Goal: Task Accomplishment & Management: Manage account settings

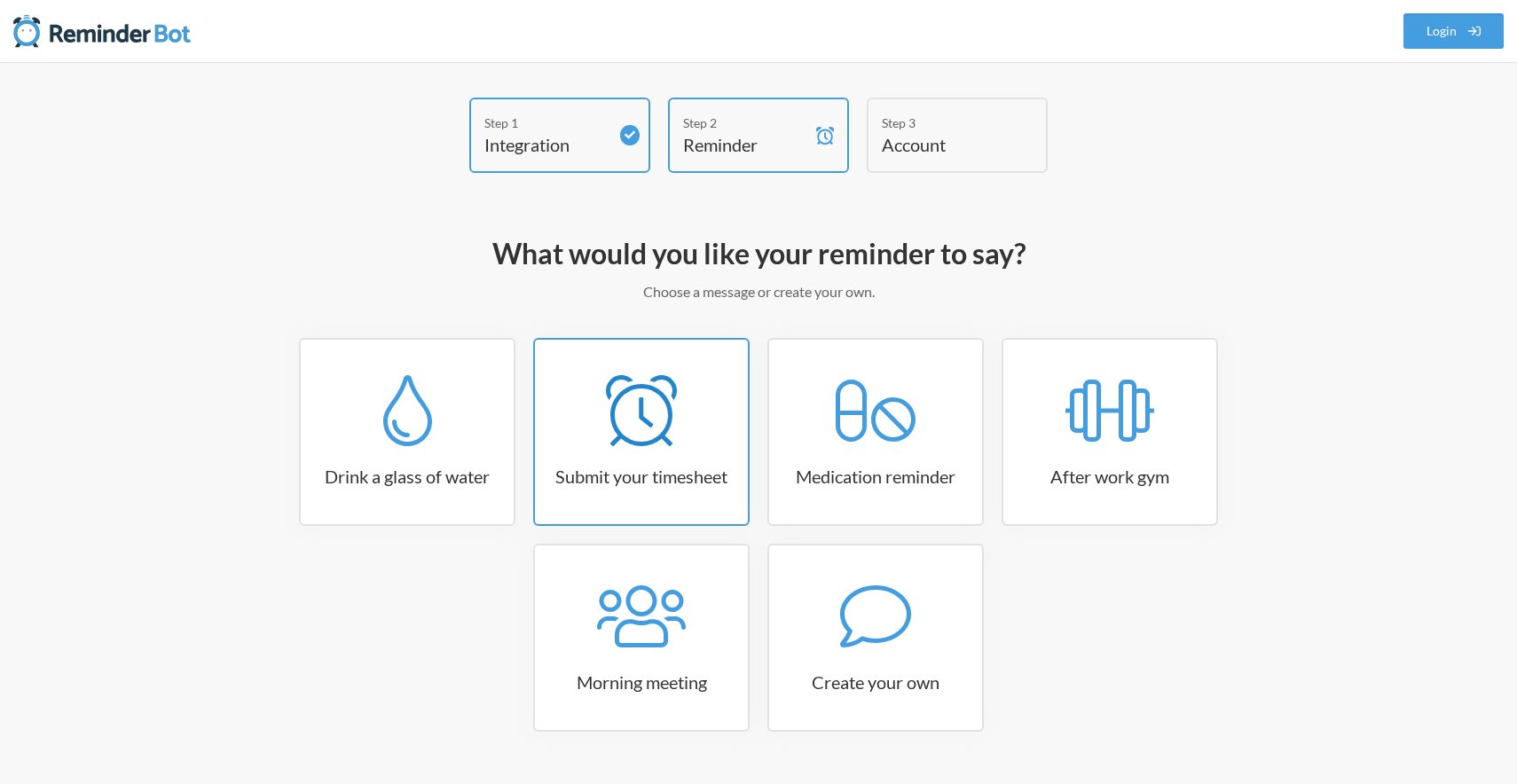
click at [675, 430] on icon at bounding box center [642, 411] width 71 height 71
select select "15:30:00"
select select "true"
select select "16:30:00"
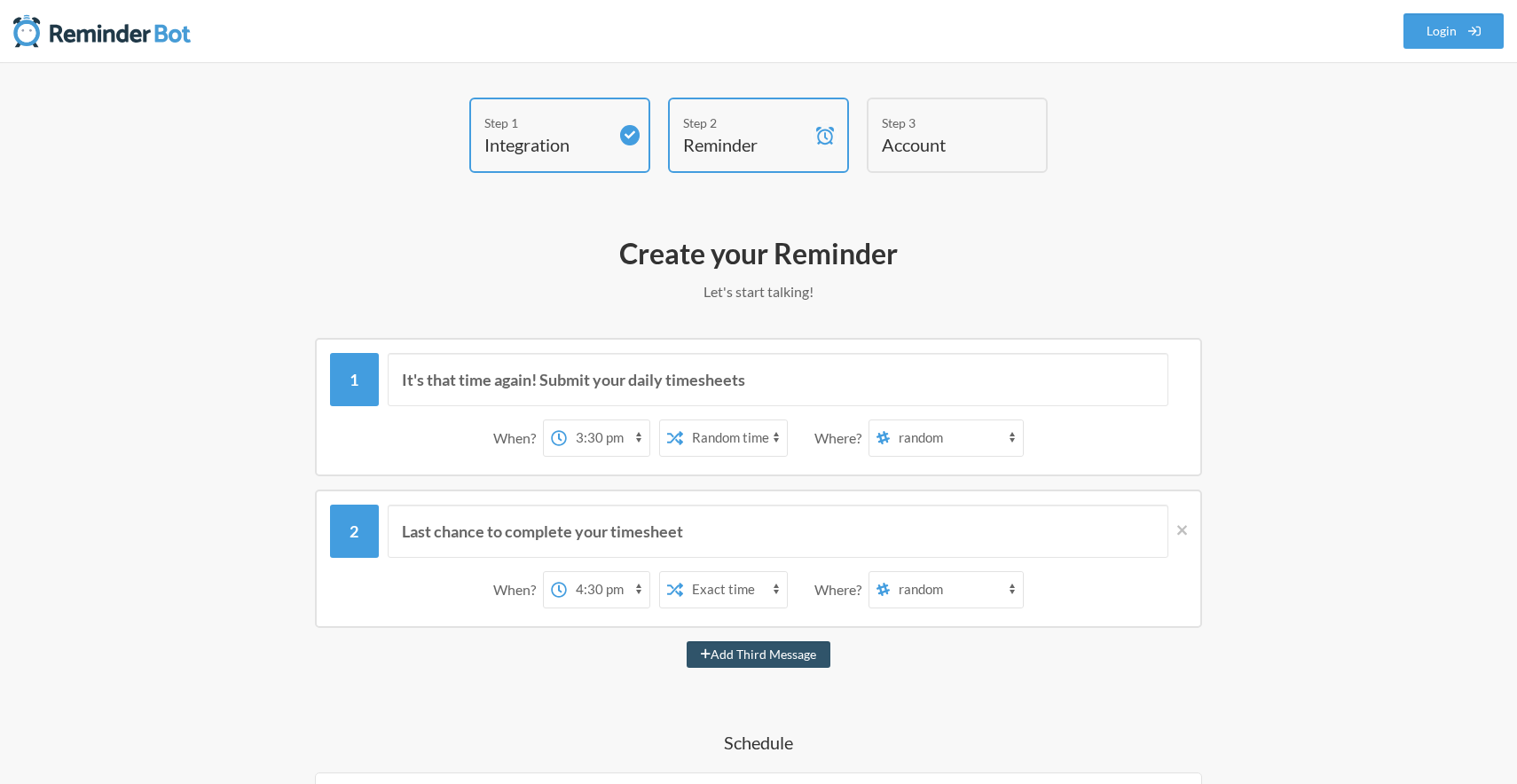
click at [614, 432] on select "12:00 am 12:15 am 12:30 am 12:45 am 1:00 am 1:15 am 1:30 am 1:45 am 2:00 am 2:1…" at bounding box center [608, 438] width 83 height 36
select select "16:00:00"
click at [567, 420] on select "12:00 am 12:15 am 12:30 am 12:45 am 1:00 am 1:15 am 1:30 am 1:45 am 2:00 am 2:1…" at bounding box center [608, 438] width 83 height 36
click at [619, 595] on select "12:00 am 12:15 am 12:30 am 12:45 am 1:00 am 1:15 am 1:30 am 1:45 am 2:00 am 2:1…" at bounding box center [608, 590] width 83 height 36
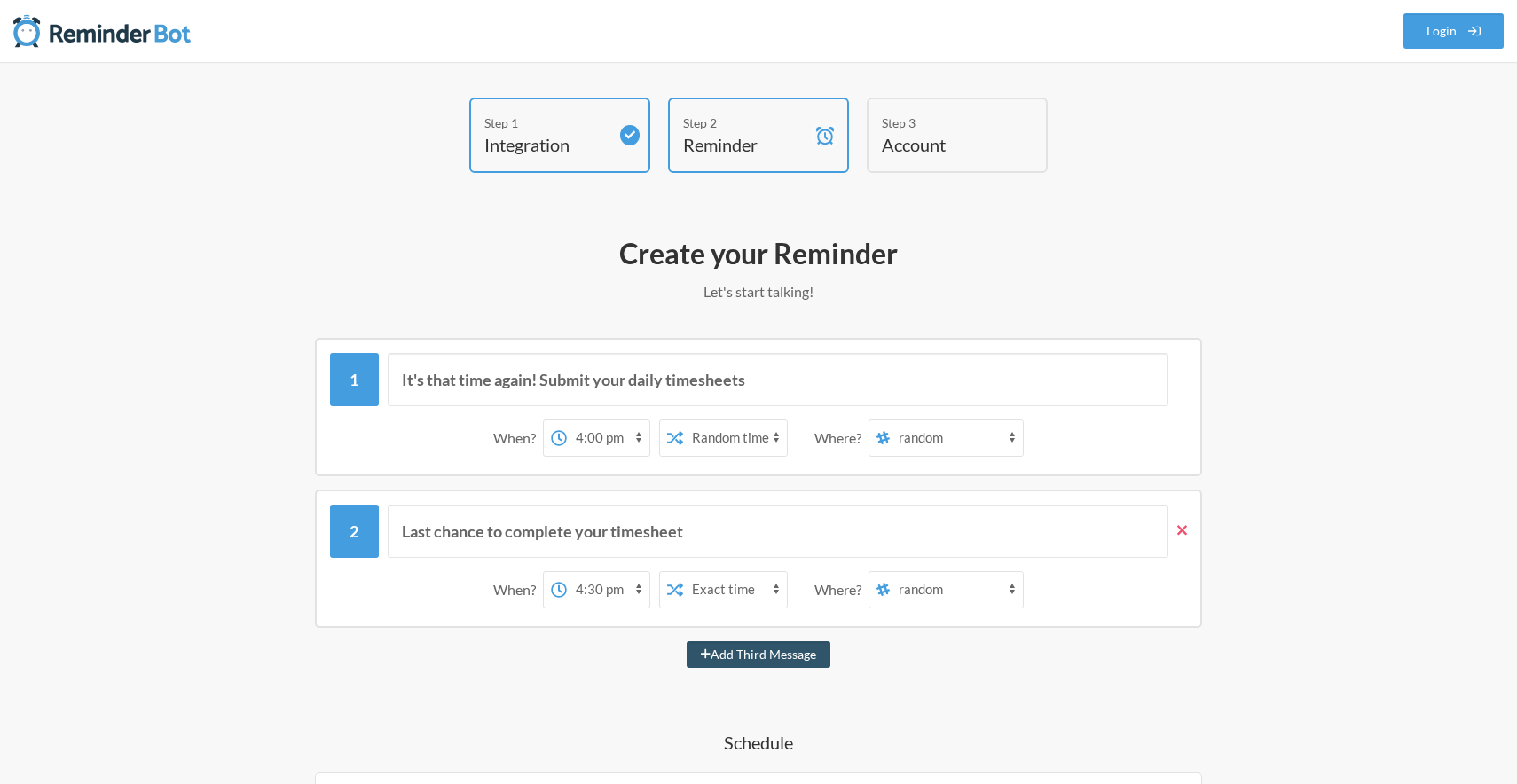
click at [1183, 528] on icon at bounding box center [1181, 530] width 9 height 9
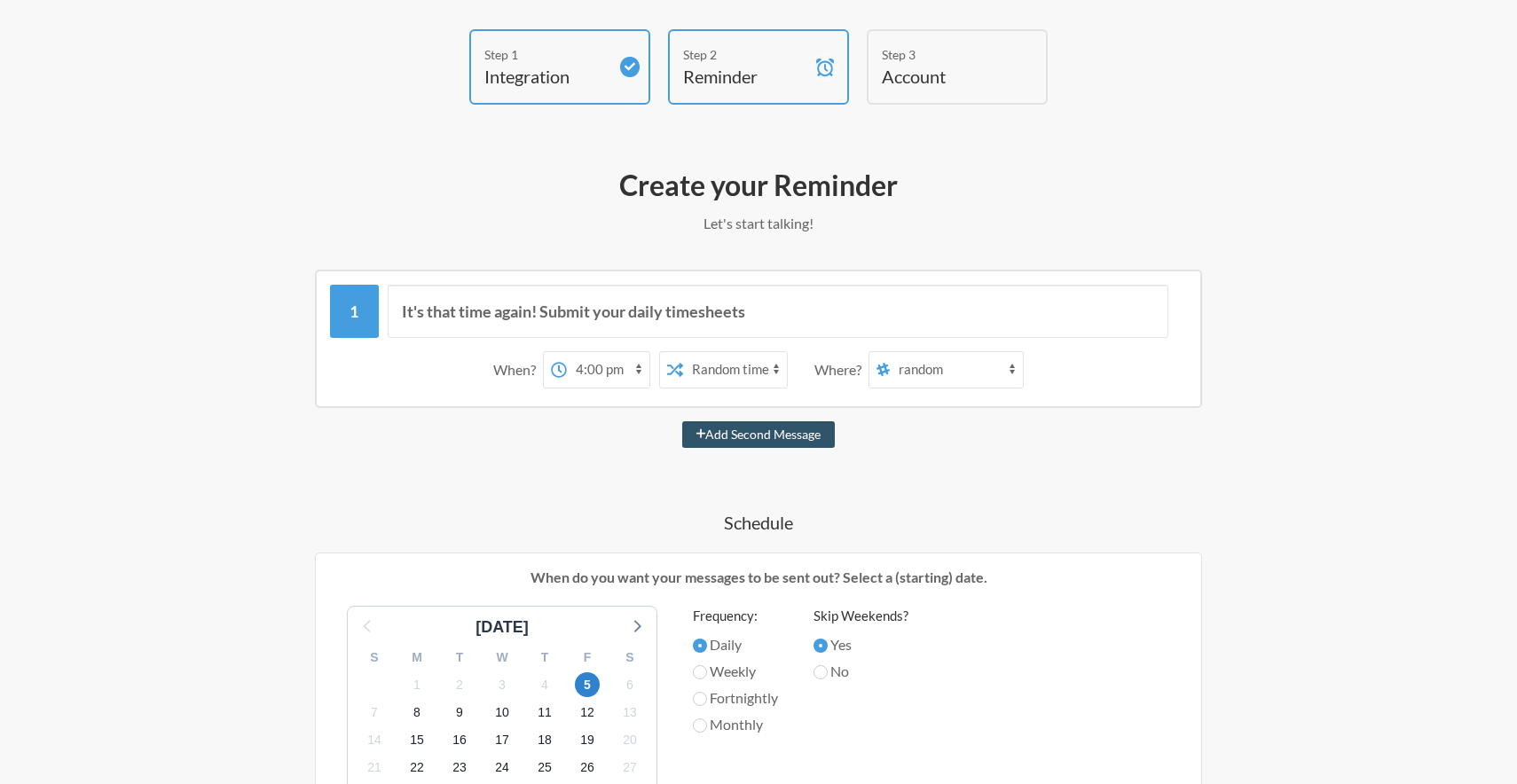
scroll to position [143, 0]
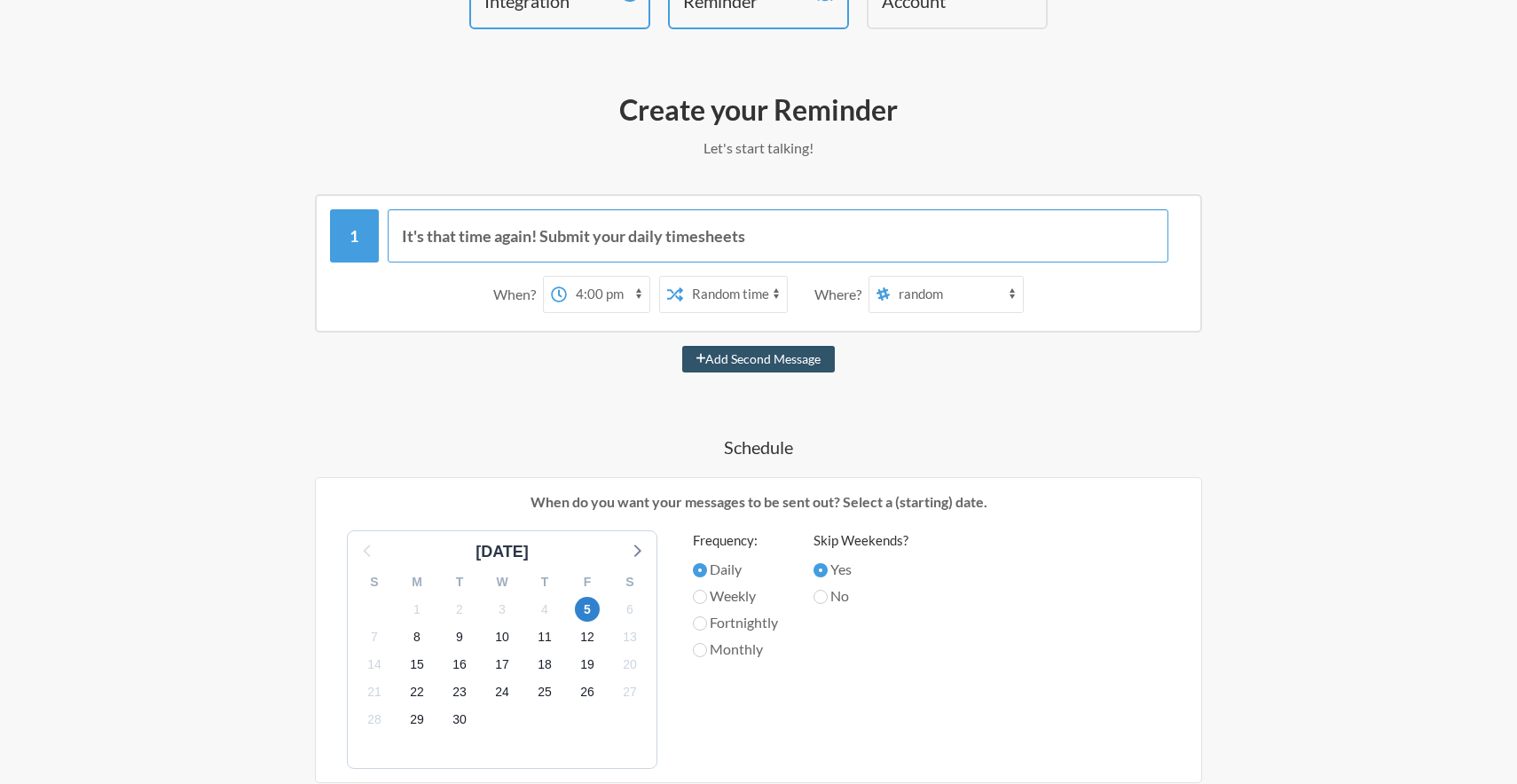
click at [803, 236] on input "It's that time again! Submit your daily timesheets" at bounding box center [778, 235] width 781 height 53
click at [1248, 174] on div "Create your Reminder Let's start talking! Messages are not sending from this de…" at bounding box center [758, 635] width 1029 height 1106
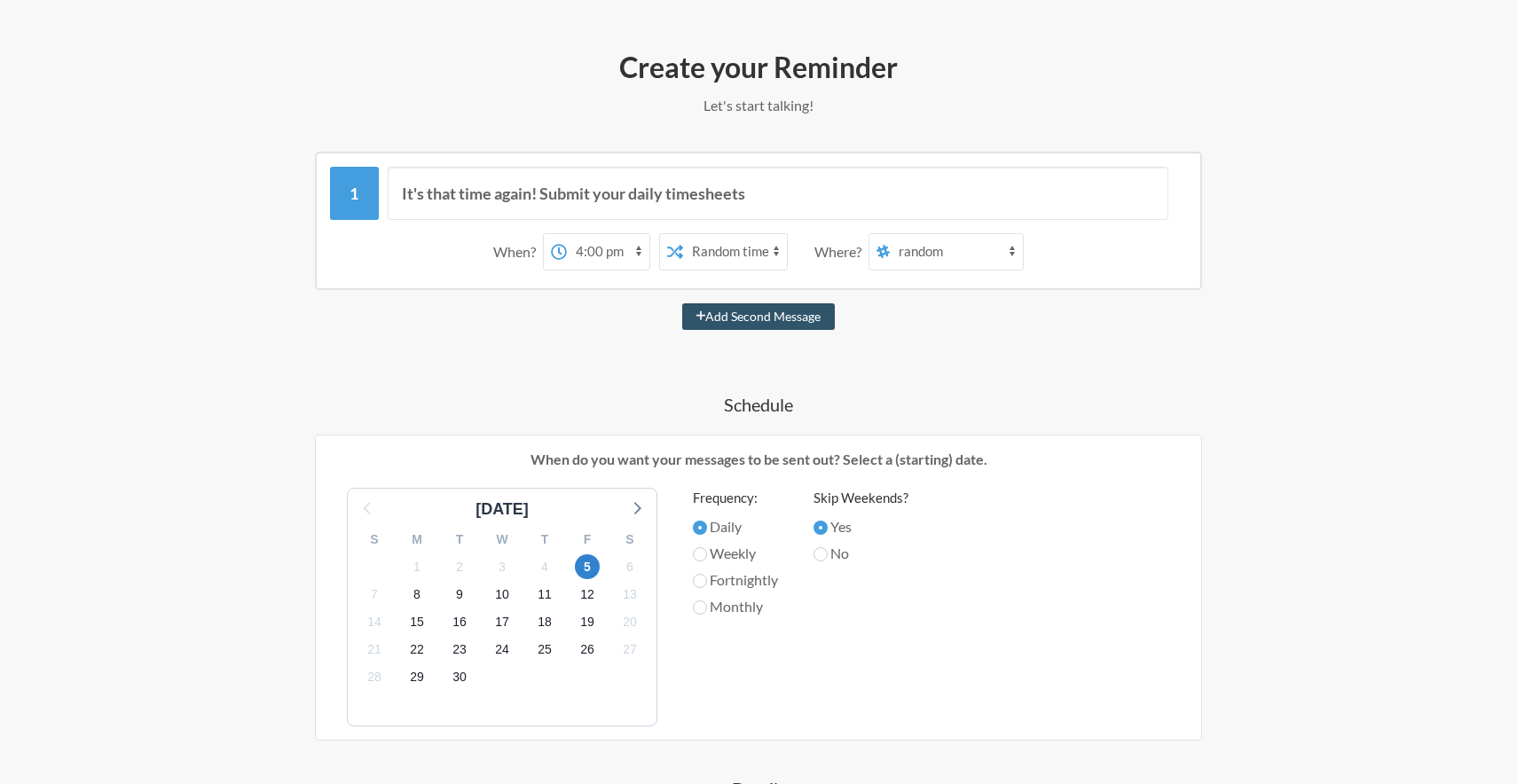
scroll to position [187, 0]
click at [697, 550] on input "Weekly" at bounding box center [699, 552] width 14 height 14
radio input "true"
click at [936, 249] on select "random general-old newstaffingform websitevideoloop thrive--xamarin thrive---xa…" at bounding box center [956, 251] width 133 height 36
click at [1298, 353] on div "Step 1 Integration Step 2 Reminder Step 3 Account What would you like your remi…" at bounding box center [758, 528] width 1135 height 1234
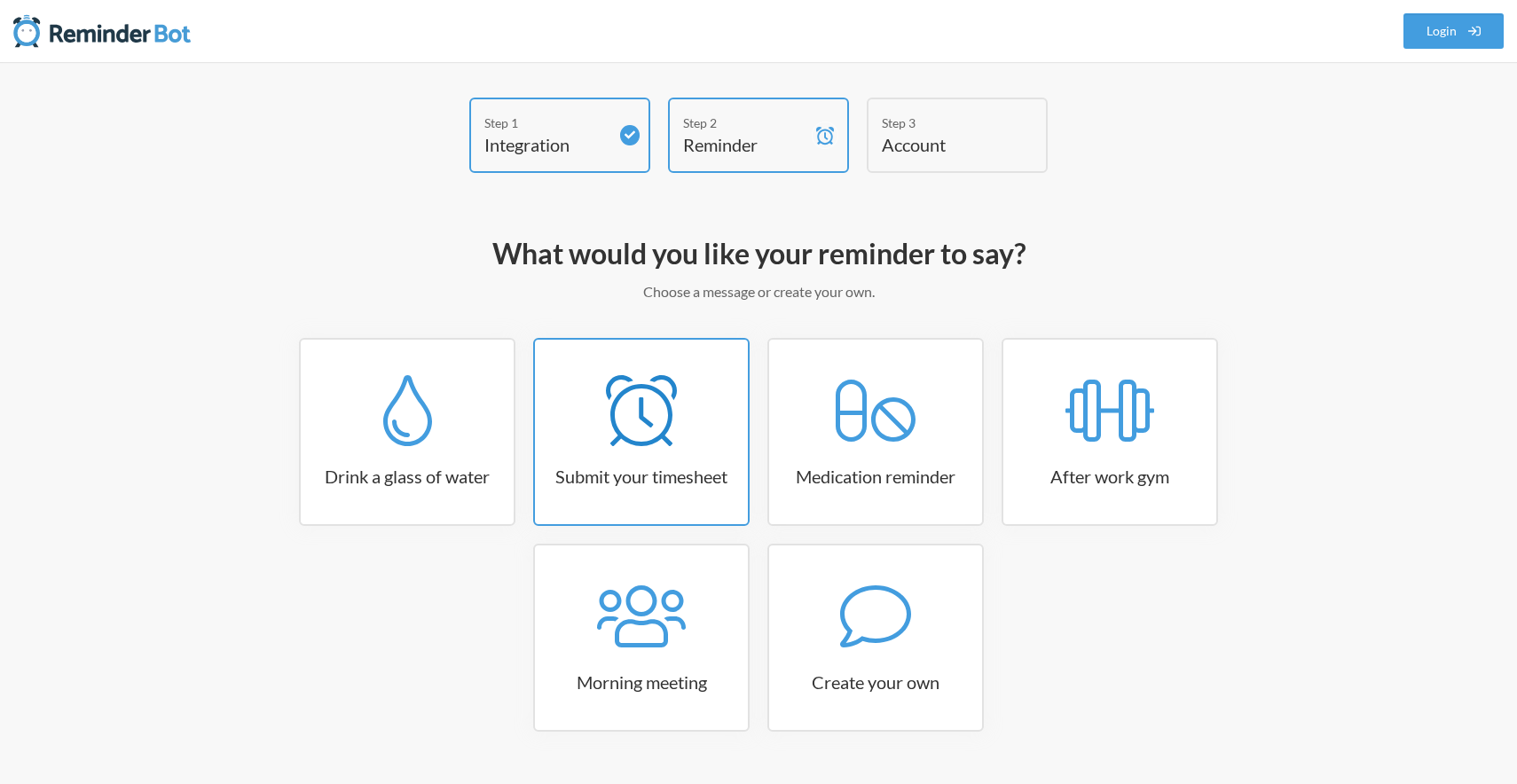
click at [626, 483] on h3 "Submit your timesheet" at bounding box center [641, 475] width 213 height 24
select select "15:30:00"
select select "true"
select select "16:30:00"
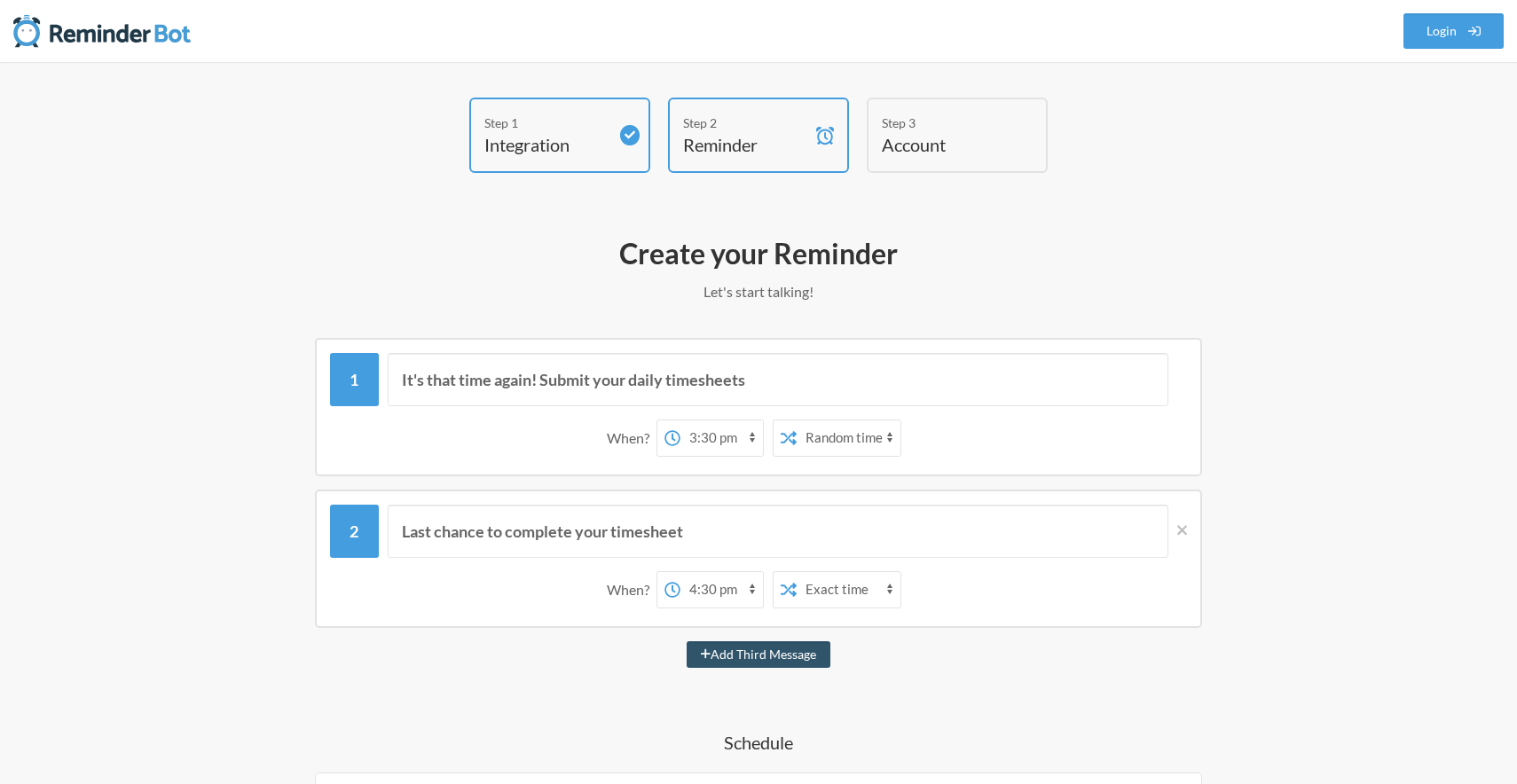
click at [730, 442] on select "12:00 am 12:15 am 12:30 am 12:45 am 1:00 am 1:15 am 1:30 am 1:45 am 2:00 am 2:1…" at bounding box center [721, 438] width 83 height 36
select select "12:15:00"
click at [637, 420] on select "12:00 am 12:15 am 12:30 am 12:45 am 1:00 am 1:15 am 1:30 am 1:45 am 2:00 am 2:1…" at bounding box center [678, 438] width 83 height 36
click at [674, 437] on select "12:00 am 12:15 am 12:30 am 12:45 am 1:00 am 1:15 am 1:30 am 1:45 am 2:00 am 2:1…" at bounding box center [678, 438] width 83 height 36
click at [637, 420] on select "12:00 am 12:15 am 12:30 am 12:45 am 1:00 am 1:15 am 1:30 am 1:45 am 2:00 am 2:1…" at bounding box center [678, 438] width 83 height 36
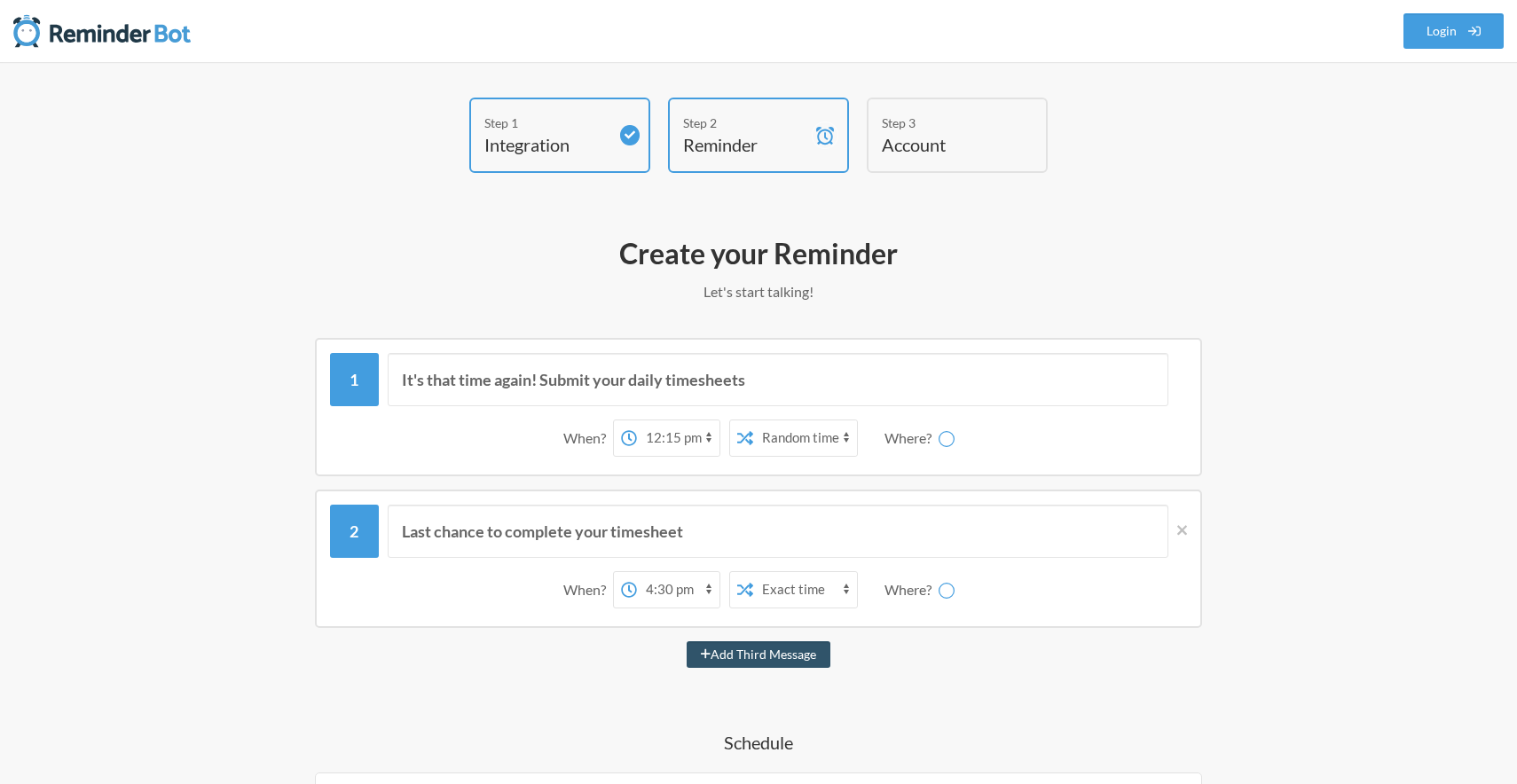
click at [793, 435] on div "12:00 am 12:15 am 12:30 am 12:45 am 1:00 am 1:15 am 1:30 am 1:45 am 2:00 am 2:1…" at bounding box center [739, 438] width 253 height 38
click at [752, 445] on select "Exact time Random time" at bounding box center [735, 438] width 104 height 36
select select "false"
click at [683, 420] on select "Exact time Random time" at bounding box center [735, 438] width 104 height 36
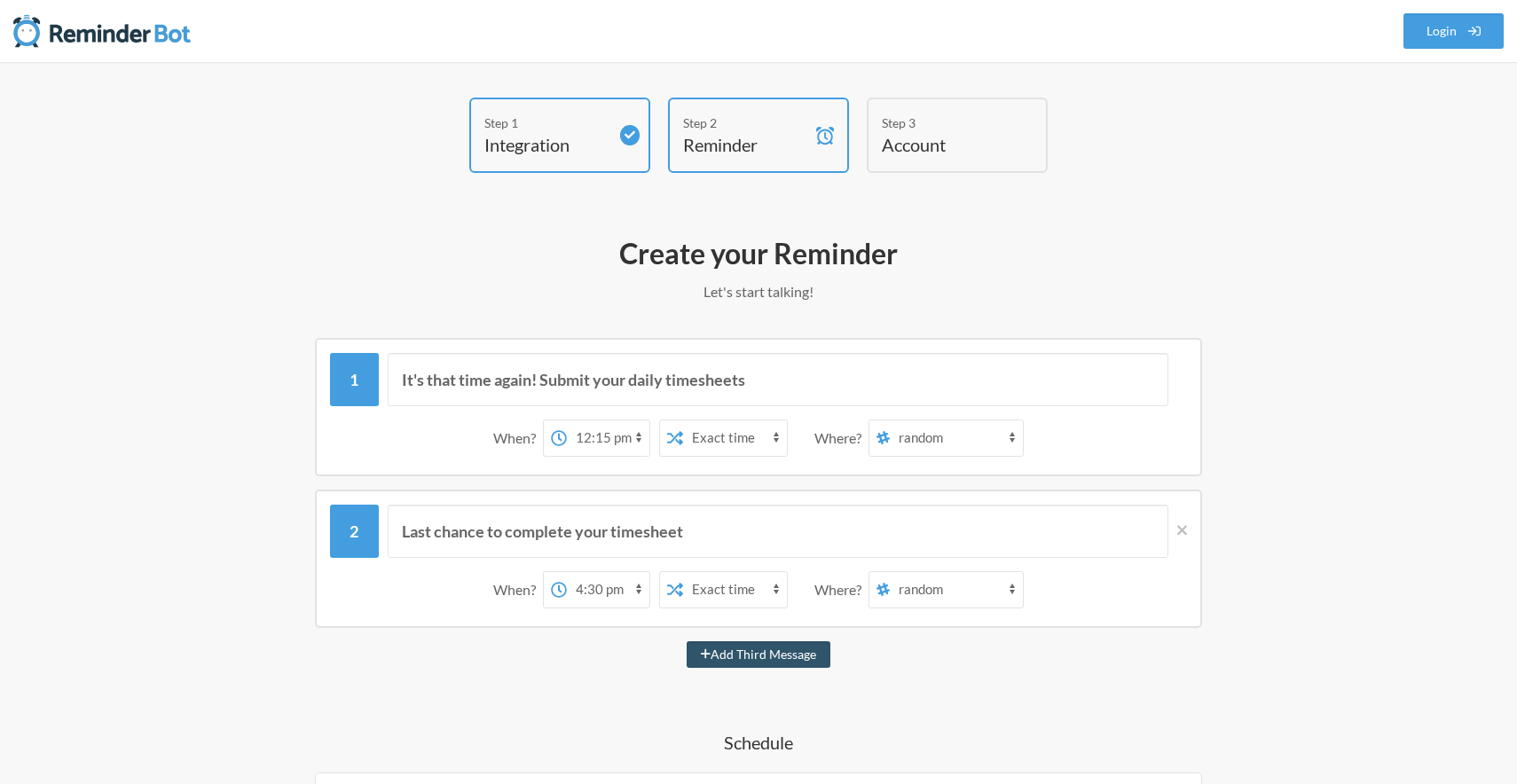
click at [938, 431] on select "random general-old newstaffingform websitevideoloop thrive--xamarin thrive---xa…" at bounding box center [956, 438] width 133 height 36
select select "C09DW7QLY04"
click at [890, 420] on select "random general-old newstaffingform websitevideoloop thrive--xamarin thrive---xa…" at bounding box center [956, 438] width 133 height 36
click at [1186, 528] on icon at bounding box center [1181, 530] width 9 height 16
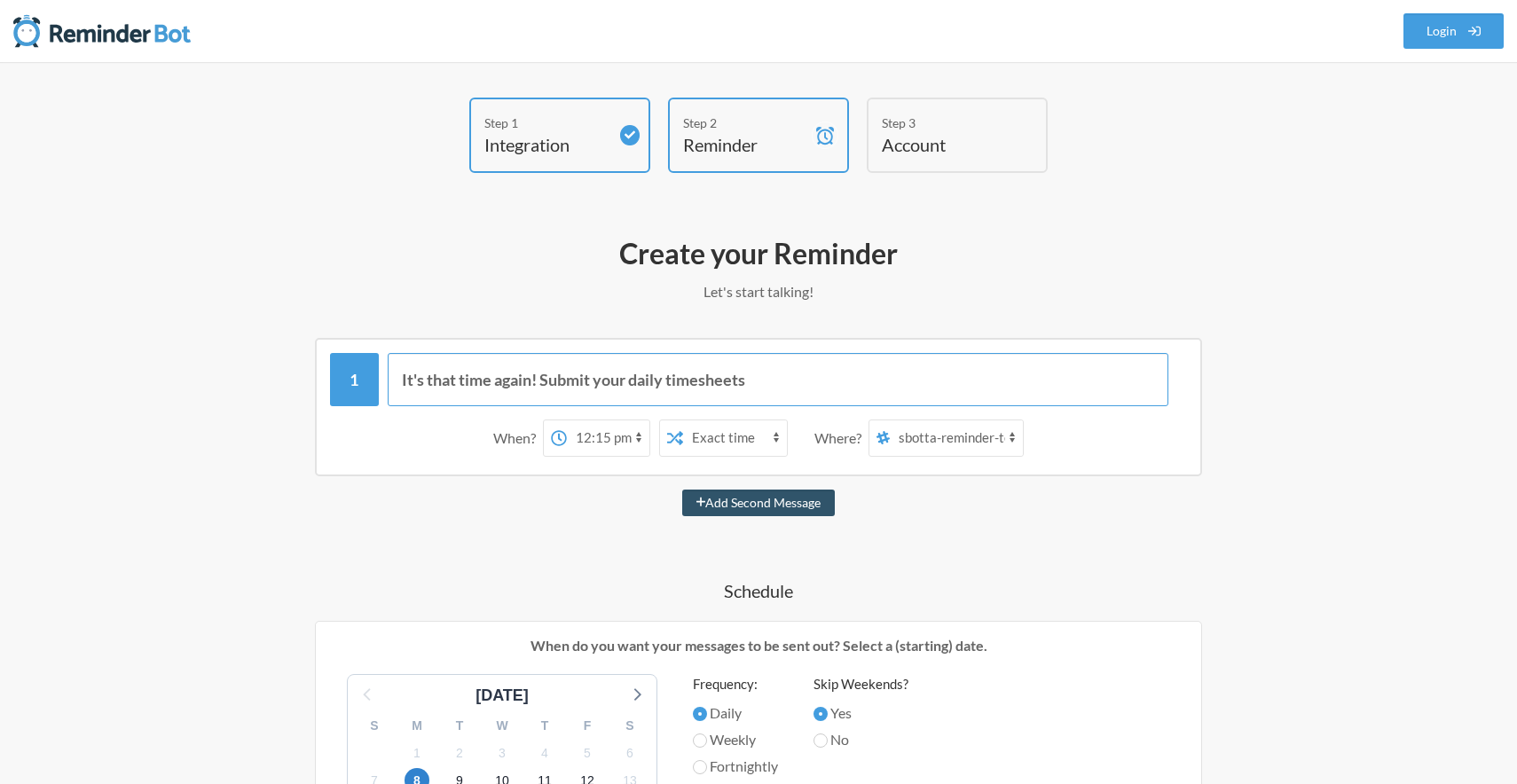
click at [829, 382] on input "It's that time again! Submit your daily timesheets" at bounding box center [778, 379] width 781 height 53
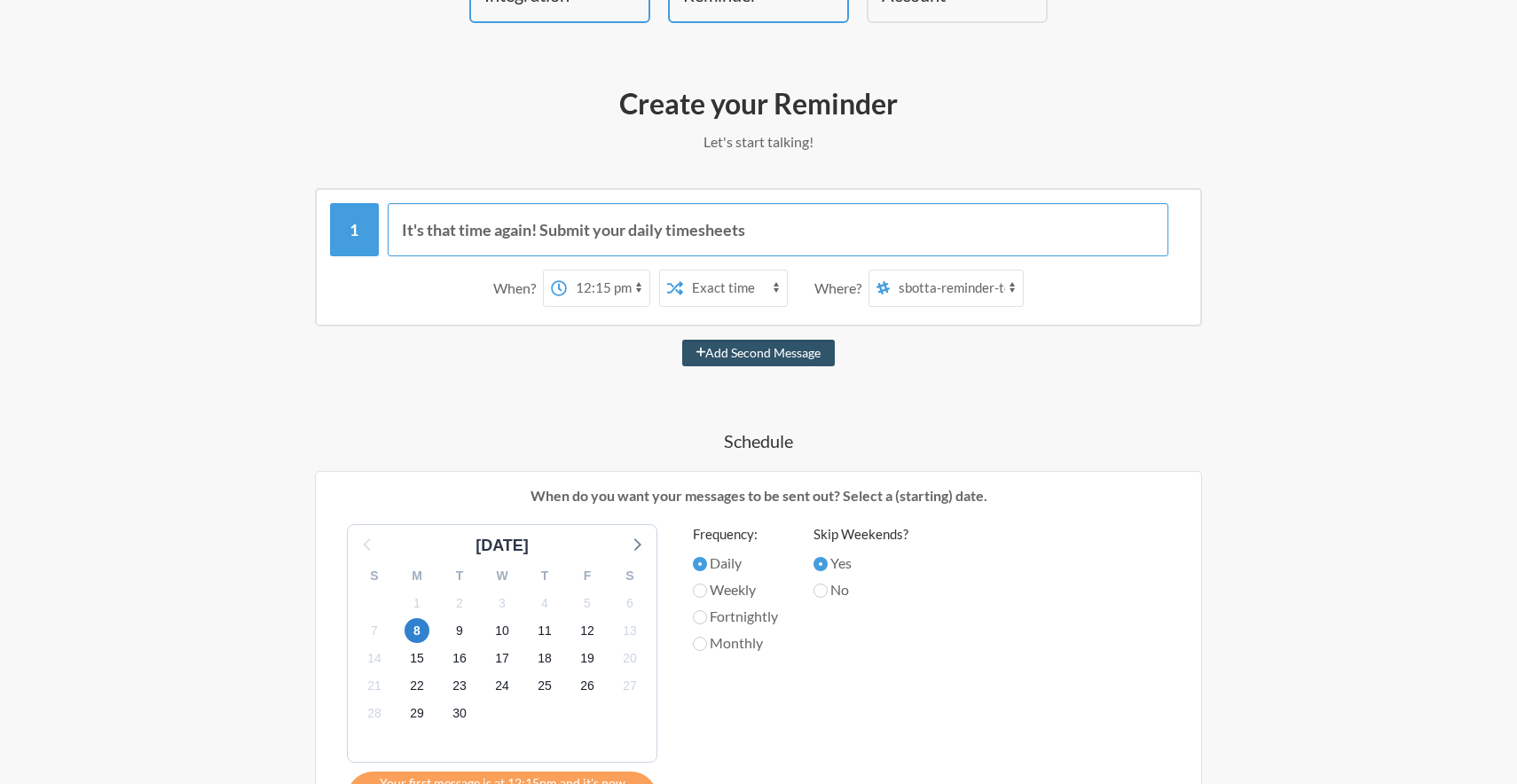
scroll to position [152, 0]
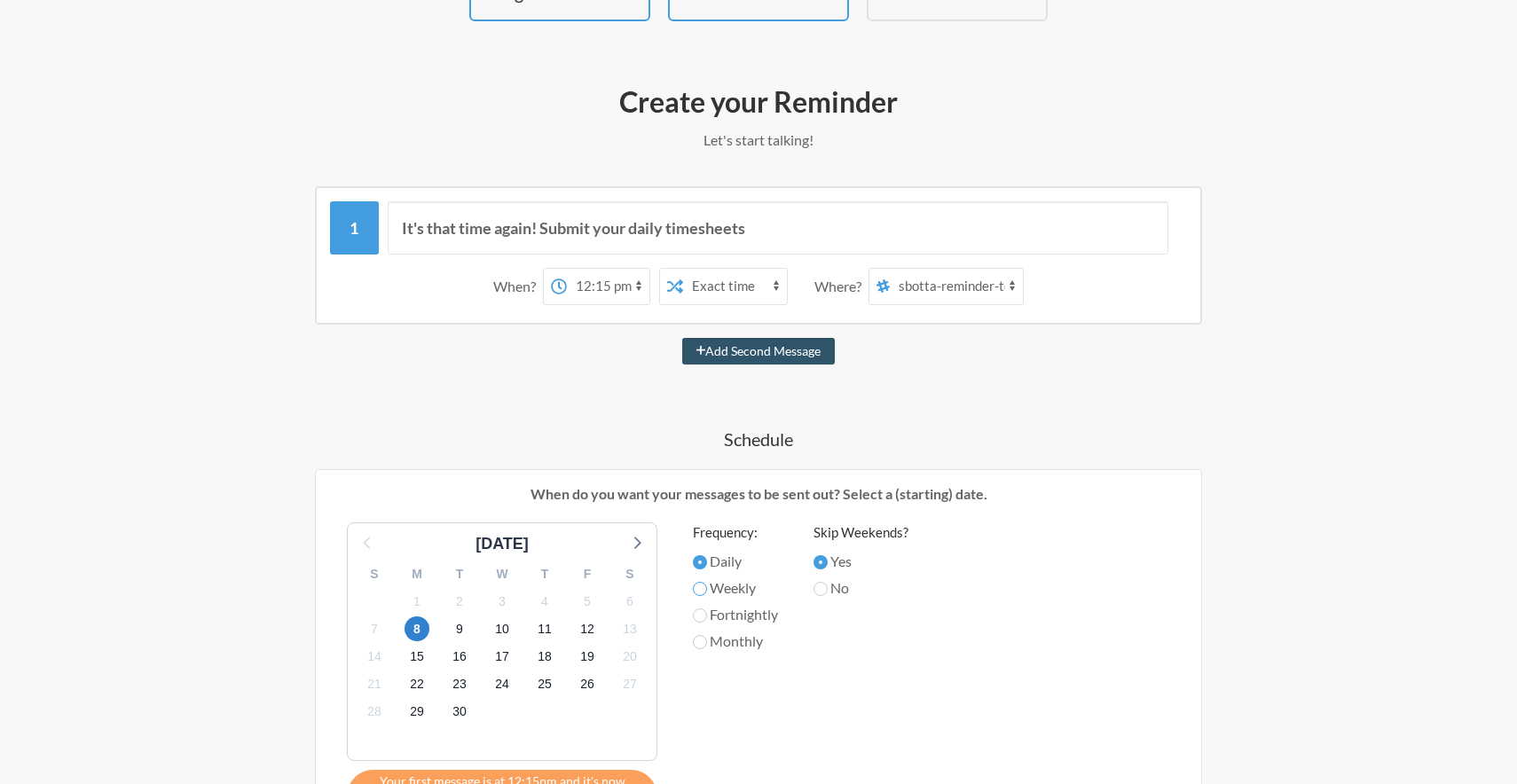
click at [704, 587] on input "Weekly" at bounding box center [699, 588] width 14 height 14
radio input "true"
click at [586, 625] on span "12" at bounding box center [587, 628] width 24 height 24
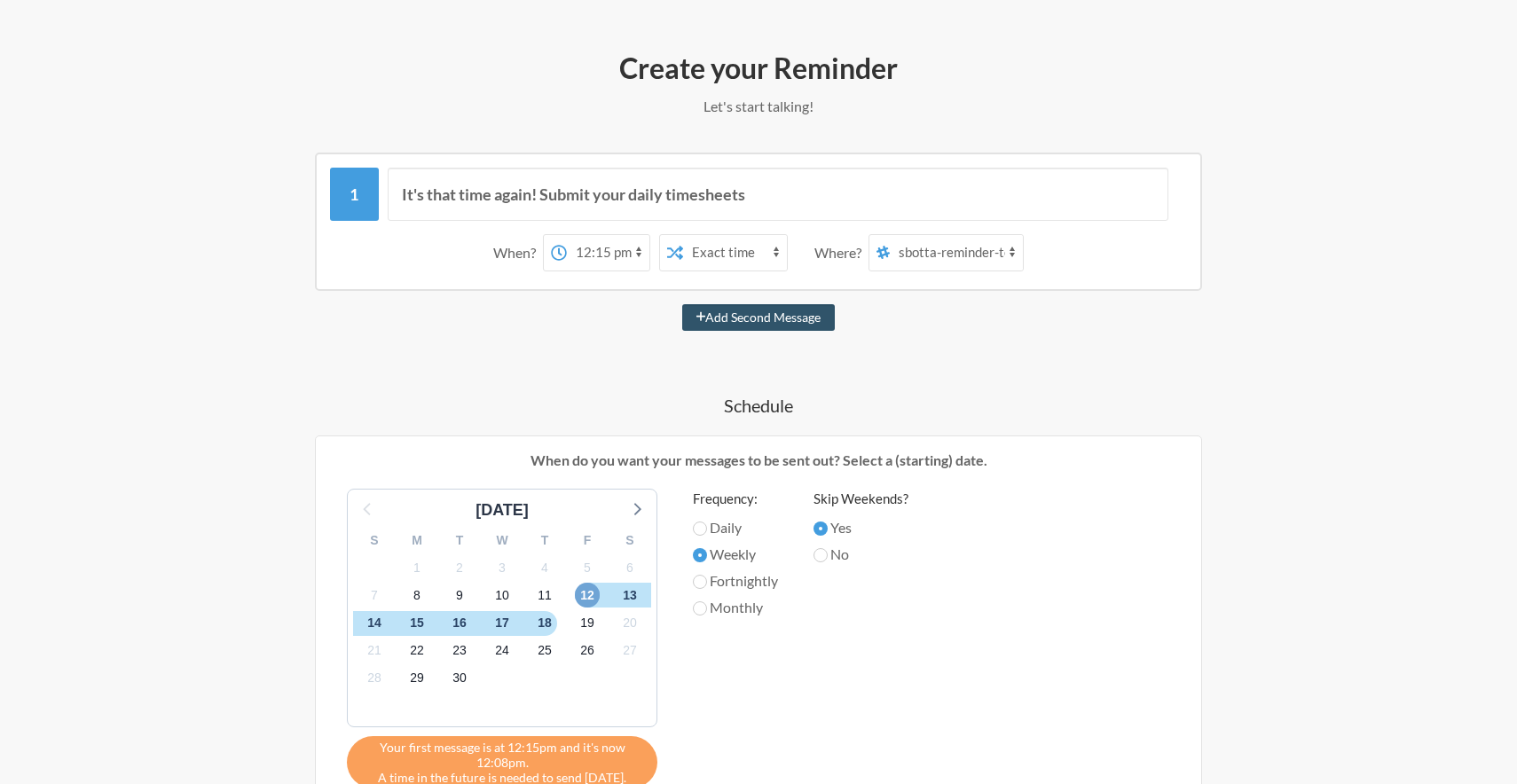
scroll to position [187, 0]
click at [706, 259] on select "Exact time Random time" at bounding box center [735, 251] width 104 height 36
click at [599, 258] on select "12:00 am 12:15 am 12:30 am 12:45 am 1:00 am 1:15 am 1:30 am 1:45 am 2:00 am 2:1…" at bounding box center [608, 251] width 83 height 36
click at [567, 234] on select "12:00 am 12:15 am 12:30 am 12:45 am 1:00 am 1:15 am 1:30 am 1:45 am 2:00 am 2:1…" at bounding box center [608, 251] width 83 height 36
click at [1048, 357] on div "It's that time again! Submit your daily timesheets When? 12:00 am 12:15 am 12:3…" at bounding box center [758, 642] width 1029 height 984
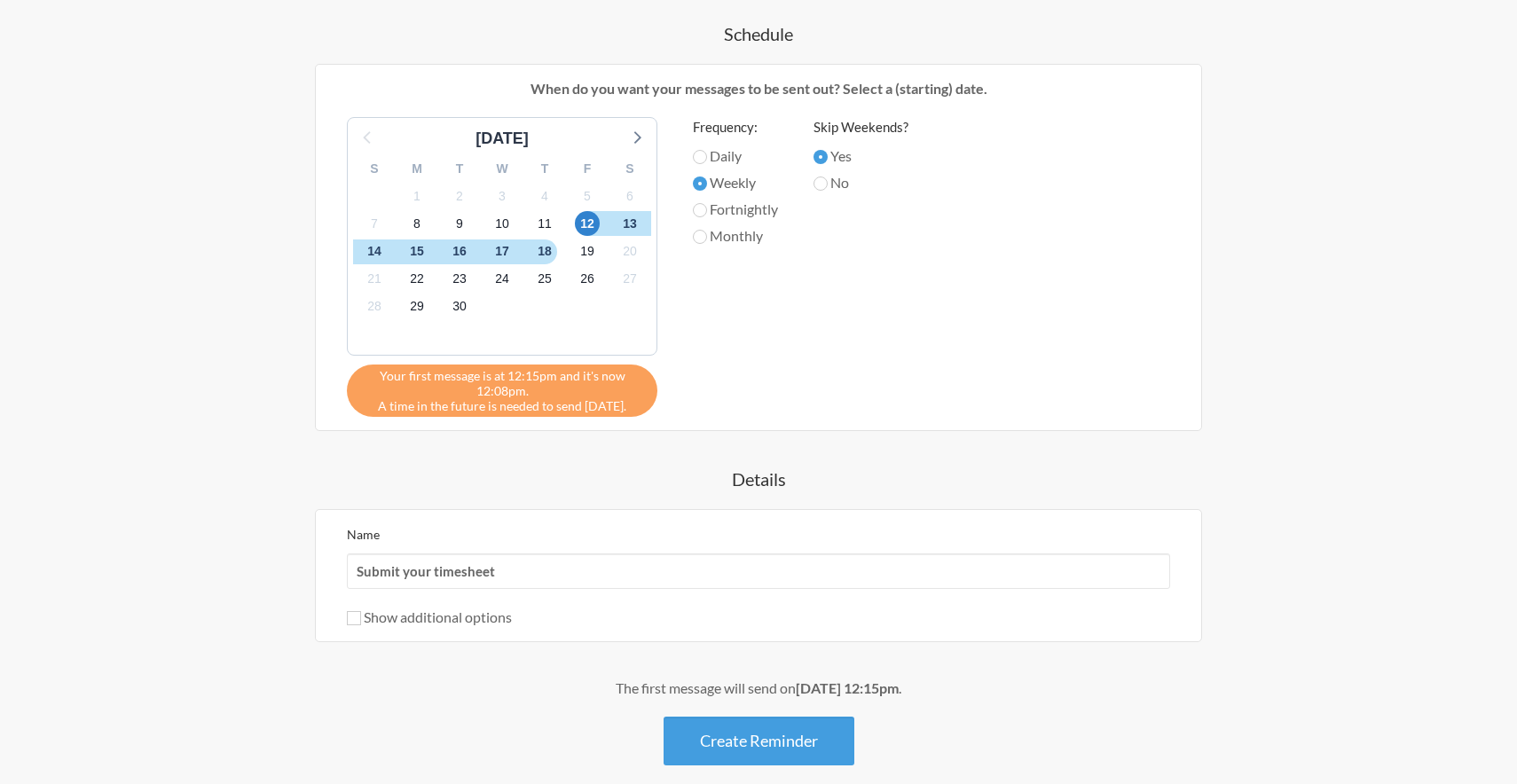
scroll to position [559, 0]
click at [760, 575] on input "Submit your timesheet" at bounding box center [758, 569] width 823 height 36
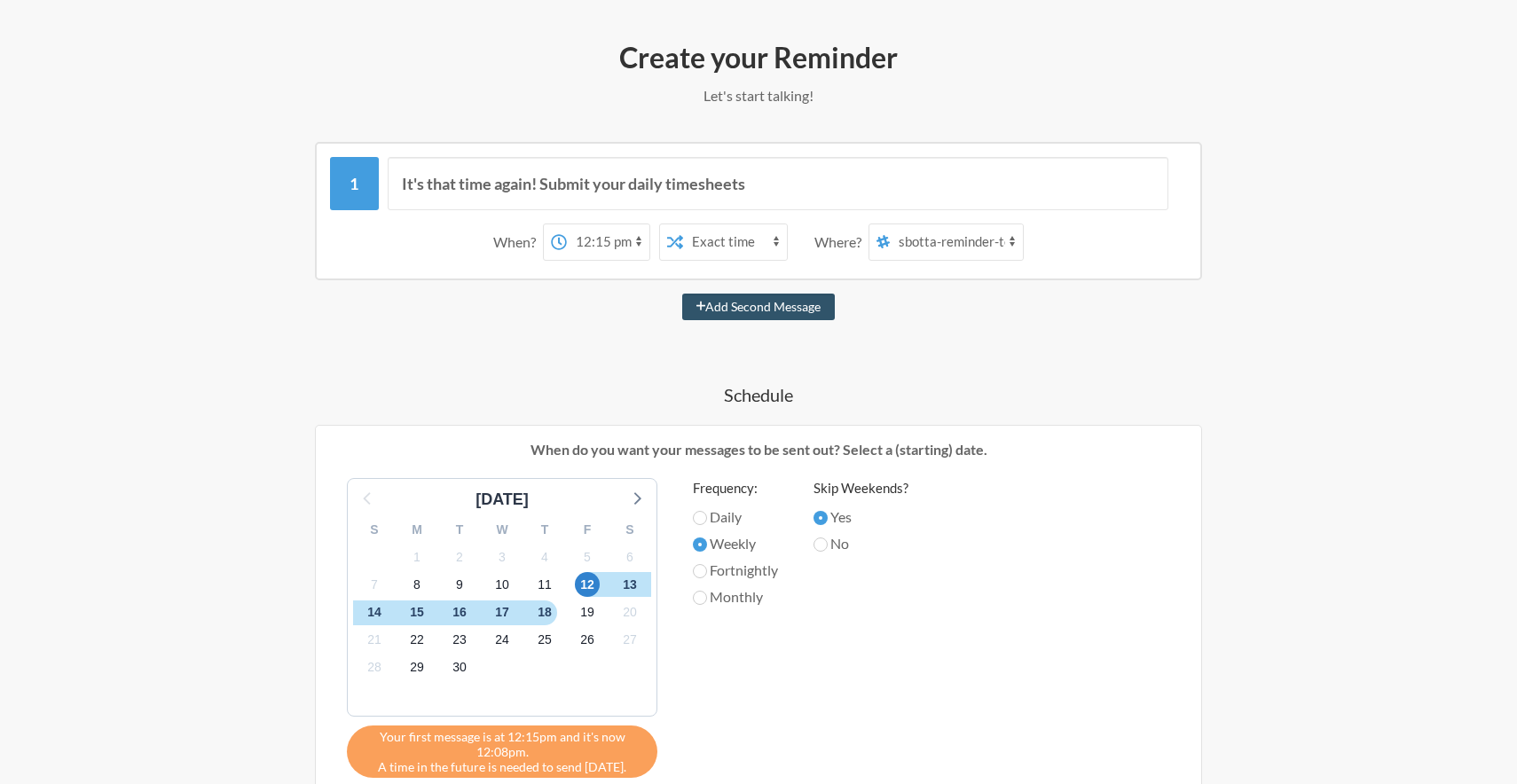
scroll to position [134, 0]
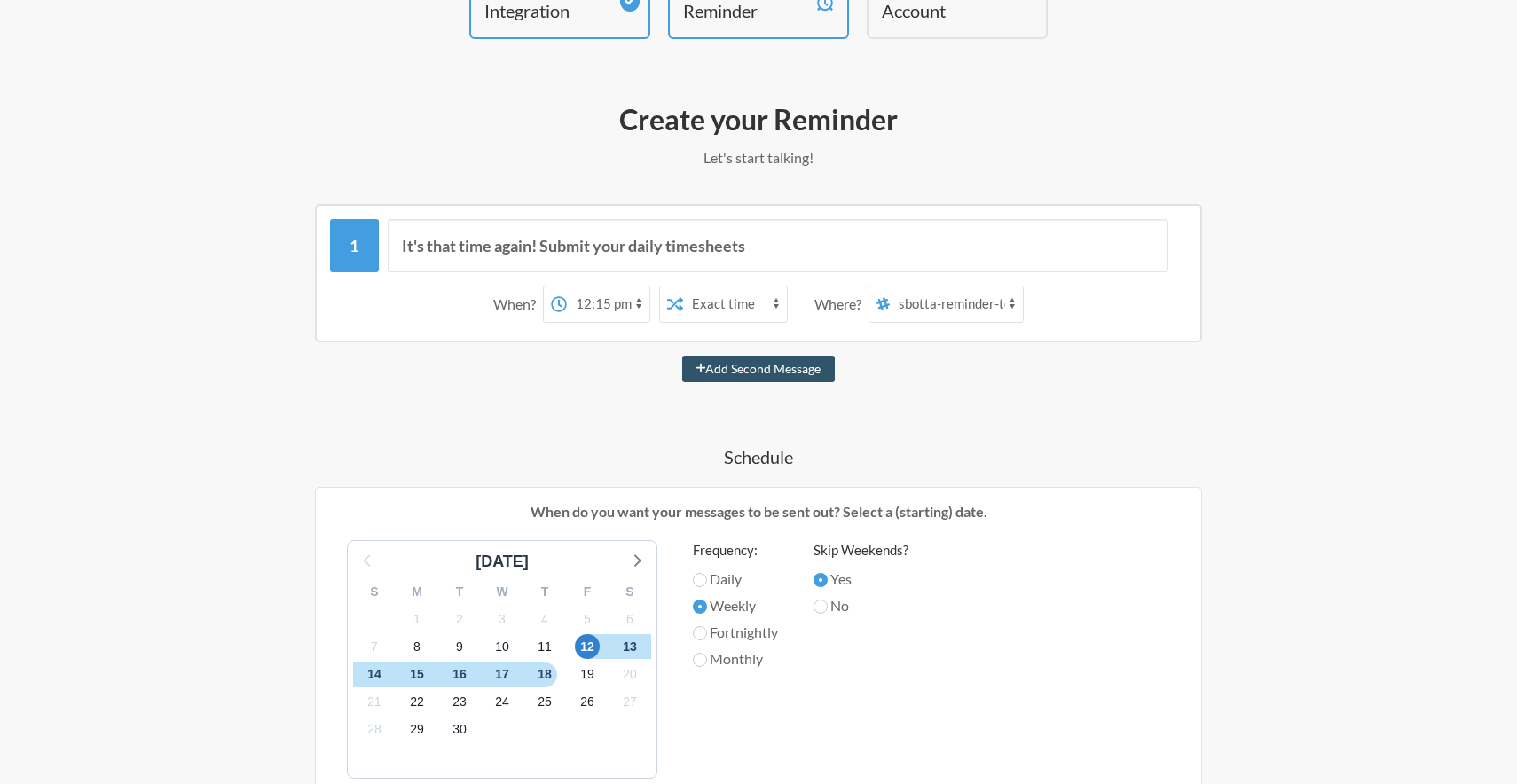
type input "Carga de horas"
click at [929, 243] on input "It's that time again! Submit your daily timesheets" at bounding box center [778, 246] width 781 height 53
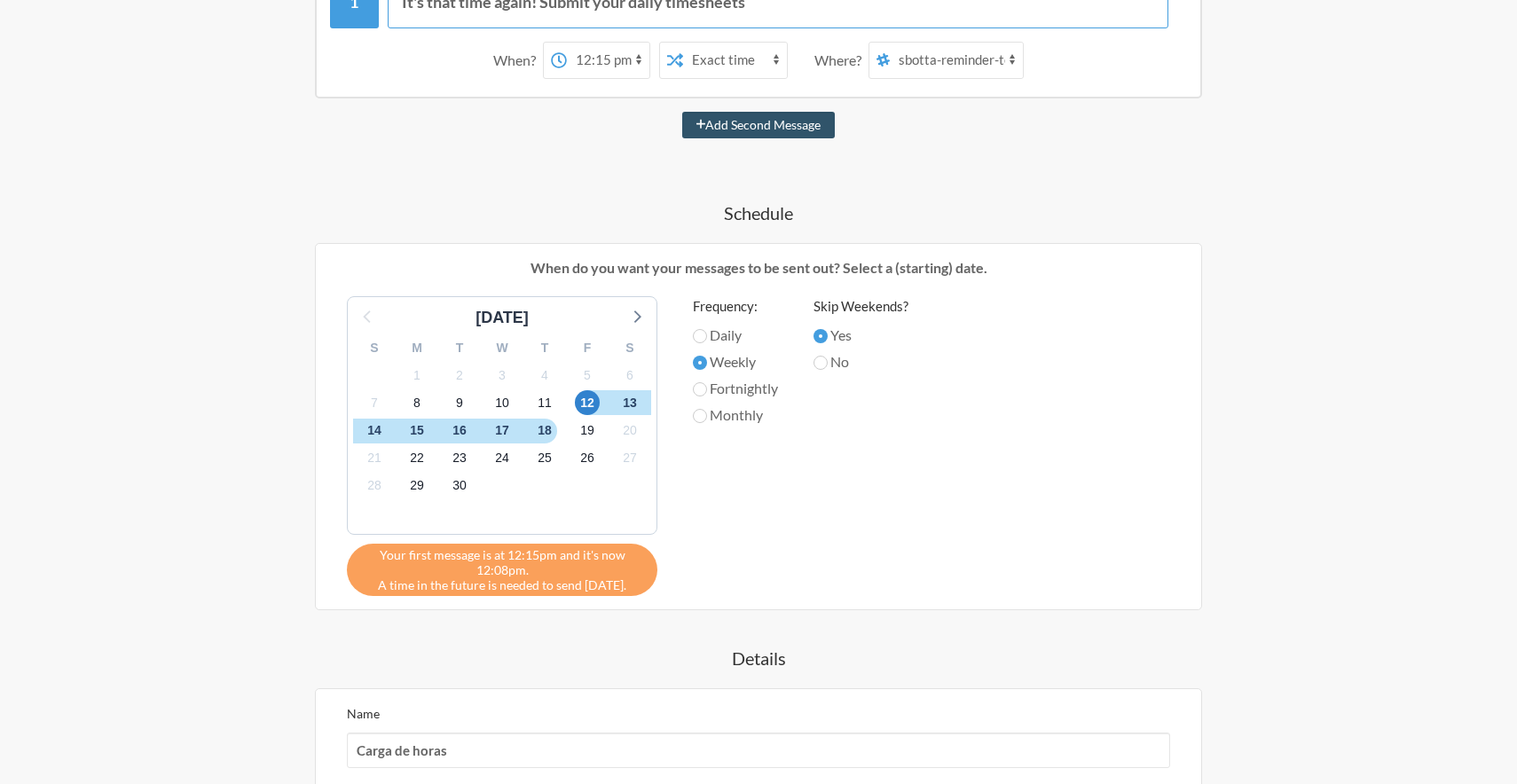
scroll to position [643, 0]
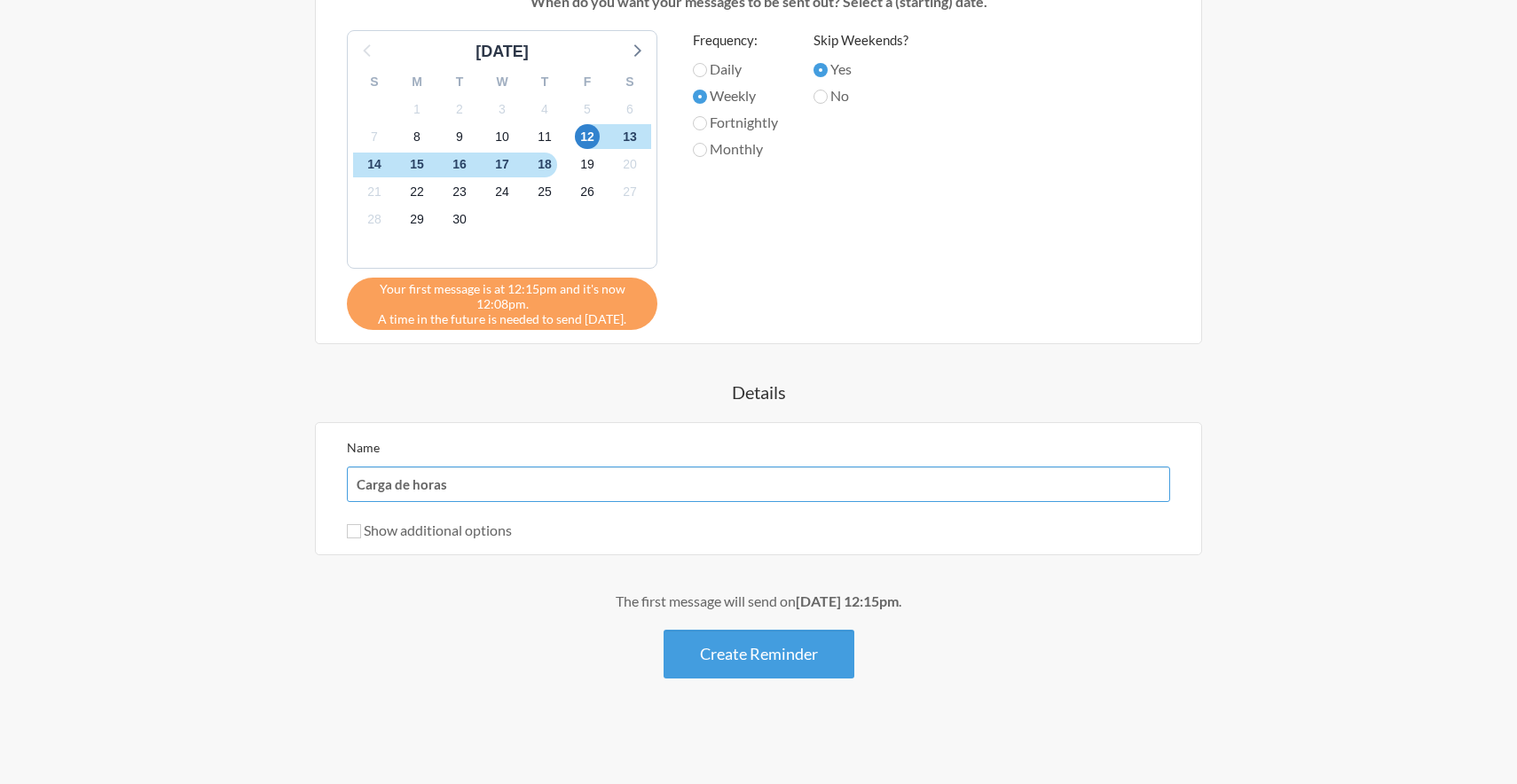
click at [481, 493] on input "Carga de horas" at bounding box center [758, 484] width 823 height 36
click at [1221, 433] on div "It's that time again! Submit your daily timesheets When? 12:00 am 12:15 am 12:3…" at bounding box center [758, 186] width 1029 height 984
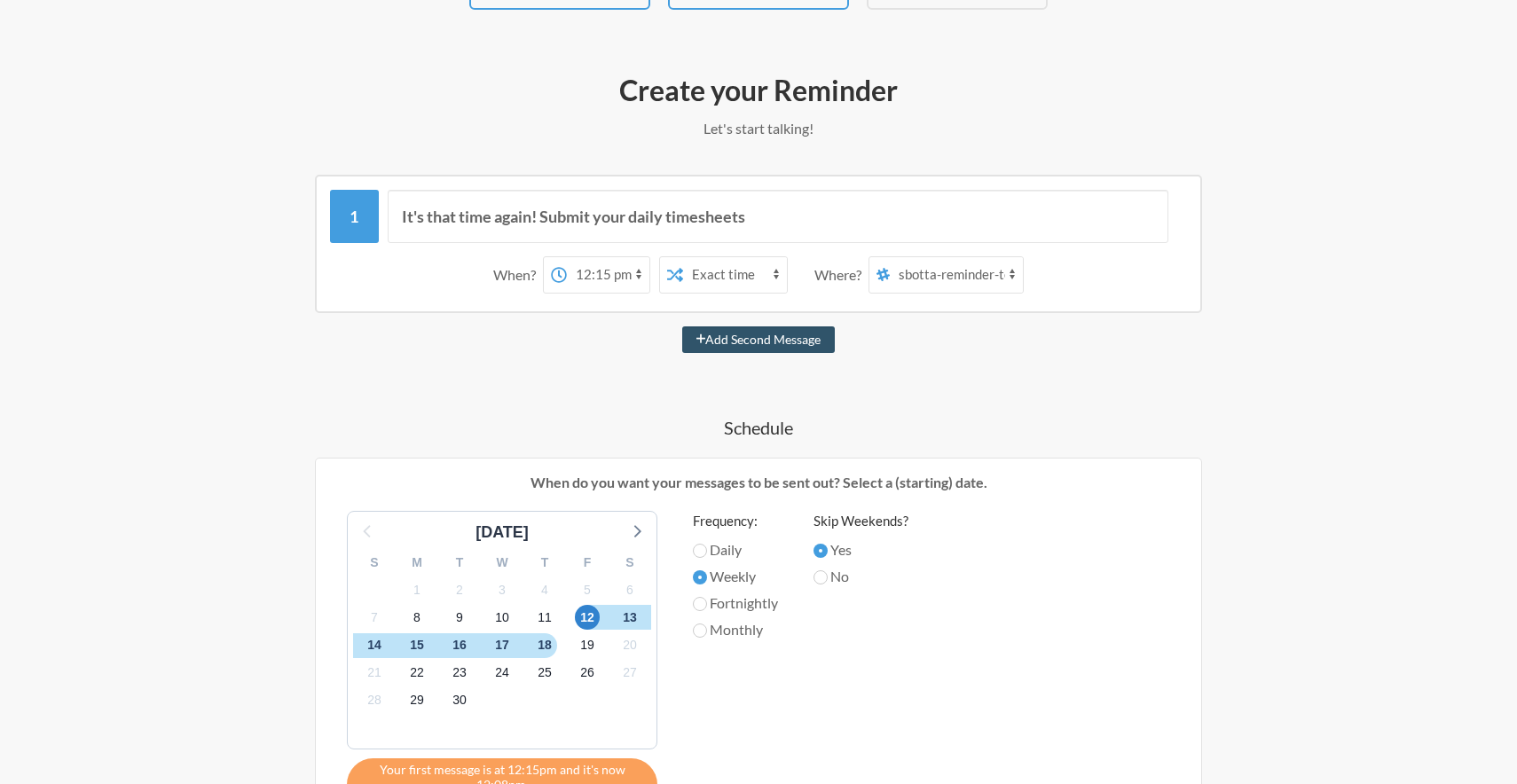
scroll to position [147, 0]
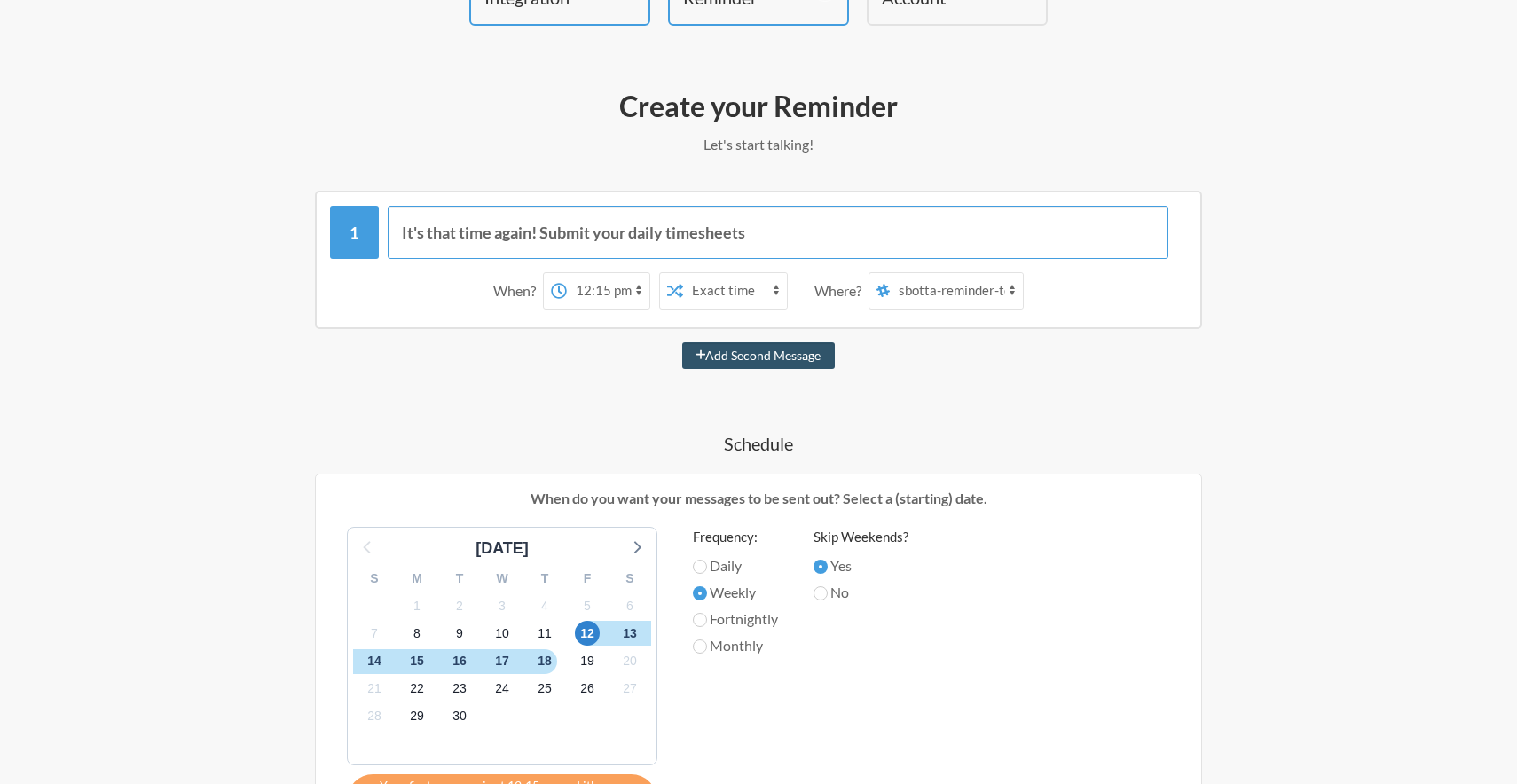
click at [931, 235] on input "It's that time again! Submit your daily timesheets" at bounding box center [778, 232] width 781 height 53
paste input "https://www.ruddr.io/app/accelone/time/day?date=2025-09-05"
type input "[URL][DOMAIN_NAME]"
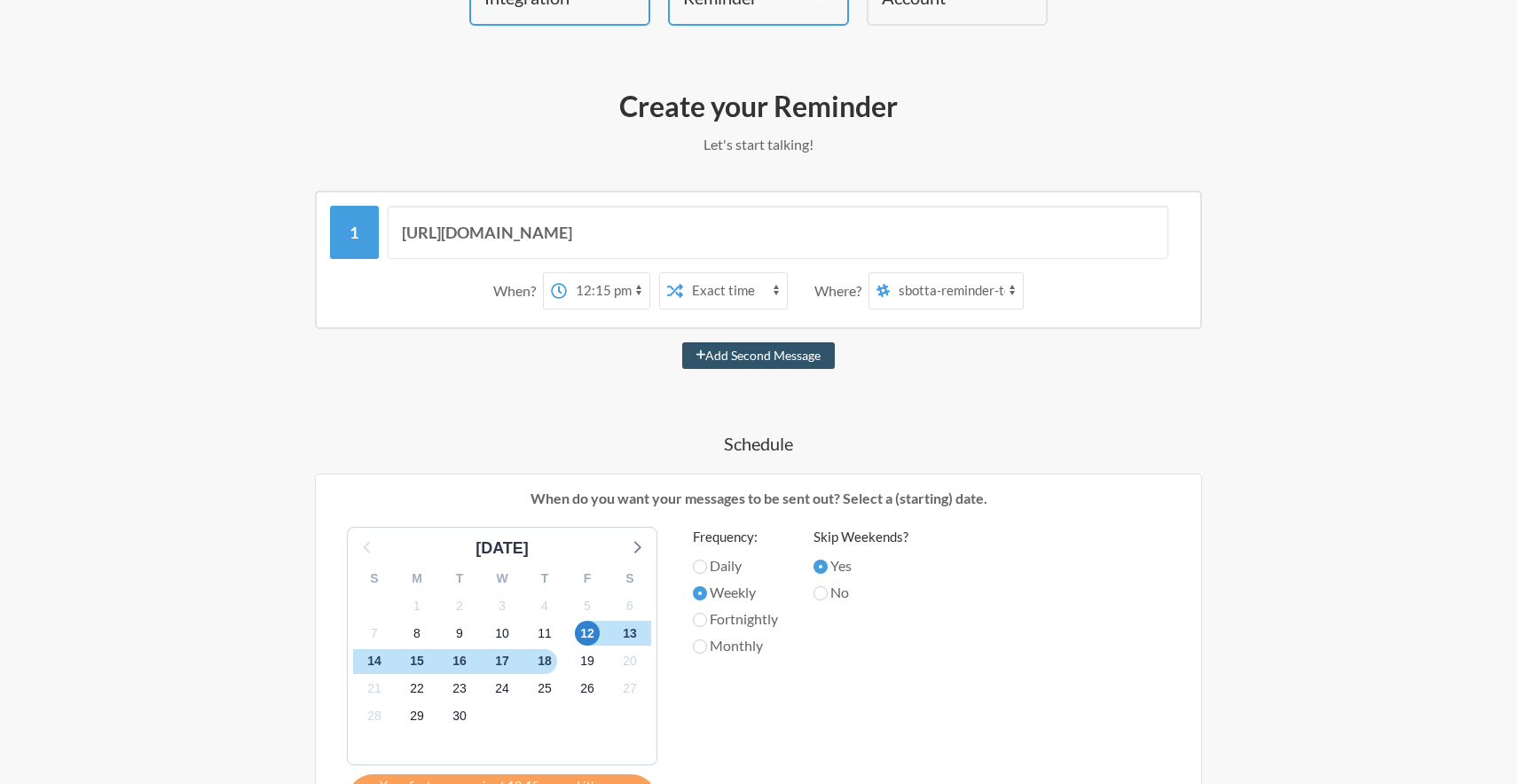
click at [1275, 369] on div "Create your Reminder Let's start talking! Messages are not sending from this de…" at bounding box center [758, 662] width 1064 height 1167
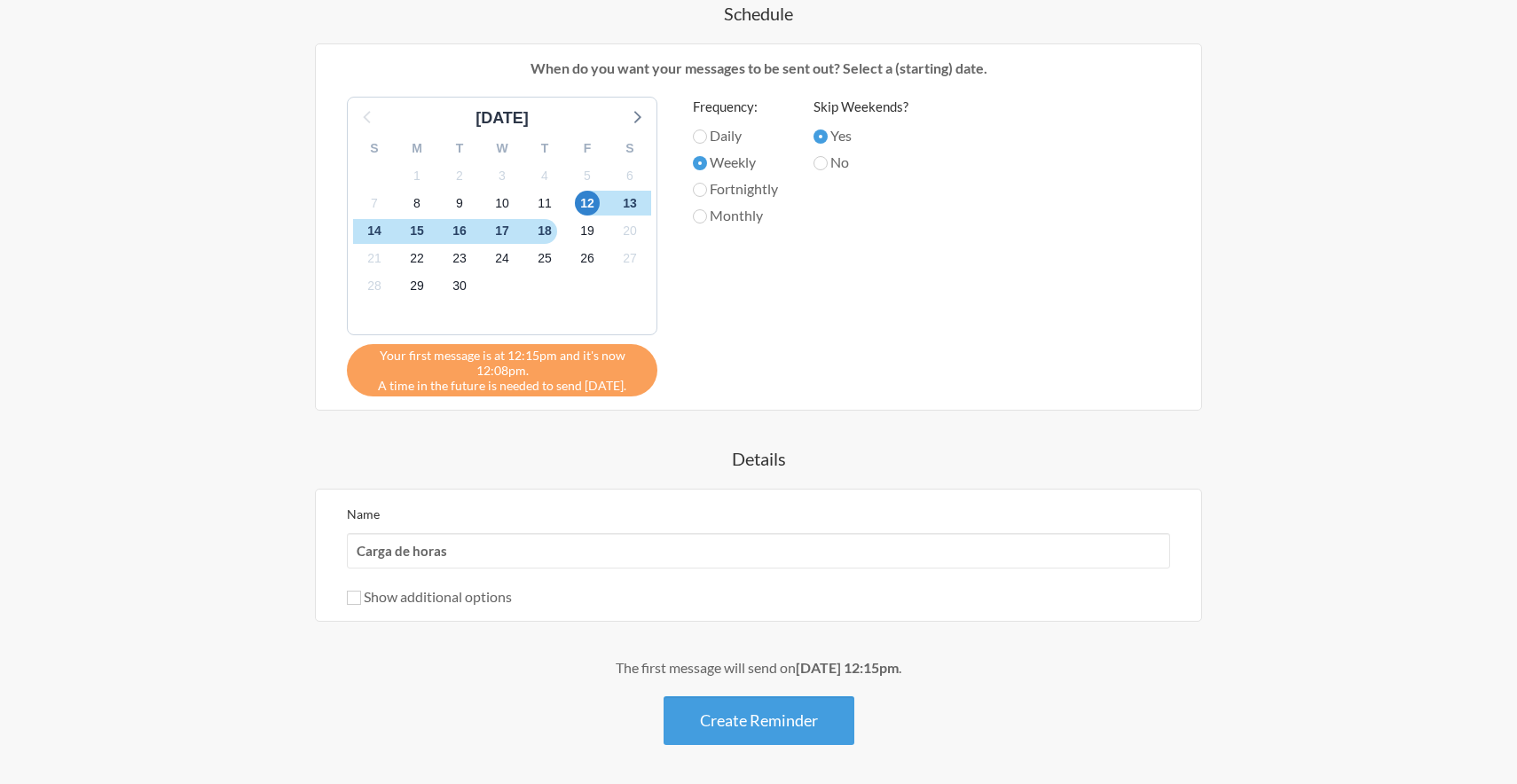
scroll to position [643, 0]
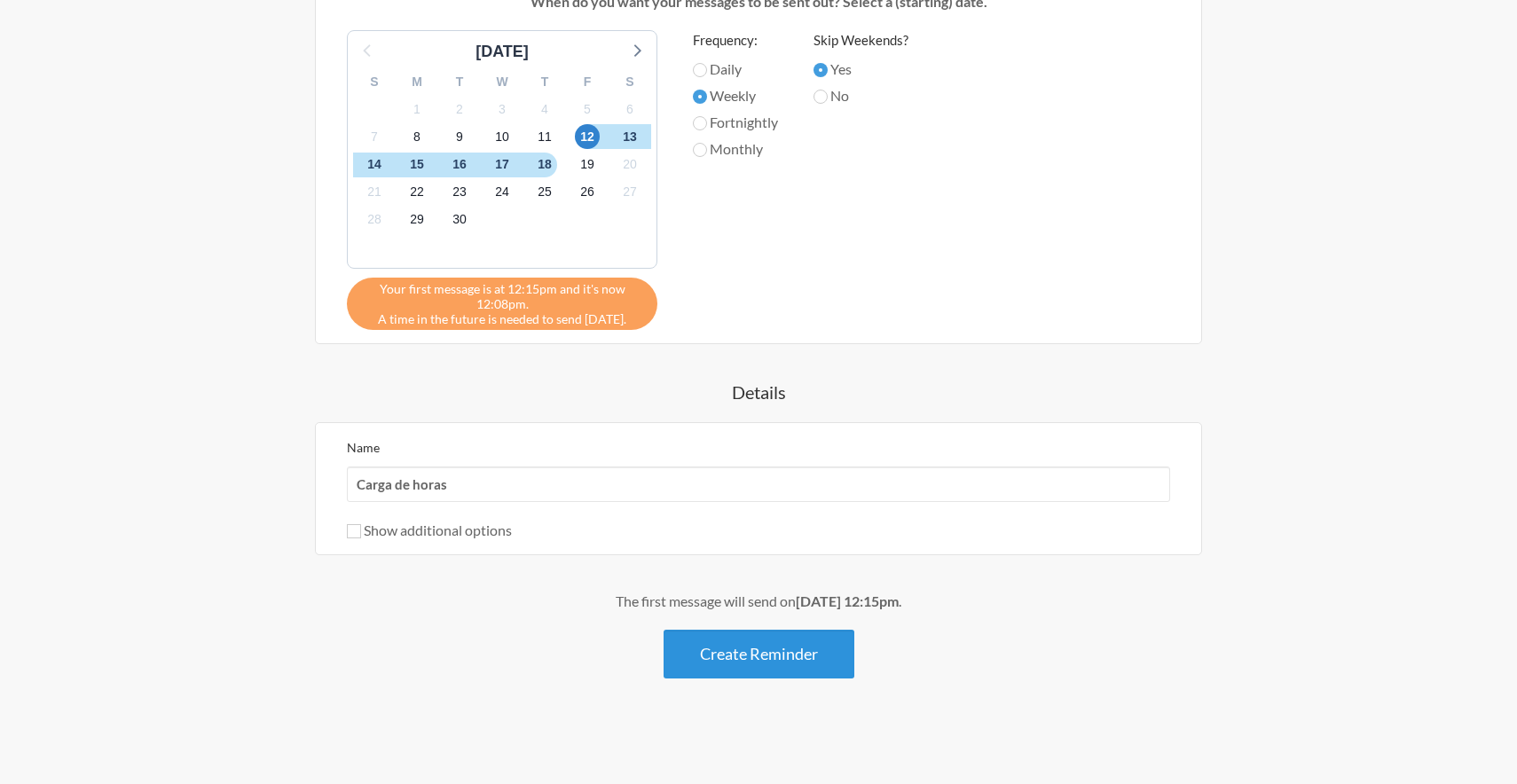
click at [793, 656] on button "Create Reminder" at bounding box center [758, 654] width 190 height 49
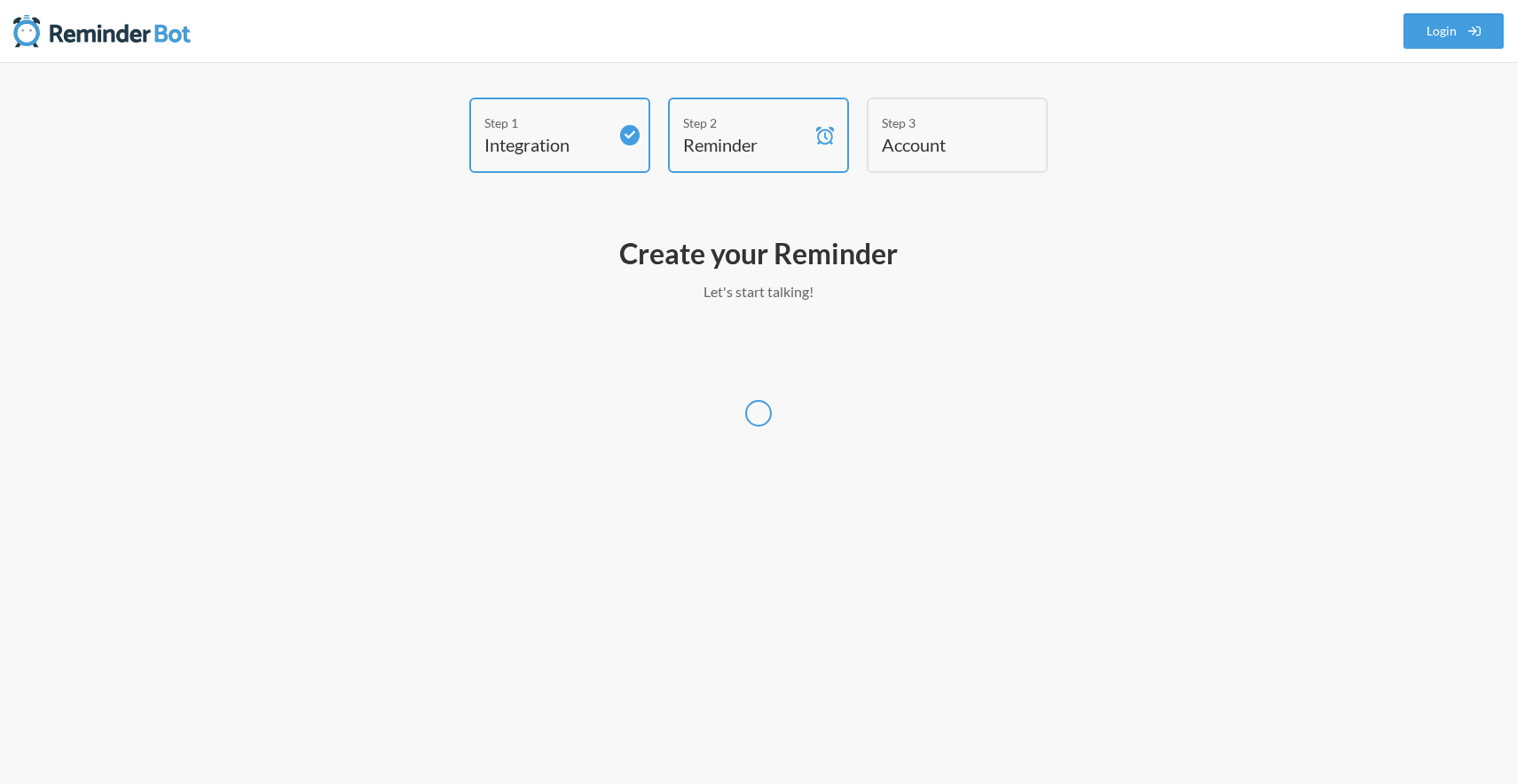
select select "UTC"
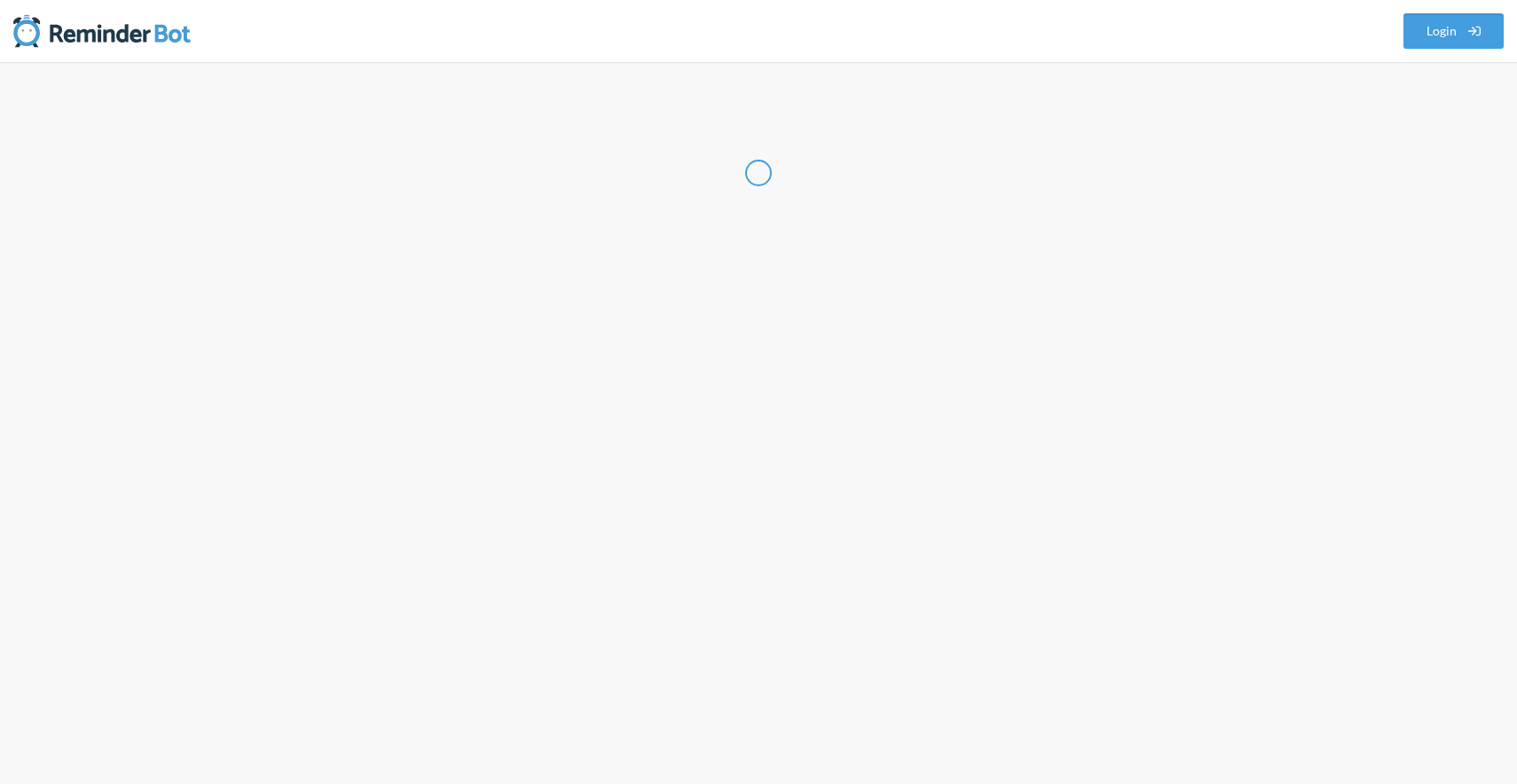
select select "AR"
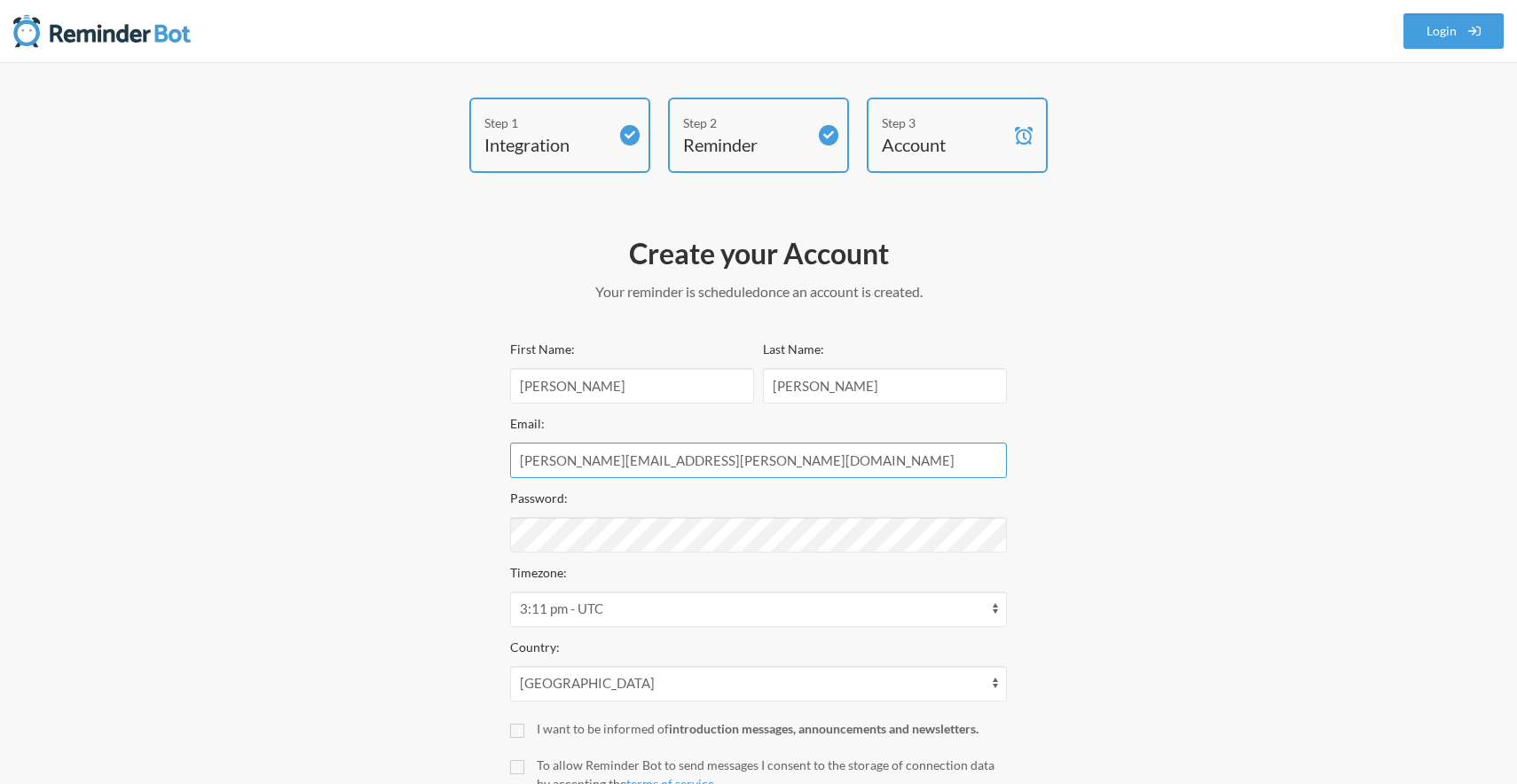
click at [674, 464] on input "santiago.botta@accelone.com" at bounding box center [758, 460] width 496 height 36
click at [382, 227] on div "Step 1 Integration Step 2 Reminder Step 3 Account Create your Account Your remi…" at bounding box center [758, 491] width 1064 height 788
click at [1039, 430] on div "Step 1 Integration Step 2 Reminder Step 3 Account Create your Account Your remi…" at bounding box center [758, 491] width 1064 height 788
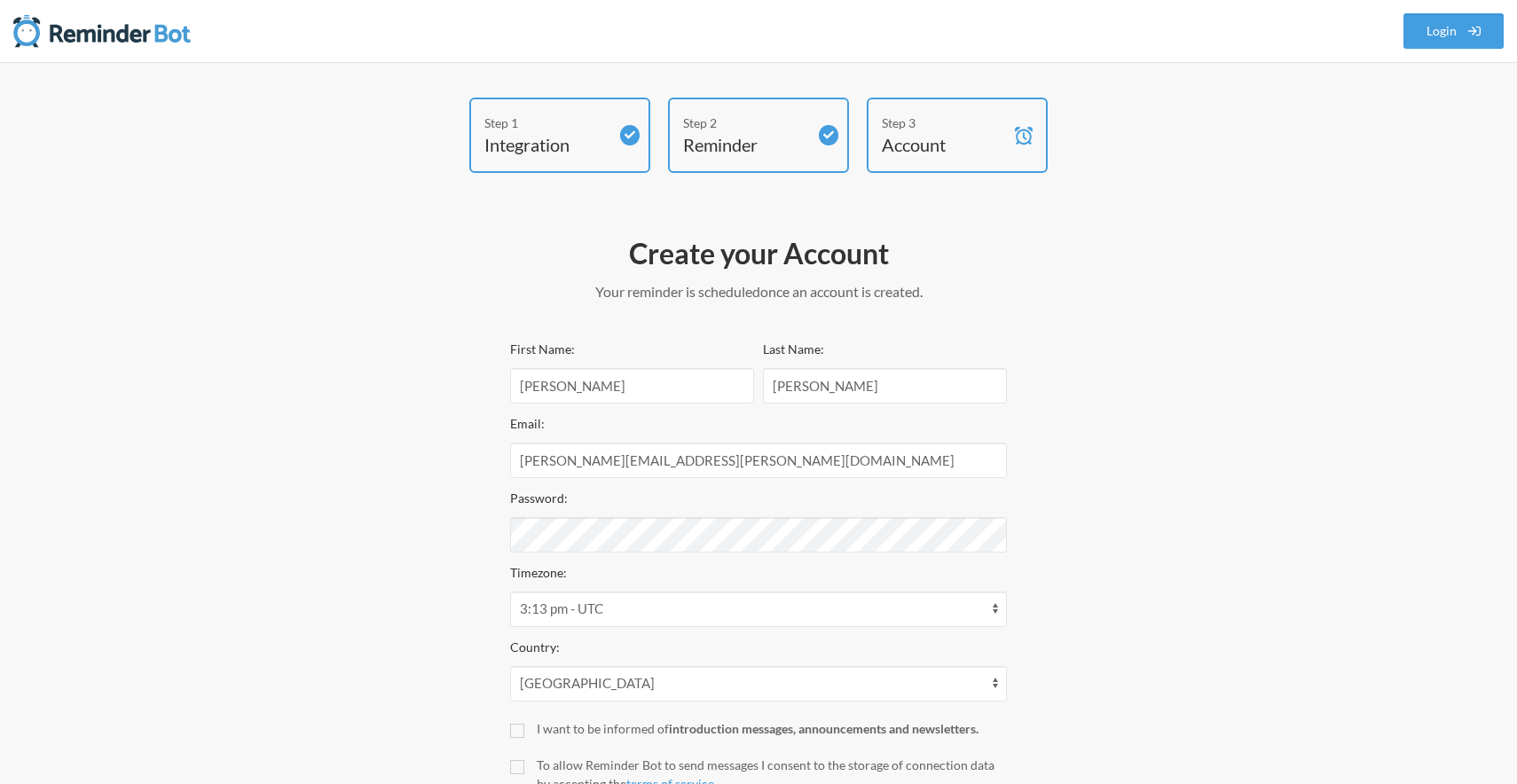
click at [1176, 474] on div "Step 1 Integration Step 2 Reminder Step 3 Account Create your Account Your remi…" at bounding box center [758, 491] width 1064 height 788
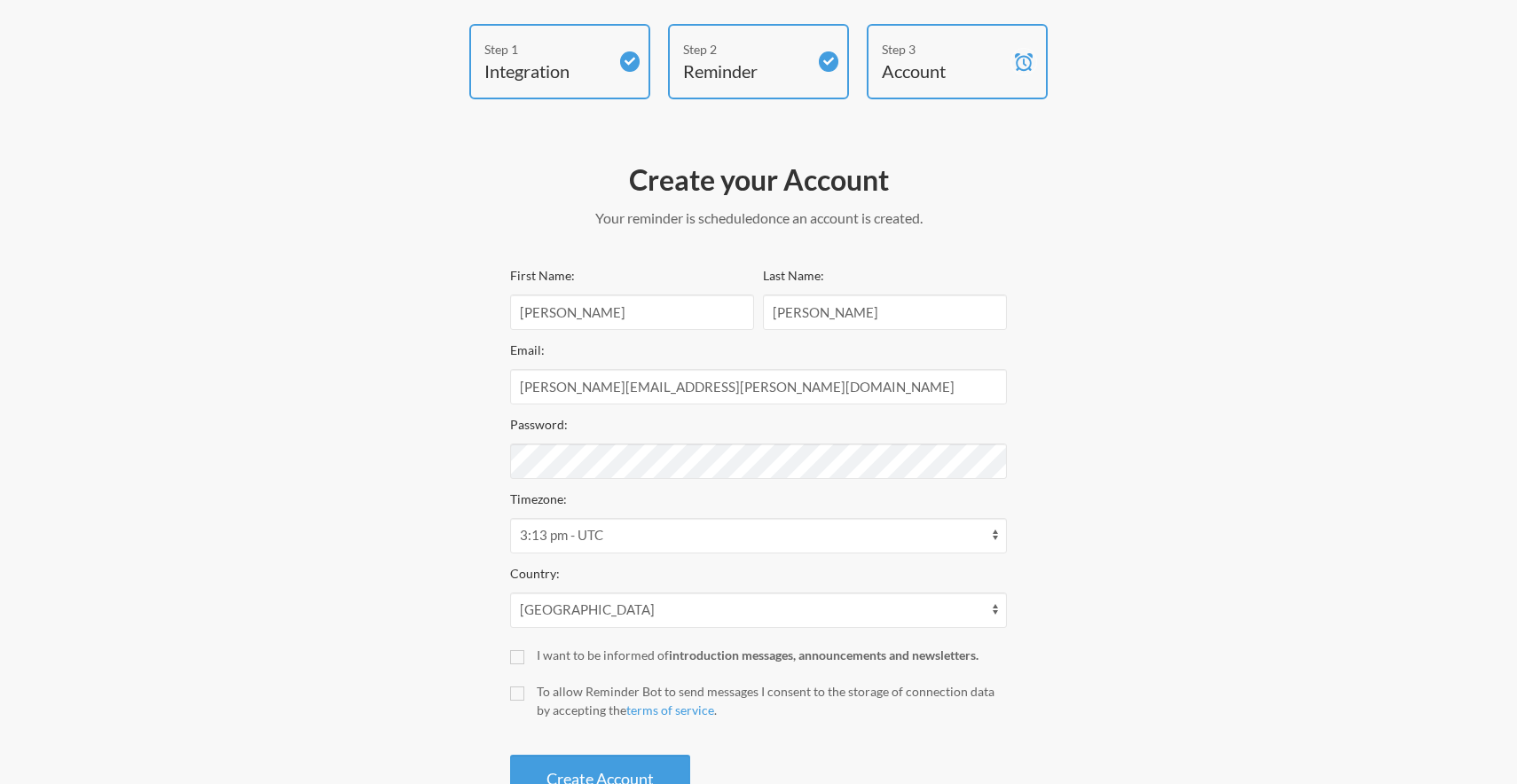
scroll to position [137, 0]
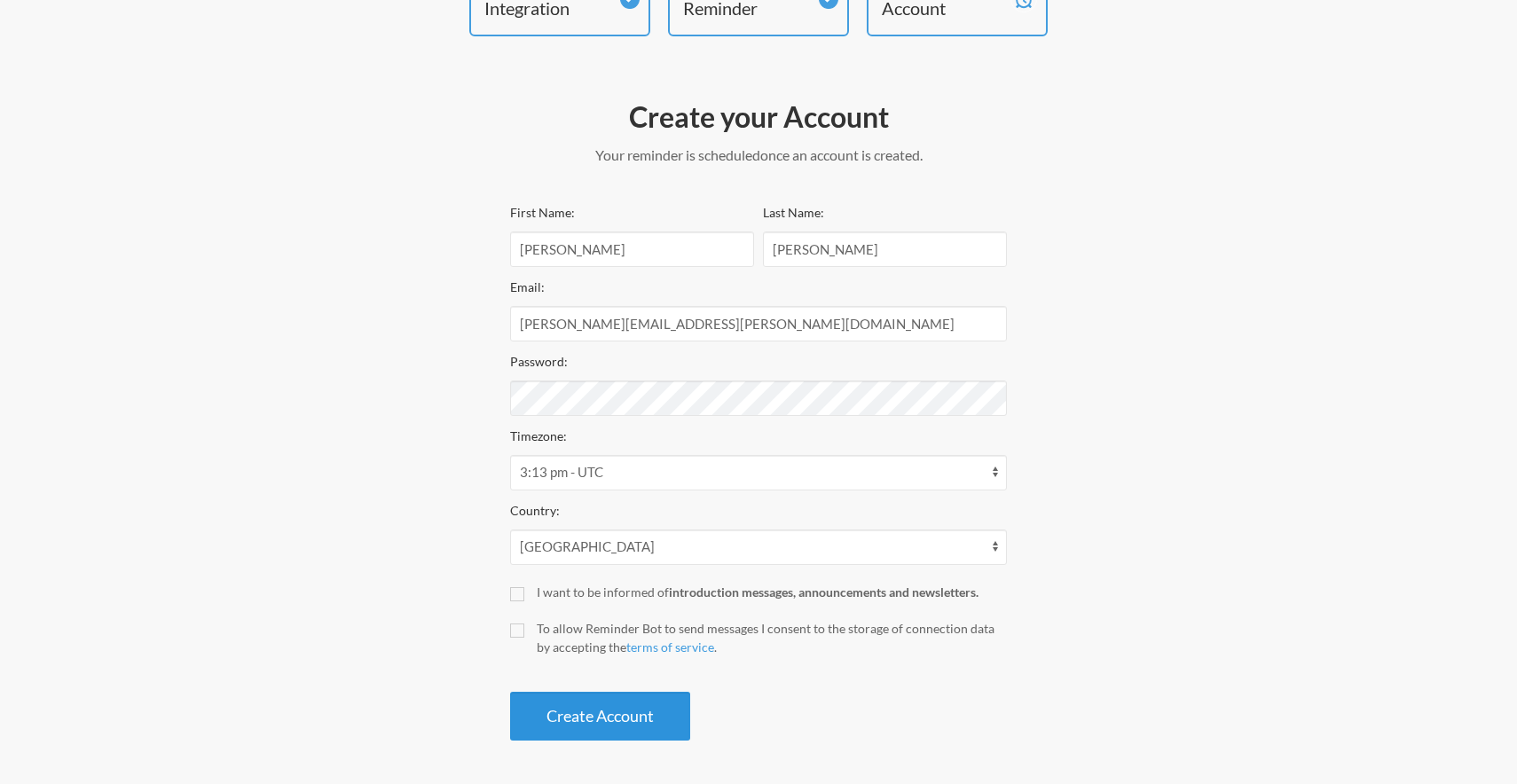
click at [584, 722] on button "Create Account" at bounding box center [600, 716] width 180 height 49
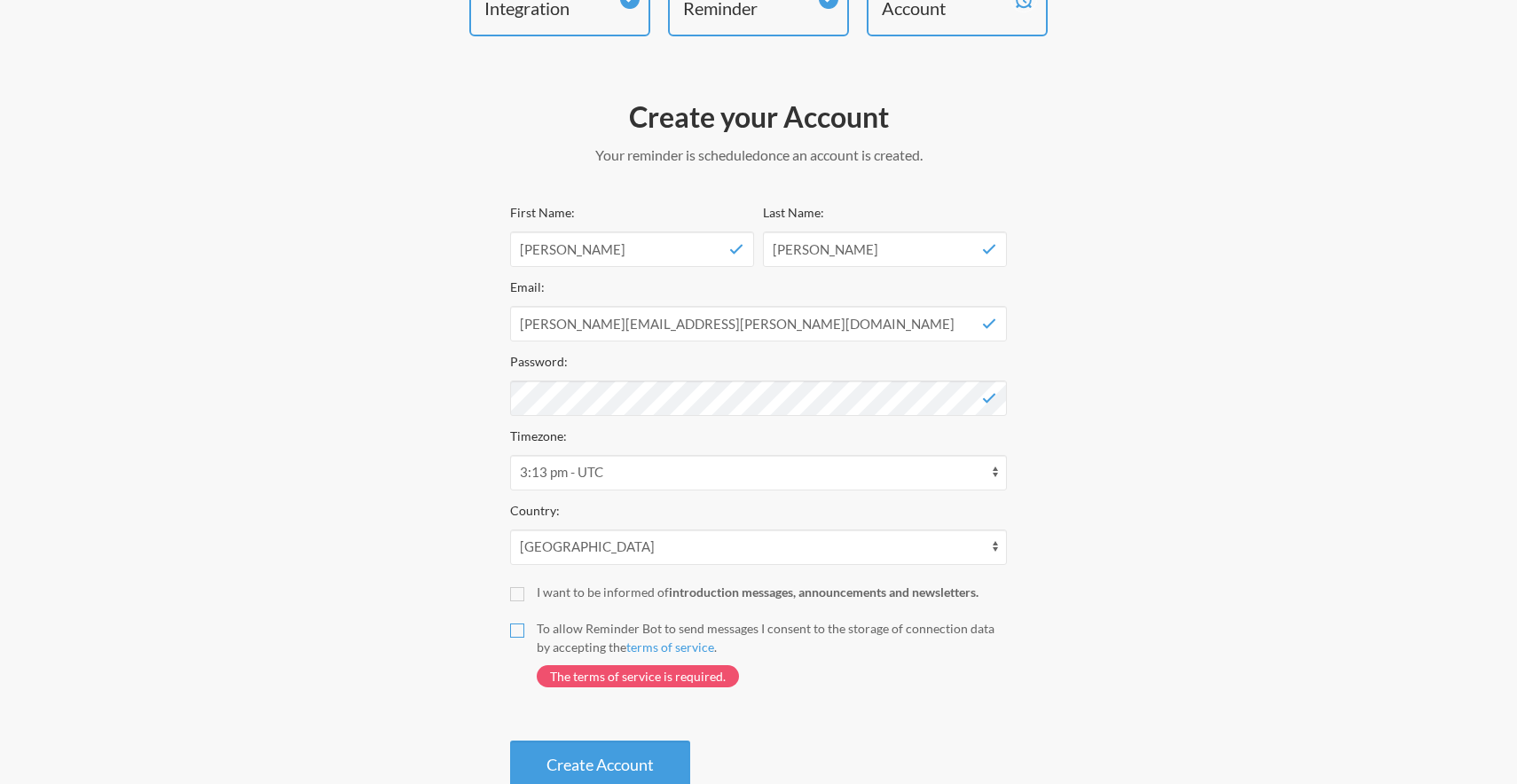
click at [518, 635] on input "To allow Reminder Bot to send messages I consent to the storage of connection d…" at bounding box center [517, 630] width 14 height 14
checkbox input "true"
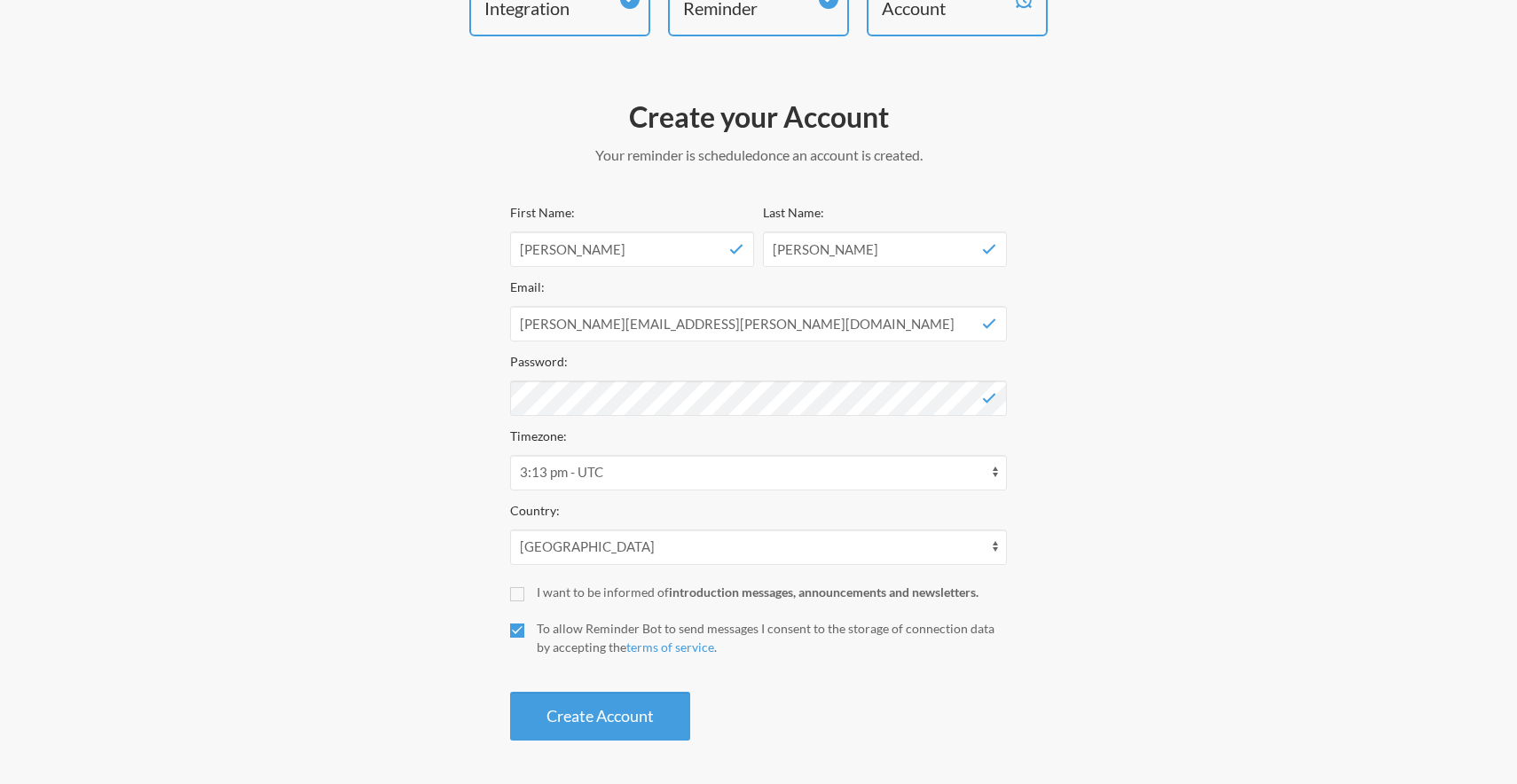
click at [580, 739] on div "Create your Account Your reminder is scheduled and your trial will start once a…" at bounding box center [758, 418] width 496 height 659
click at [600, 706] on button "Create Account" at bounding box center [600, 716] width 180 height 49
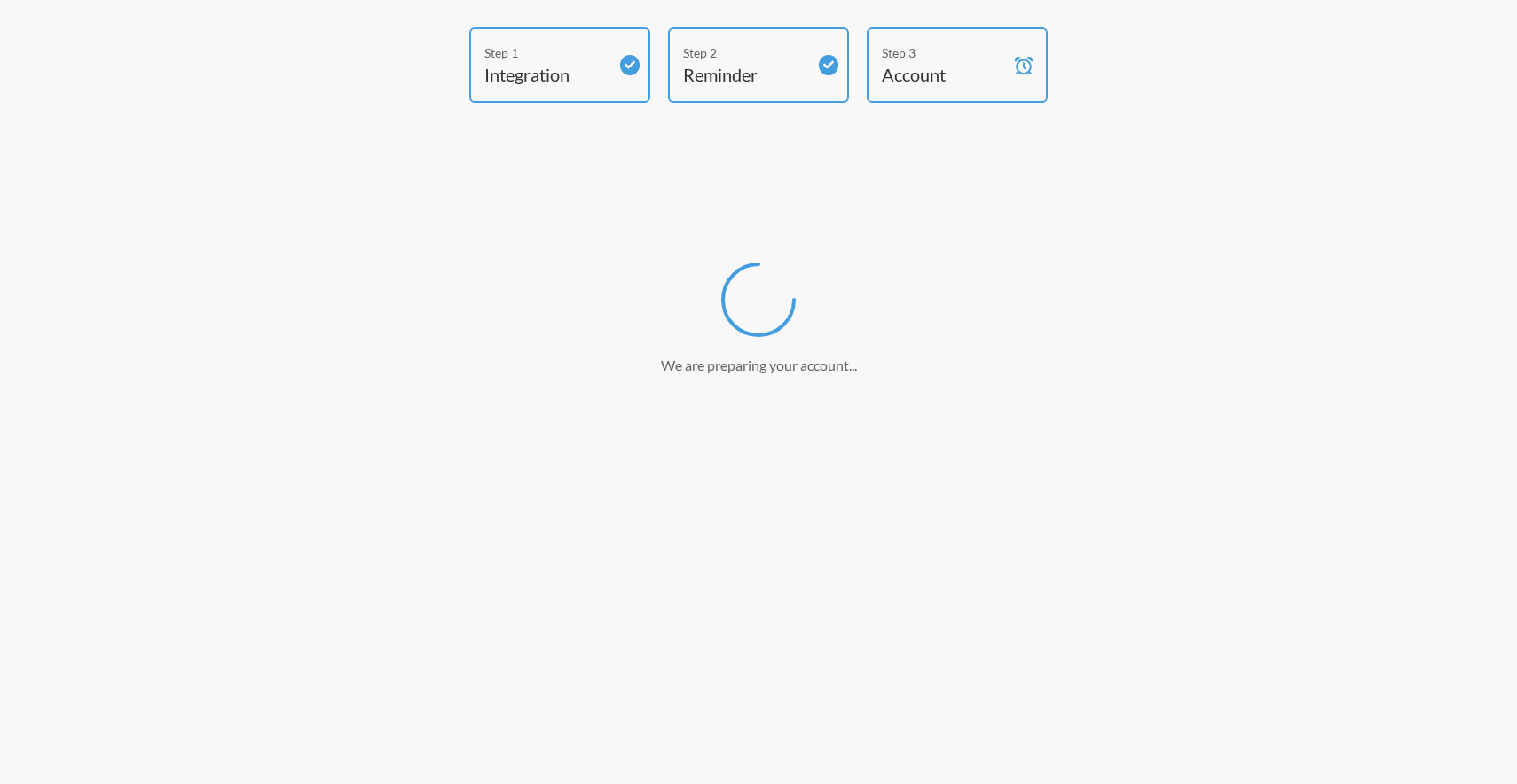
scroll to position [0, 0]
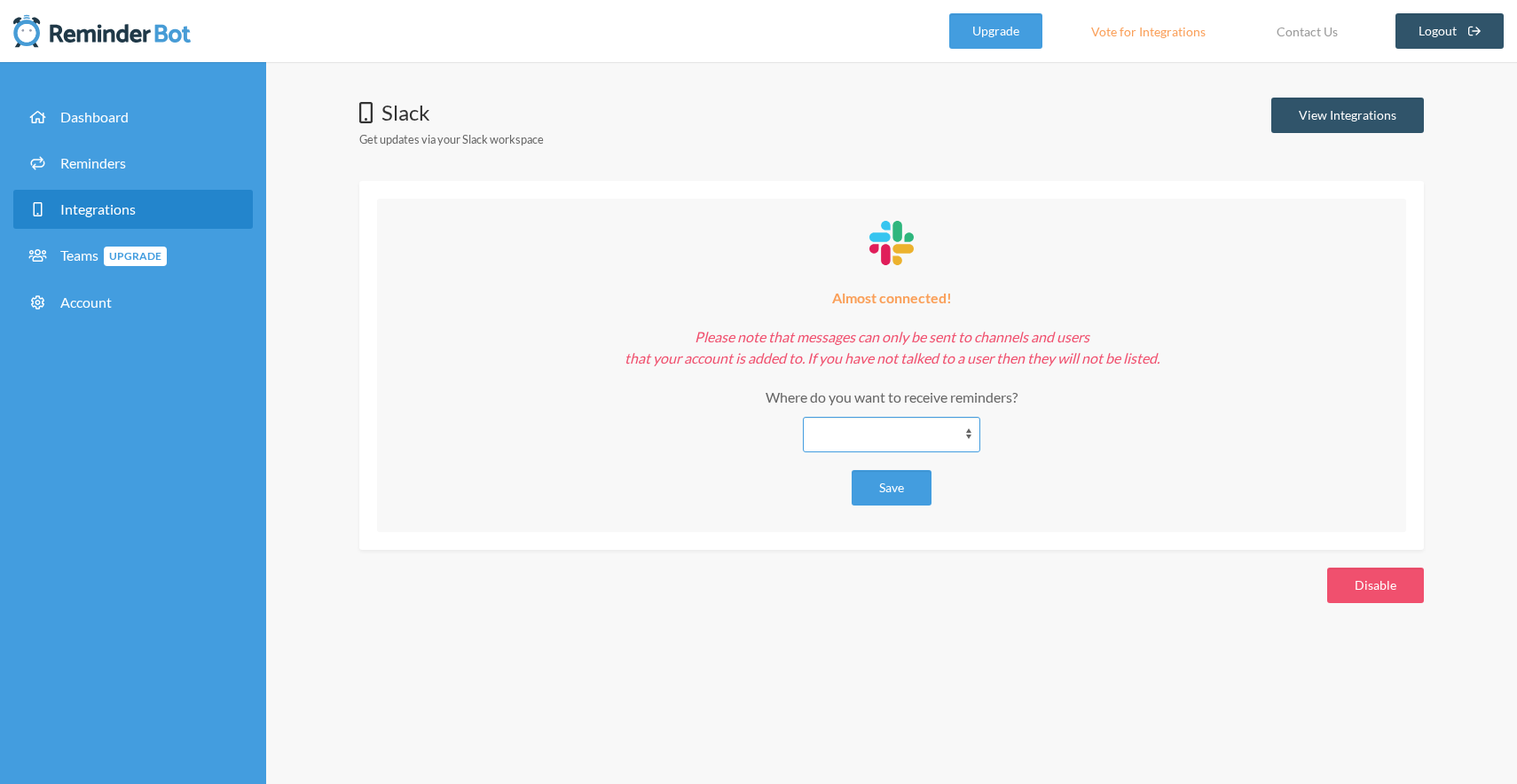
click at [932, 431] on select "**********" at bounding box center [891, 434] width 177 height 36
select select "**********"
click at [803, 416] on select "**********" at bounding box center [891, 434] width 177 height 36
click at [910, 485] on button "Save" at bounding box center [891, 488] width 80 height 36
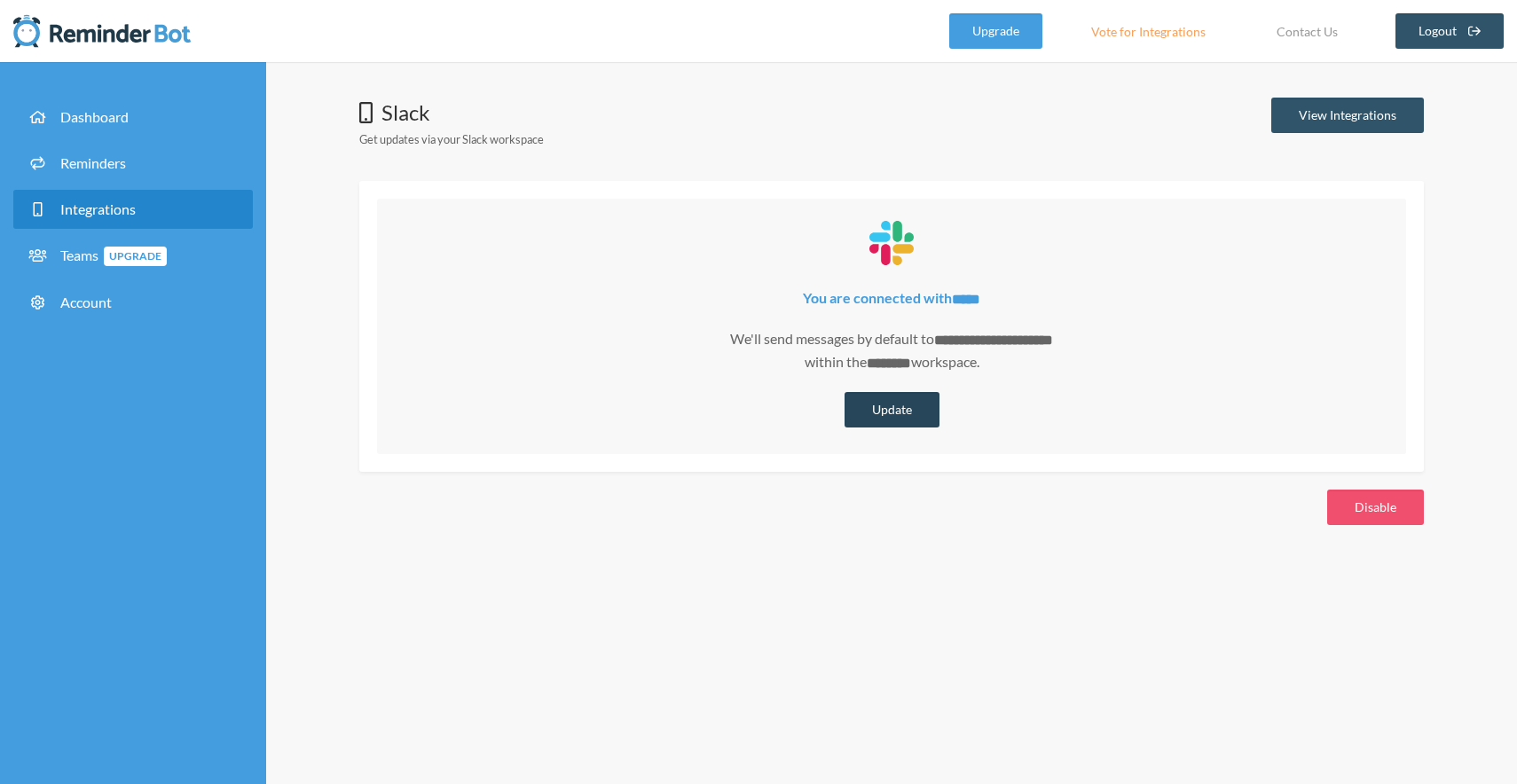
click at [885, 415] on button "Update" at bounding box center [891, 410] width 95 height 36
select select "**********"
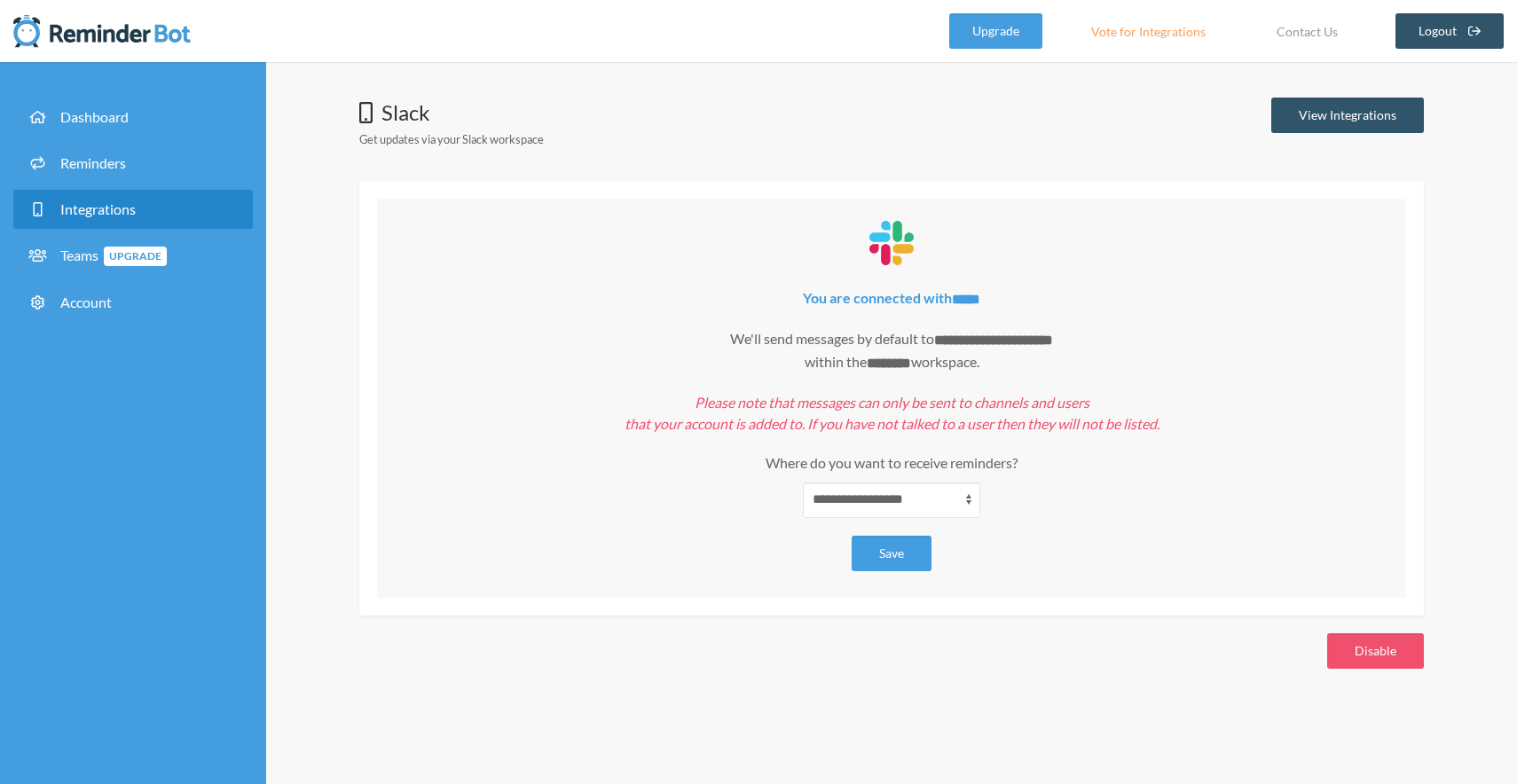
click at [1050, 472] on div "**********" at bounding box center [891, 455] width 994 height 126
click at [864, 412] on em "Please note that messages can only be sent to channels and users that your acco…" at bounding box center [892, 413] width 535 height 38
drag, startPoint x: 822, startPoint y: 401, endPoint x: 979, endPoint y: 398, distance: 157.0
click at [980, 398] on em "Please note that messages can only be sent to channels and users that your acco…" at bounding box center [892, 413] width 535 height 38
drag, startPoint x: 731, startPoint y: 417, endPoint x: 893, endPoint y: 417, distance: 162.0
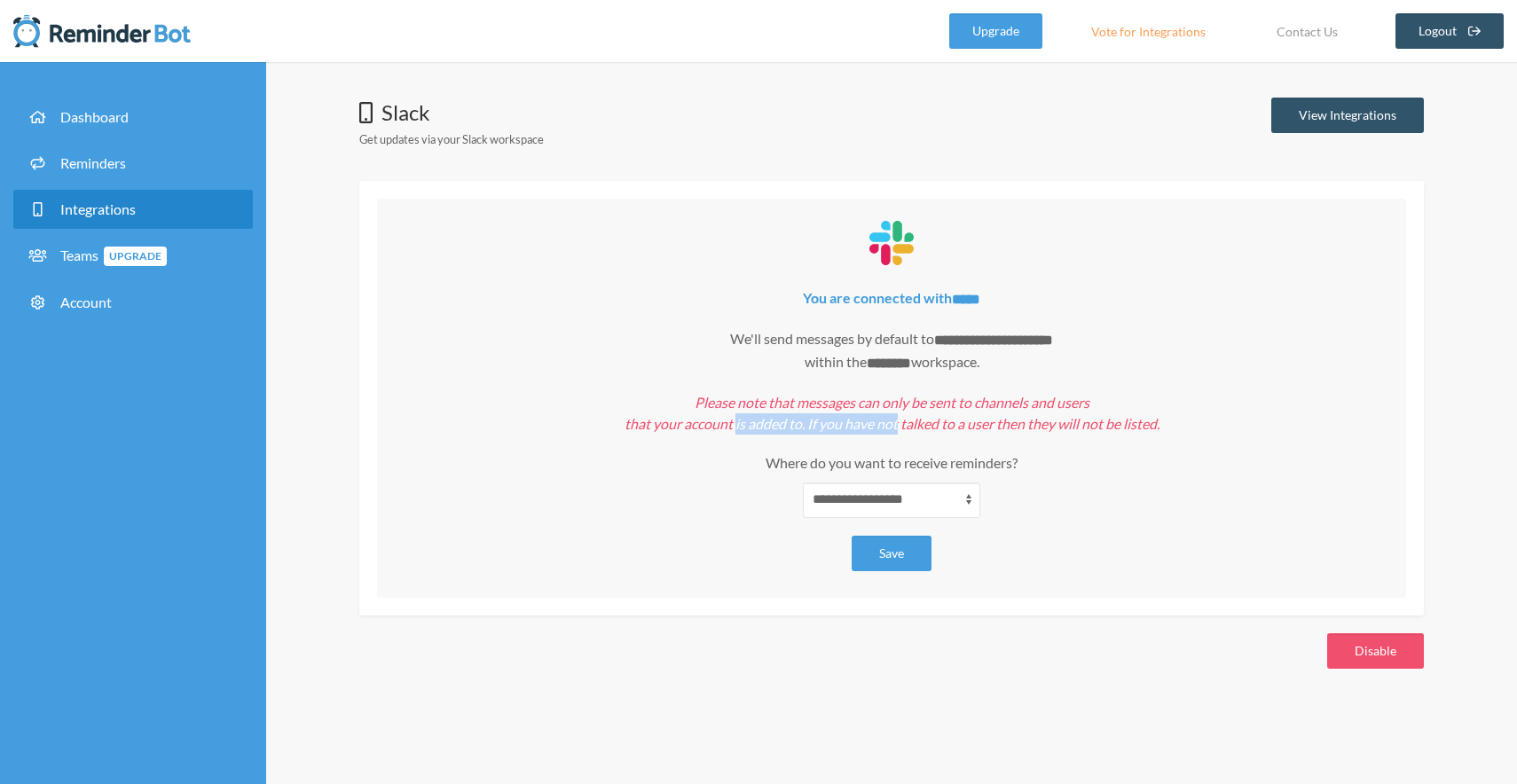
click at [893, 417] on em "Please note that messages can only be sent to channels and users that your acco…" at bounding box center [892, 413] width 535 height 38
click at [947, 417] on em "Please note that messages can only be sent to channels and users that your acco…" at bounding box center [892, 413] width 535 height 38
click at [159, 176] on link "Reminders" at bounding box center [132, 163] width 239 height 39
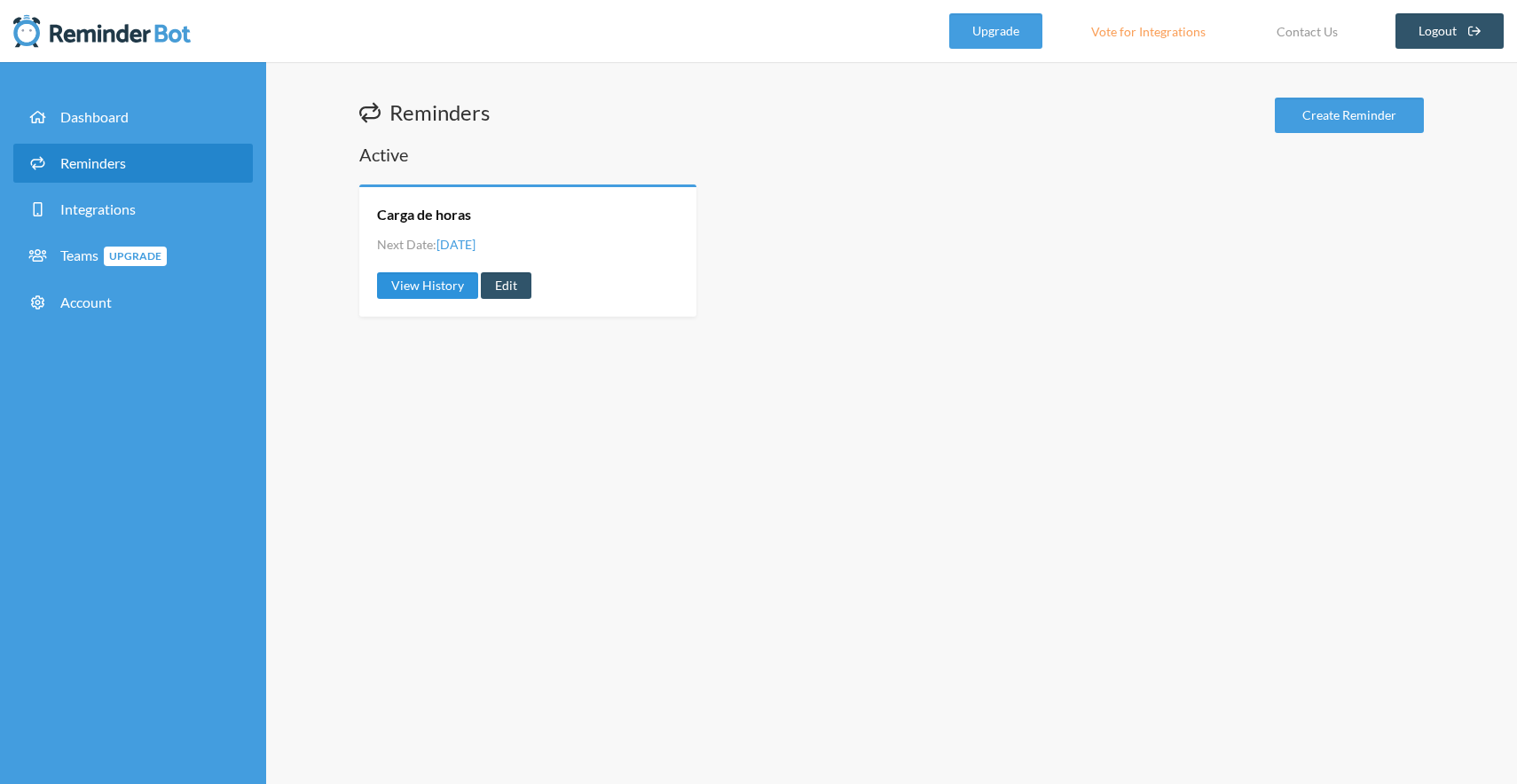
click at [439, 289] on link "View History" at bounding box center [428, 285] width 101 height 26
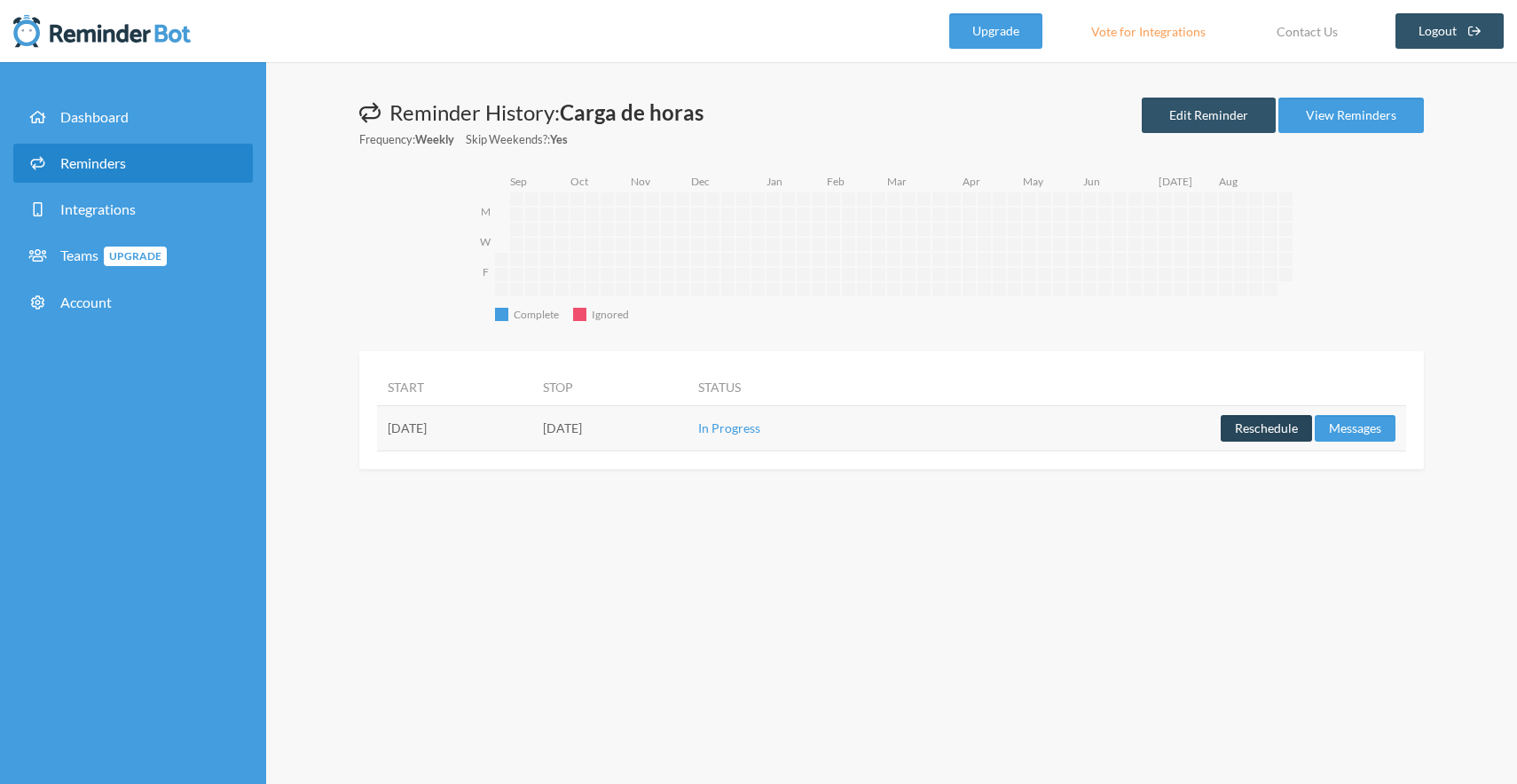
click at [1254, 430] on button "Reschedule" at bounding box center [1266, 428] width 91 height 26
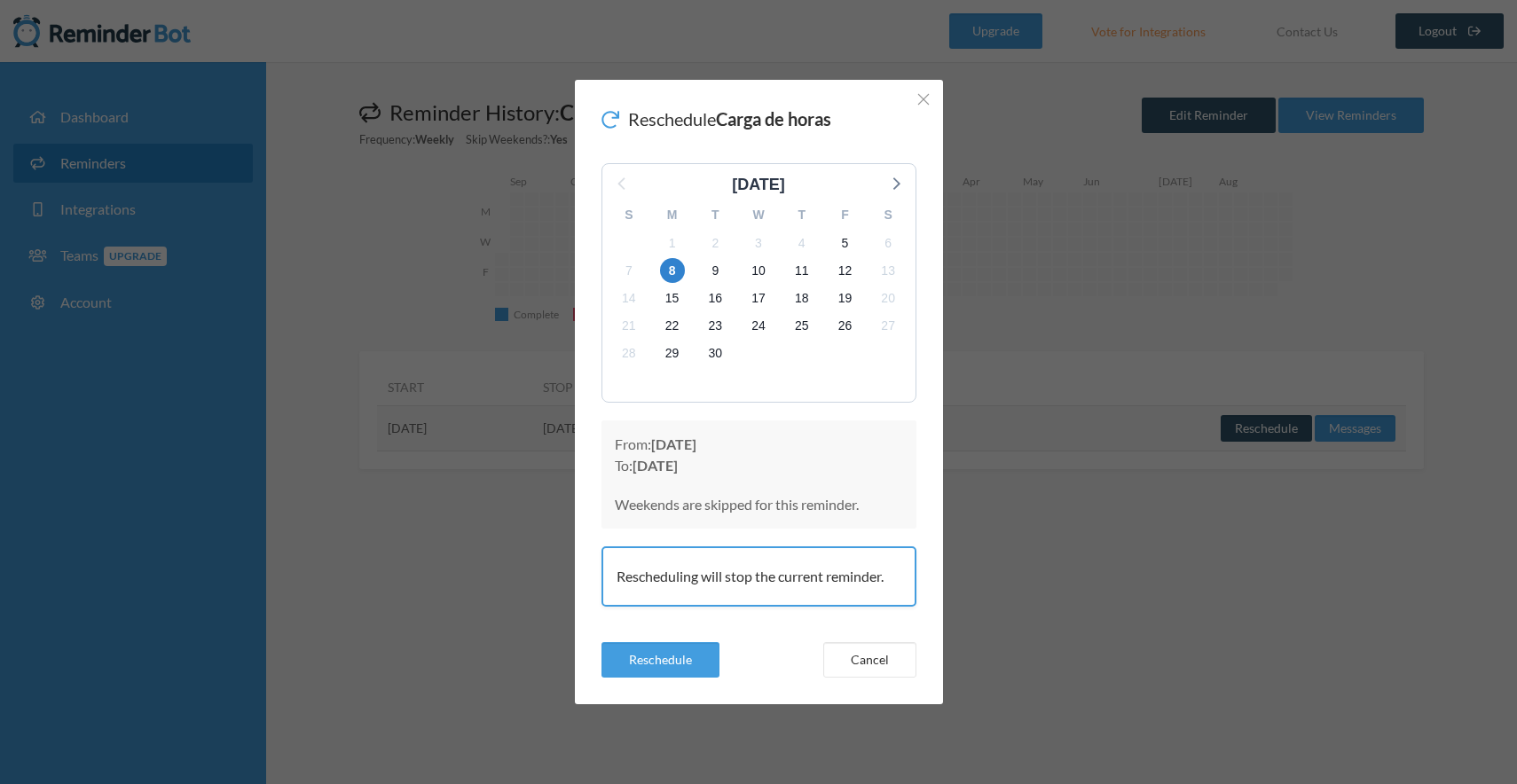
click at [775, 577] on div "Rescheduling will stop the current reminder." at bounding box center [759, 576] width 315 height 60
click at [741, 576] on div "Rescheduling will stop the current reminder." at bounding box center [759, 576] width 315 height 60
click at [844, 249] on span "5" at bounding box center [844, 243] width 24 height 24
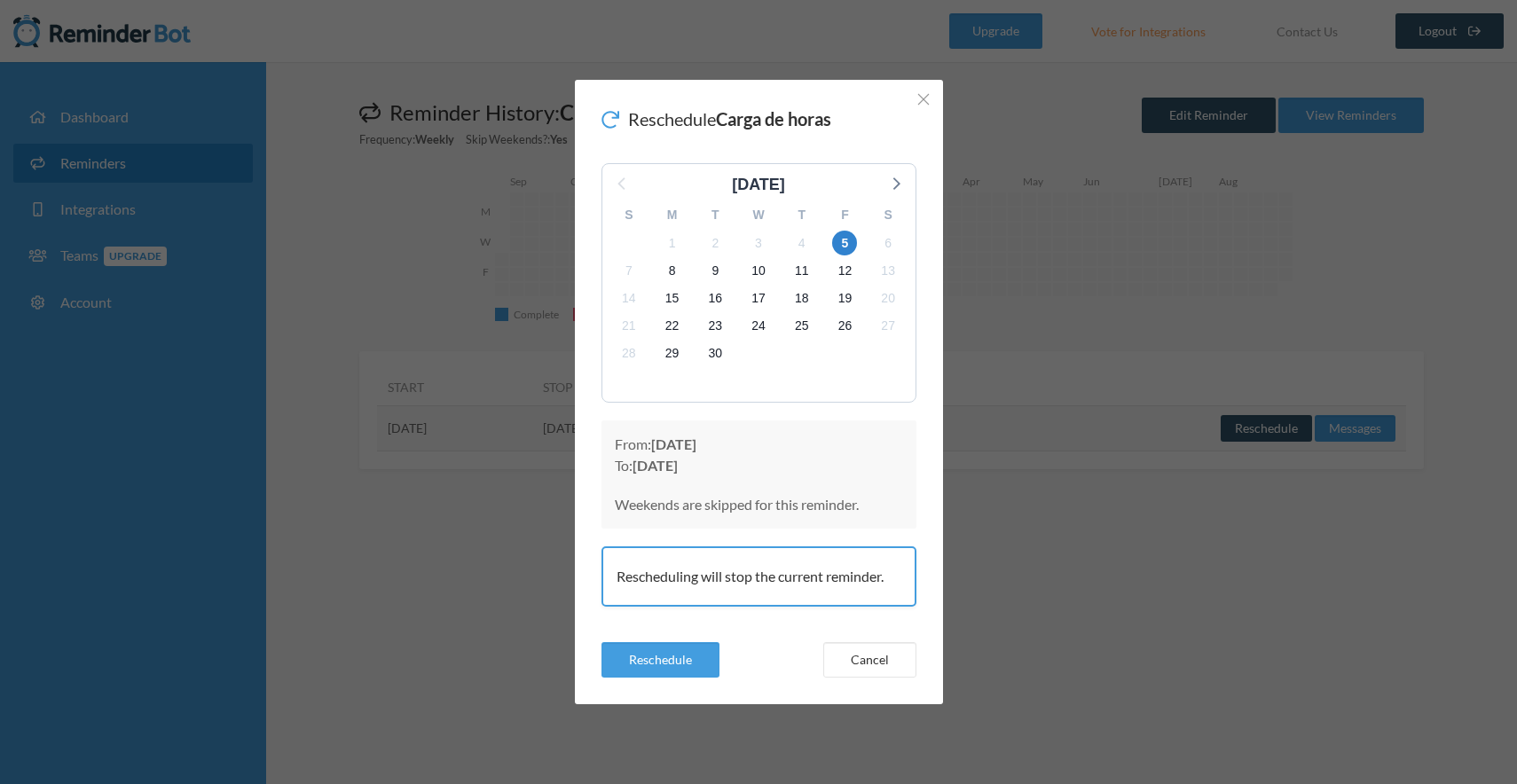
click at [610, 117] on icon at bounding box center [610, 119] width 18 height 18
click at [924, 102] on icon "Close" at bounding box center [922, 98] width 12 height 12
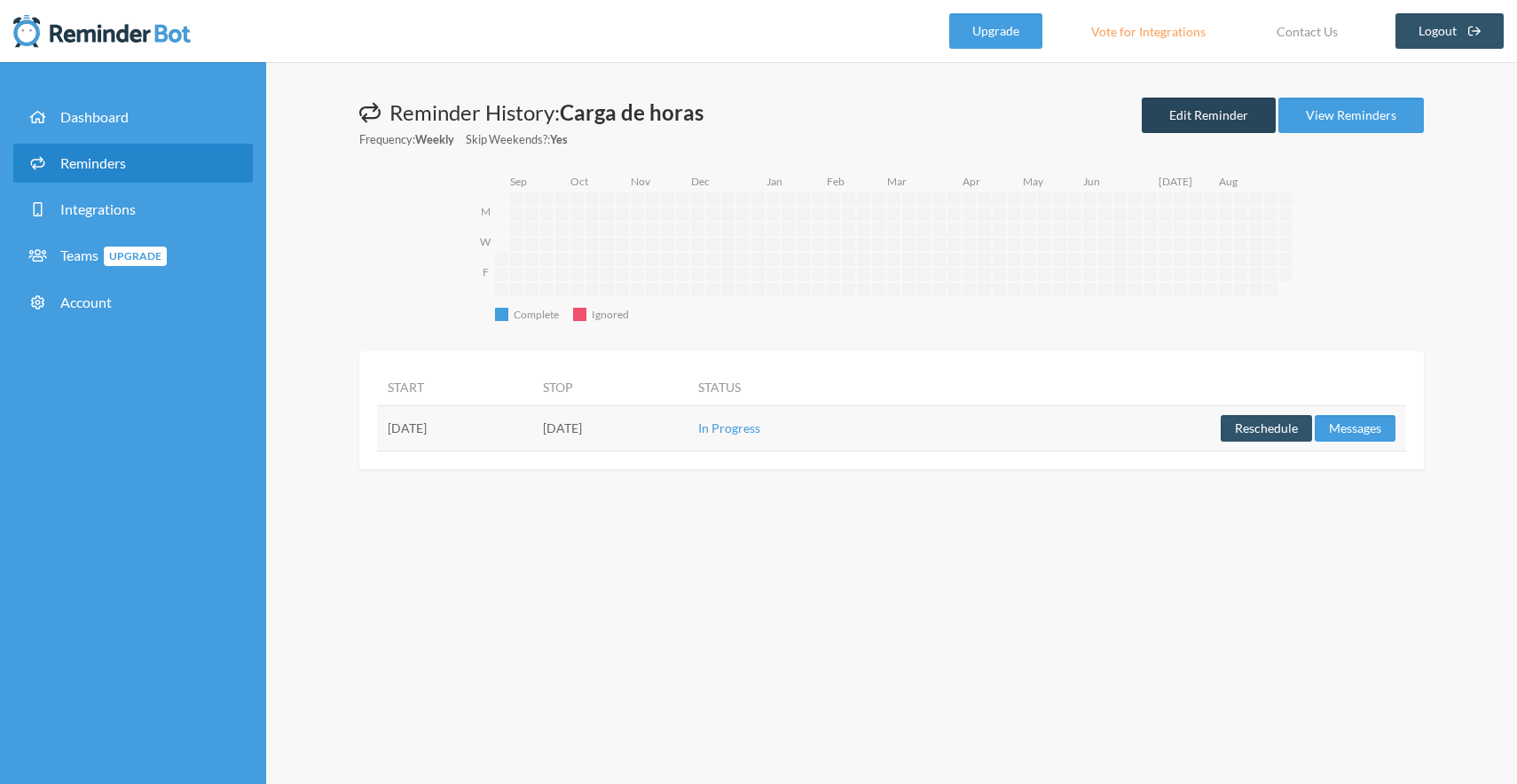
click at [1235, 113] on link "Edit Reminder" at bounding box center [1208, 115] width 134 height 36
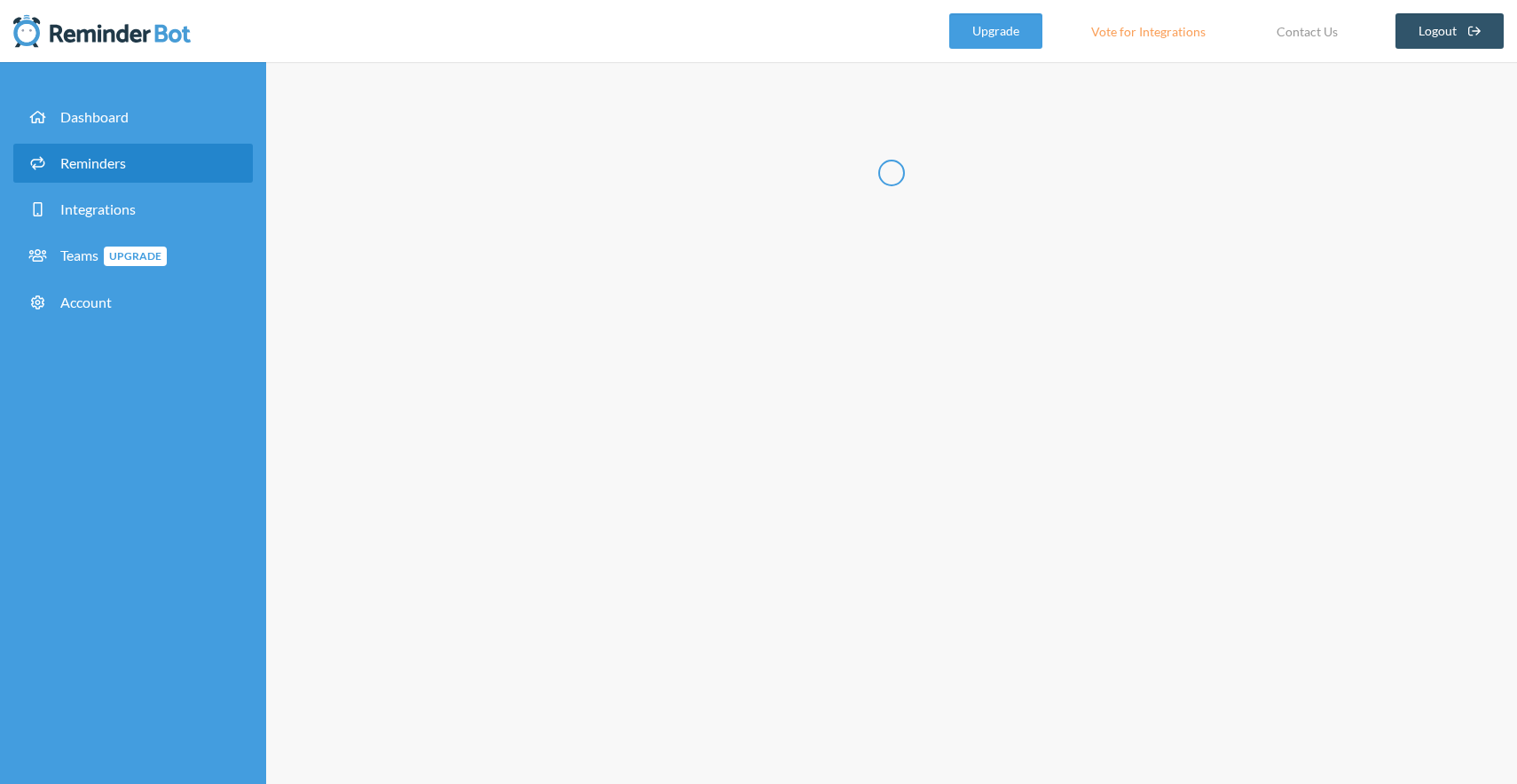
radio input "false"
radio input "true"
type input "Carga de horas"
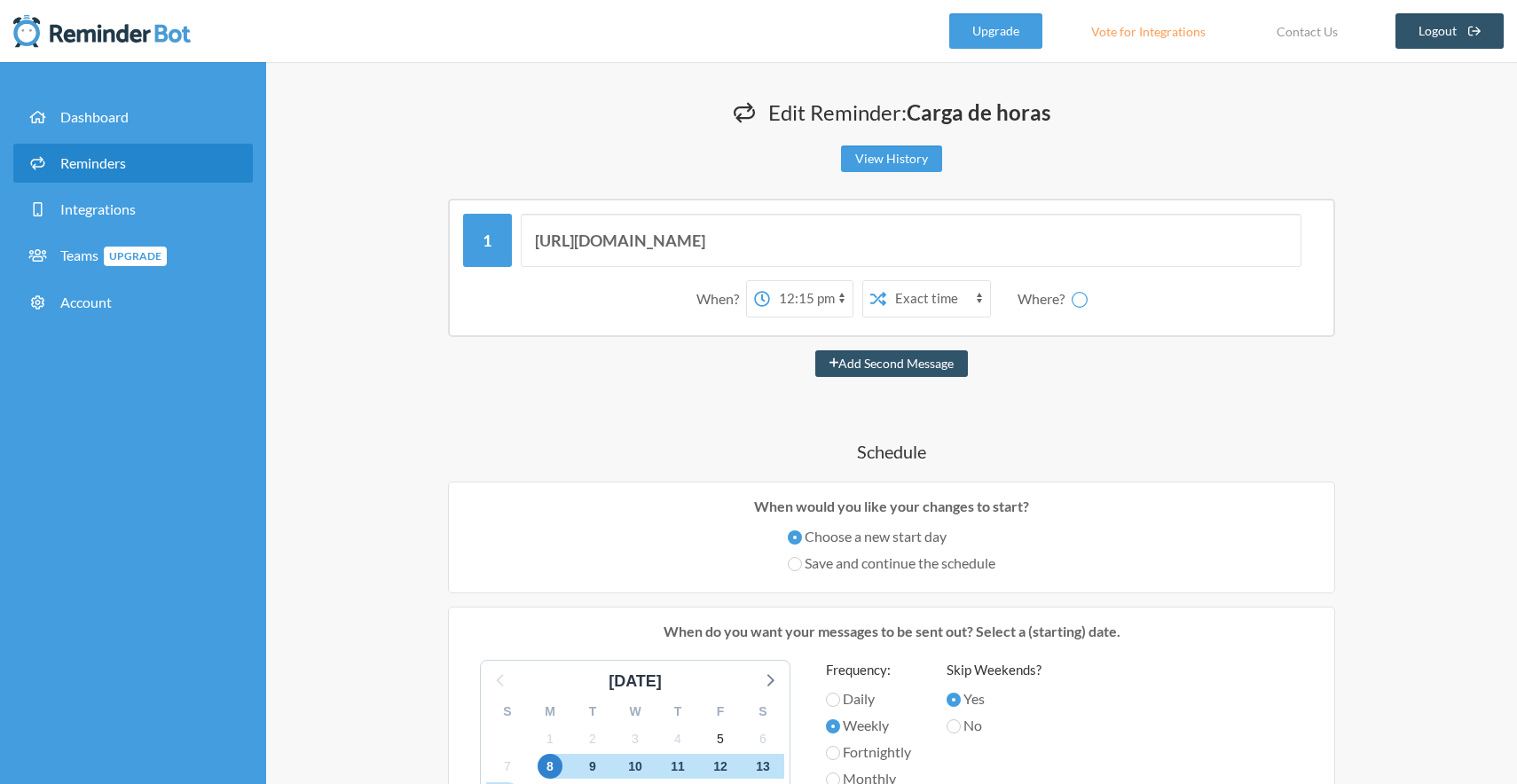
click at [787, 305] on select "12:00 am 12:15 am 12:30 am 12:45 am 1:00 am 1:15 am 1:30 am 1:45 am 2:00 am 2:1…" at bounding box center [812, 299] width 83 height 36
select select "12:30:00"
click at [770, 281] on select "12:00 am 12:15 am 12:30 am 12:45 am 1:00 am 1:15 am 1:30 am 1:45 am 2:00 am 2:1…" at bounding box center [812, 299] width 83 height 36
click at [1115, 359] on div "Add Second Message" at bounding box center [891, 363] width 1064 height 26
click at [1059, 300] on div "Where?" at bounding box center [1044, 299] width 54 height 38
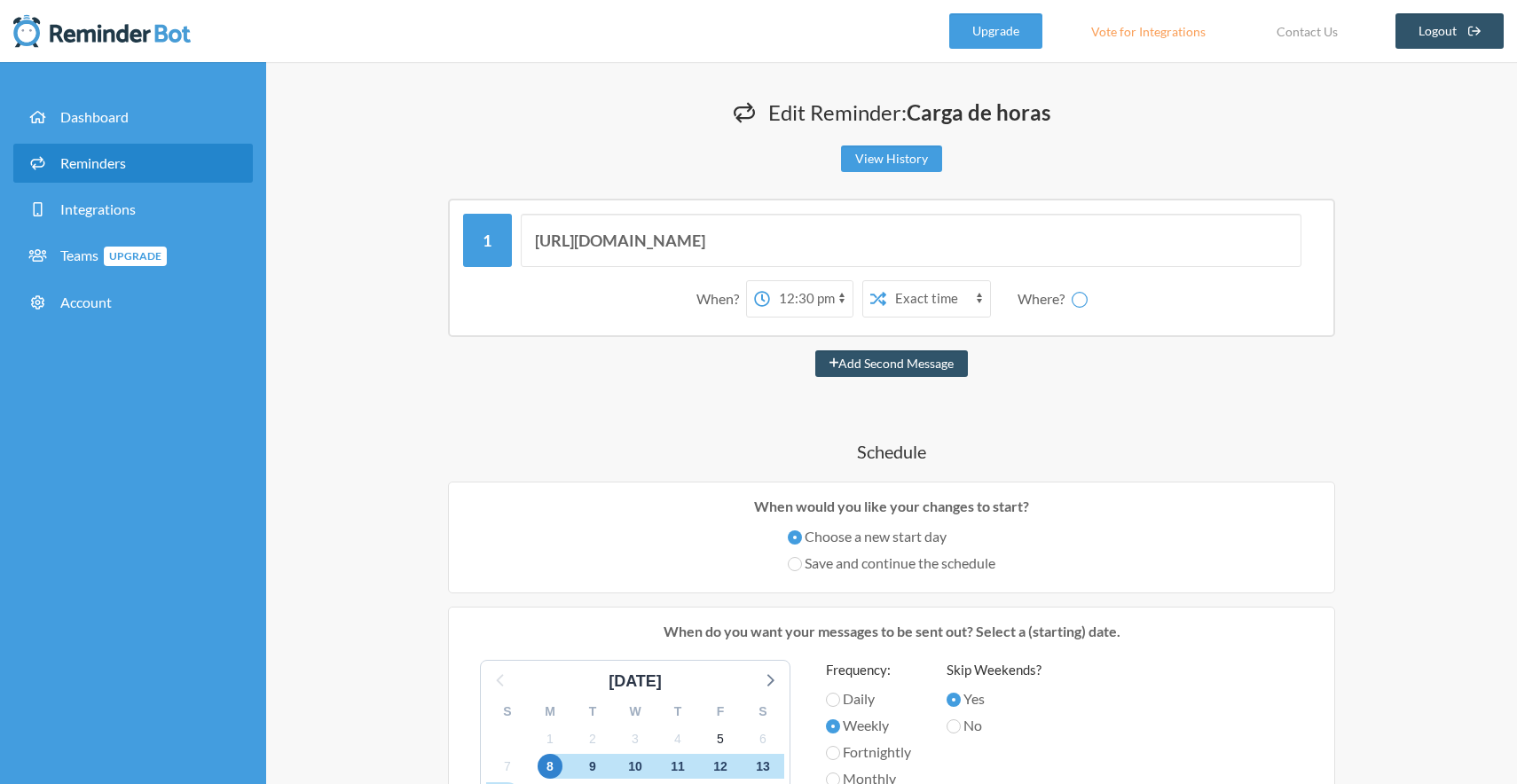
select select "C09DW7QLY04"
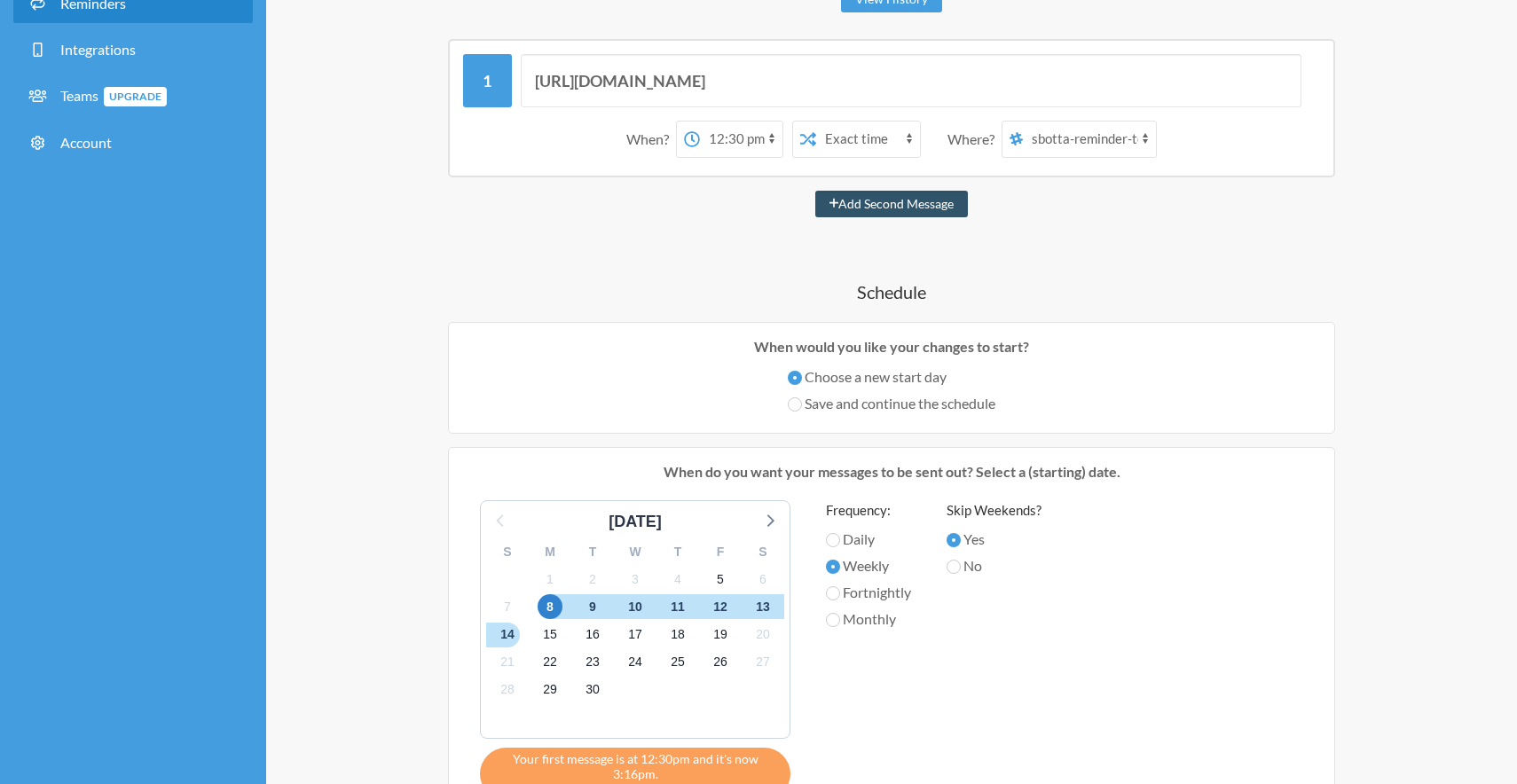
scroll to position [161, 0]
click at [917, 408] on label "Save and continue the schedule" at bounding box center [890, 401] width 207 height 22
click at [802, 408] on input "Save and continue the schedule" at bounding box center [794, 402] width 14 height 14
radio input "true"
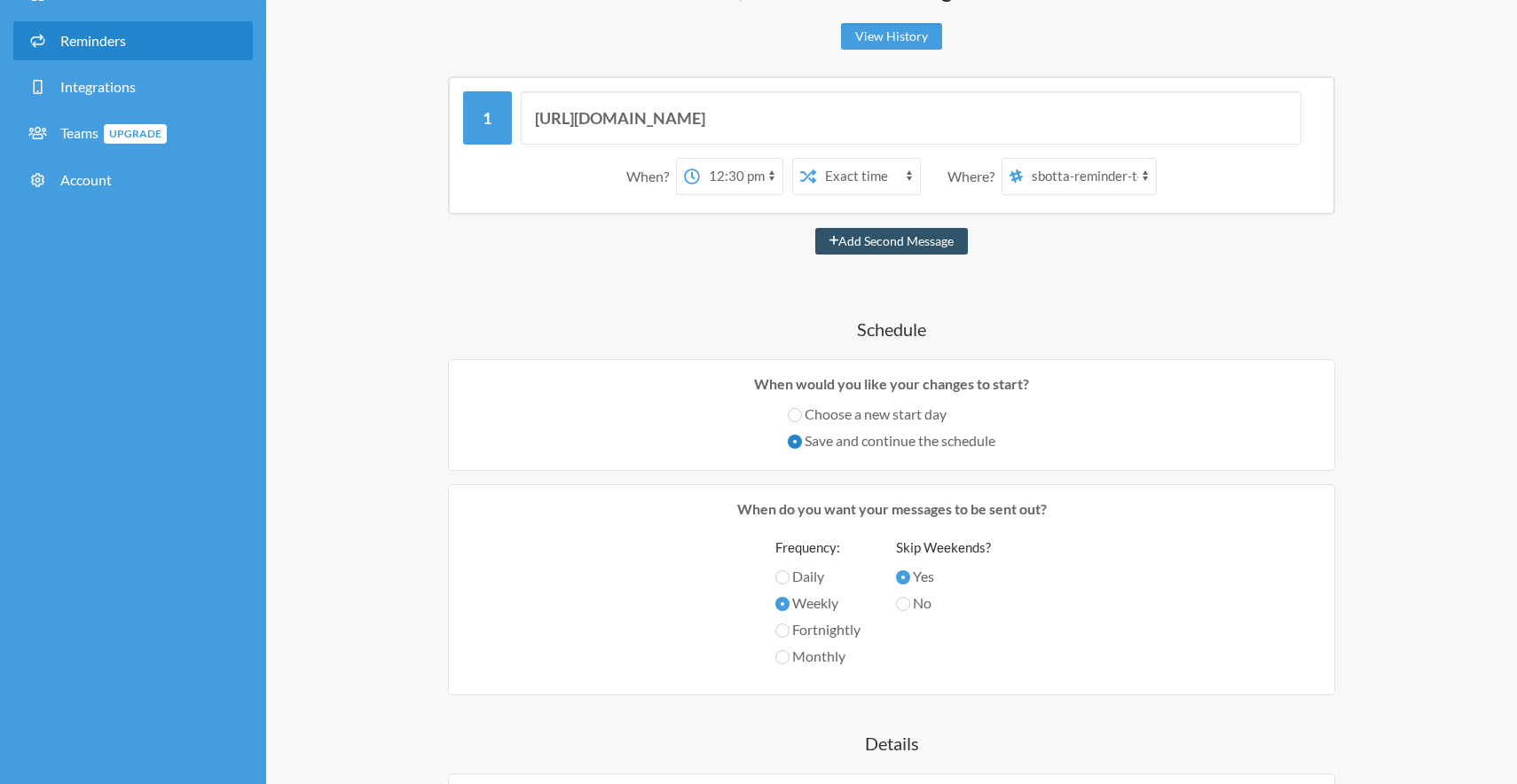
scroll to position [121, 0]
click at [812, 605] on label "Weekly" at bounding box center [817, 604] width 85 height 22
click at [789, 605] on input "Weekly" at bounding box center [781, 605] width 14 height 14
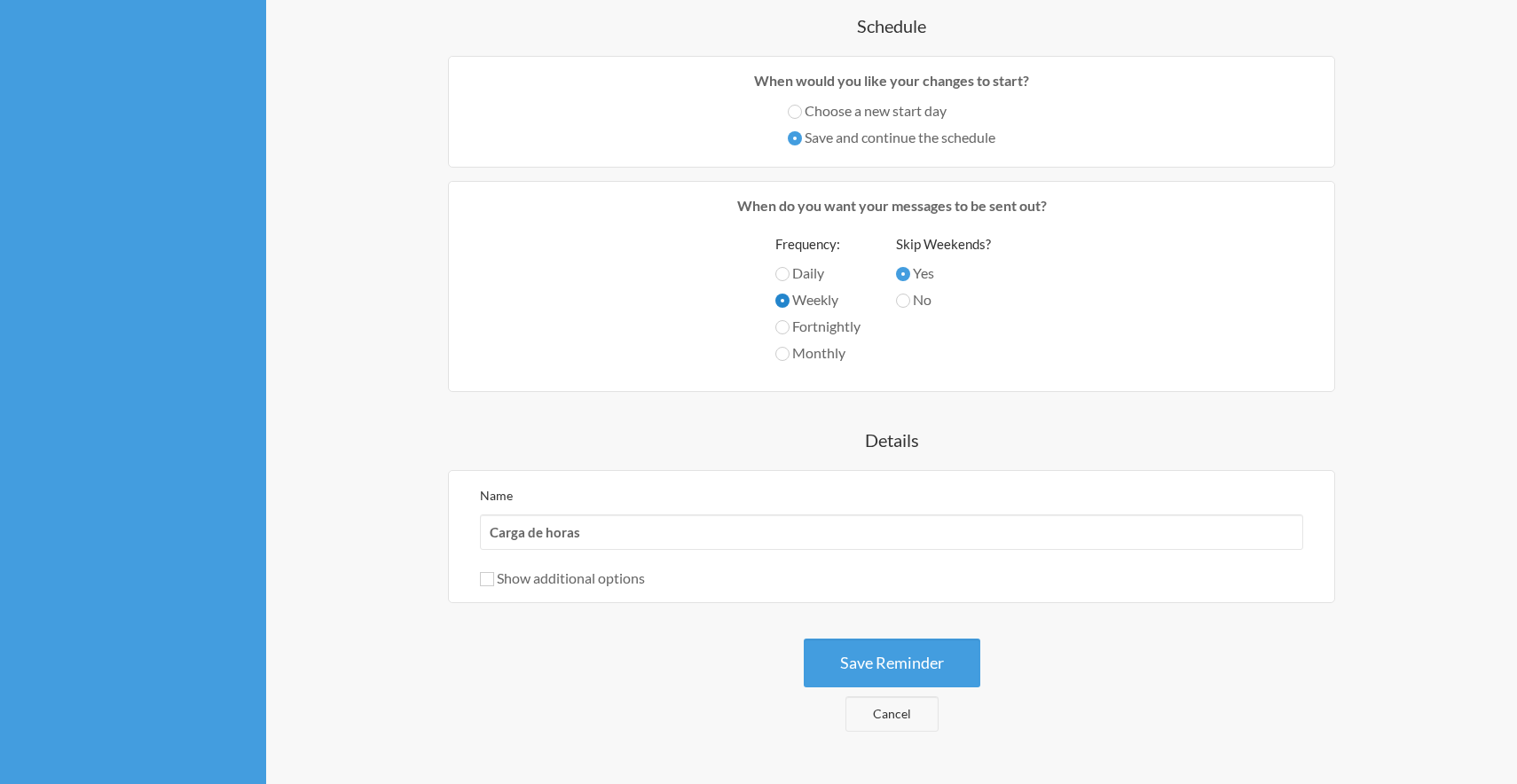
scroll to position [560, 0]
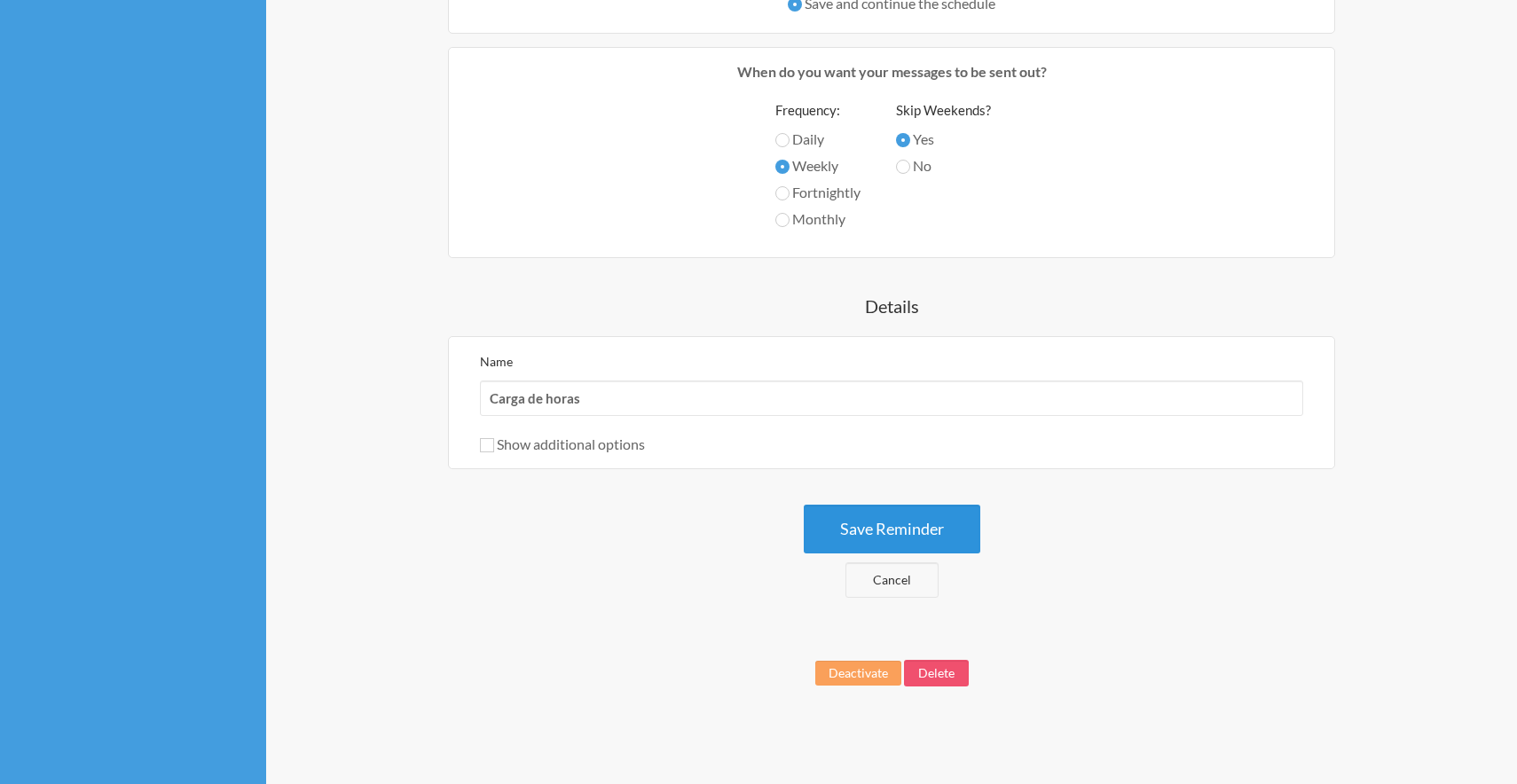
click at [900, 524] on button "Save Reminder" at bounding box center [891, 529] width 176 height 49
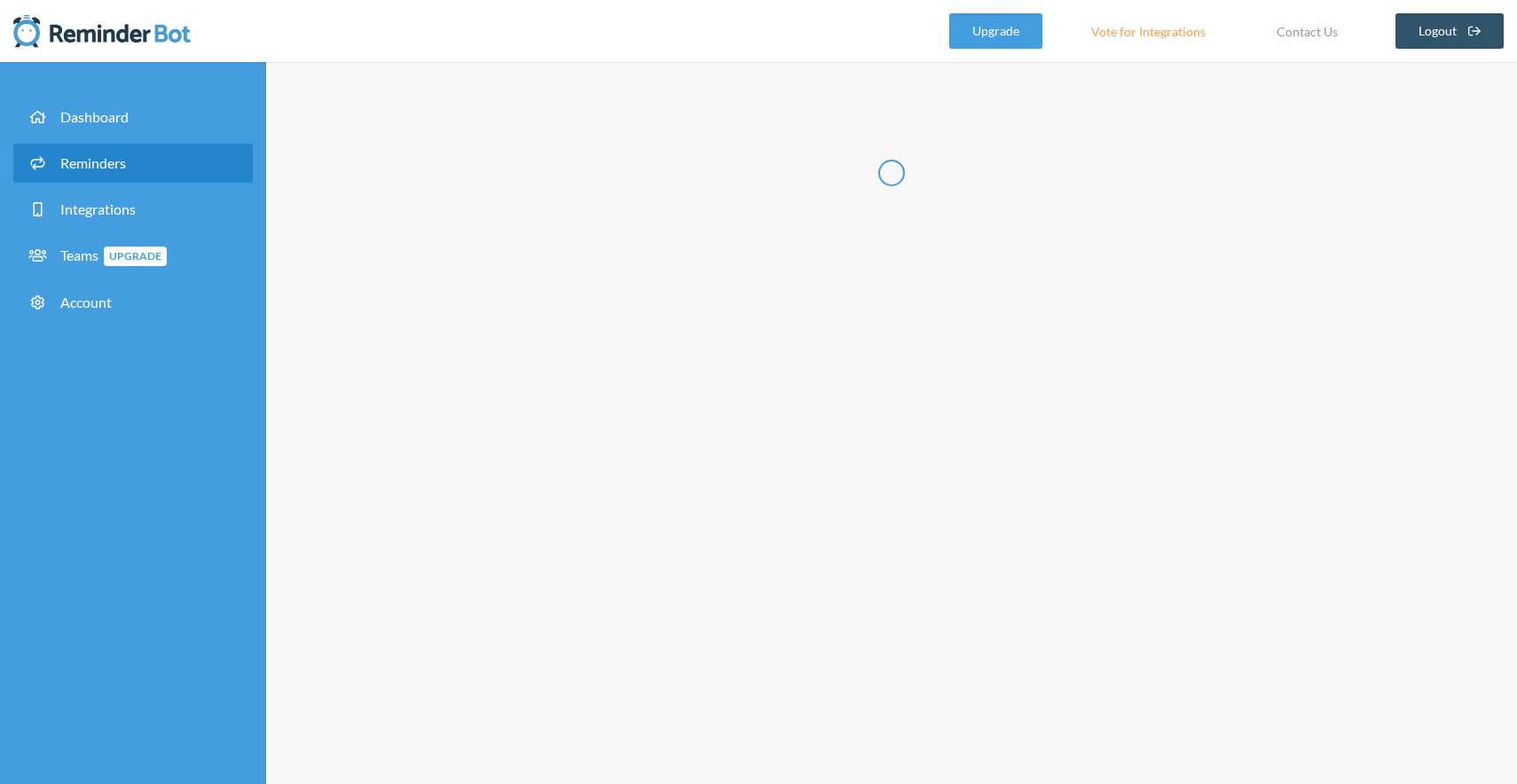
scroll to position [0, 0]
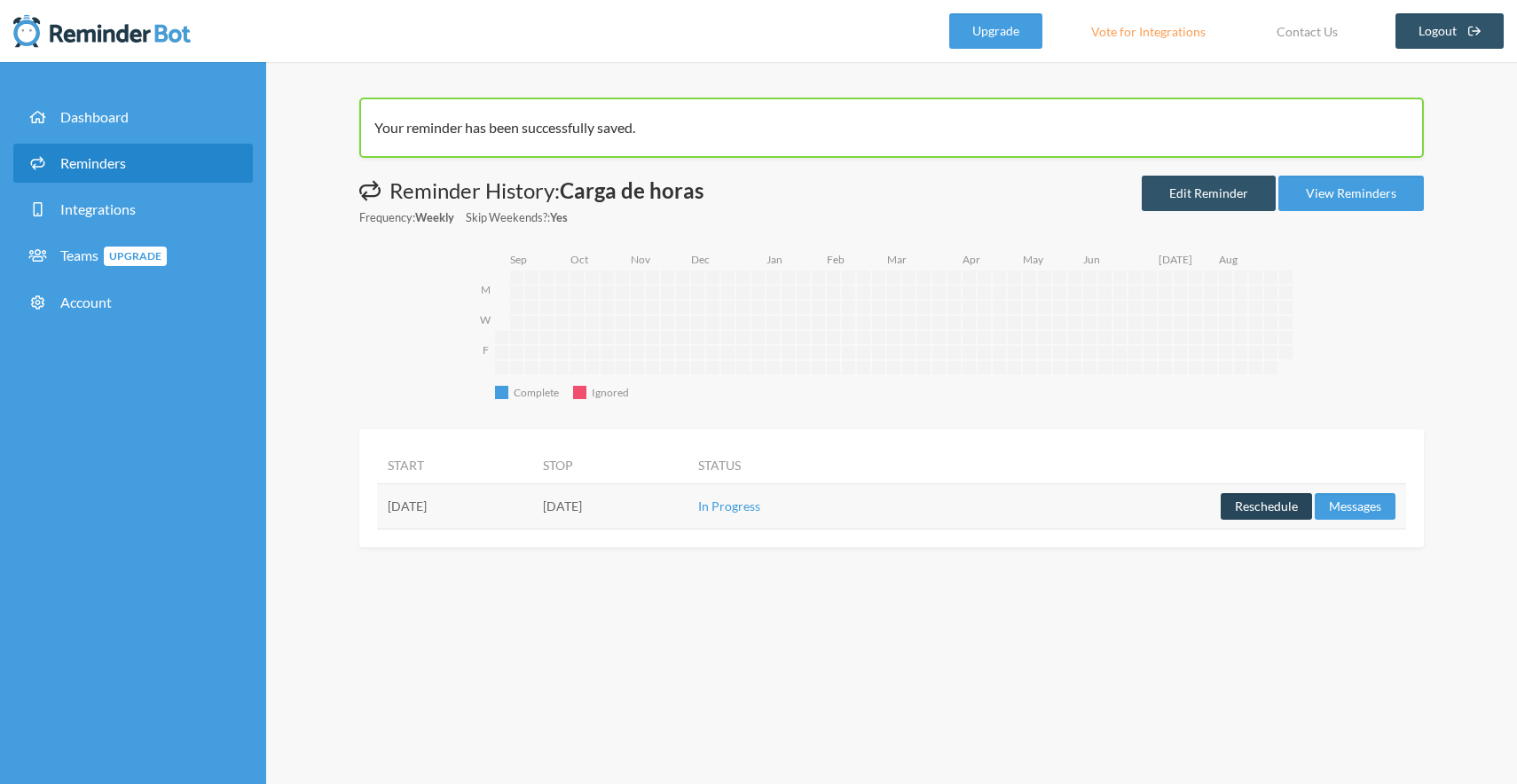
click at [1269, 514] on button "Reschedule" at bounding box center [1266, 506] width 91 height 26
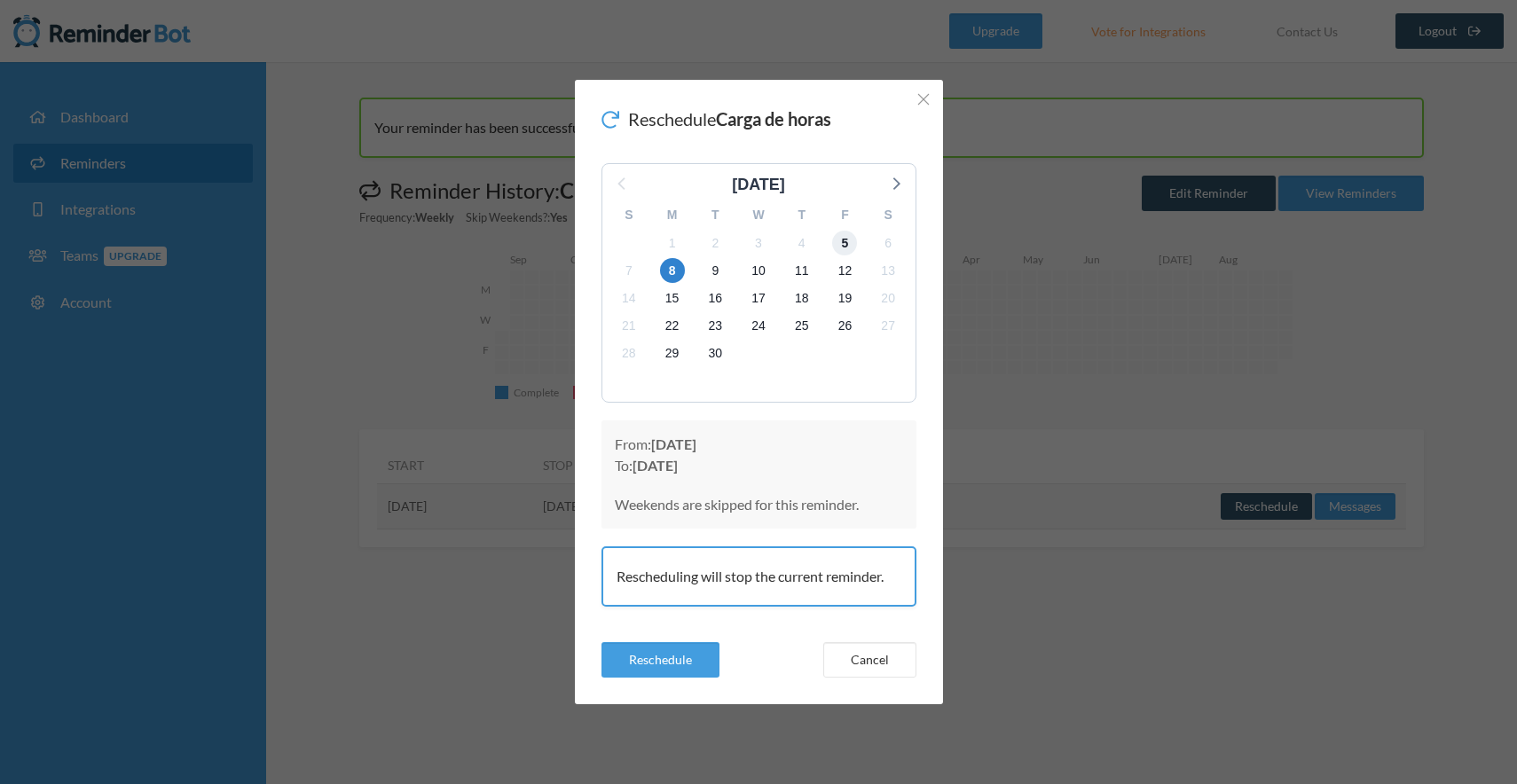
click at [840, 238] on span "5" at bounding box center [844, 243] width 24 height 24
click at [683, 664] on button "Reschedule" at bounding box center [660, 659] width 118 height 36
click at [842, 239] on span "5" at bounding box center [844, 243] width 24 height 24
click at [607, 121] on icon at bounding box center [610, 119] width 18 height 18
click at [910, 653] on button "Cancel" at bounding box center [869, 659] width 93 height 36
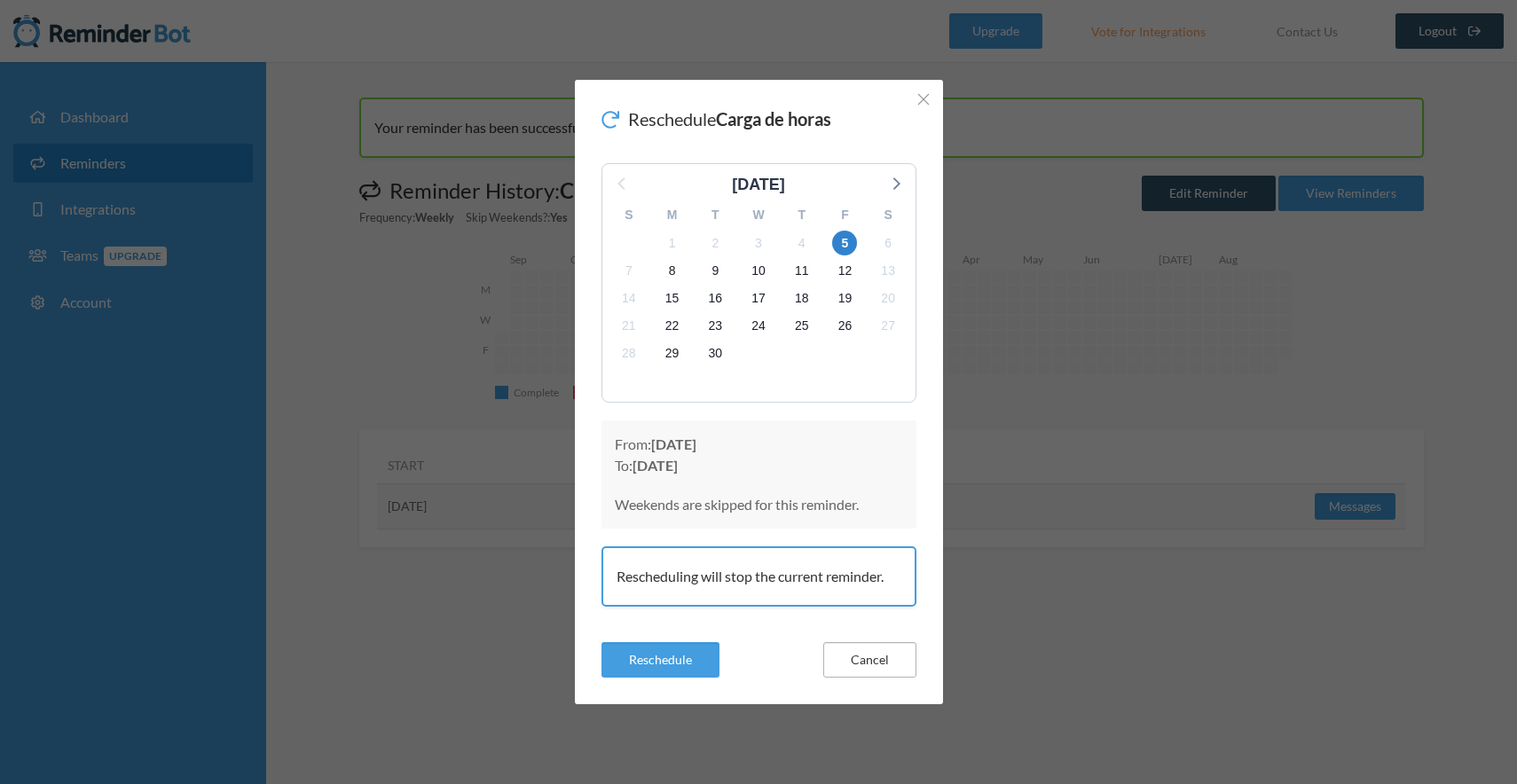
click at [860, 660] on button "Cancel" at bounding box center [869, 659] width 93 height 36
click at [919, 101] on icon "Close" at bounding box center [922, 98] width 12 height 12
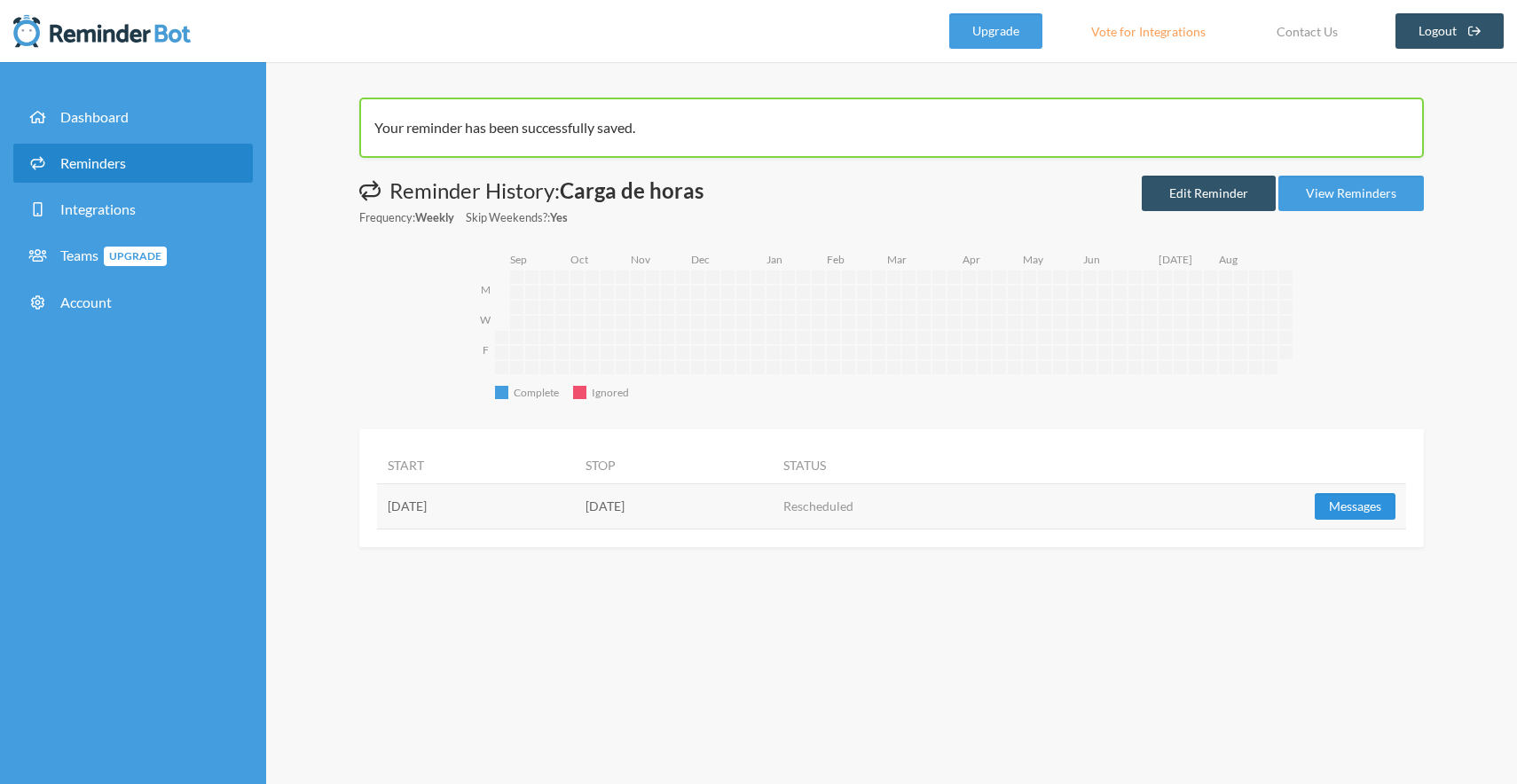
click at [1351, 512] on button "Messages" at bounding box center [1355, 506] width 81 height 26
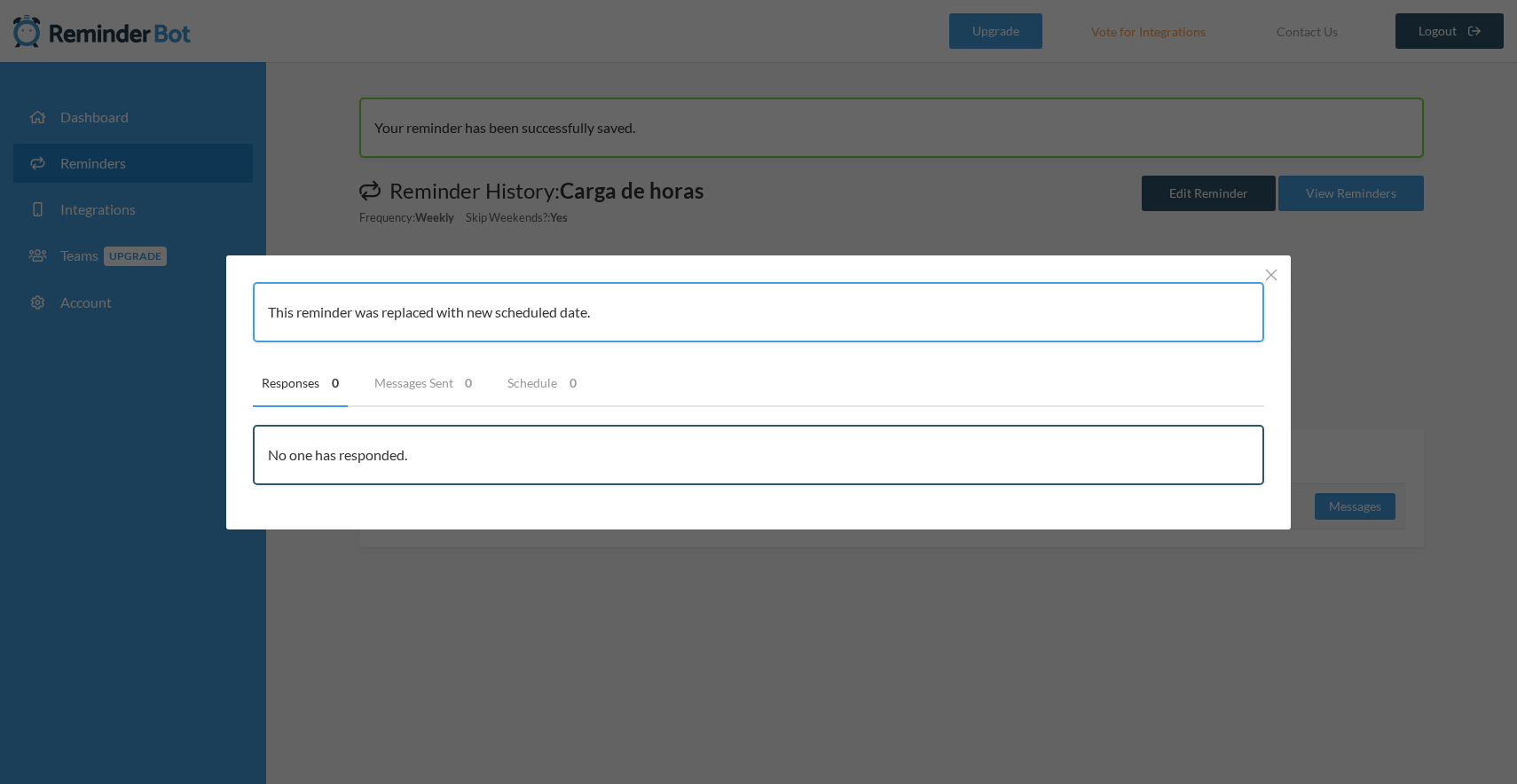
click at [447, 327] on div "This reminder was replaced with new scheduled date." at bounding box center [758, 312] width 1011 height 60
click at [1269, 264] on button "Close" at bounding box center [1270, 275] width 22 height 22
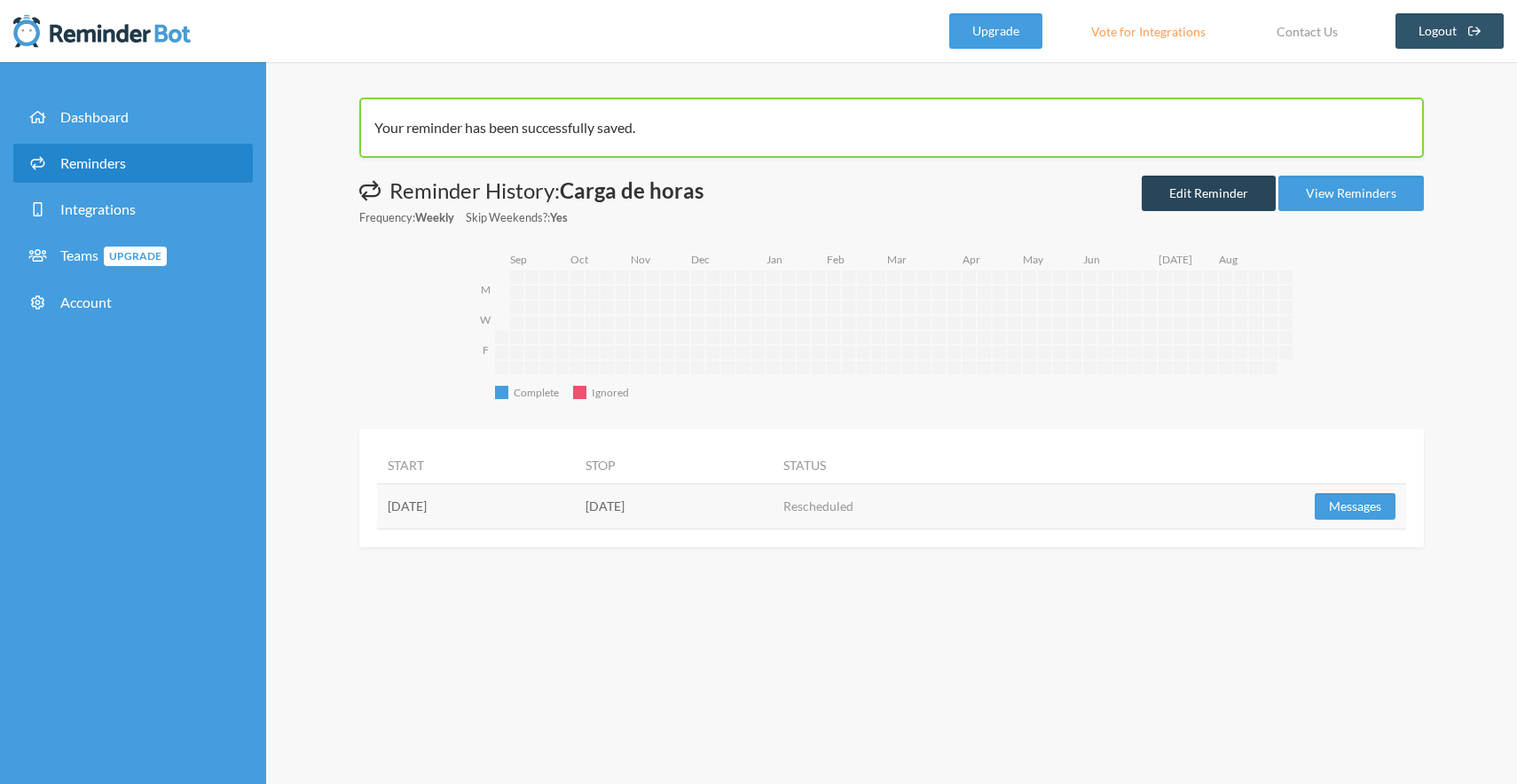
click at [1221, 178] on link "Edit Reminder" at bounding box center [1208, 193] width 134 height 36
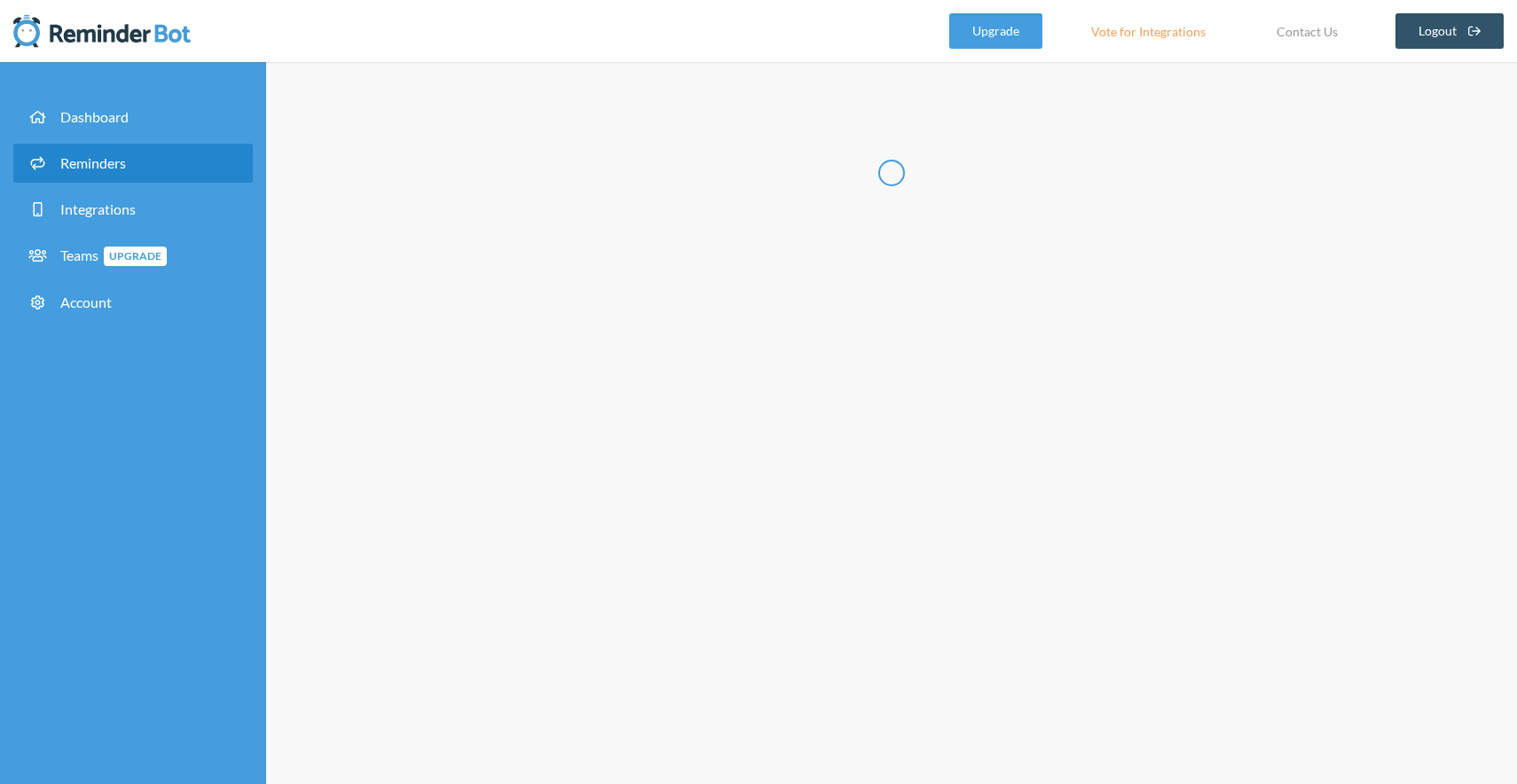
radio input "false"
radio input "true"
type input "Carga de horas"
select select "12:30:00"
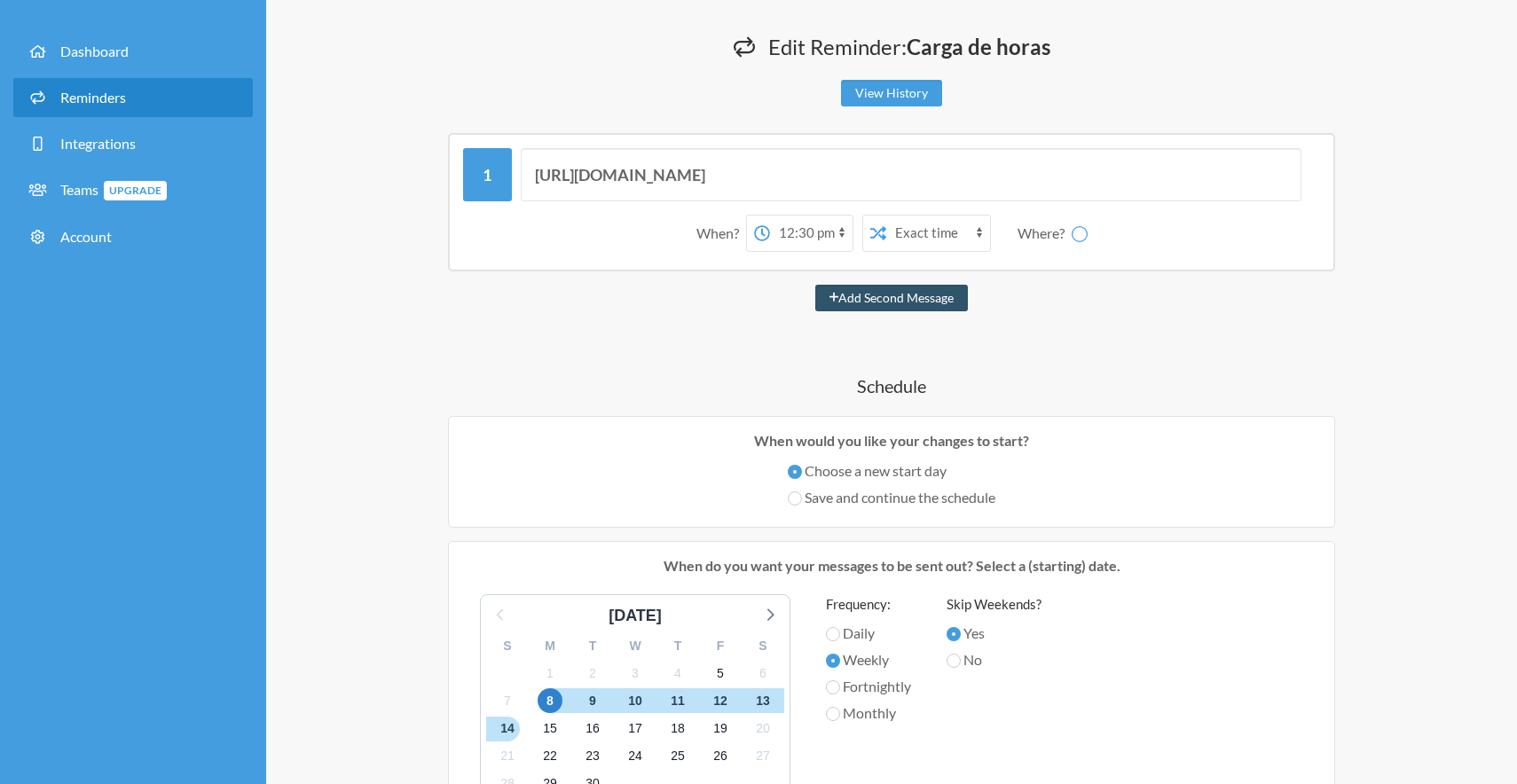
scroll to position [91, 0]
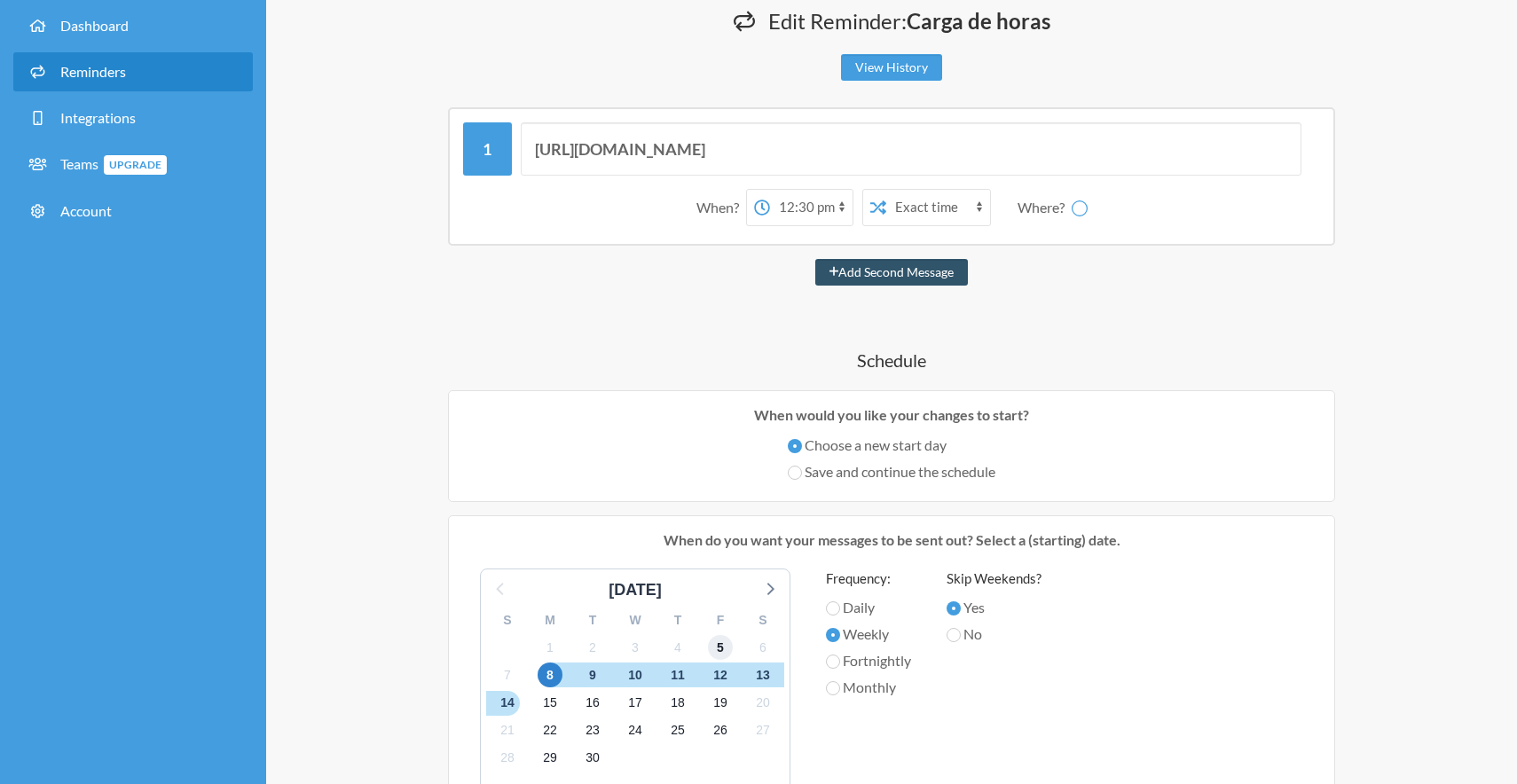
click at [717, 653] on span "5" at bounding box center [720, 647] width 24 height 24
select select "C09DW7QLY04"
click at [717, 653] on span "5" at bounding box center [720, 647] width 24 height 24
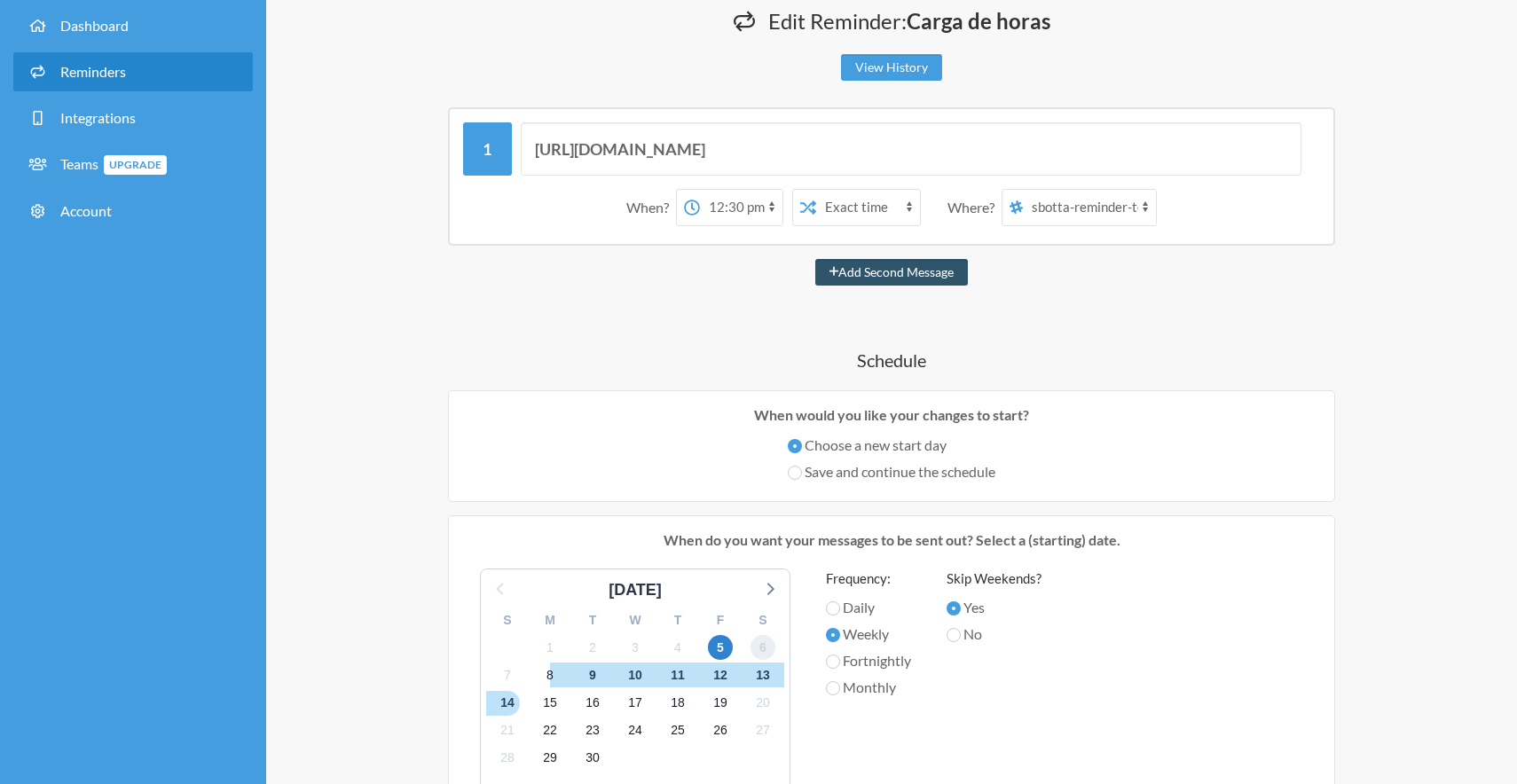
click at [761, 653] on span "6" at bounding box center [763, 647] width 24 height 24
click at [719, 651] on span "5" at bounding box center [720, 647] width 24 height 24
click at [846, 606] on label "Daily" at bounding box center [868, 607] width 85 height 22
click at [840, 606] on input "Daily" at bounding box center [832, 608] width 14 height 14
radio input "true"
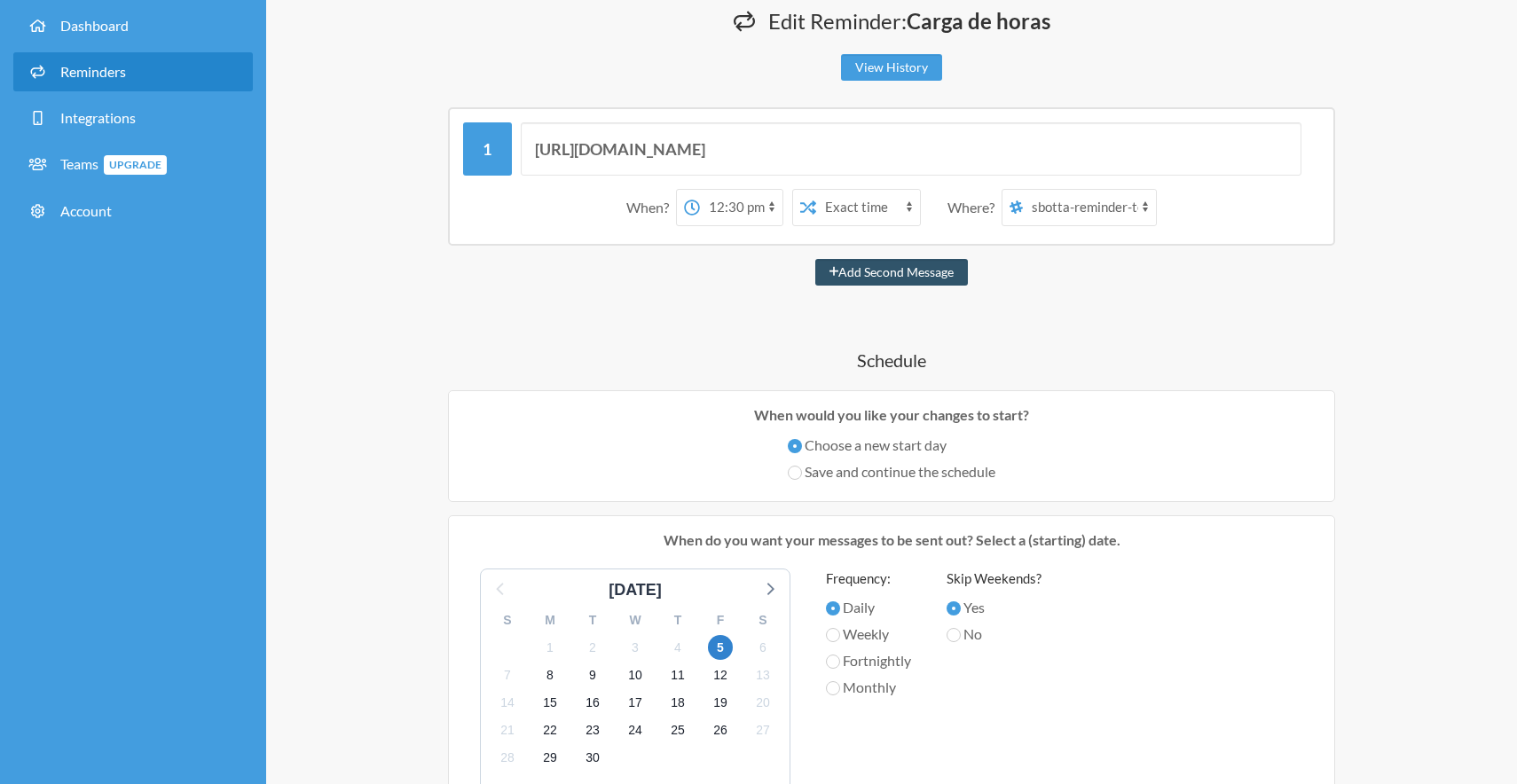
click at [858, 641] on label "Weekly" at bounding box center [868, 634] width 85 height 22
click at [840, 641] on input "Weekly" at bounding box center [832, 634] width 14 height 14
radio input "true"
click at [719, 643] on span "5" at bounding box center [720, 647] width 24 height 24
click at [713, 644] on span "5" at bounding box center [720, 647] width 24 height 24
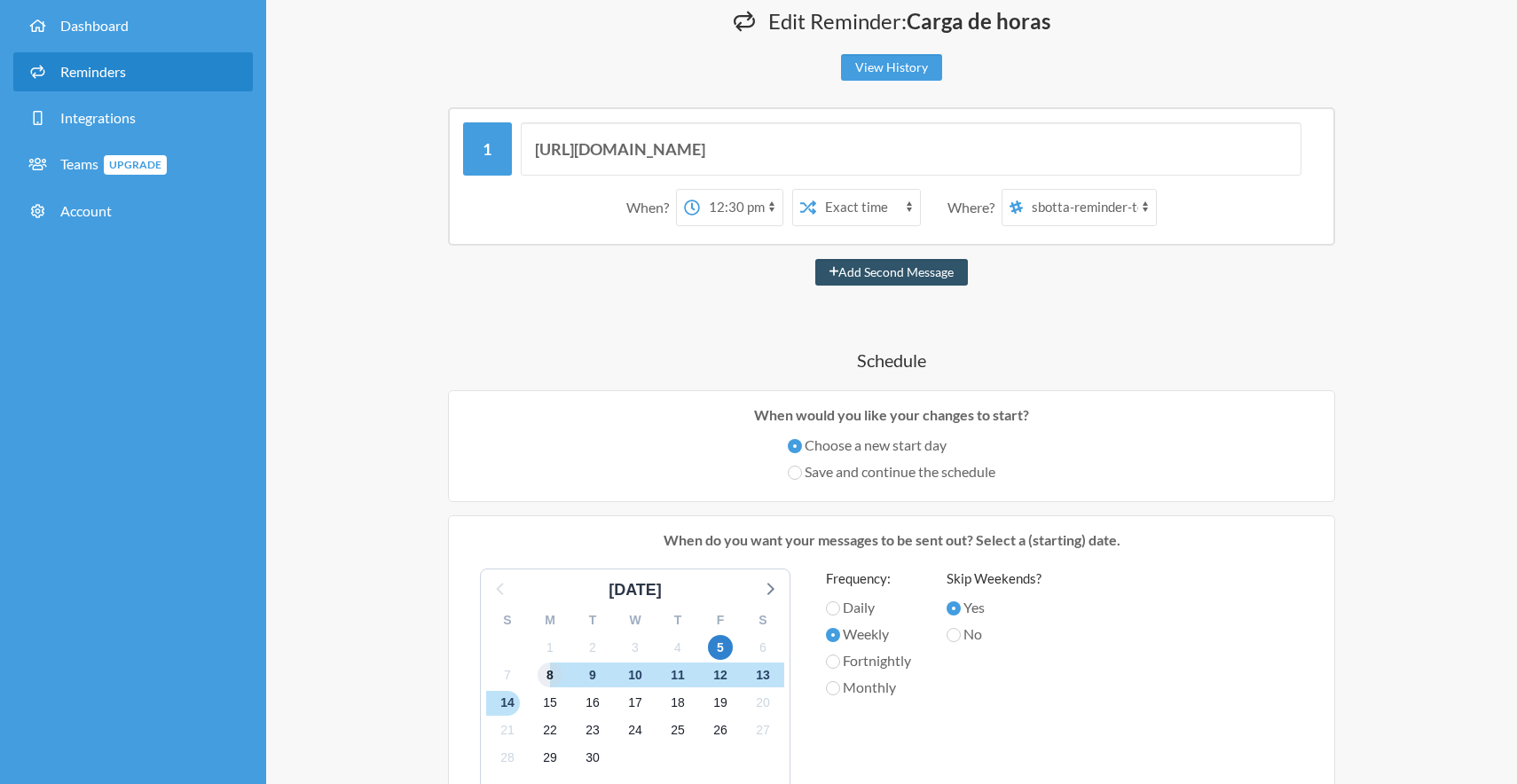
click at [551, 673] on span "8" at bounding box center [550, 674] width 24 height 24
click at [717, 649] on span "5" at bounding box center [720, 647] width 24 height 24
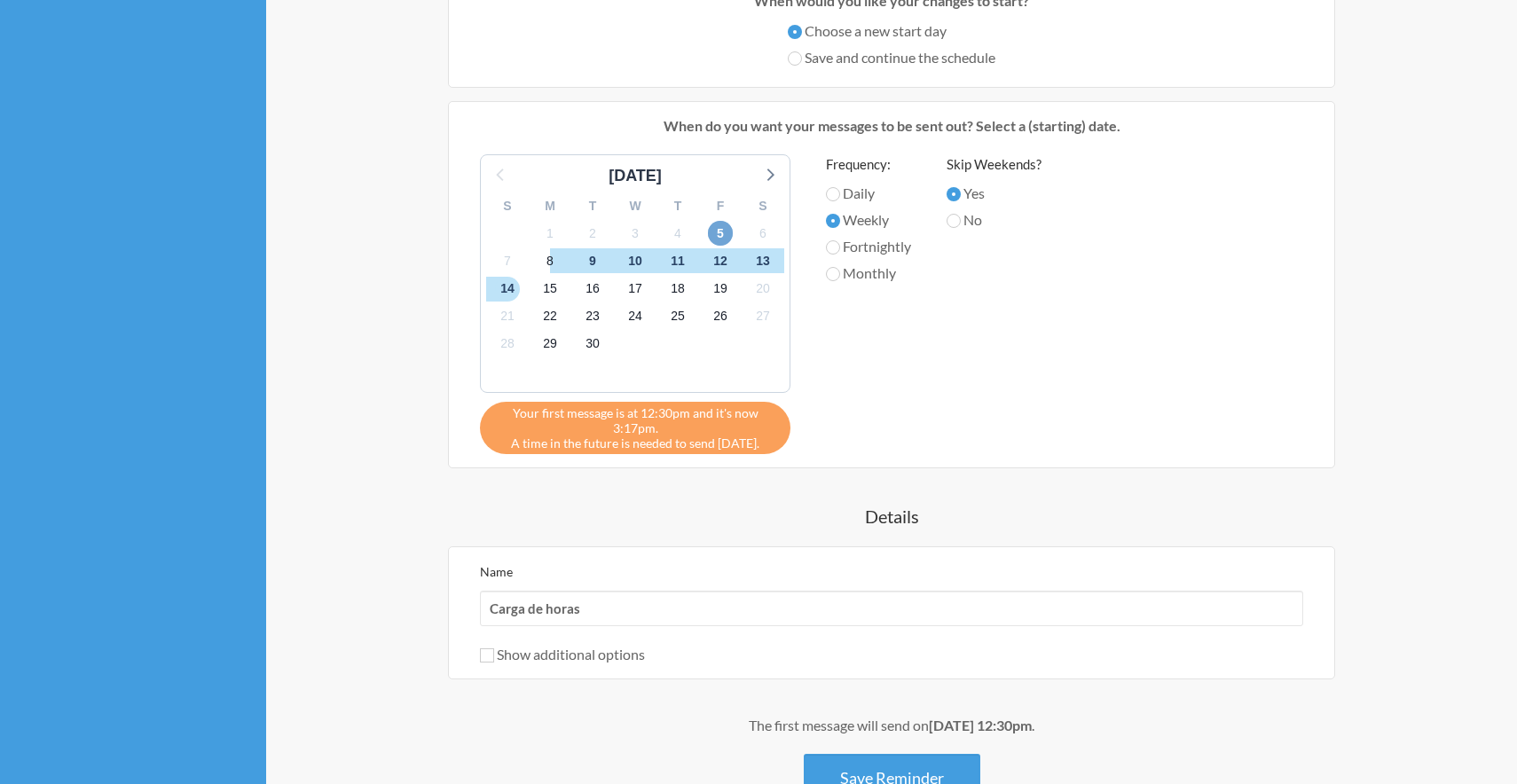
scroll to position [499, 0]
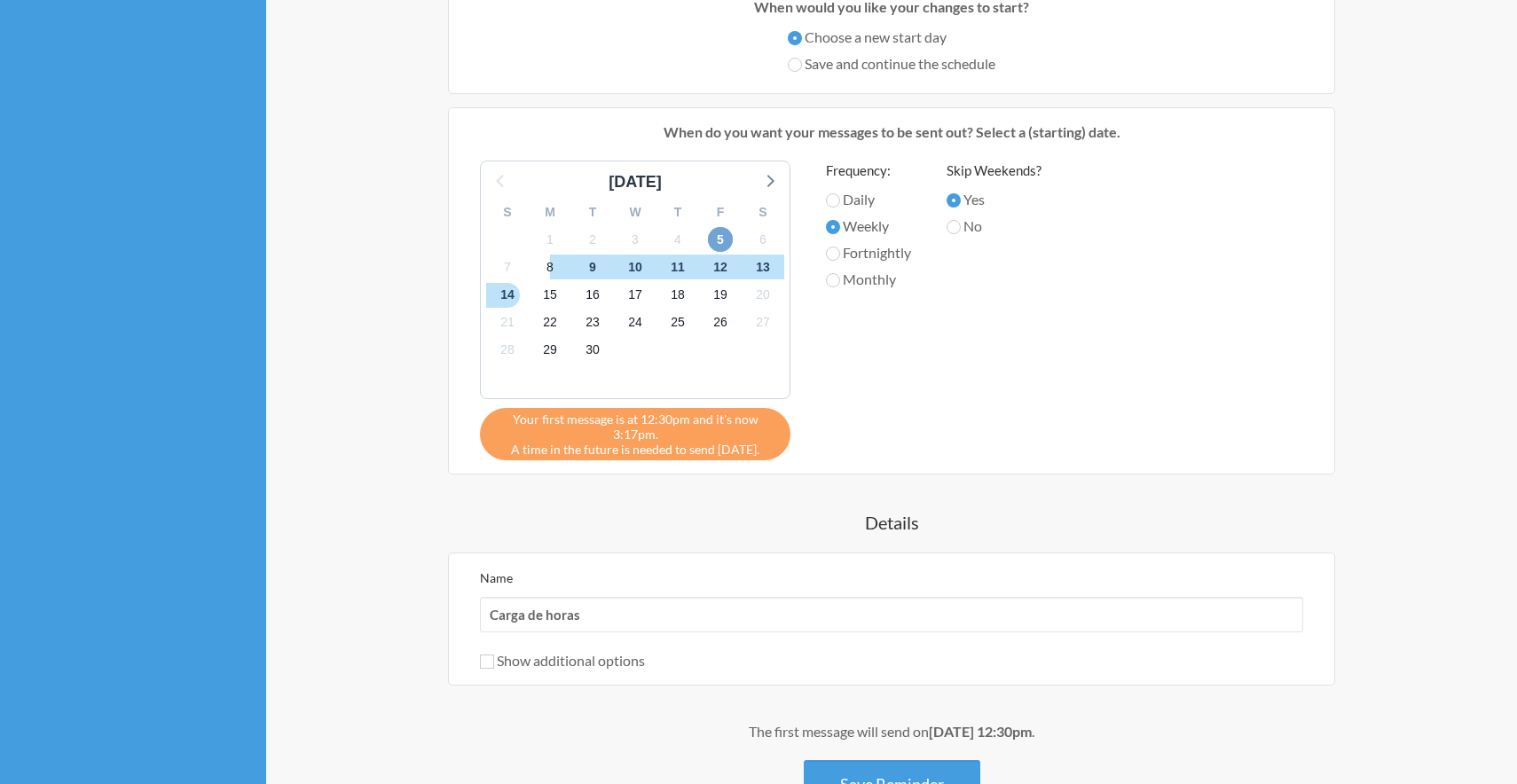
click at [721, 232] on span "5" at bounding box center [720, 239] width 24 height 24
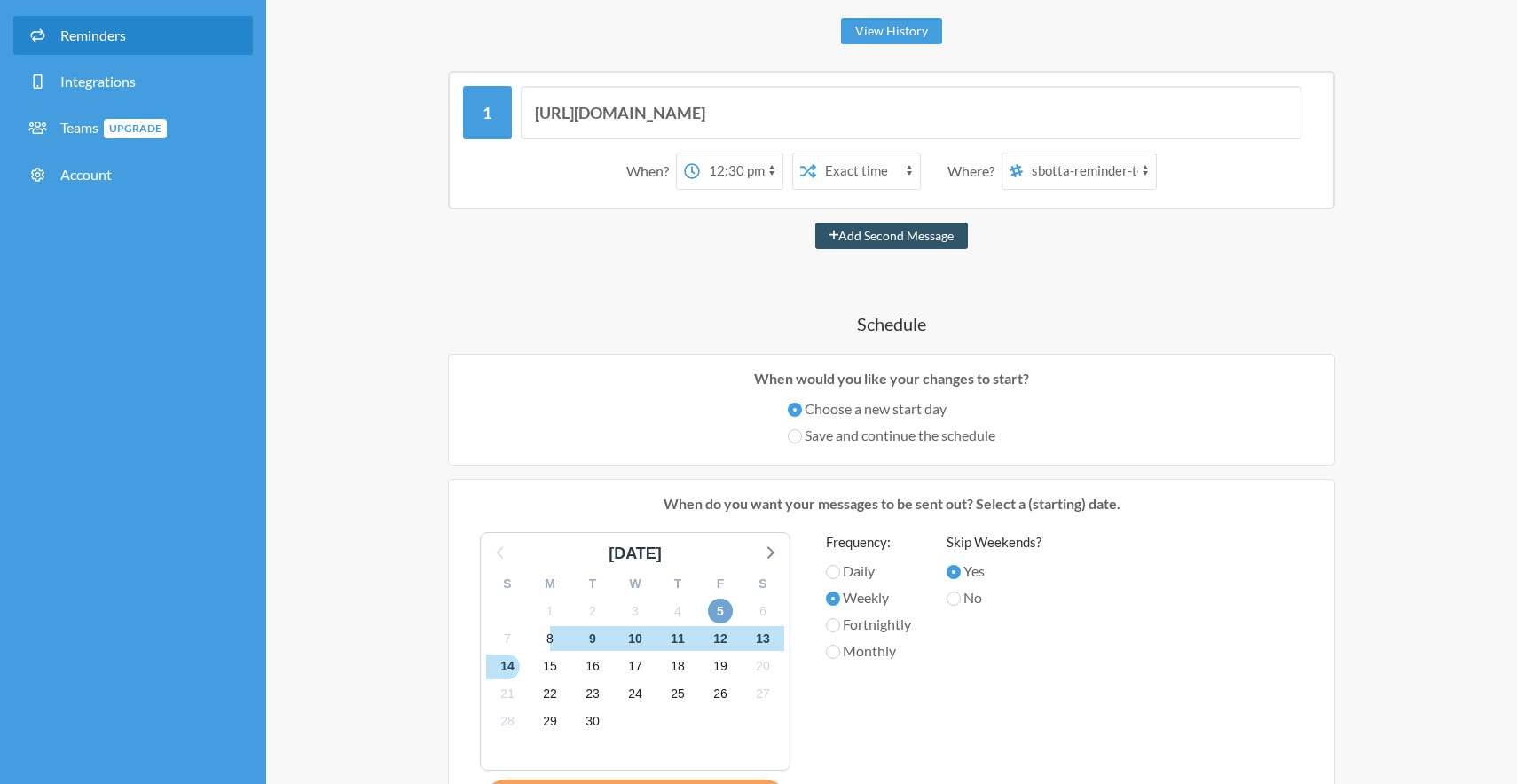
scroll to position [118, 0]
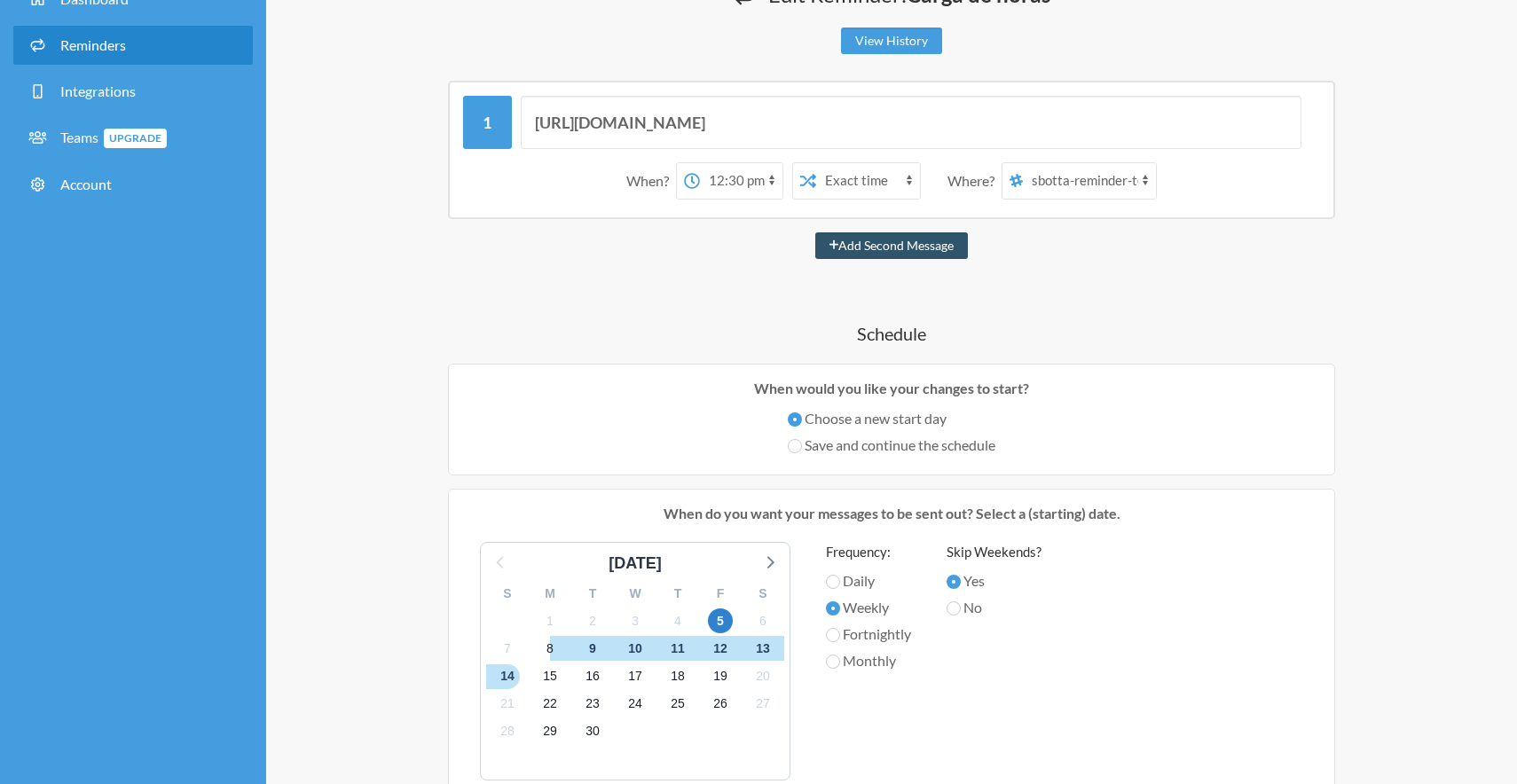
click at [736, 181] on select "12:00 am 12:15 am 12:30 am 12:45 am 1:00 am 1:15 am 1:30 am 1:45 am 2:00 am 2:1…" at bounding box center [741, 181] width 83 height 36
select select "15:30:00"
click at [700, 163] on select "12:00 am 12:15 am 12:30 am 12:45 am 1:00 am 1:15 am 1:30 am 1:45 am 2:00 am 2:1…" at bounding box center [741, 181] width 83 height 36
click at [1244, 447] on div "Choose a new start day Save and continue the schedule" at bounding box center [891, 434] width 858 height 53
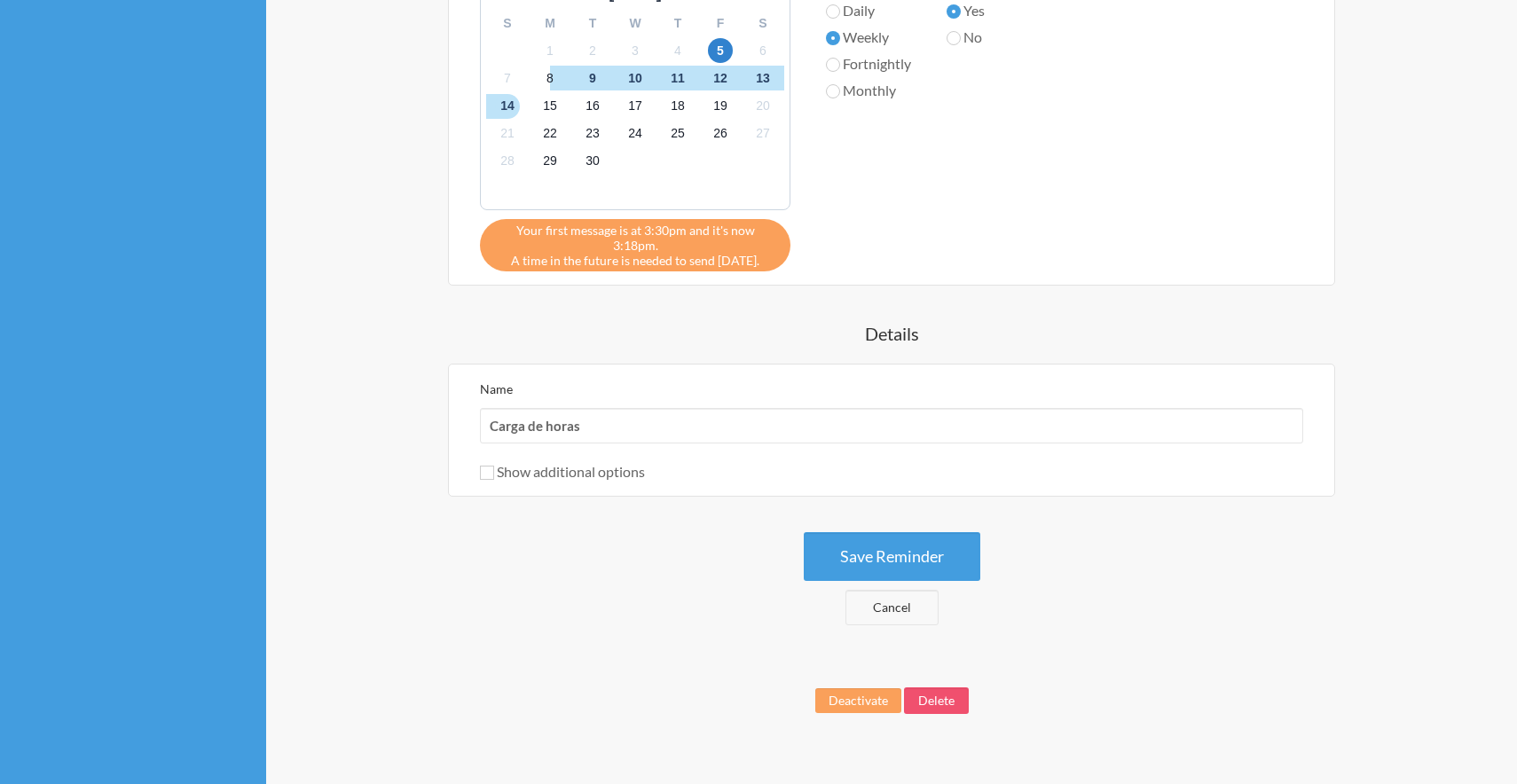
scroll to position [700, 0]
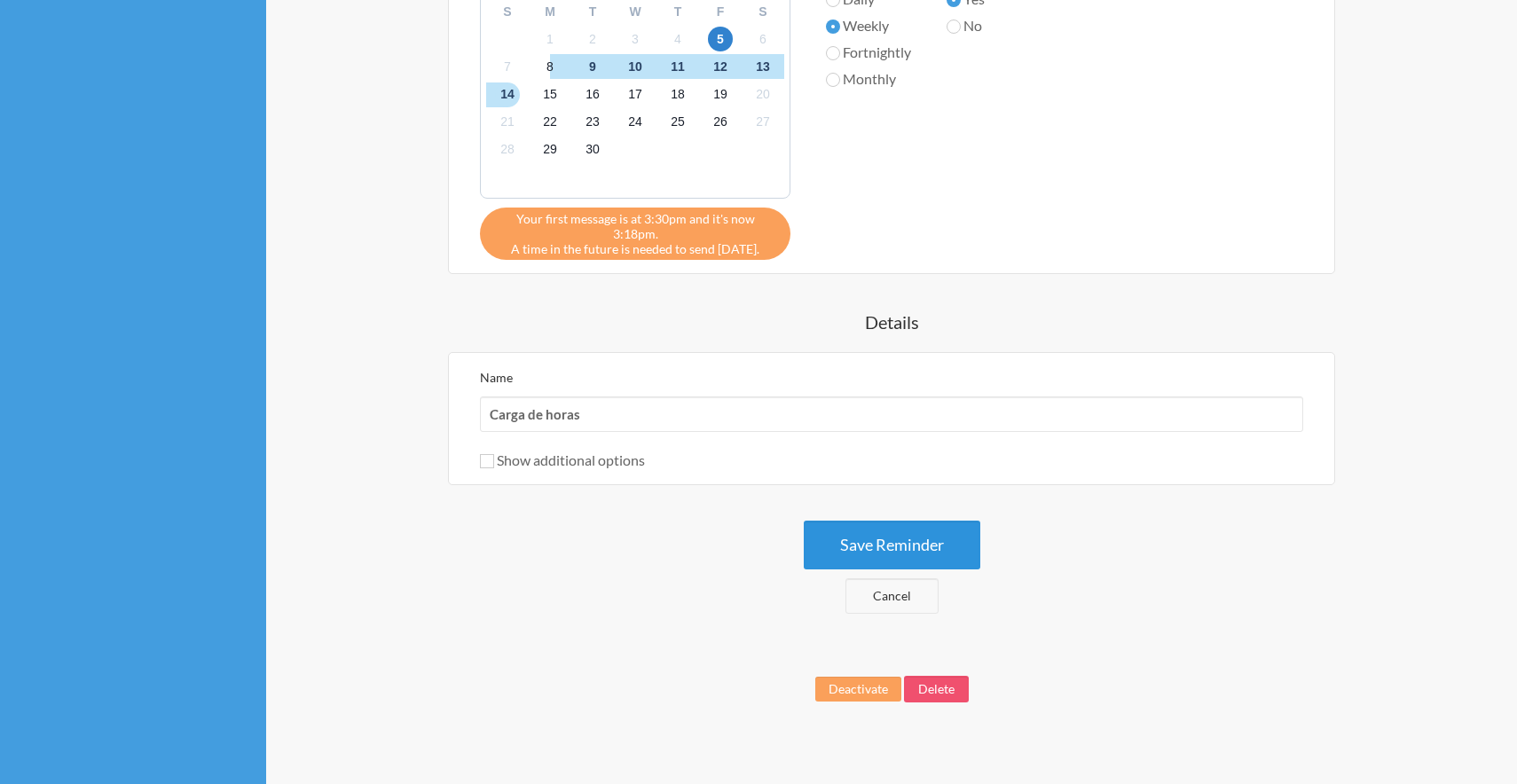
click at [890, 527] on button "Save Reminder" at bounding box center [891, 545] width 176 height 49
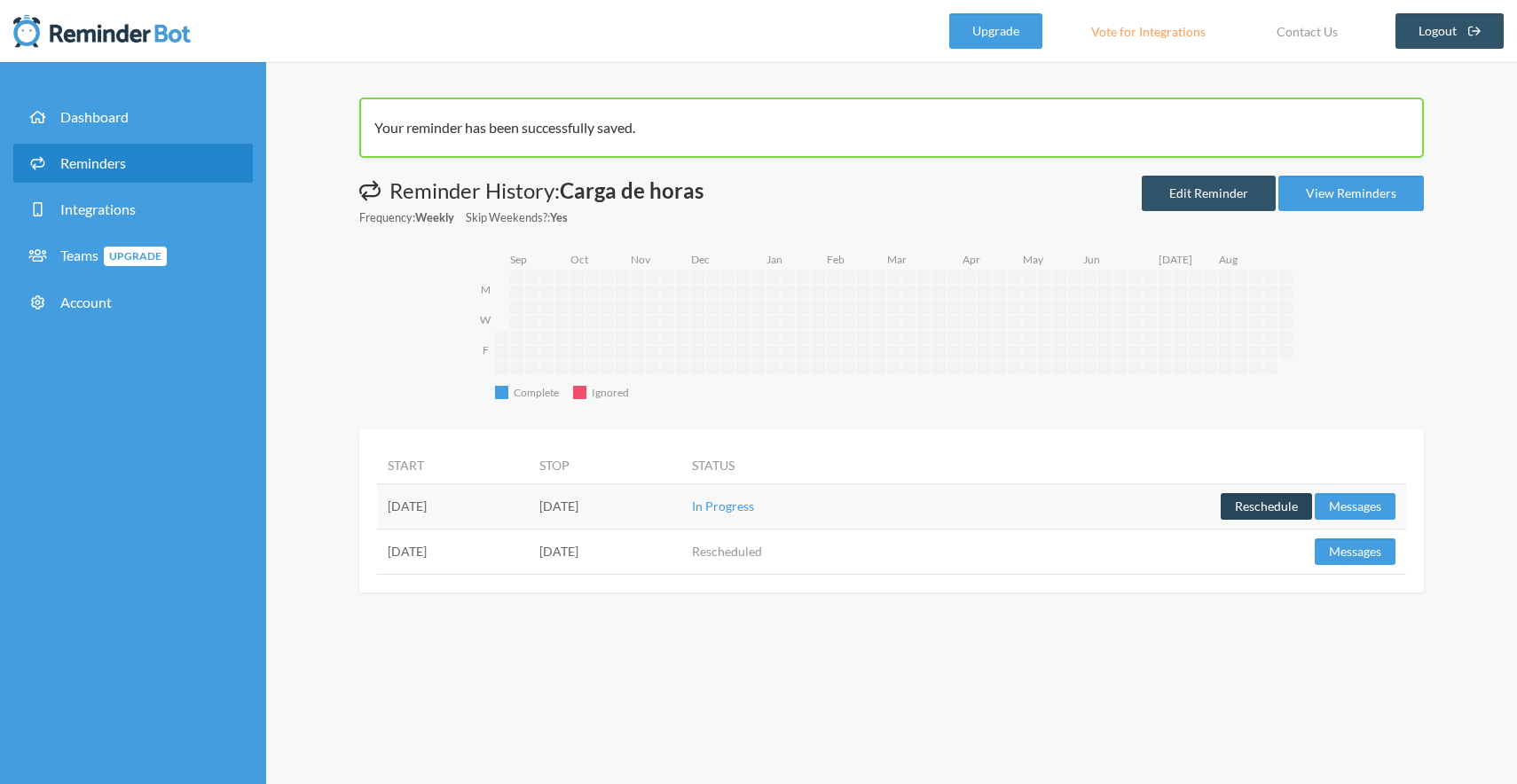
click at [1261, 503] on button "Reschedule" at bounding box center [1266, 506] width 91 height 26
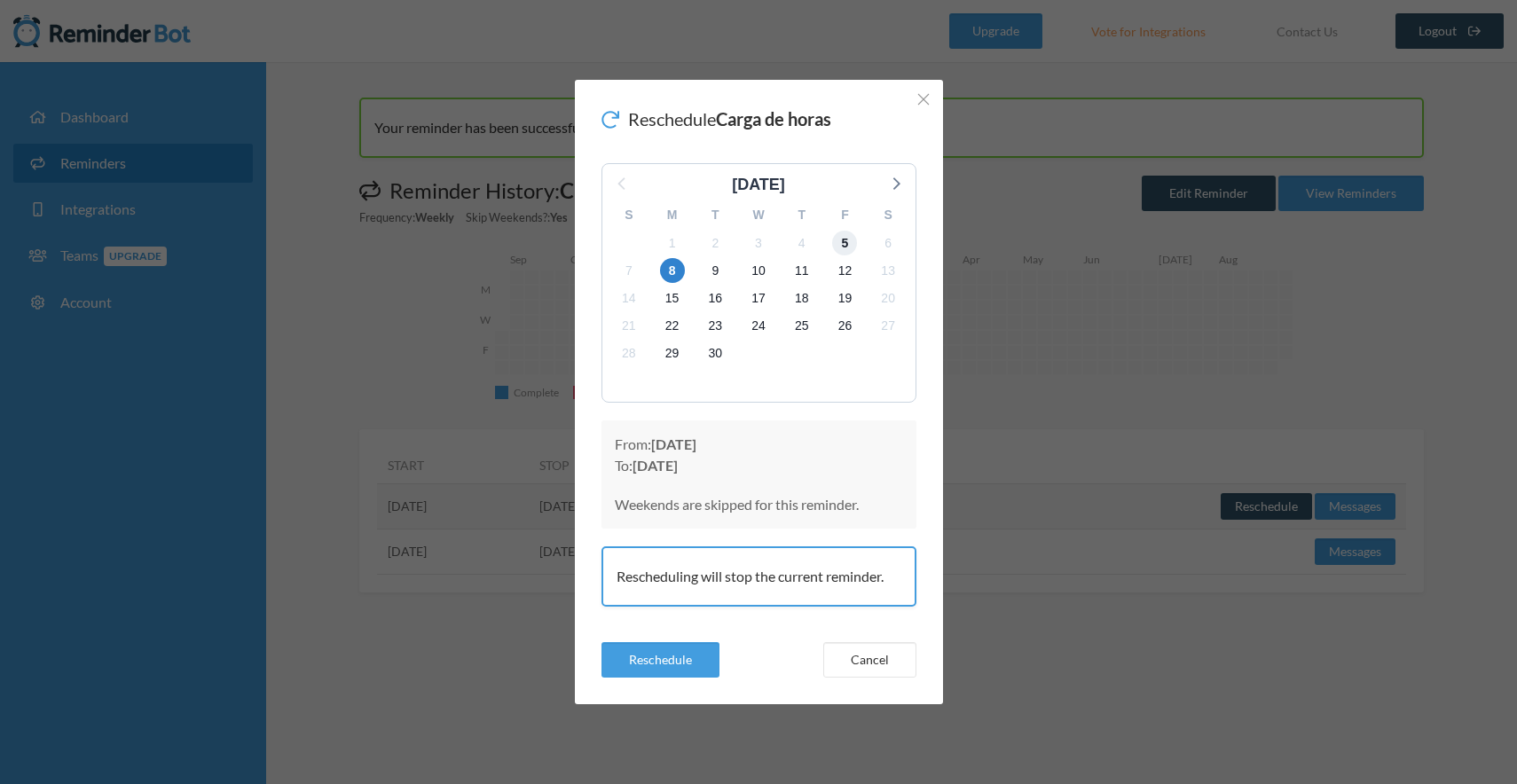
click at [845, 245] on span "5" at bounding box center [844, 243] width 24 height 24
click at [802, 577] on div "Rescheduling will stop the current reminder." at bounding box center [759, 576] width 315 height 60
click at [696, 445] on strong "[DATE]" at bounding box center [674, 444] width 45 height 17
click at [851, 267] on span "12" at bounding box center [844, 270] width 24 height 24
click at [850, 236] on span "5" at bounding box center [844, 243] width 24 height 24
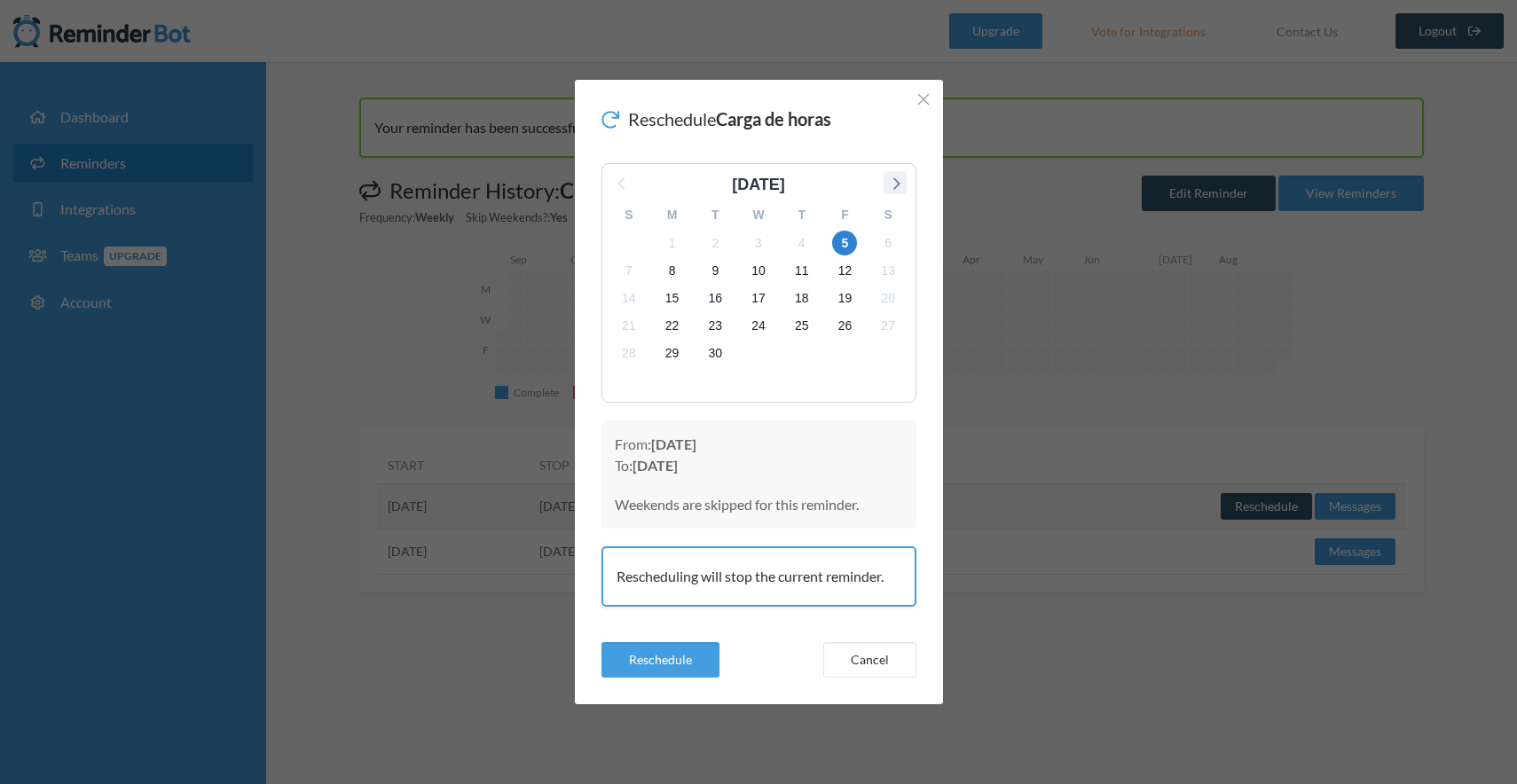
click at [901, 182] on icon at bounding box center [895, 182] width 23 height 23
click at [614, 187] on icon at bounding box center [622, 182] width 23 height 23
click at [611, 116] on icon at bounding box center [610, 119] width 18 height 17
click at [714, 116] on h2 "Reschedule Carga de horas" at bounding box center [716, 118] width 230 height 24
click at [919, 97] on line "Close" at bounding box center [922, 98] width 10 height 10
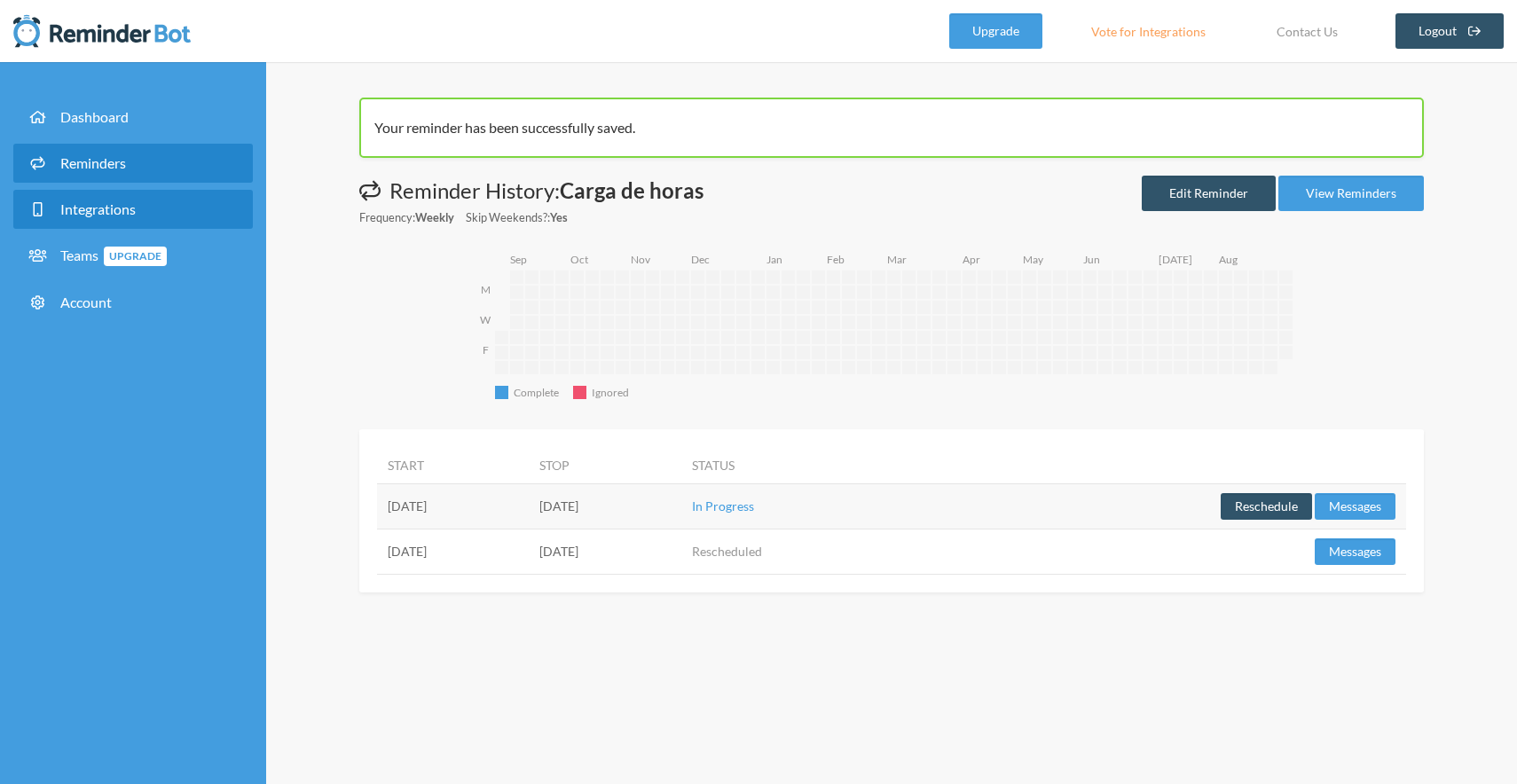
click at [94, 194] on link "Integrations" at bounding box center [132, 209] width 239 height 39
click at [143, 169] on link "Reminders" at bounding box center [132, 163] width 239 height 39
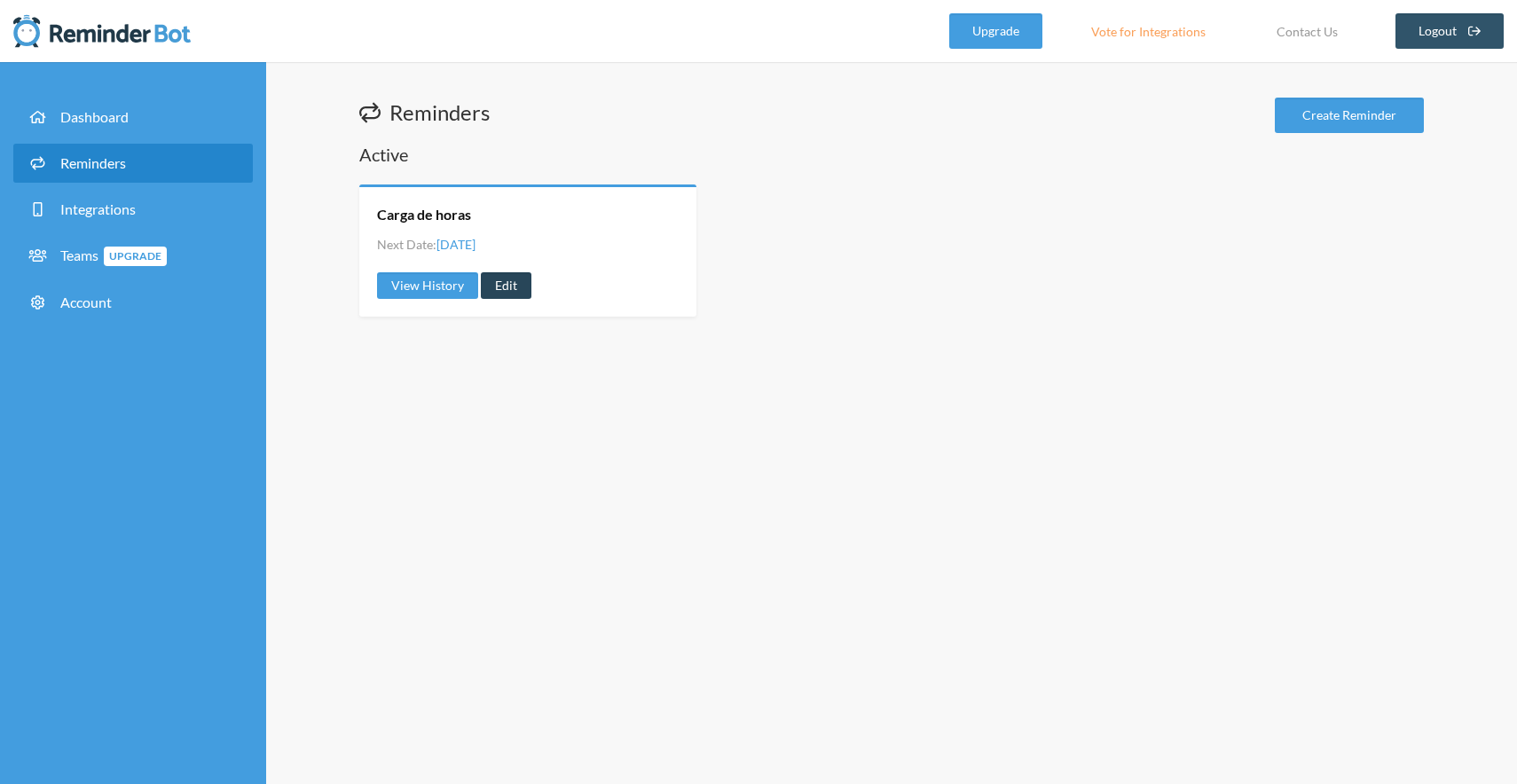
click at [508, 283] on link "Edit" at bounding box center [506, 285] width 51 height 26
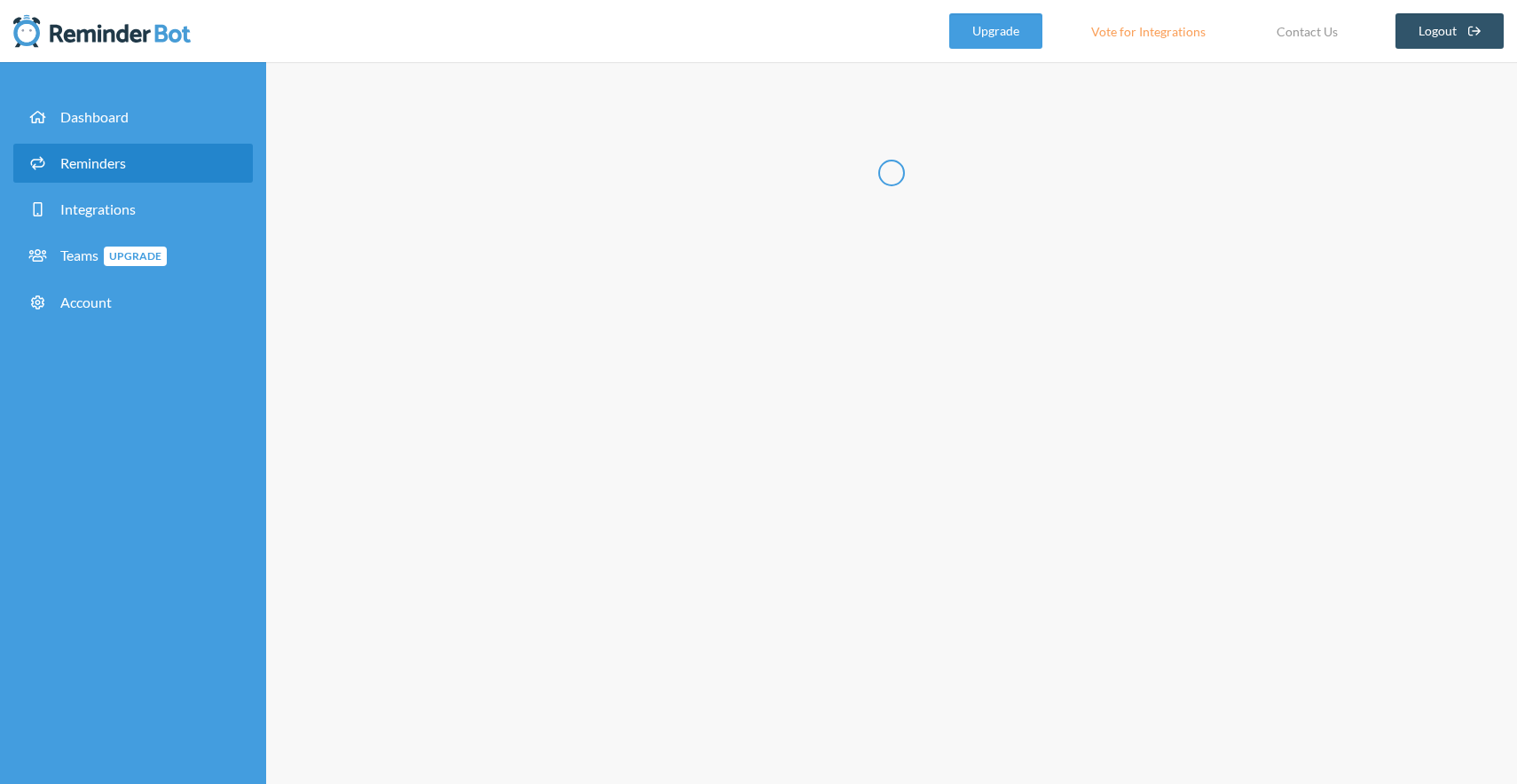
radio input "false"
radio input "true"
type input "Carga de horas"
select select "15:30:00"
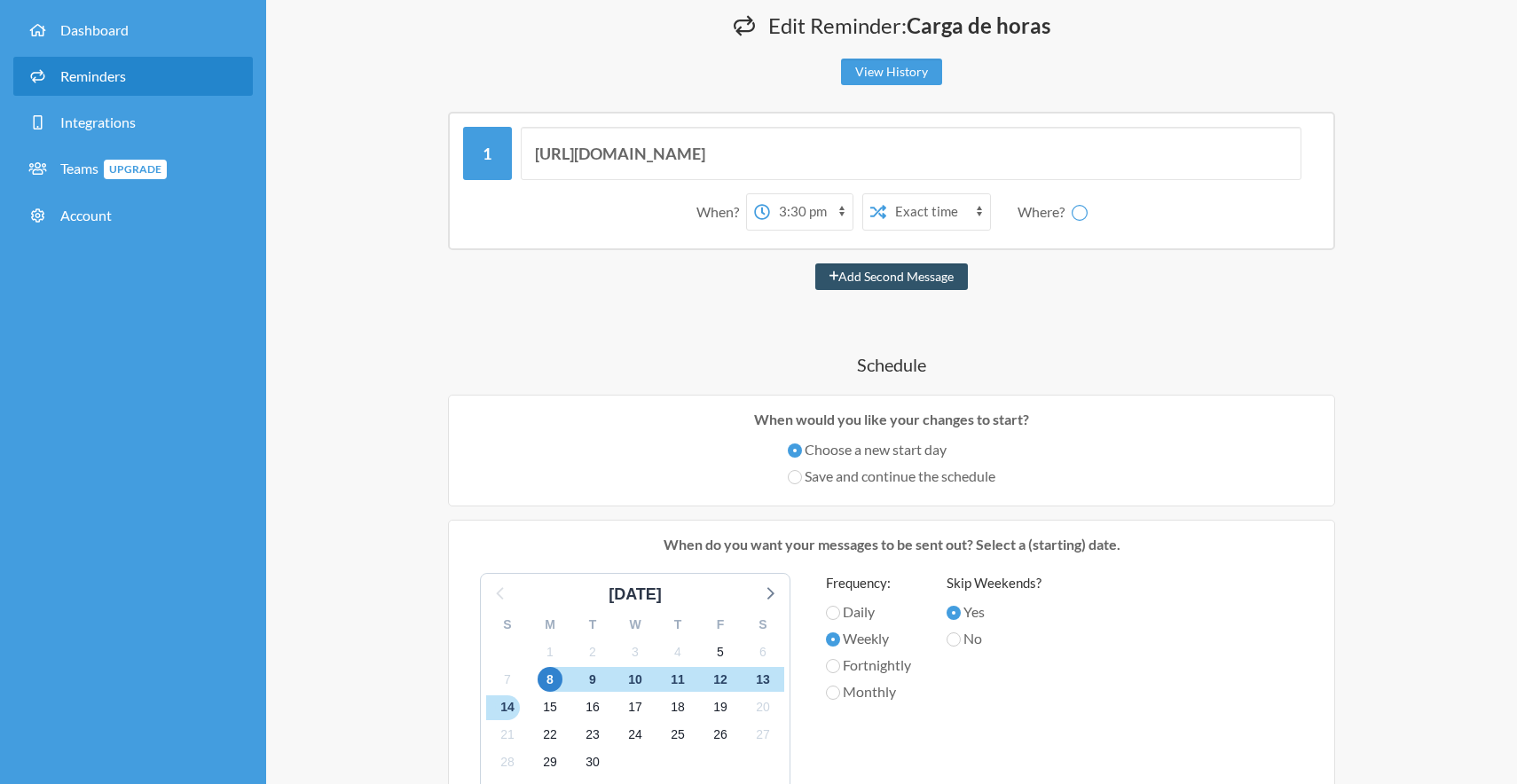
scroll to position [90, 0]
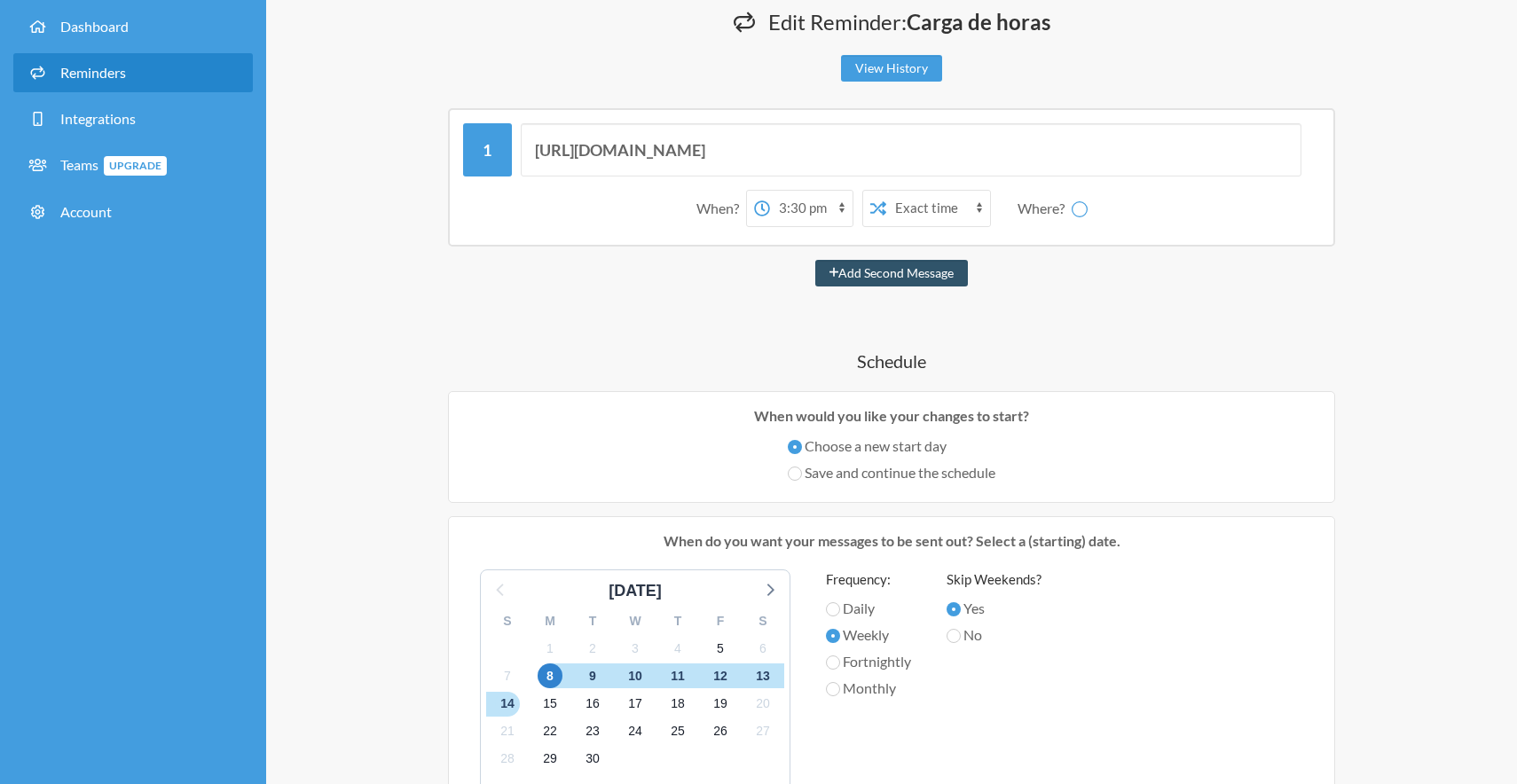
select select "C09DW7QLY04"
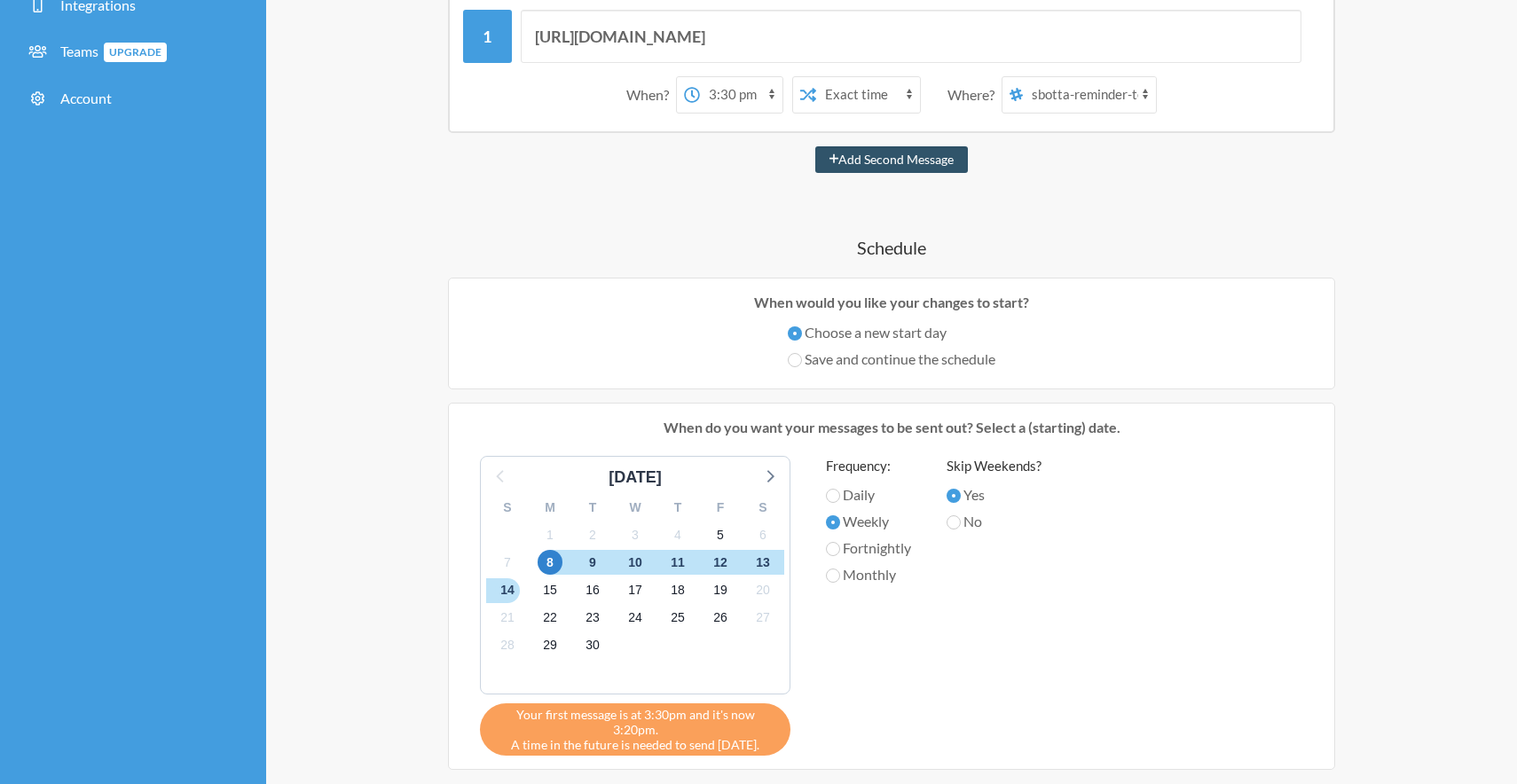
scroll to position [0, 0]
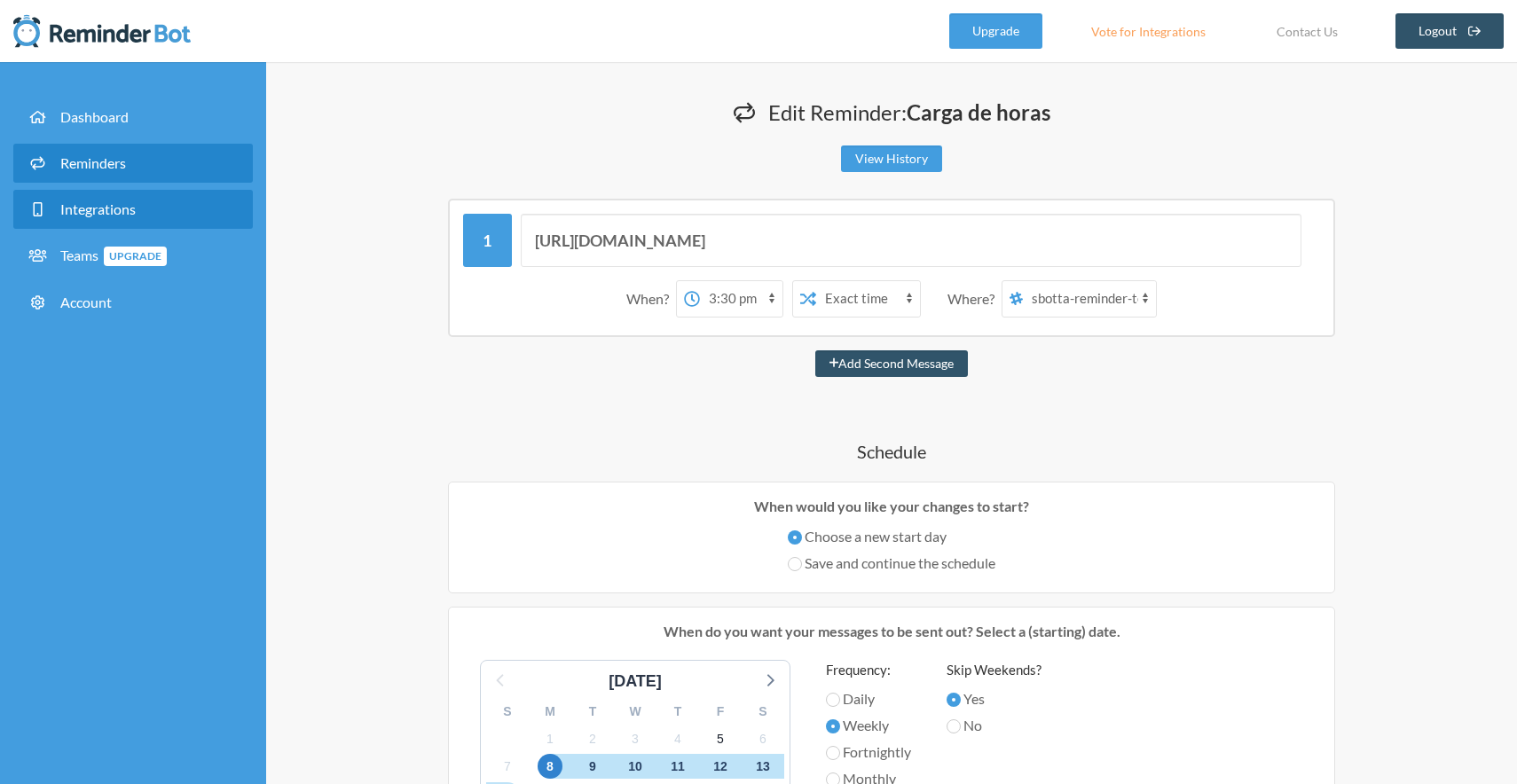
click at [156, 210] on link "Integrations" at bounding box center [132, 209] width 239 height 39
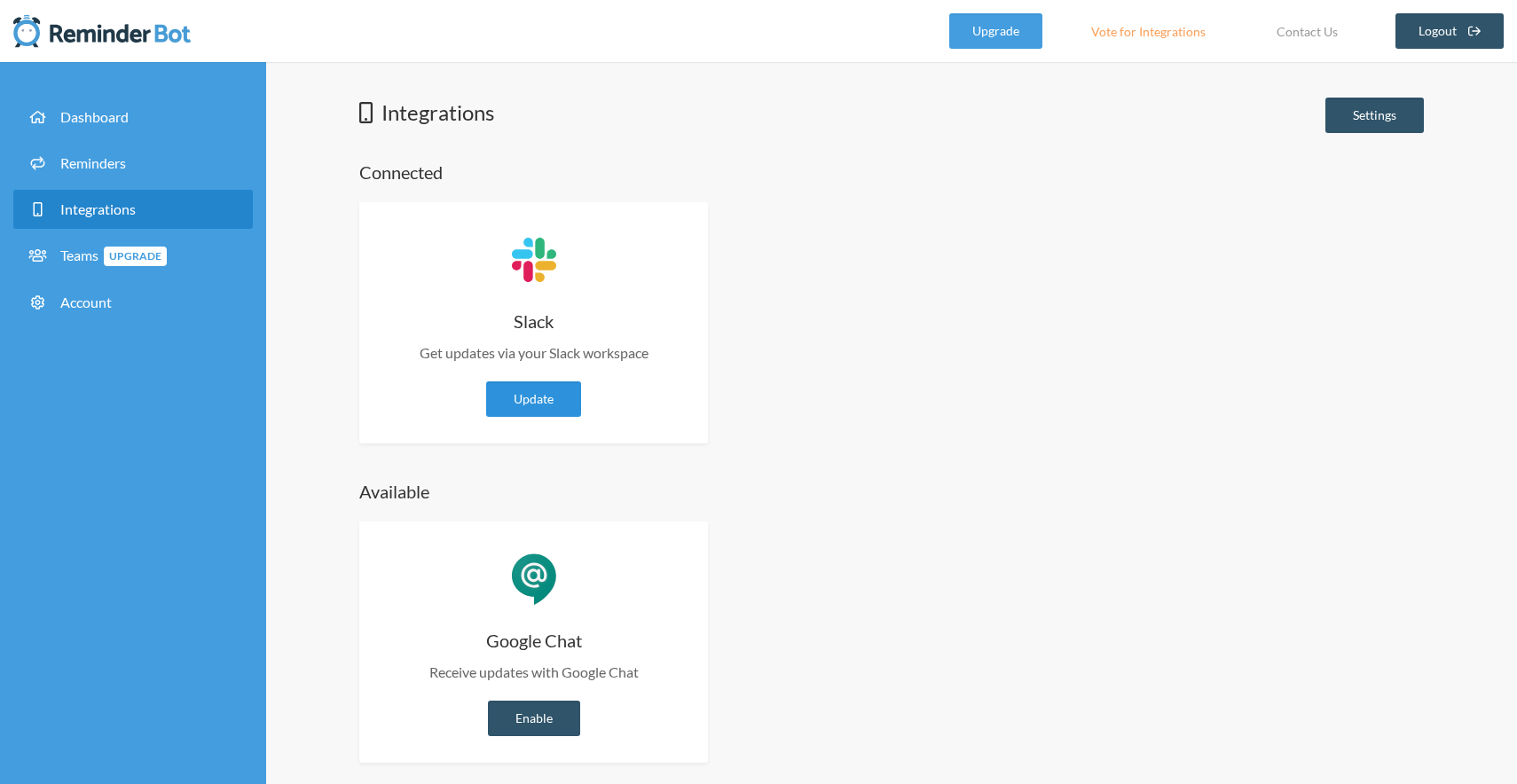
click at [528, 414] on link "Update" at bounding box center [533, 400] width 95 height 36
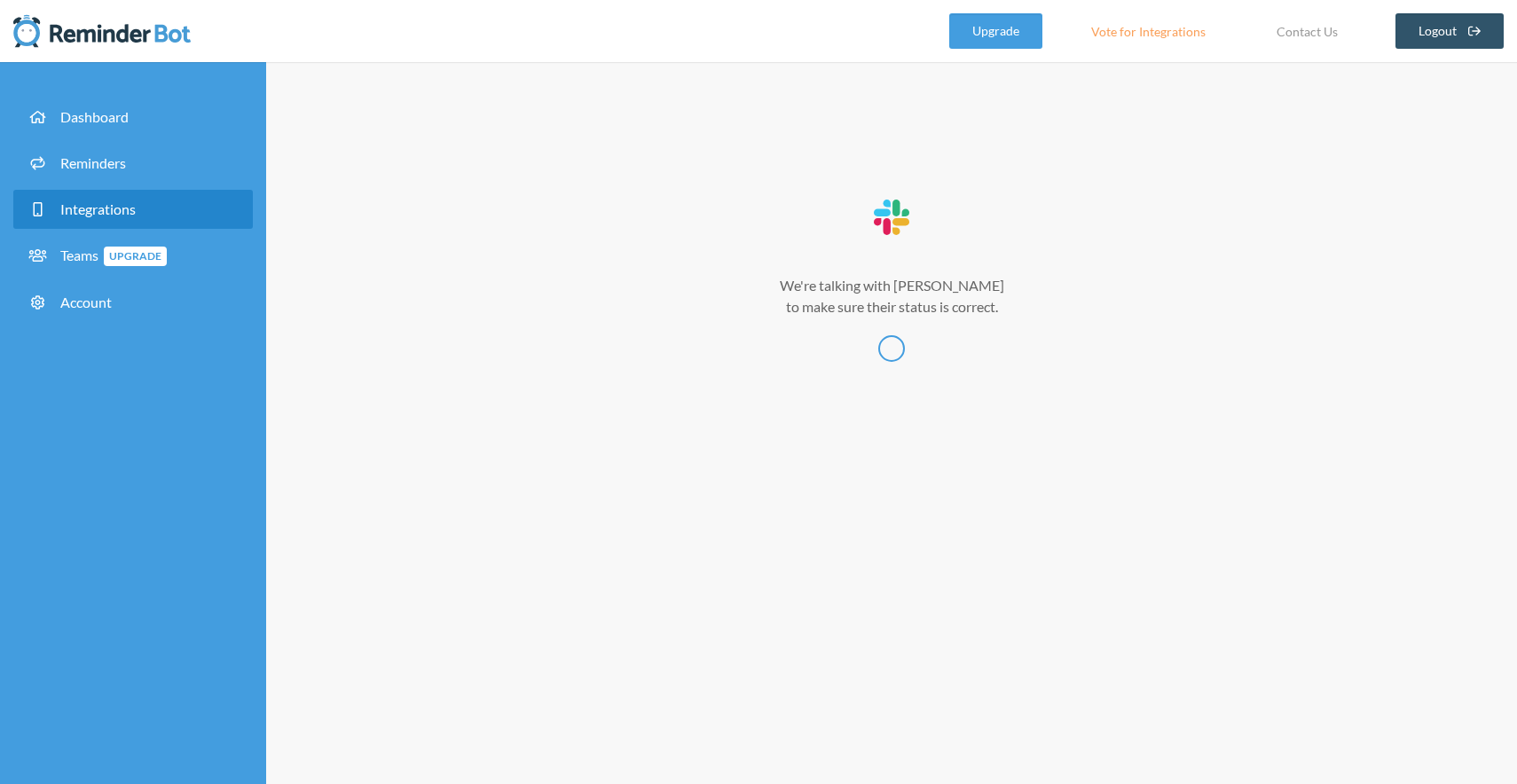
click at [0, 783] on div at bounding box center [0, 784] width 0 height 0
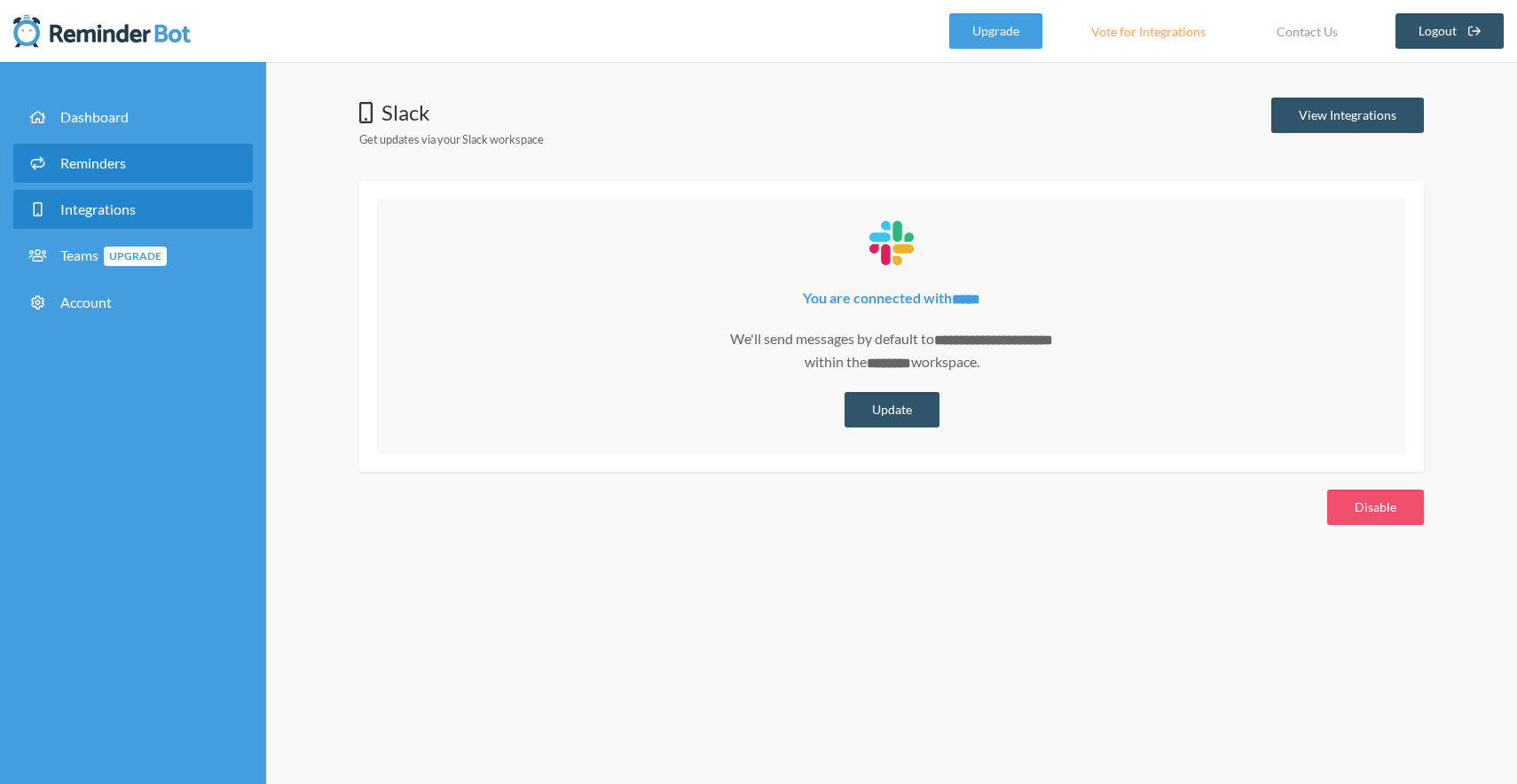
click at [133, 171] on link "Reminders" at bounding box center [132, 163] width 239 height 39
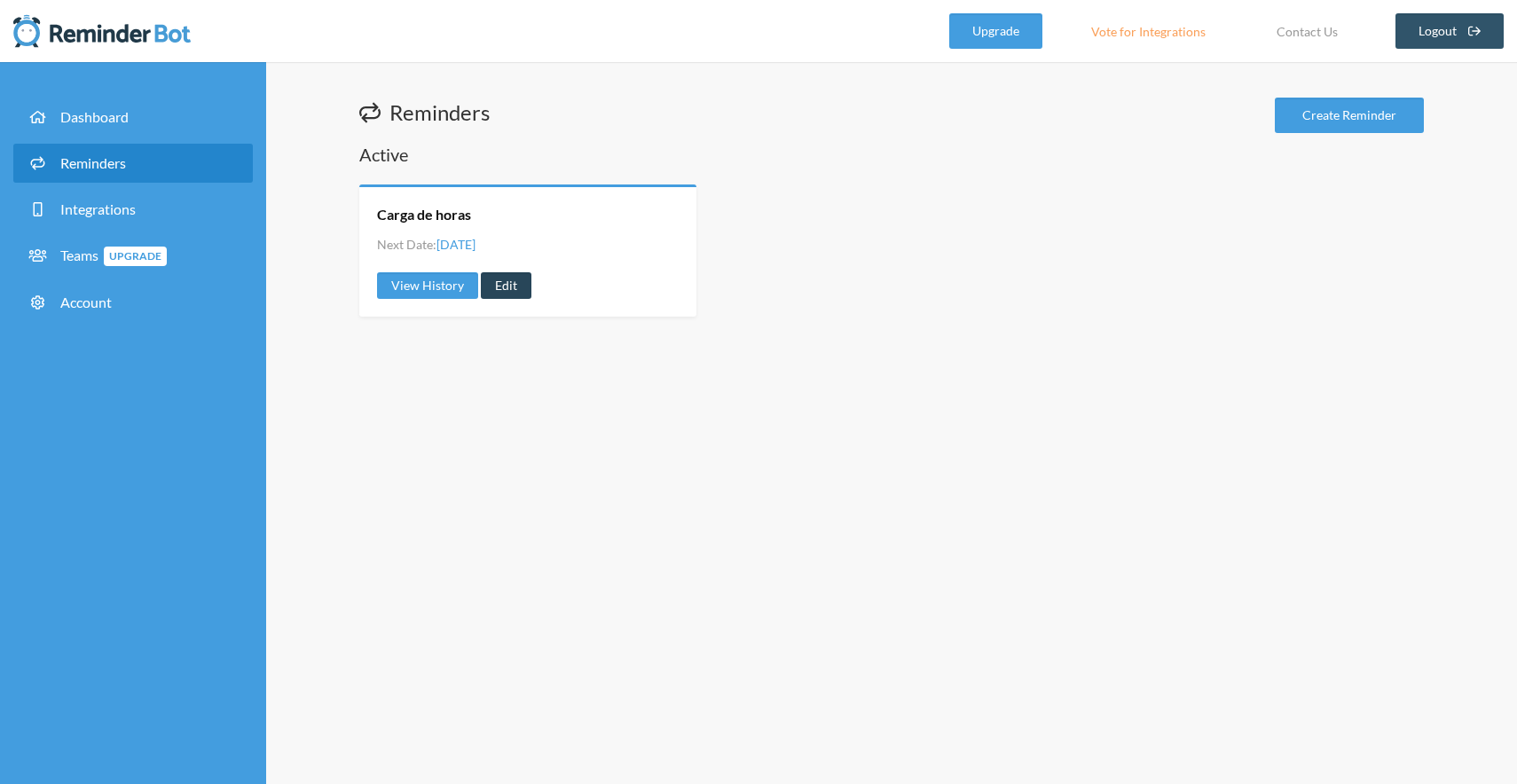
click at [511, 288] on link "Edit" at bounding box center [506, 285] width 51 height 26
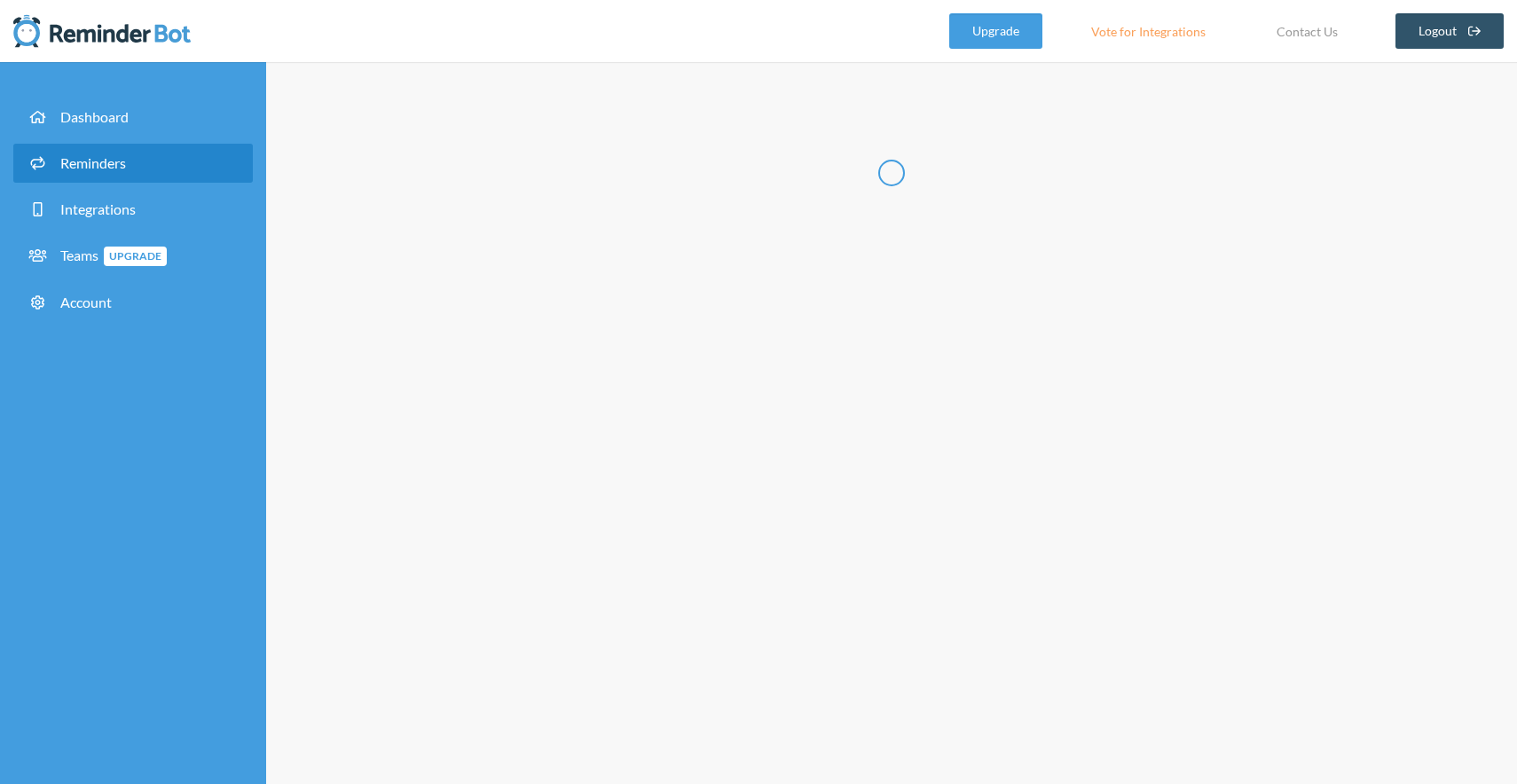
radio input "false"
radio input "true"
type input "Carga de horas"
select select "15:30:00"
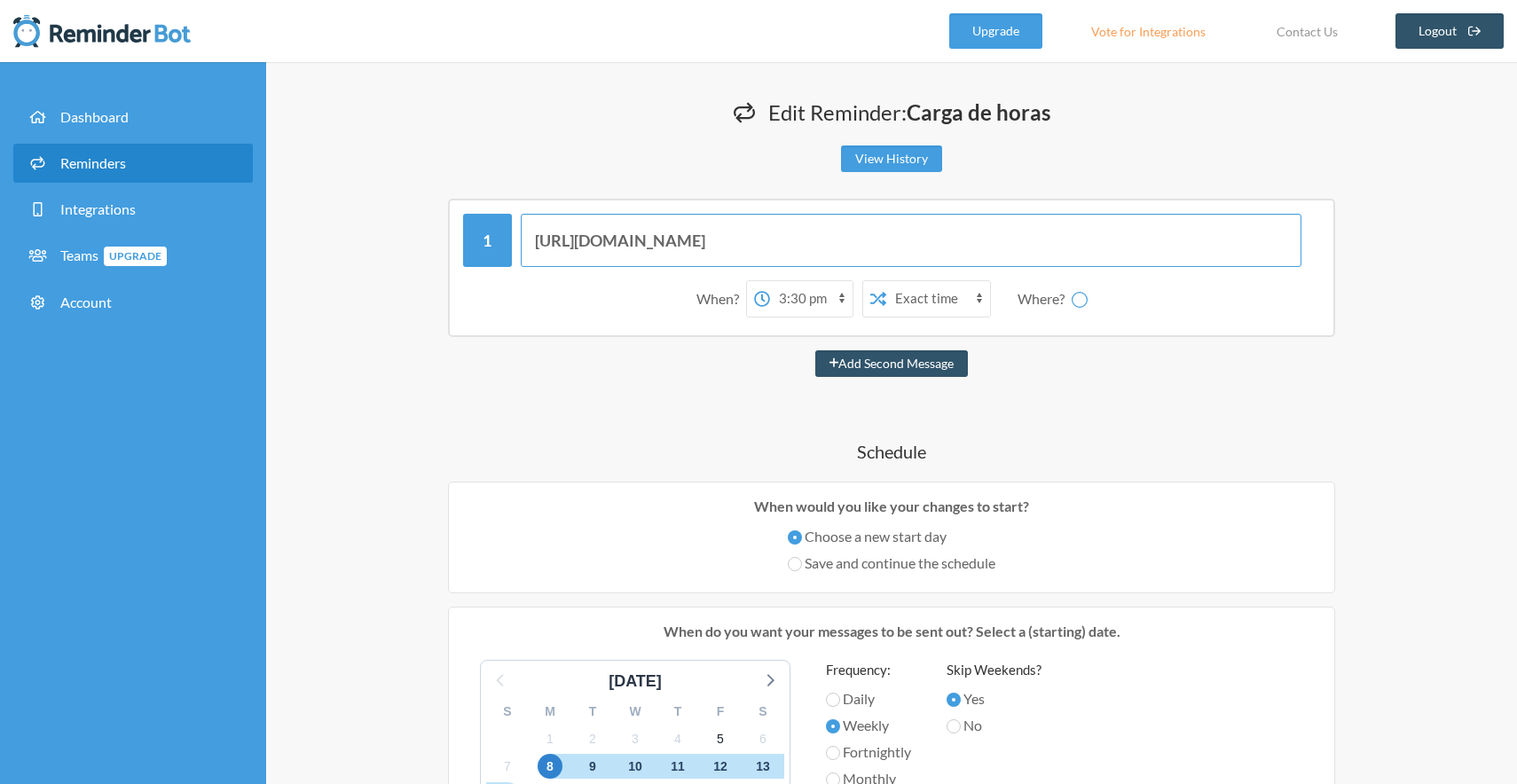
click at [888, 249] on input "[URL][DOMAIN_NAME]" at bounding box center [911, 240] width 781 height 53
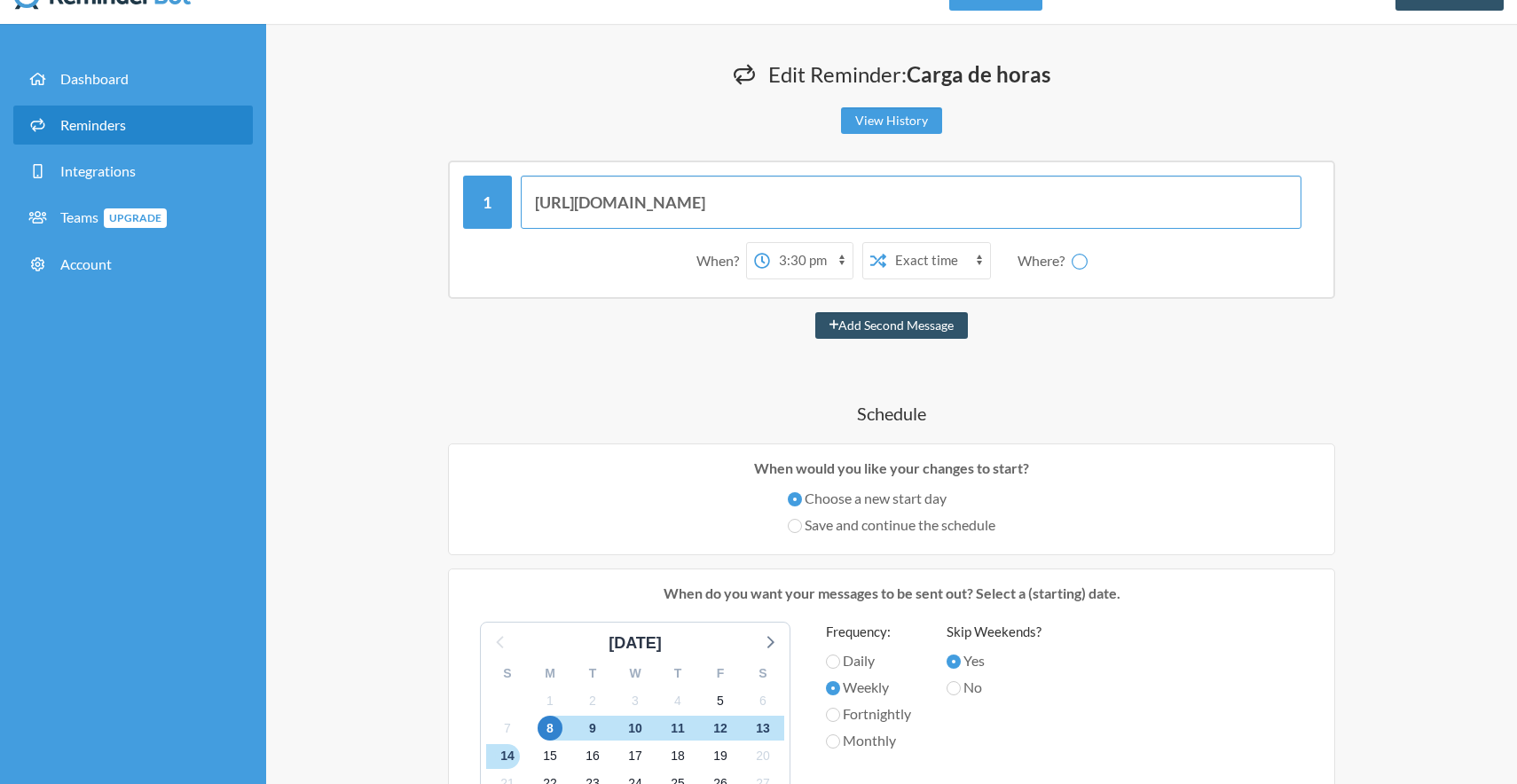
select select "C09DW7QLY04"
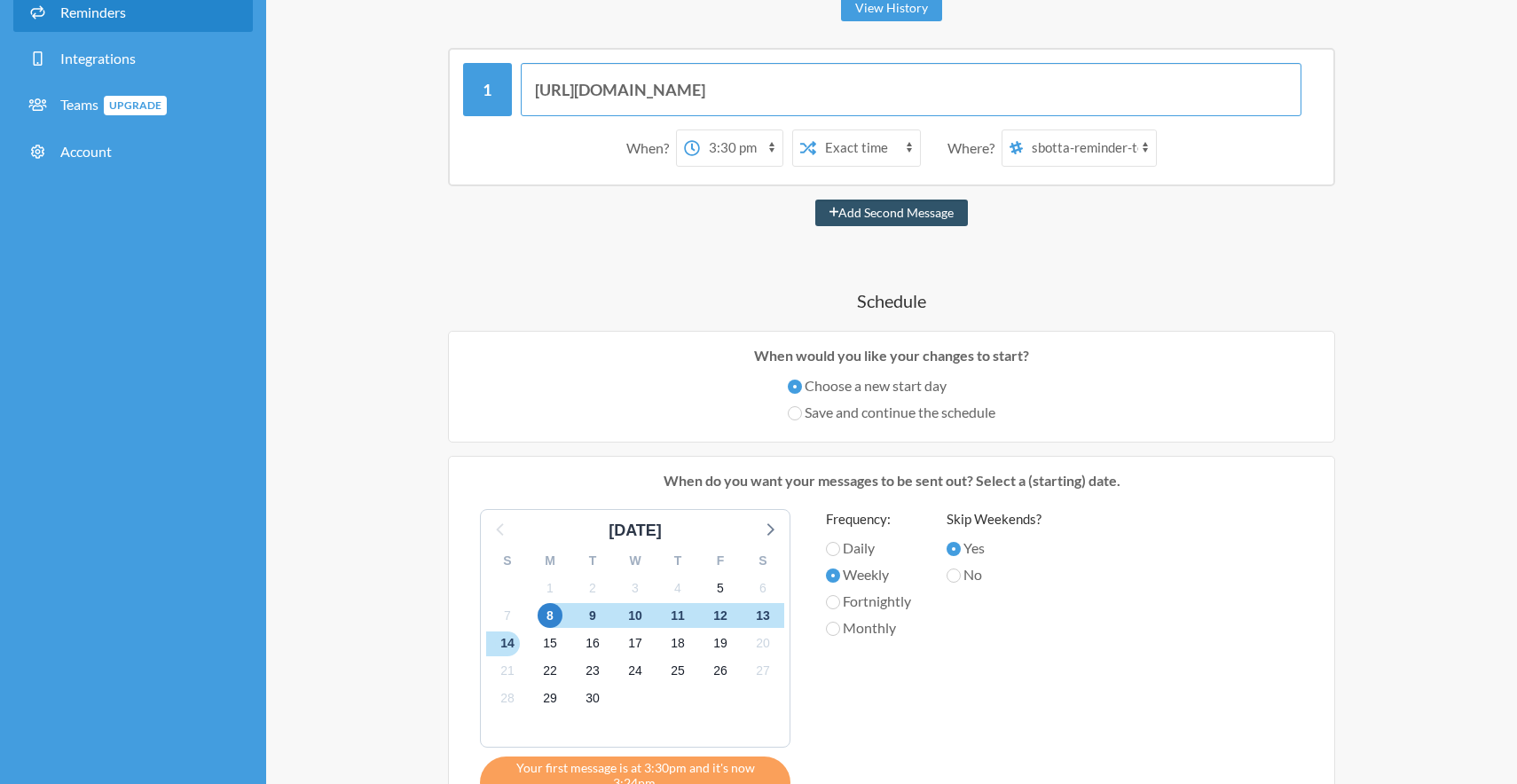
scroll to position [164, 0]
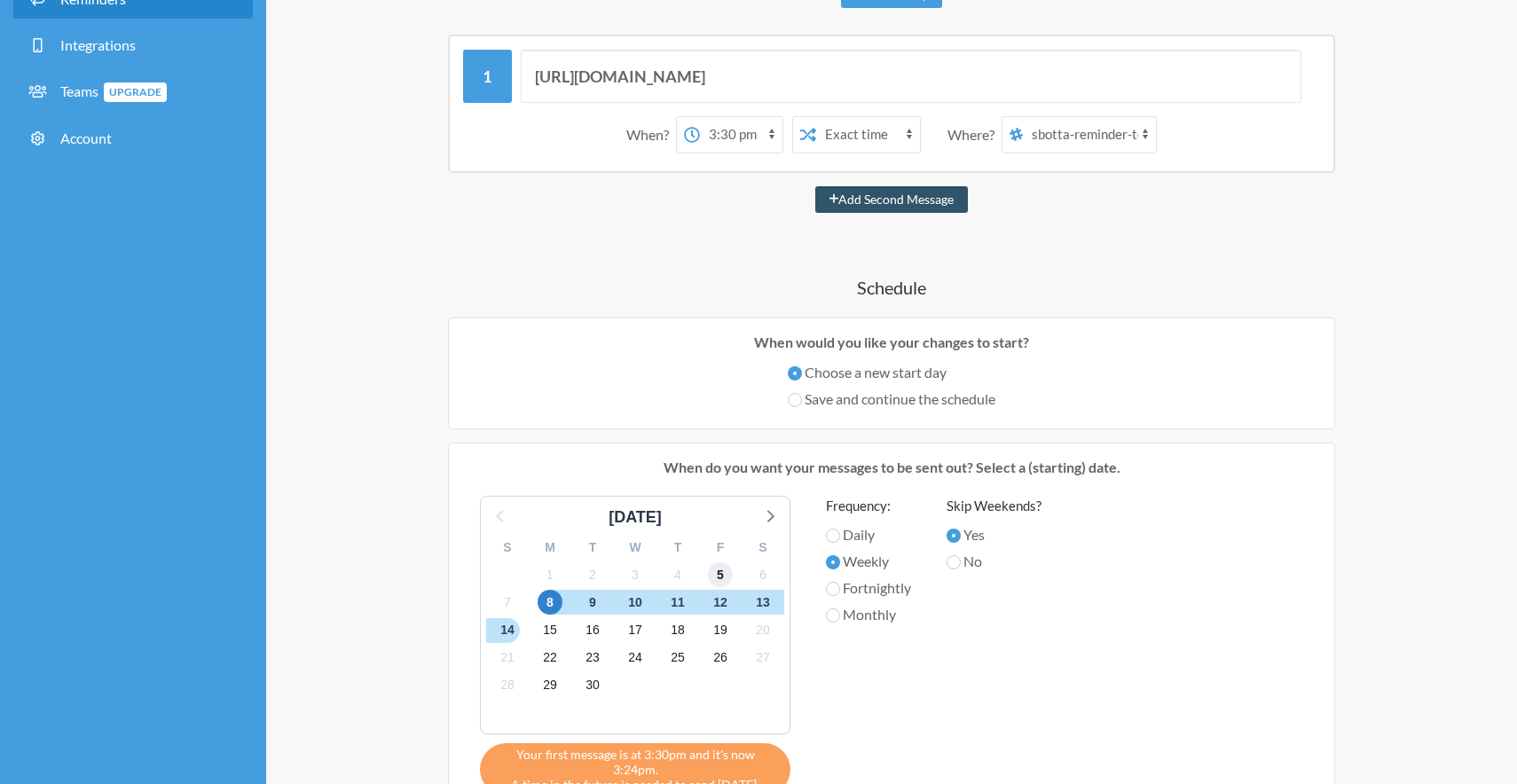
click at [721, 579] on span "5" at bounding box center [720, 574] width 24 height 24
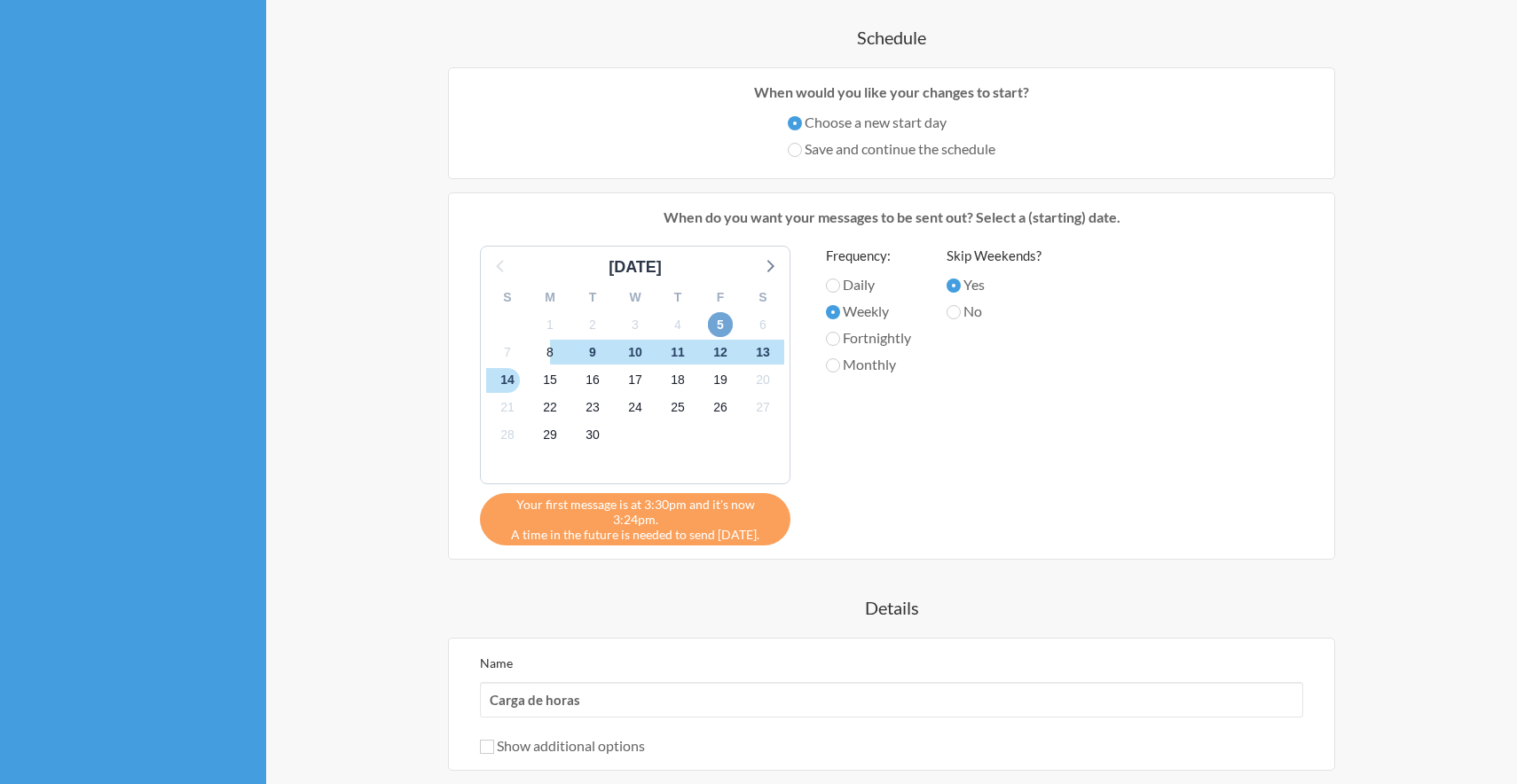
scroll to position [396, 0]
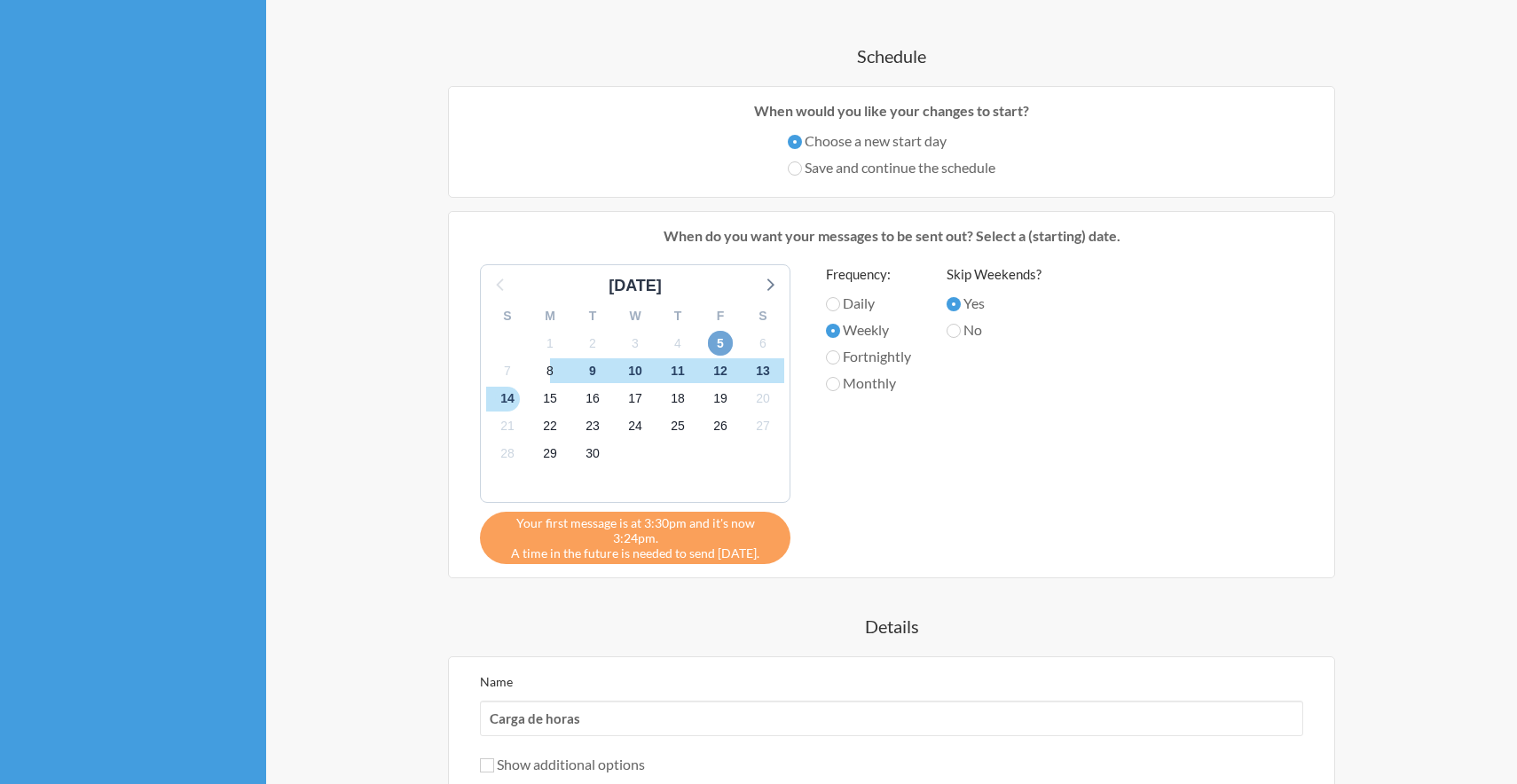
click at [720, 345] on span "5" at bounding box center [720, 343] width 24 height 24
click at [946, 172] on label "Save and continue the schedule" at bounding box center [890, 167] width 207 height 22
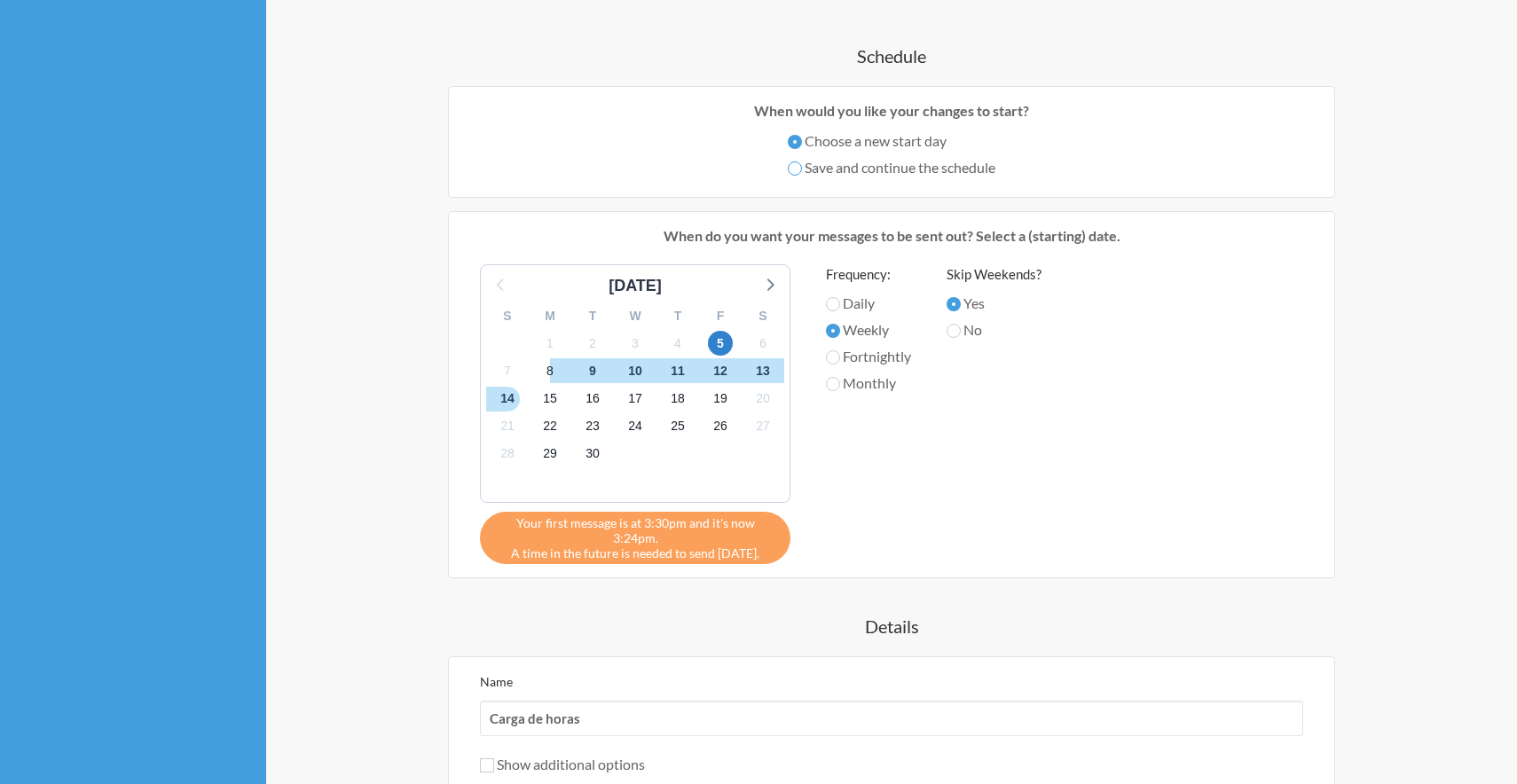
click at [802, 172] on input "Save and continue the schedule" at bounding box center [794, 168] width 14 height 14
radio input "true"
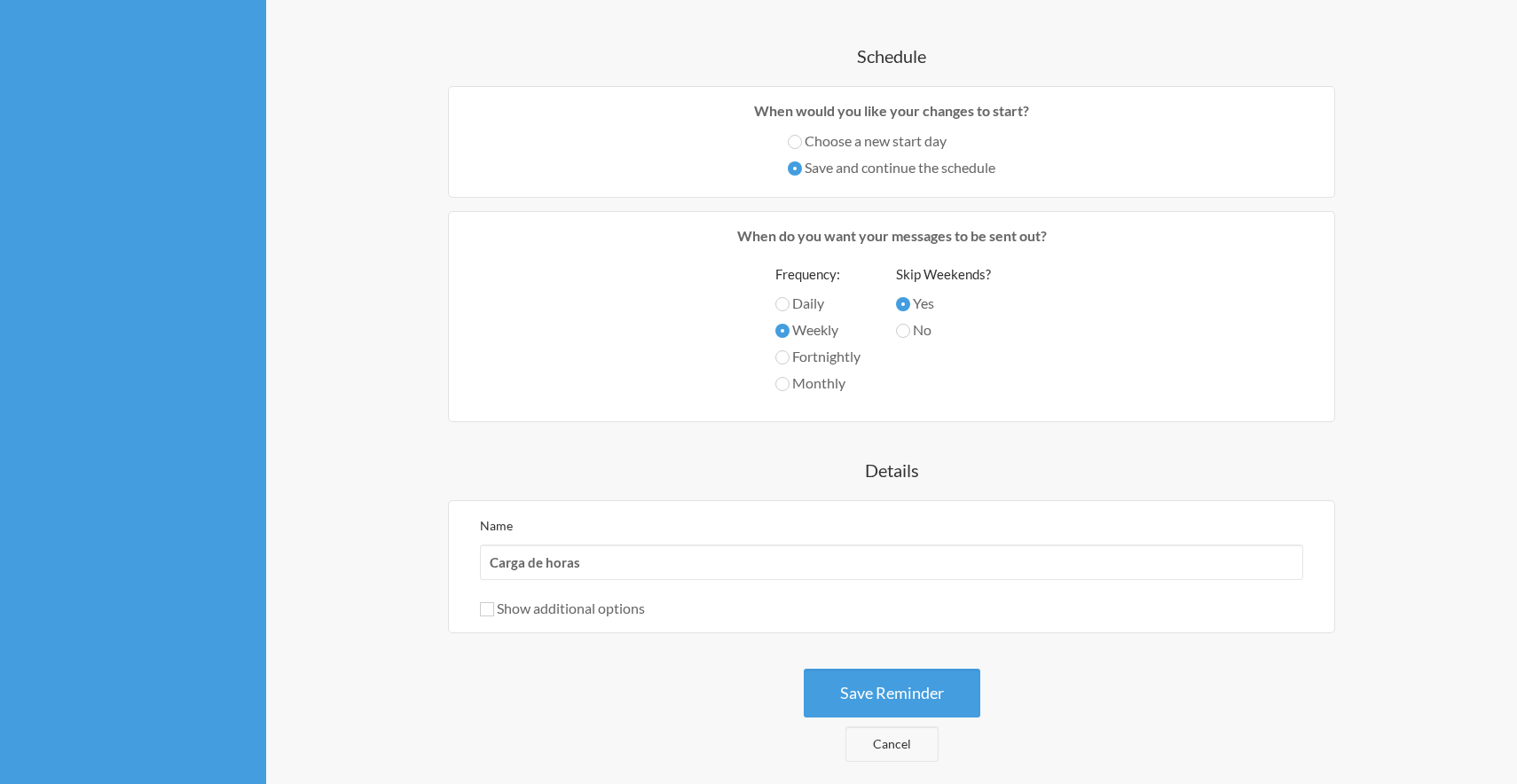
click at [859, 143] on label "Choose a new start day" at bounding box center [890, 141] width 207 height 22
click at [802, 143] on input "Choose a new start day" at bounding box center [794, 142] width 14 height 14
radio input "true"
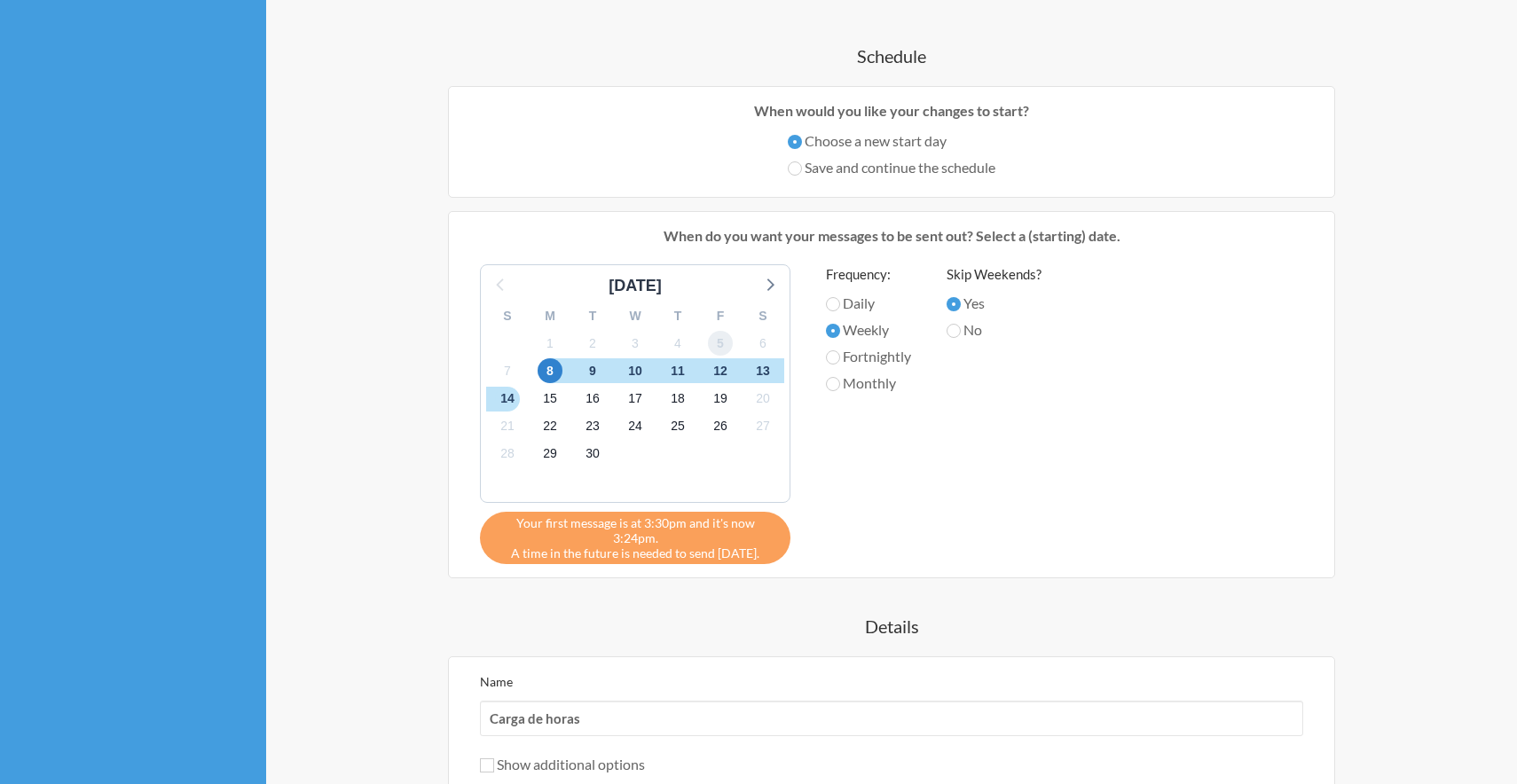
click at [721, 348] on span "5" at bounding box center [720, 343] width 24 height 24
click at [721, 336] on span "5" at bounding box center [720, 343] width 24 height 24
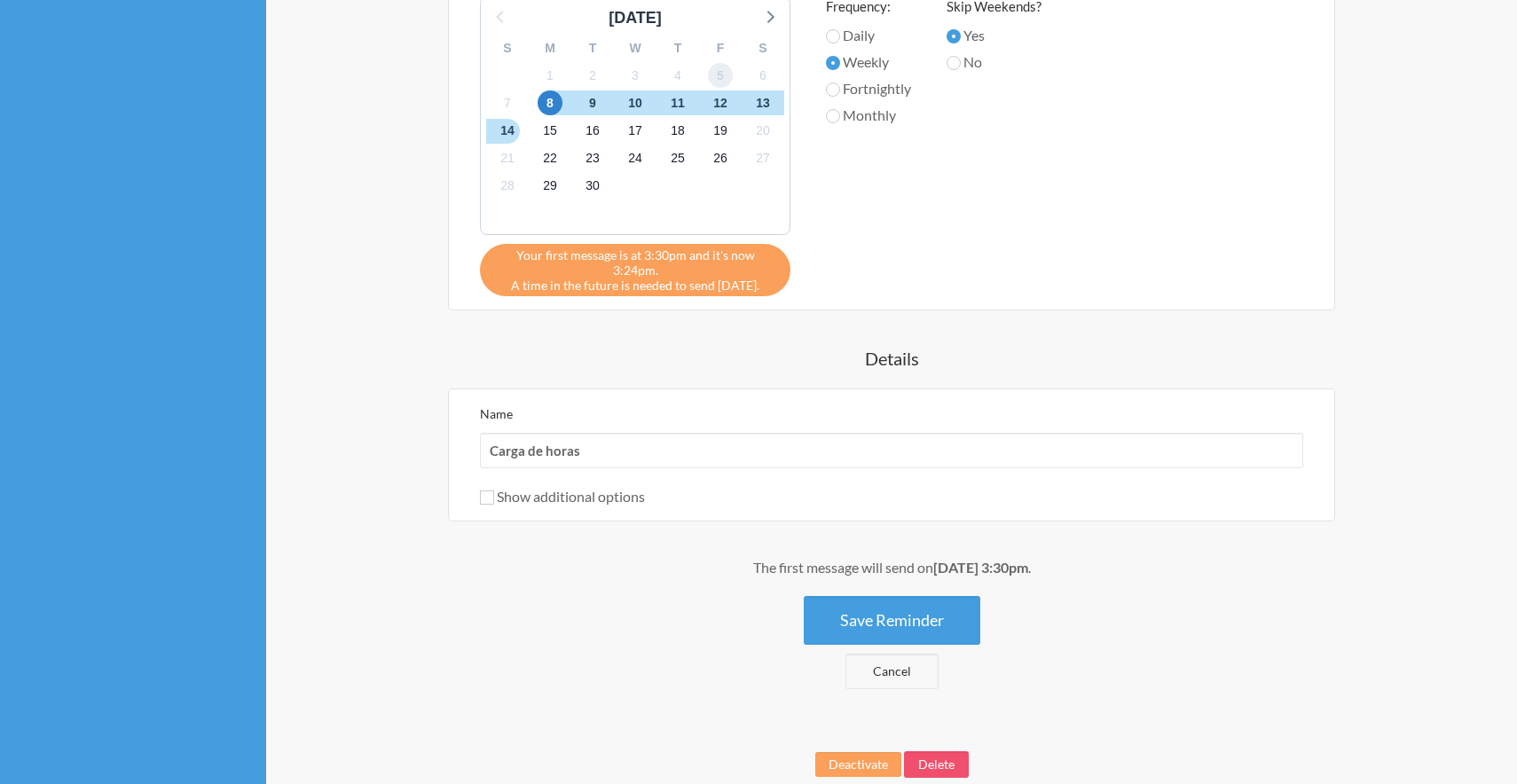
scroll to position [738, 0]
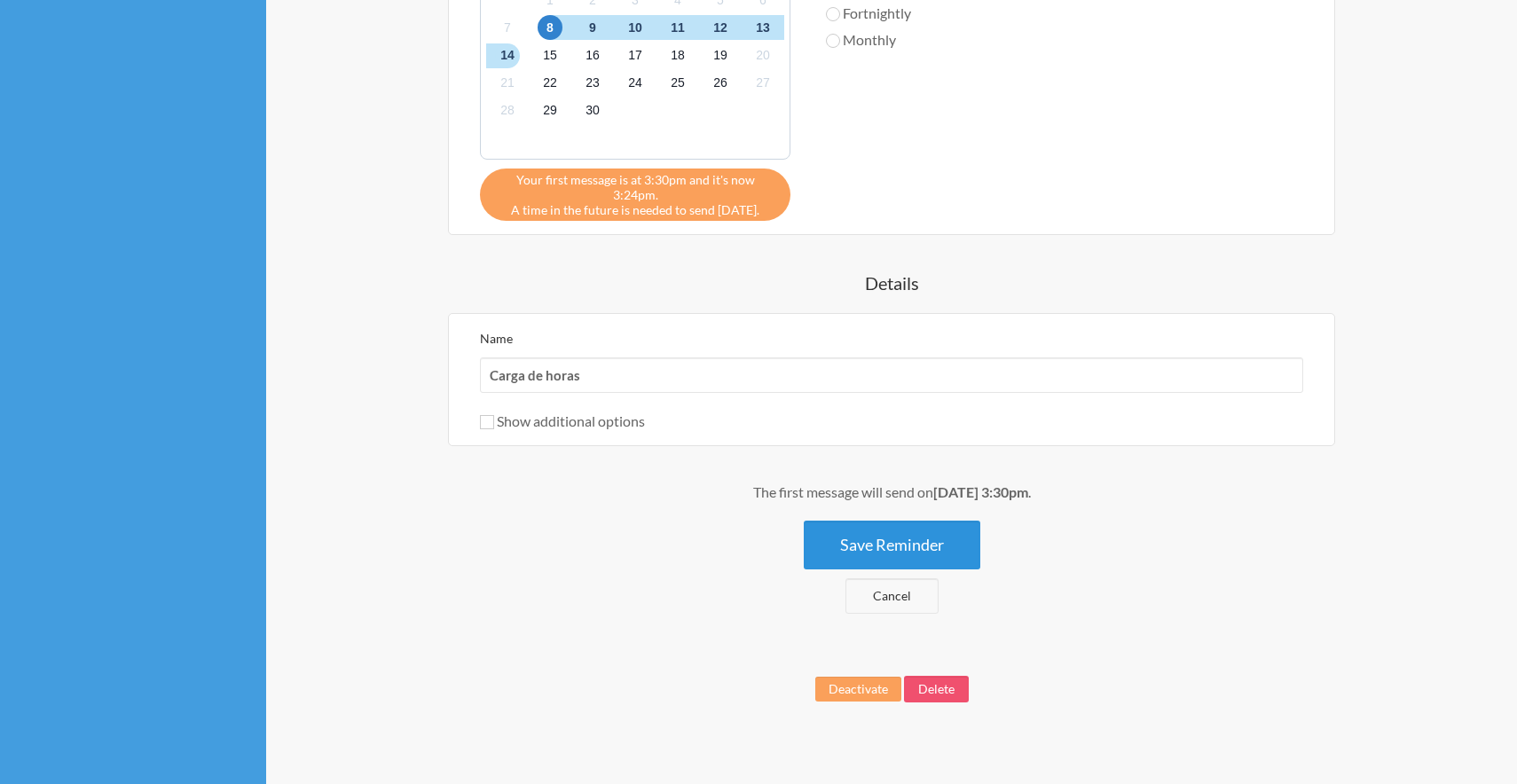
click at [897, 536] on button "Save Reminder" at bounding box center [891, 545] width 176 height 49
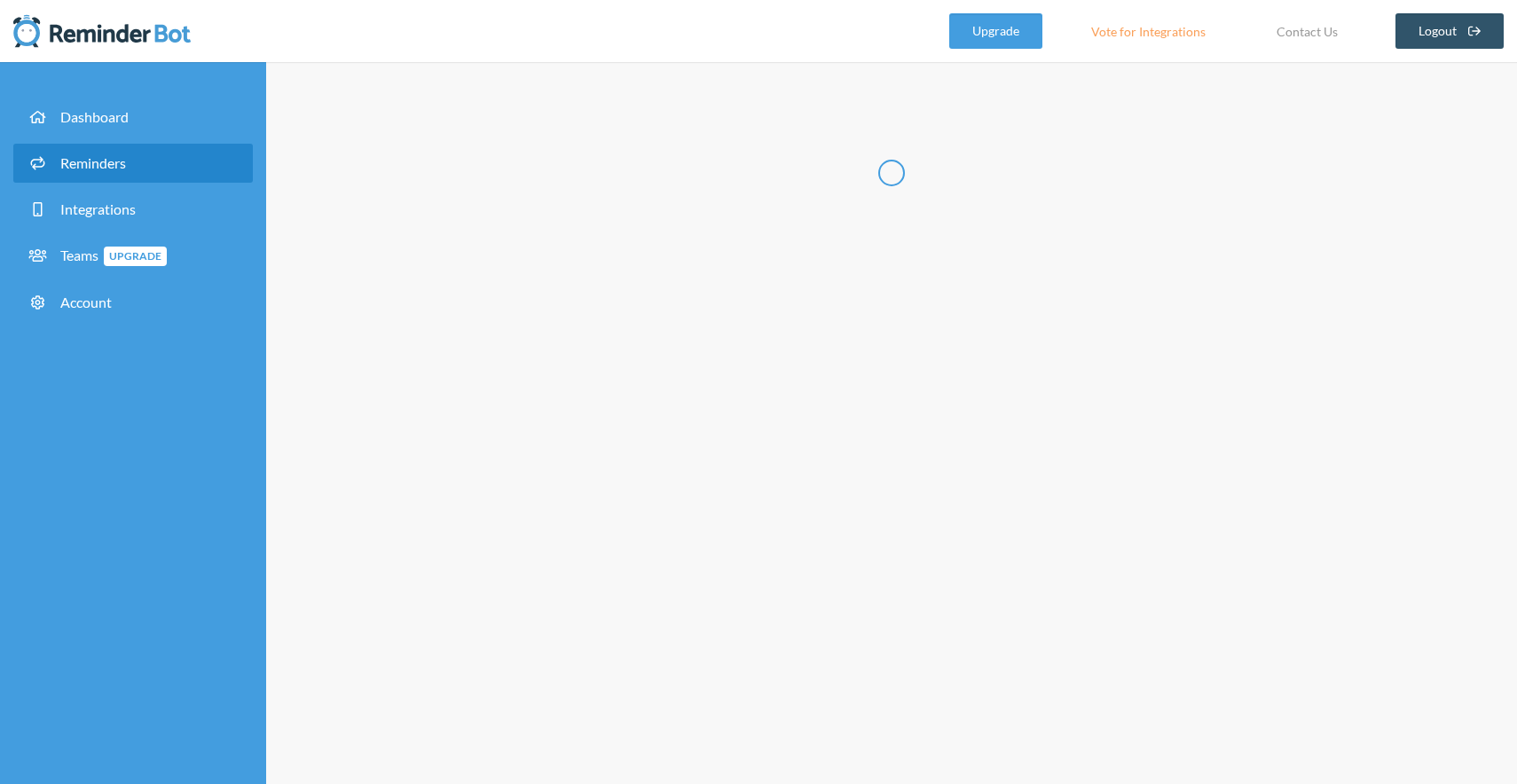
scroll to position [0, 0]
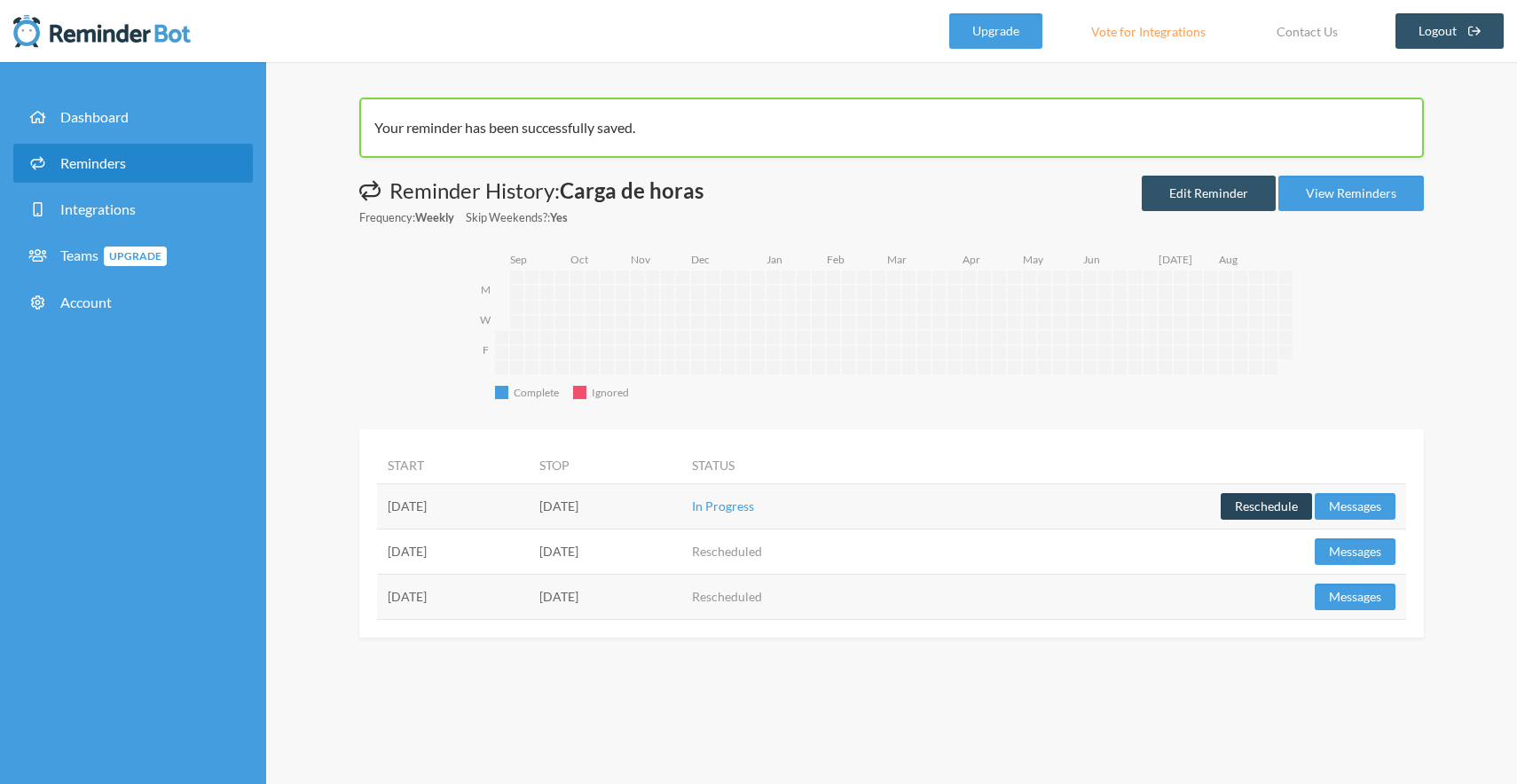
click at [1262, 511] on button "Reschedule" at bounding box center [1266, 506] width 91 height 26
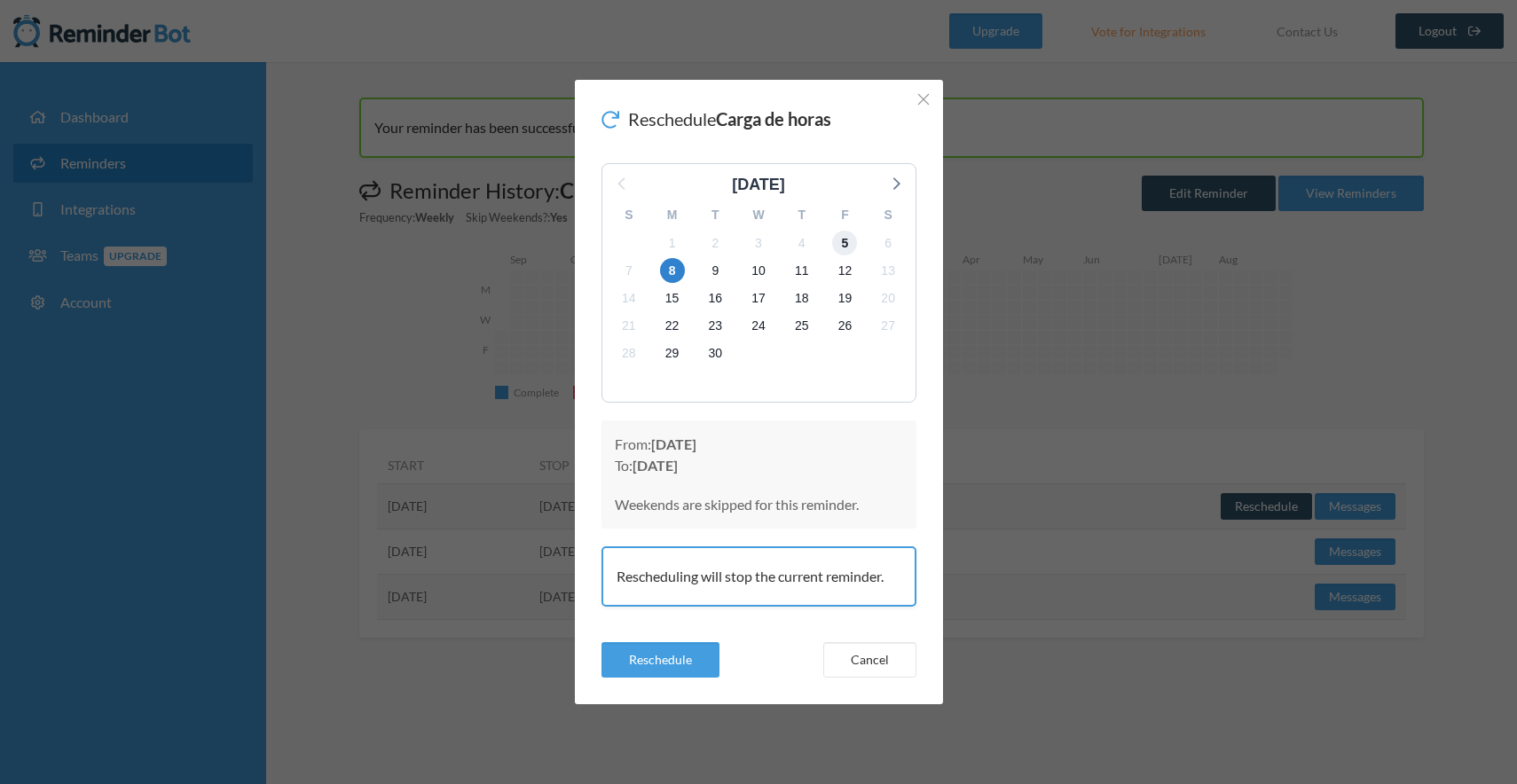
click at [841, 237] on span "5" at bounding box center [844, 243] width 24 height 24
drag, startPoint x: 679, startPoint y: 444, endPoint x: 780, endPoint y: 443, distance: 101.0
click at [696, 443] on strong "[DATE]" at bounding box center [674, 444] width 45 height 17
click at [848, 249] on span "5" at bounding box center [844, 243] width 24 height 24
click at [834, 250] on div "5" at bounding box center [844, 242] width 43 height 27
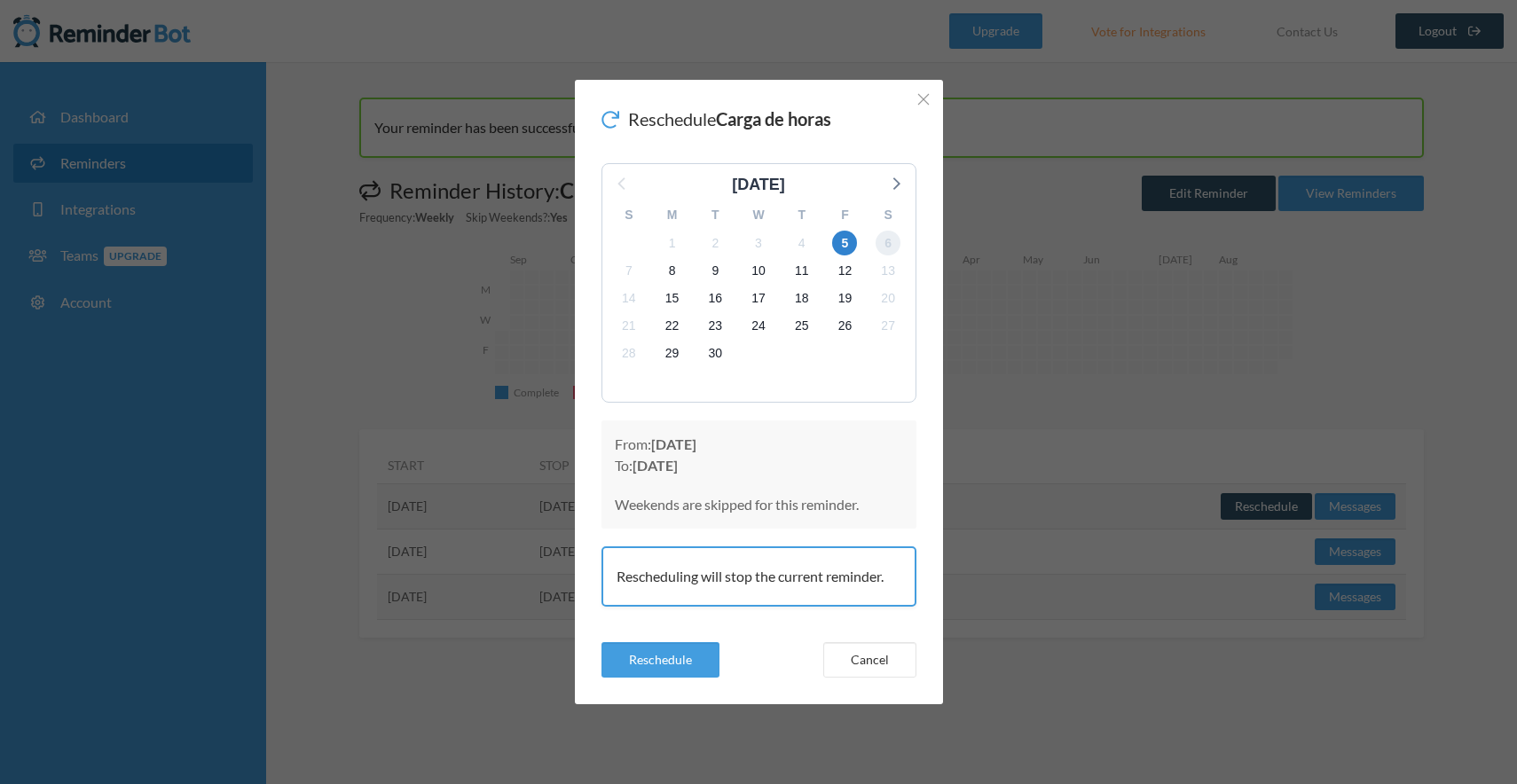
click at [889, 238] on span "6" at bounding box center [887, 243] width 24 height 24
click at [881, 239] on span "6" at bounding box center [887, 243] width 24 height 24
click at [660, 659] on button "Reschedule" at bounding box center [660, 659] width 118 height 36
click at [926, 98] on icon "Close" at bounding box center [922, 98] width 12 height 12
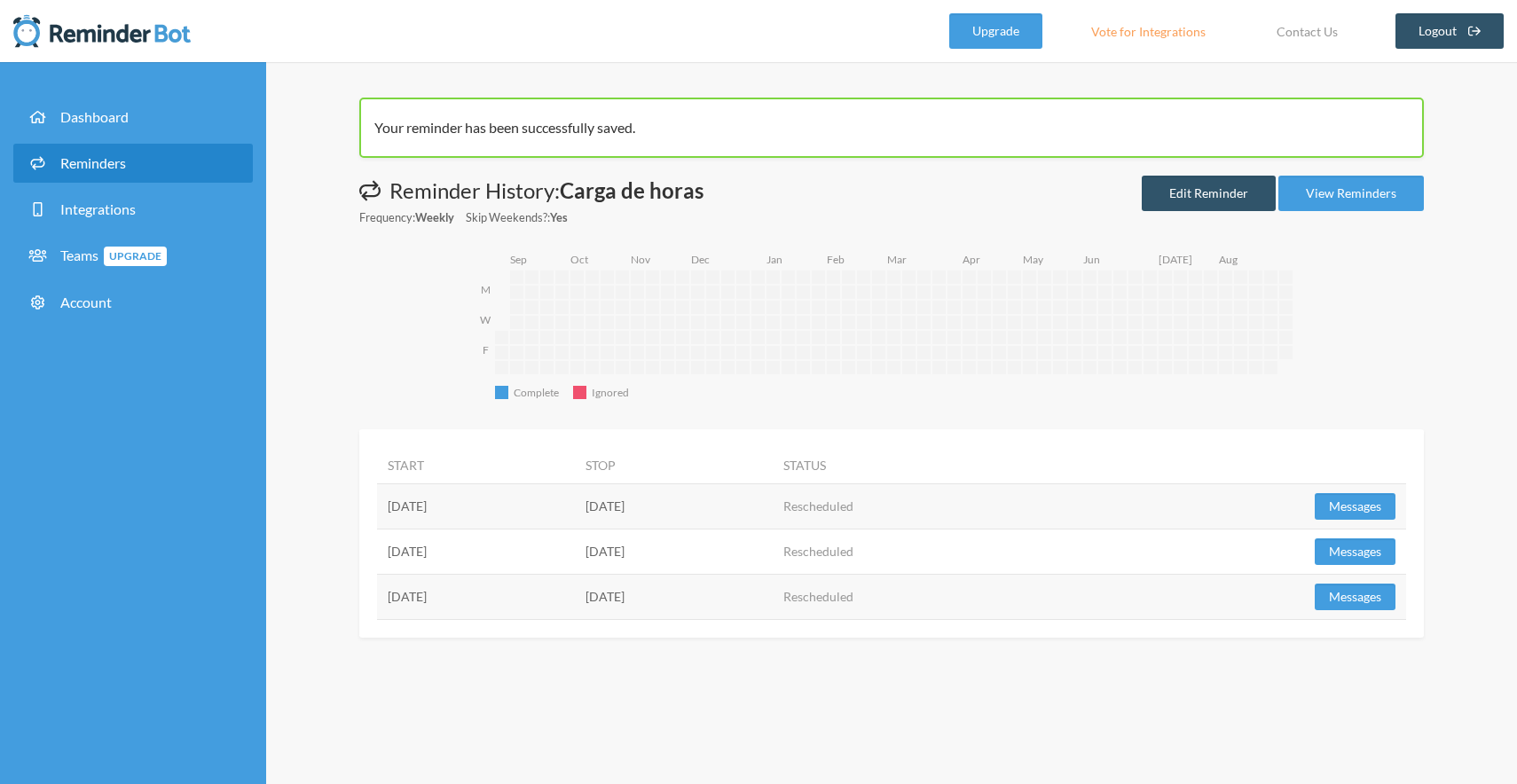
click at [1133, 83] on div "Your reminder has been successfully saved. Messages are not sending from this d…" at bounding box center [891, 423] width 1251 height 722
click at [602, 70] on div "Your reminder has been successfully saved. Messages are not sending from this d…" at bounding box center [891, 423] width 1251 height 722
click at [1464, 137] on div "Your reminder has been successfully saved. Messages are not sending from this d…" at bounding box center [891, 423] width 1251 height 722
click at [447, 371] on div "Complete Complete Ignored Ignored M W F [DATE] [DATE] [DATE] [DATE] [DATE] [DAT…" at bounding box center [901, 331] width 1047 height 161
click at [1198, 198] on link "Edit Reminder" at bounding box center [1208, 193] width 134 height 36
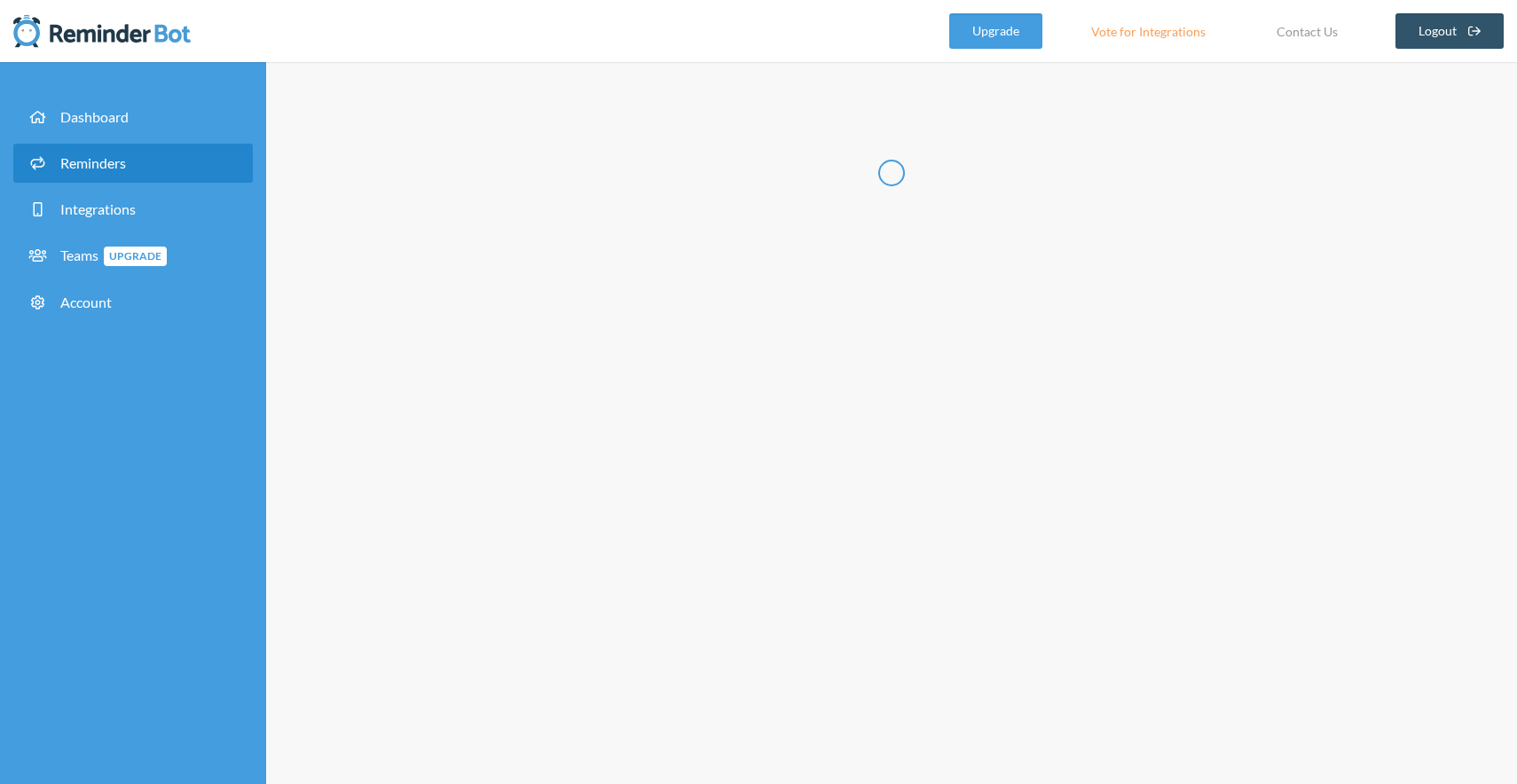
radio input "false"
radio input "true"
type input "Carga de horas"
select select "15:30:00"
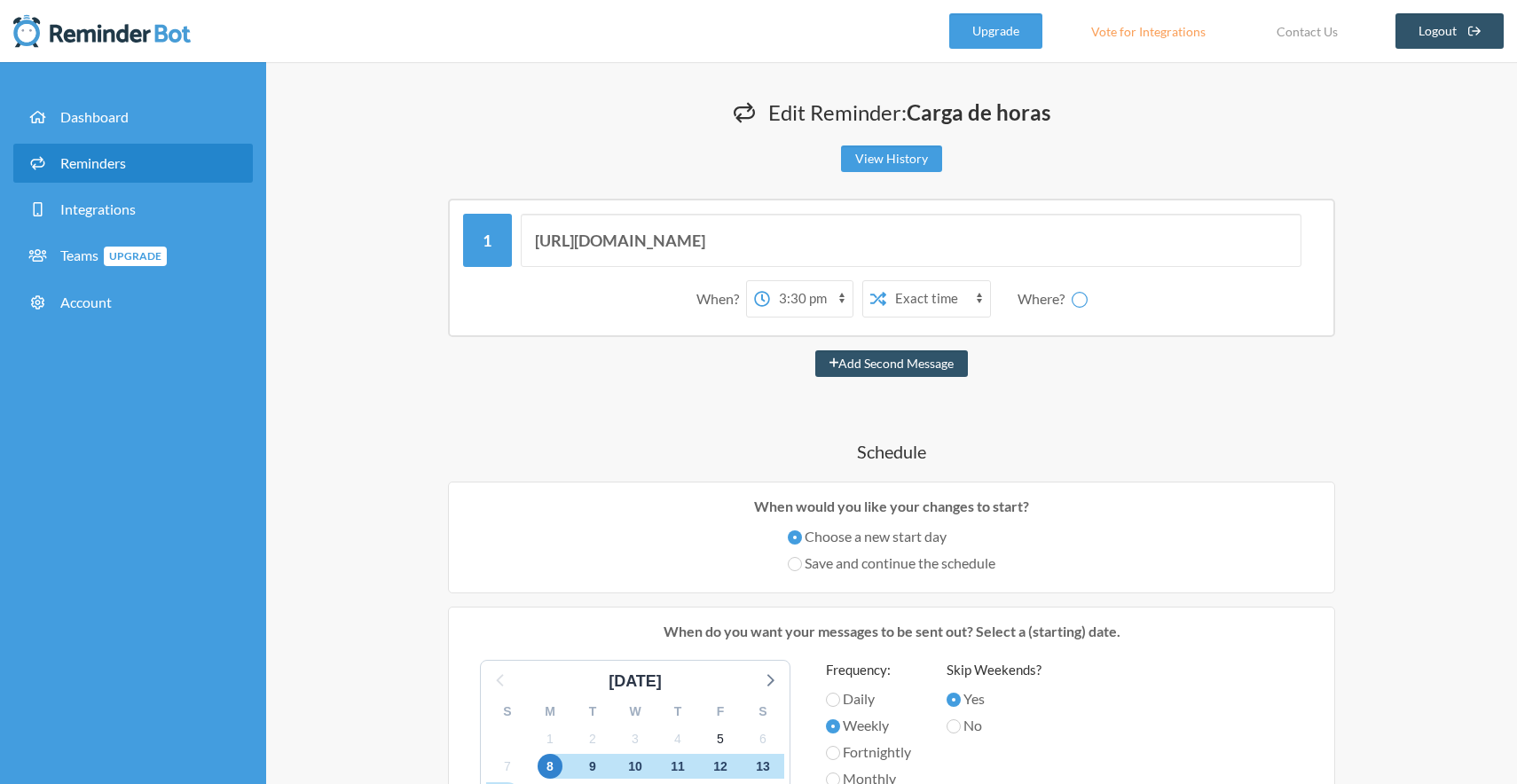
select select "C09DW7QLY04"
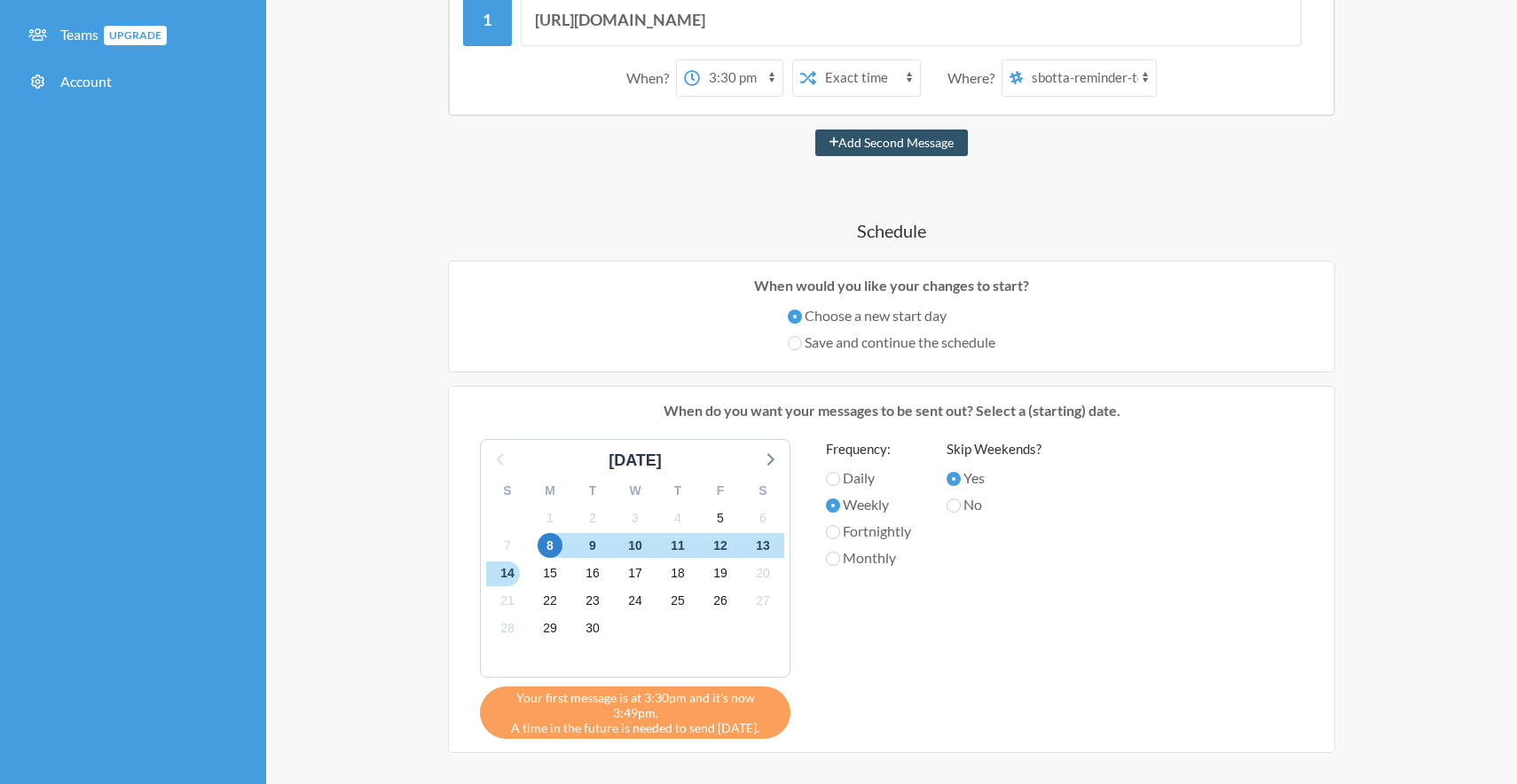
scroll to position [233, 0]
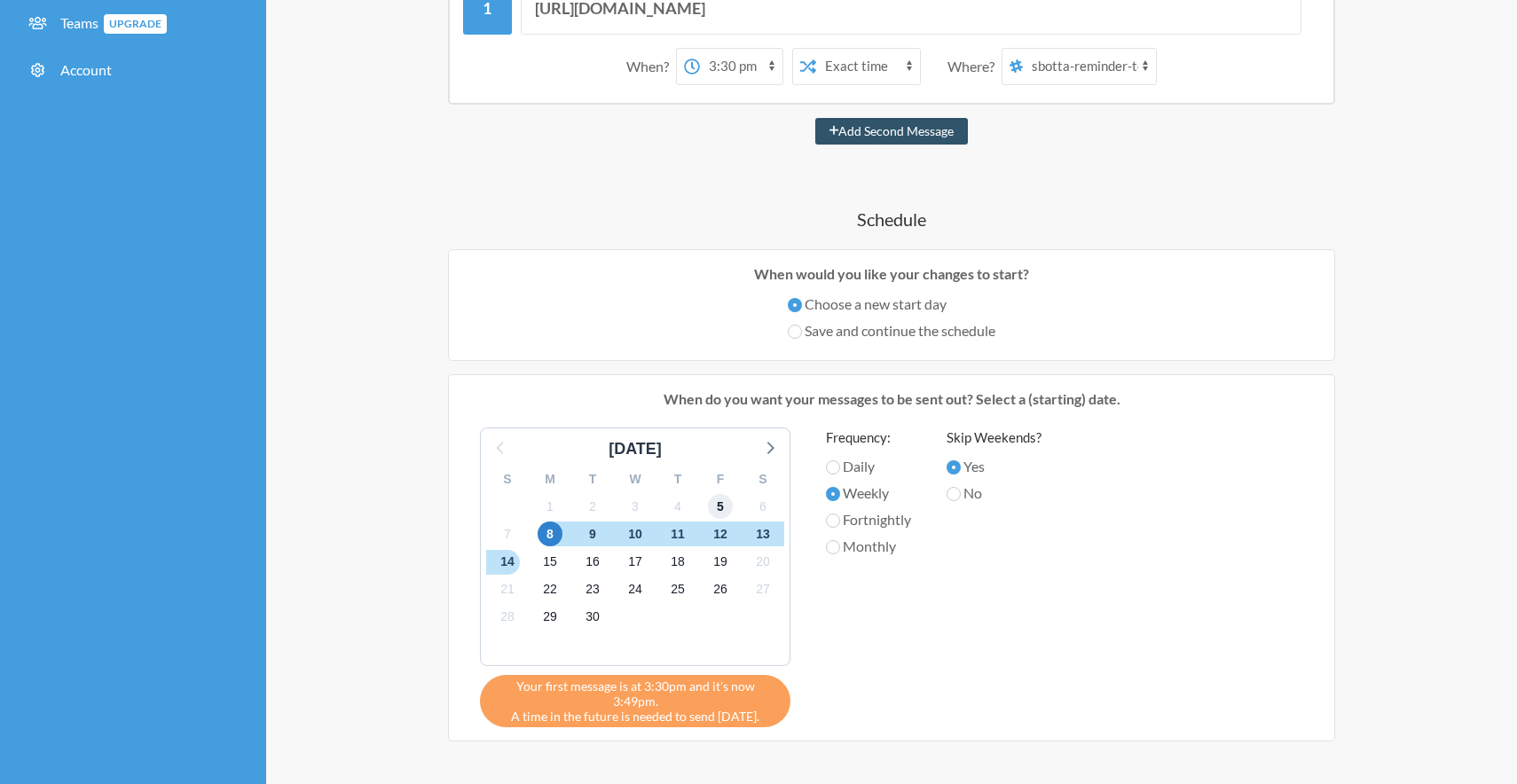
click at [717, 505] on span "5" at bounding box center [720, 506] width 24 height 24
click at [871, 329] on label "Save and continue the schedule" at bounding box center [890, 330] width 207 height 22
click at [802, 329] on input "Save and continue the schedule" at bounding box center [794, 331] width 14 height 14
radio input "true"
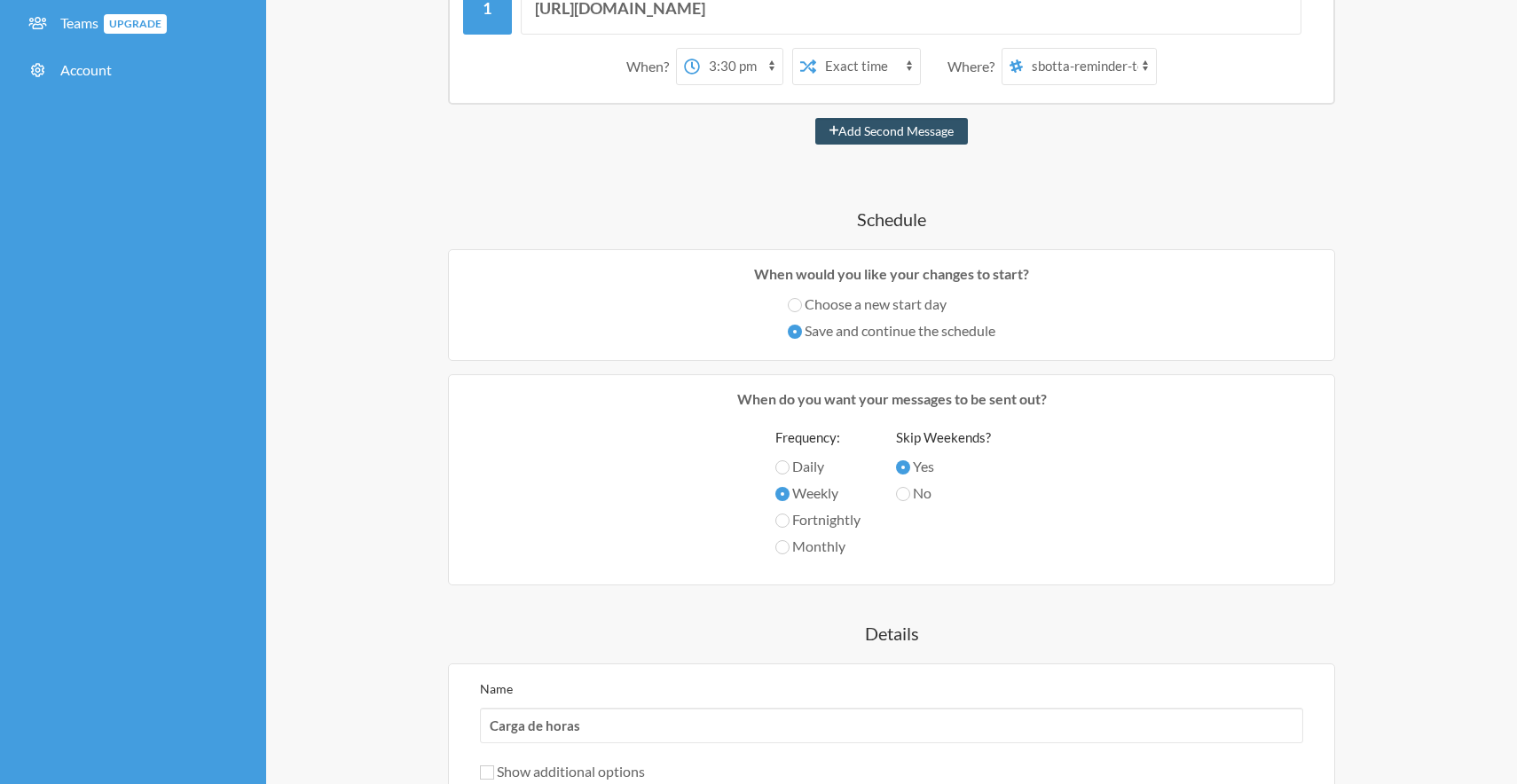
click at [805, 472] on label "Daily" at bounding box center [817, 466] width 85 height 22
click at [789, 472] on input "Daily" at bounding box center [781, 467] width 14 height 14
radio input "true"
click at [804, 493] on label "Weekly" at bounding box center [817, 492] width 85 height 22
click at [789, 493] on input "Weekly" at bounding box center [781, 493] width 14 height 14
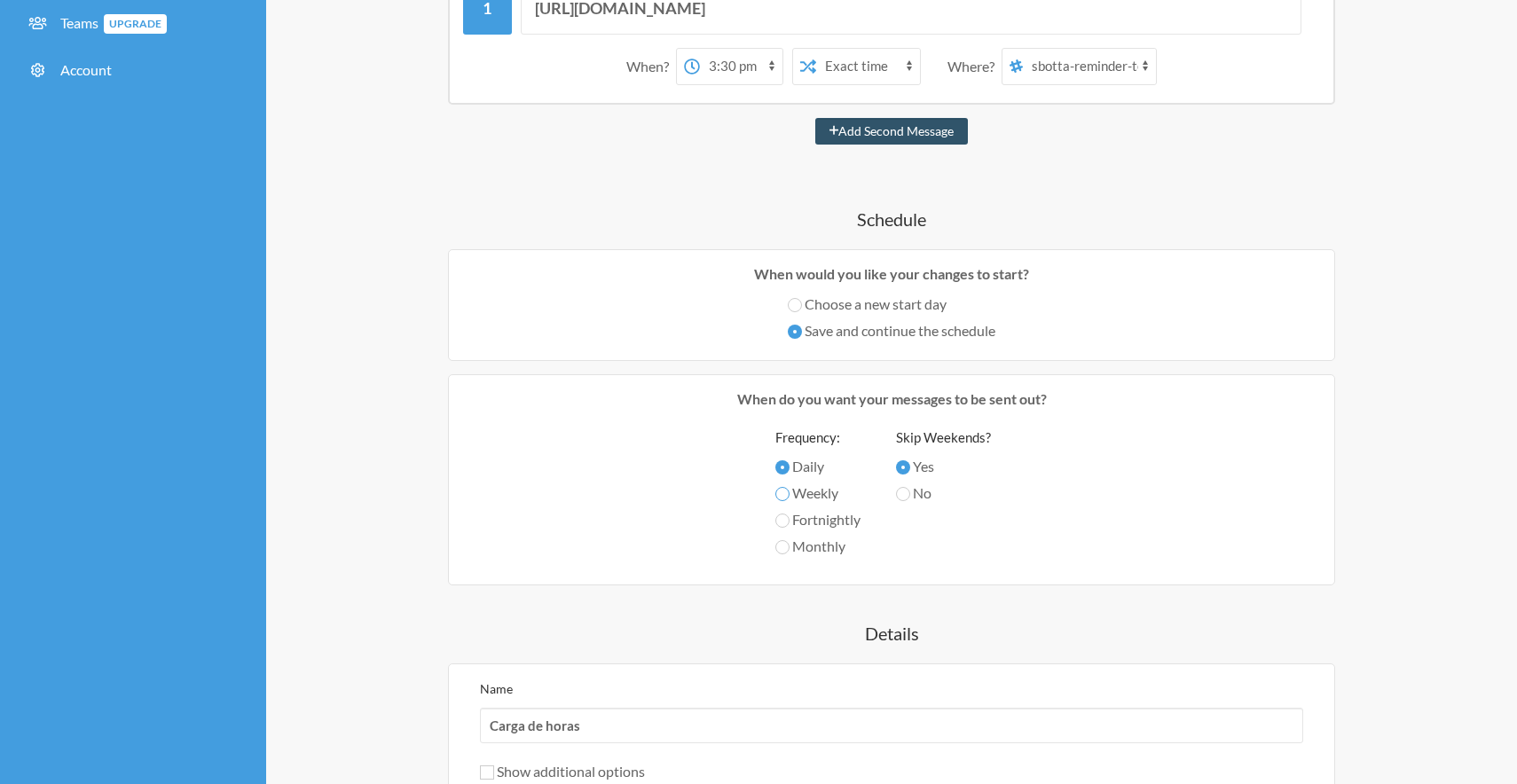
radio input "true"
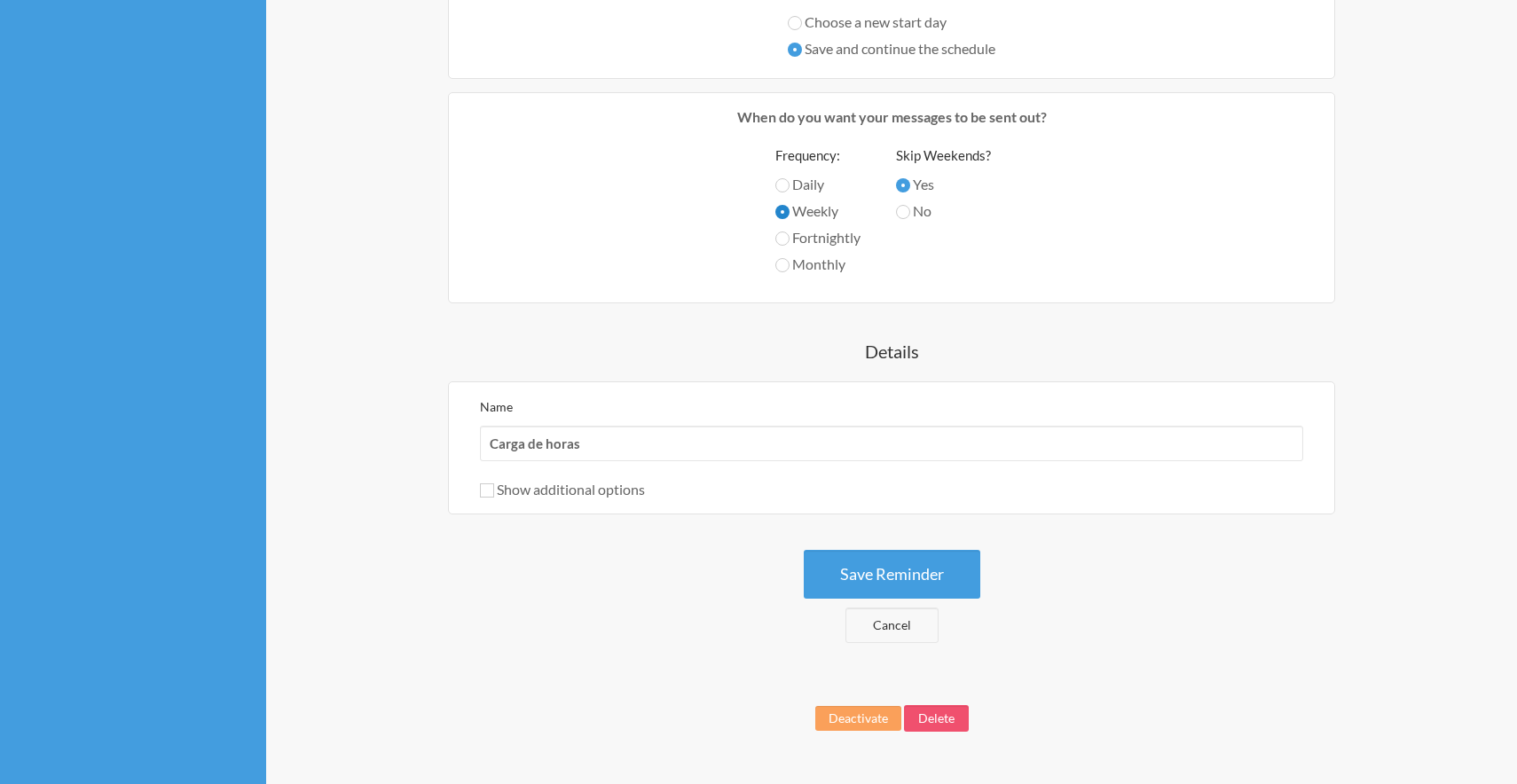
scroll to position [560, 0]
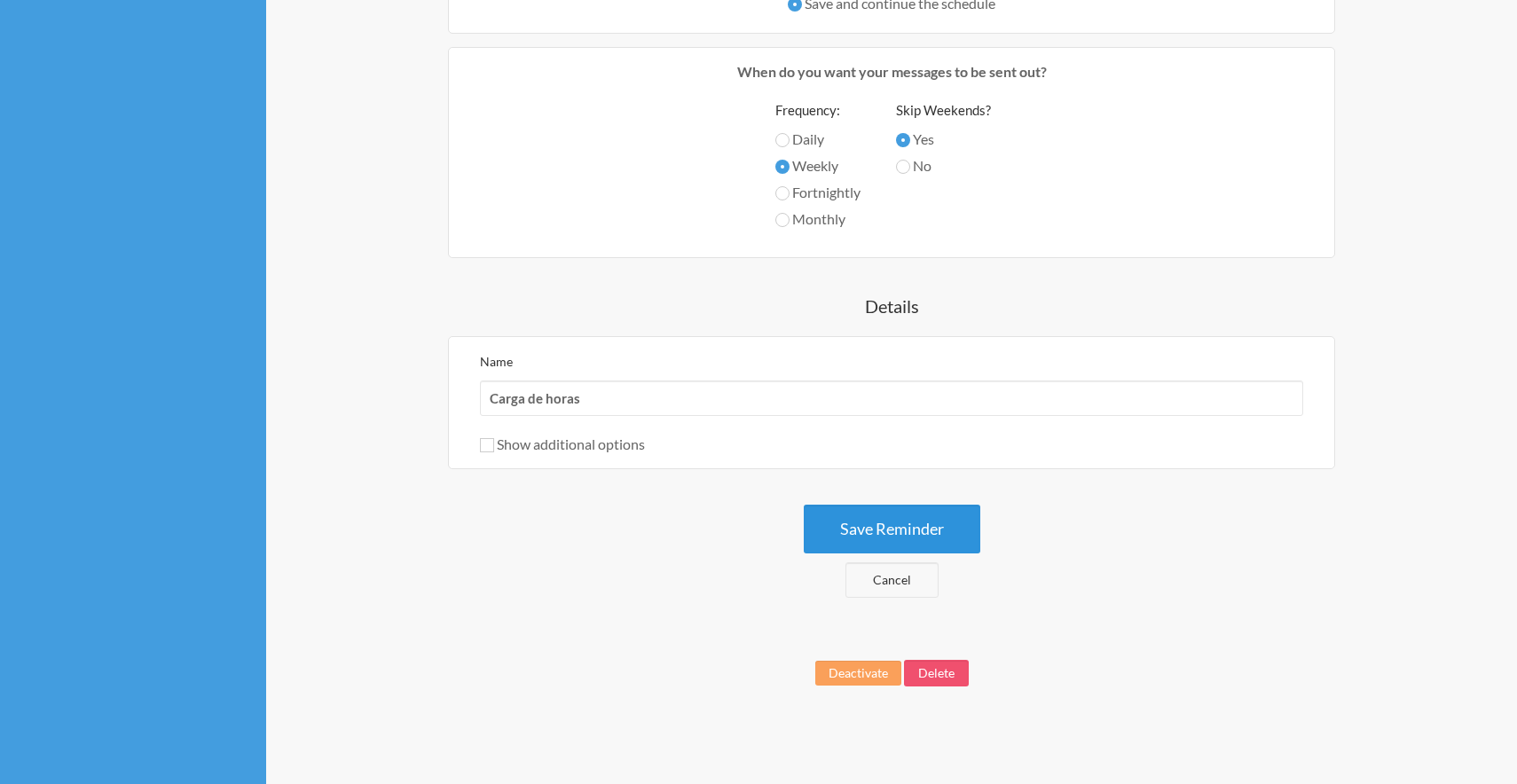
click at [901, 539] on button "Save Reminder" at bounding box center [891, 529] width 176 height 49
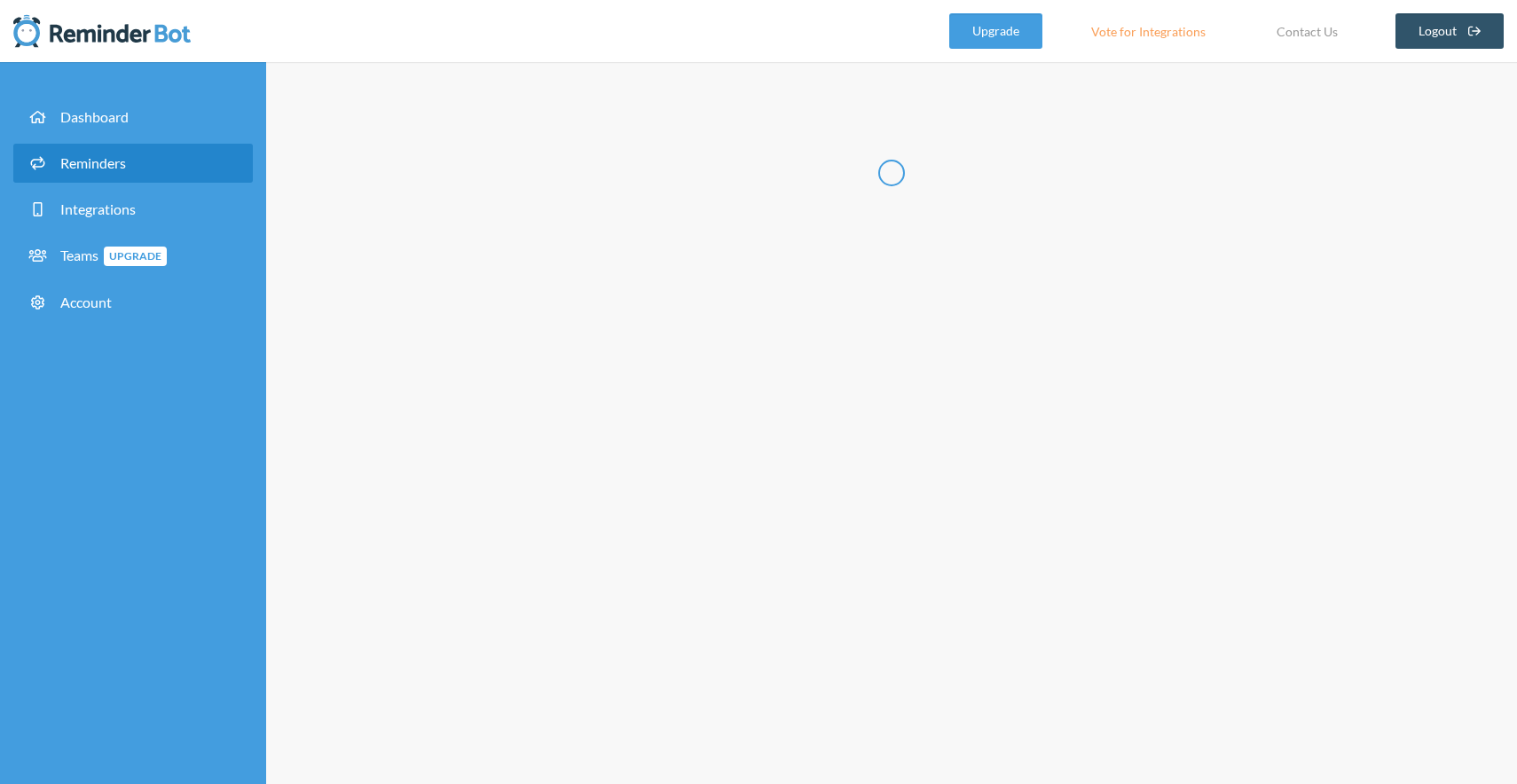
scroll to position [0, 0]
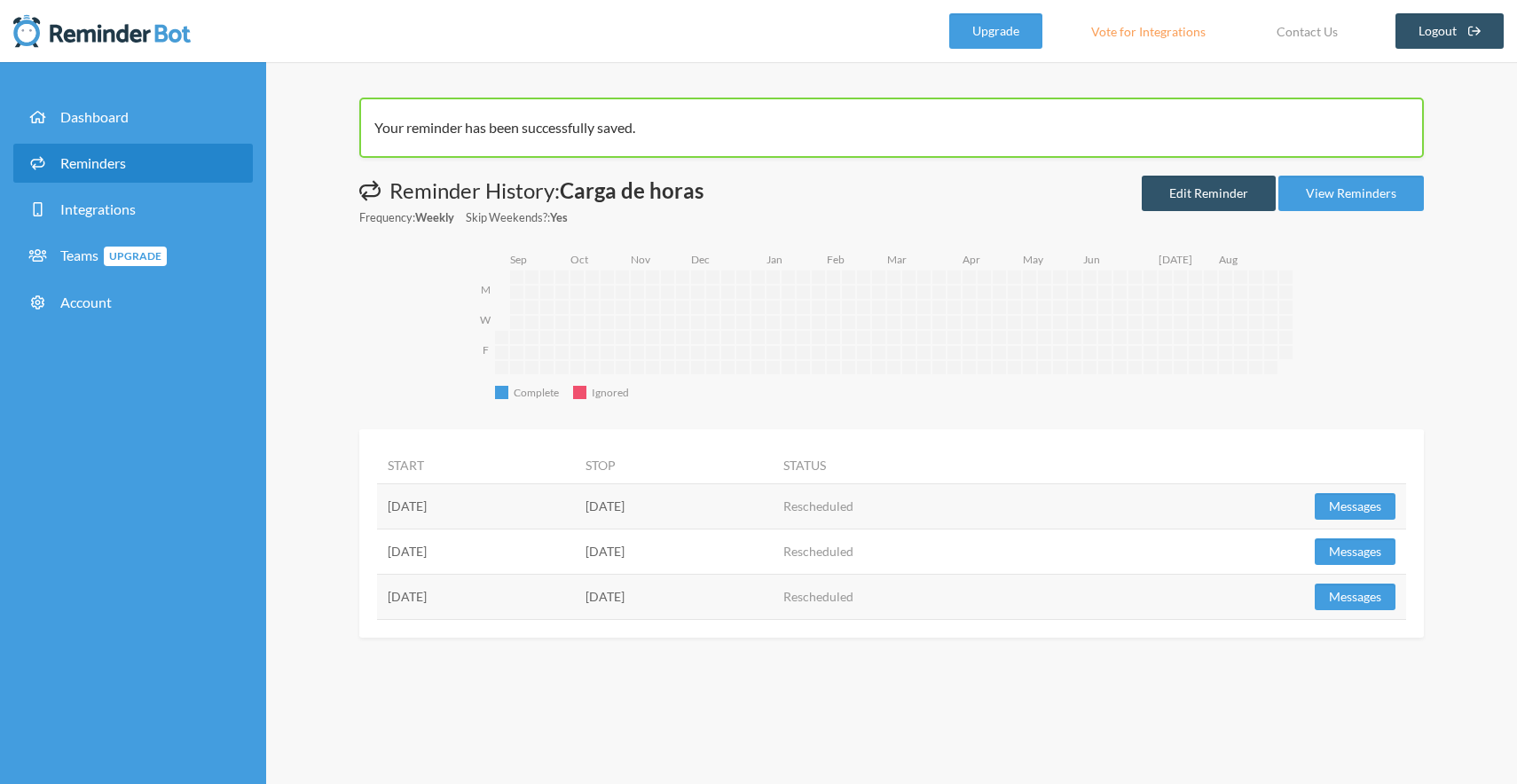
click at [1448, 128] on div "Your reminder has been successfully saved. Messages are not sending from this d…" at bounding box center [891, 368] width 1135 height 540
click at [1223, 197] on link "Edit Reminder" at bounding box center [1208, 193] width 134 height 36
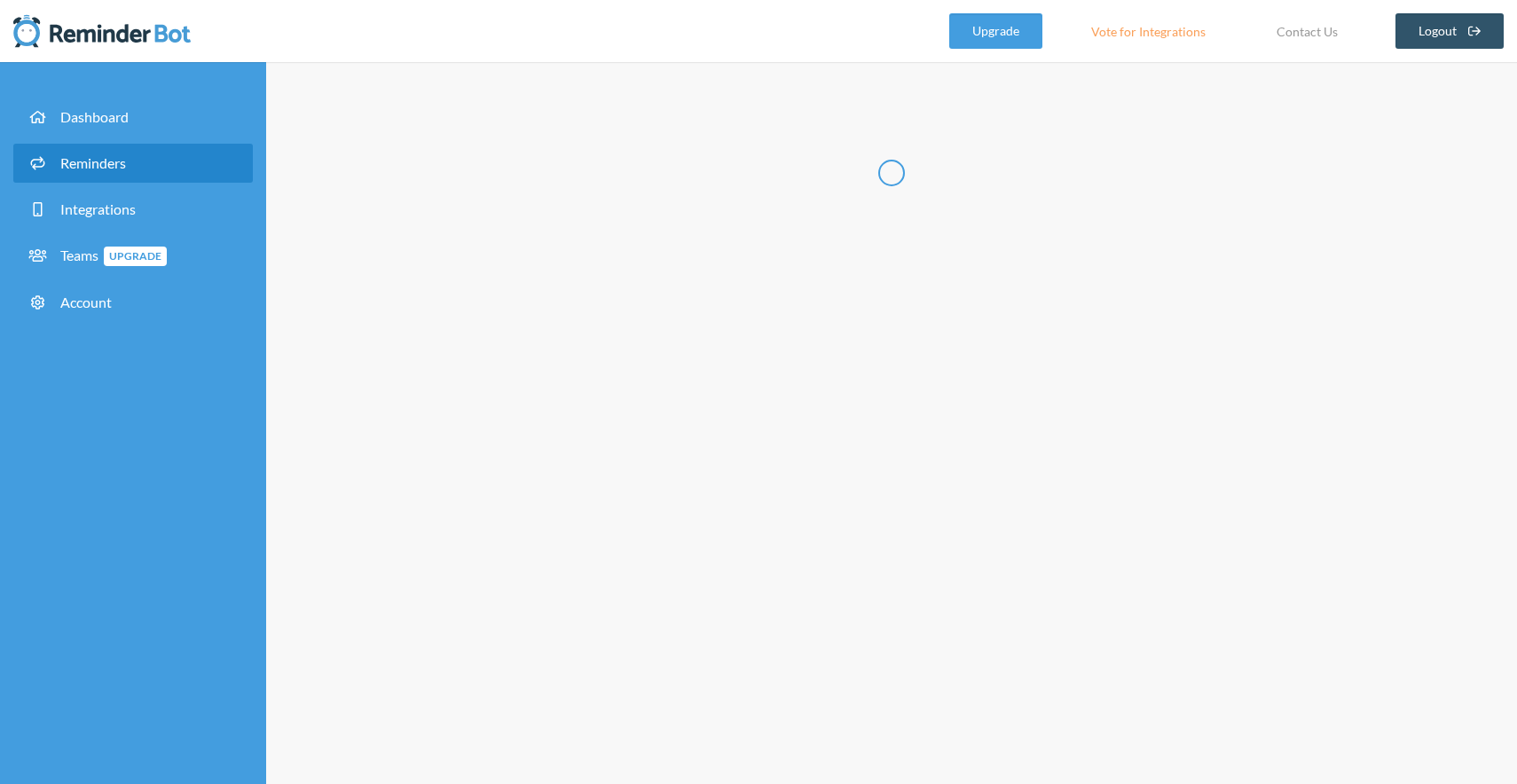
radio input "false"
radio input "true"
type input "Carga de horas"
select select "15:30:00"
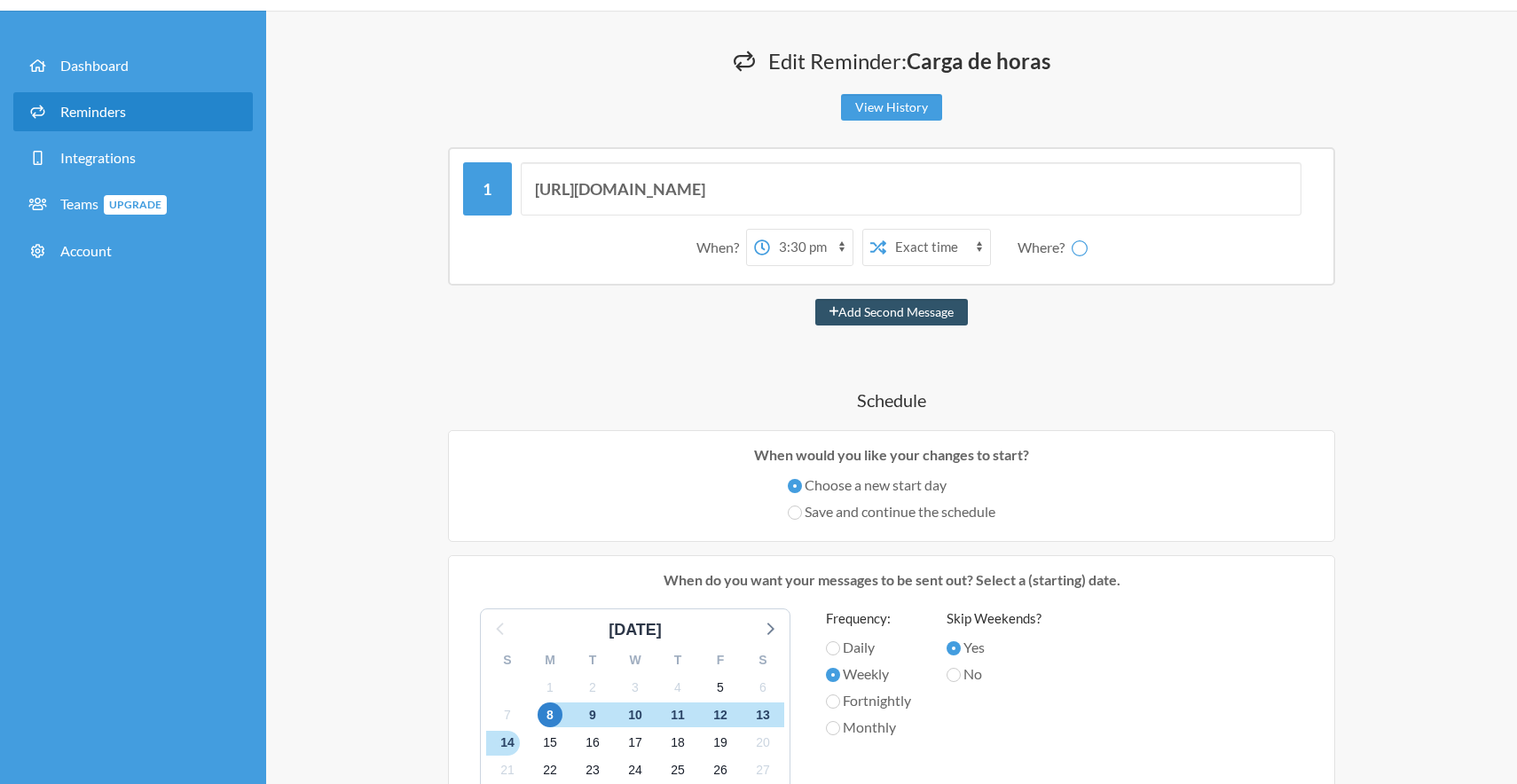
scroll to position [65, 0]
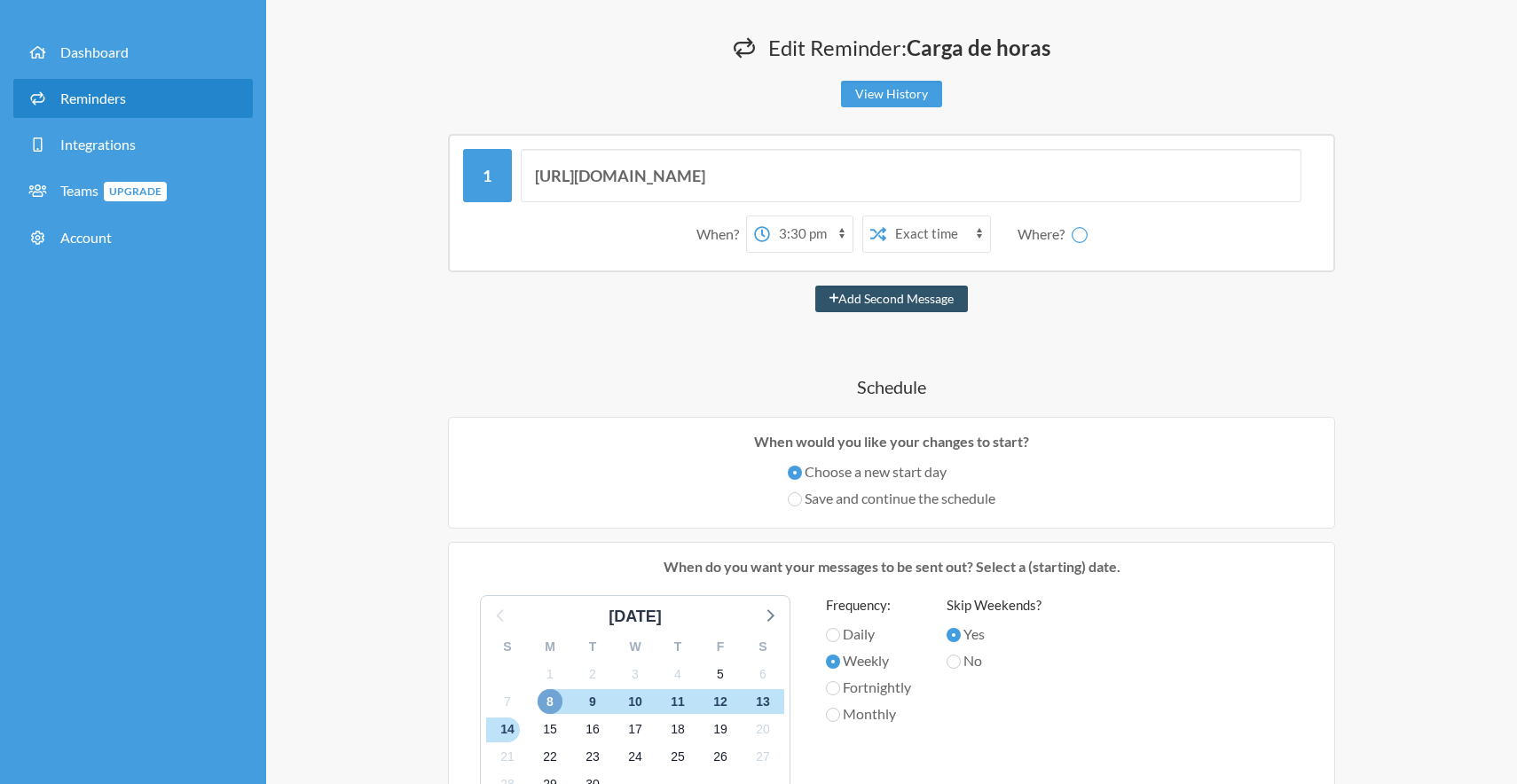
click at [554, 698] on span "8" at bounding box center [550, 701] width 24 height 24
click at [554, 666] on span "1" at bounding box center [550, 673] width 24 height 24
click at [740, 664] on div "5" at bounding box center [720, 673] width 42 height 27
click at [729, 664] on div "5" at bounding box center [720, 673] width 42 height 27
click at [714, 664] on span "5" at bounding box center [720, 673] width 24 height 24
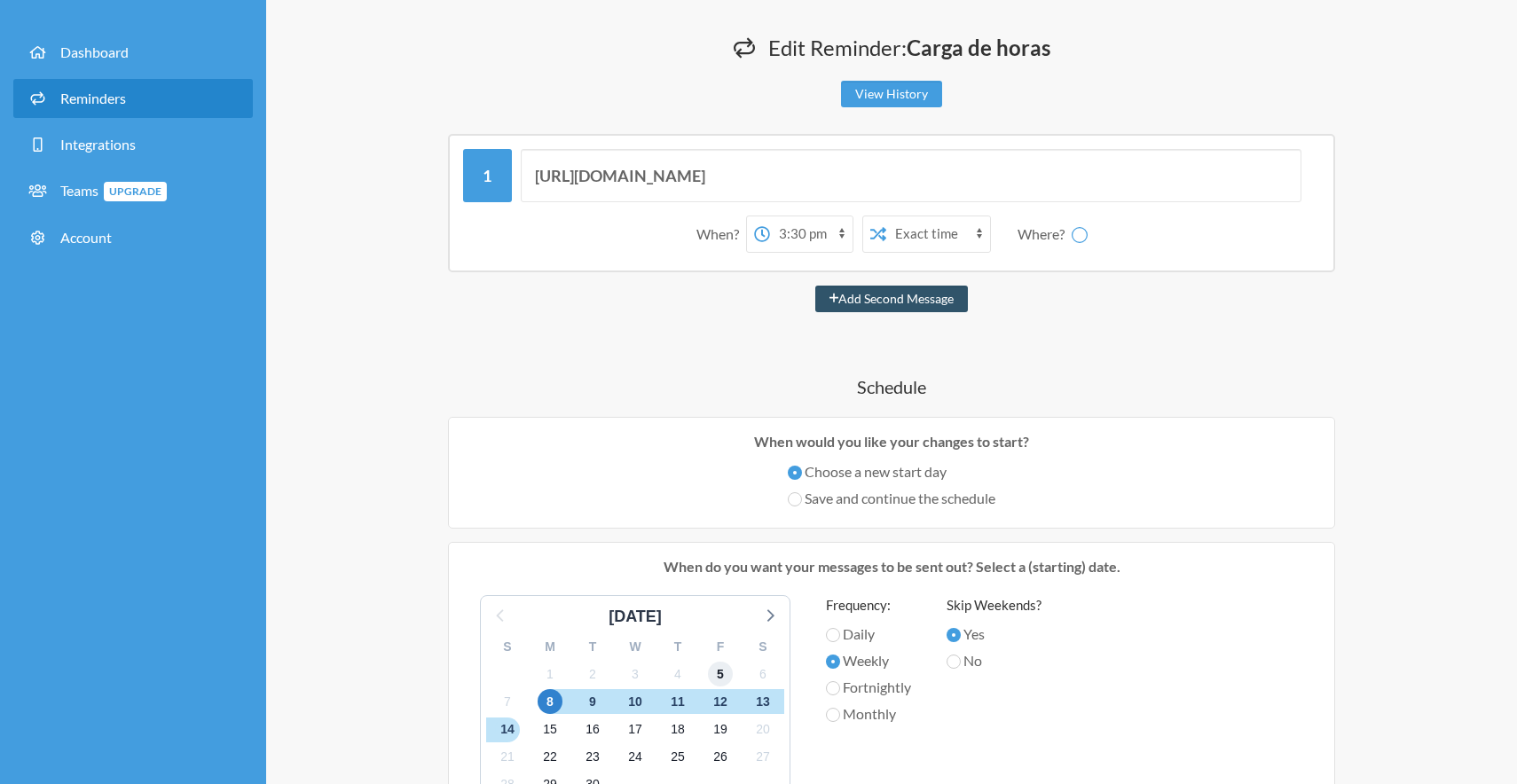
select select "C09DW7QLY04"
click at [714, 664] on span "5" at bounding box center [720, 673] width 24 height 24
click at [773, 612] on icon at bounding box center [768, 614] width 23 height 23
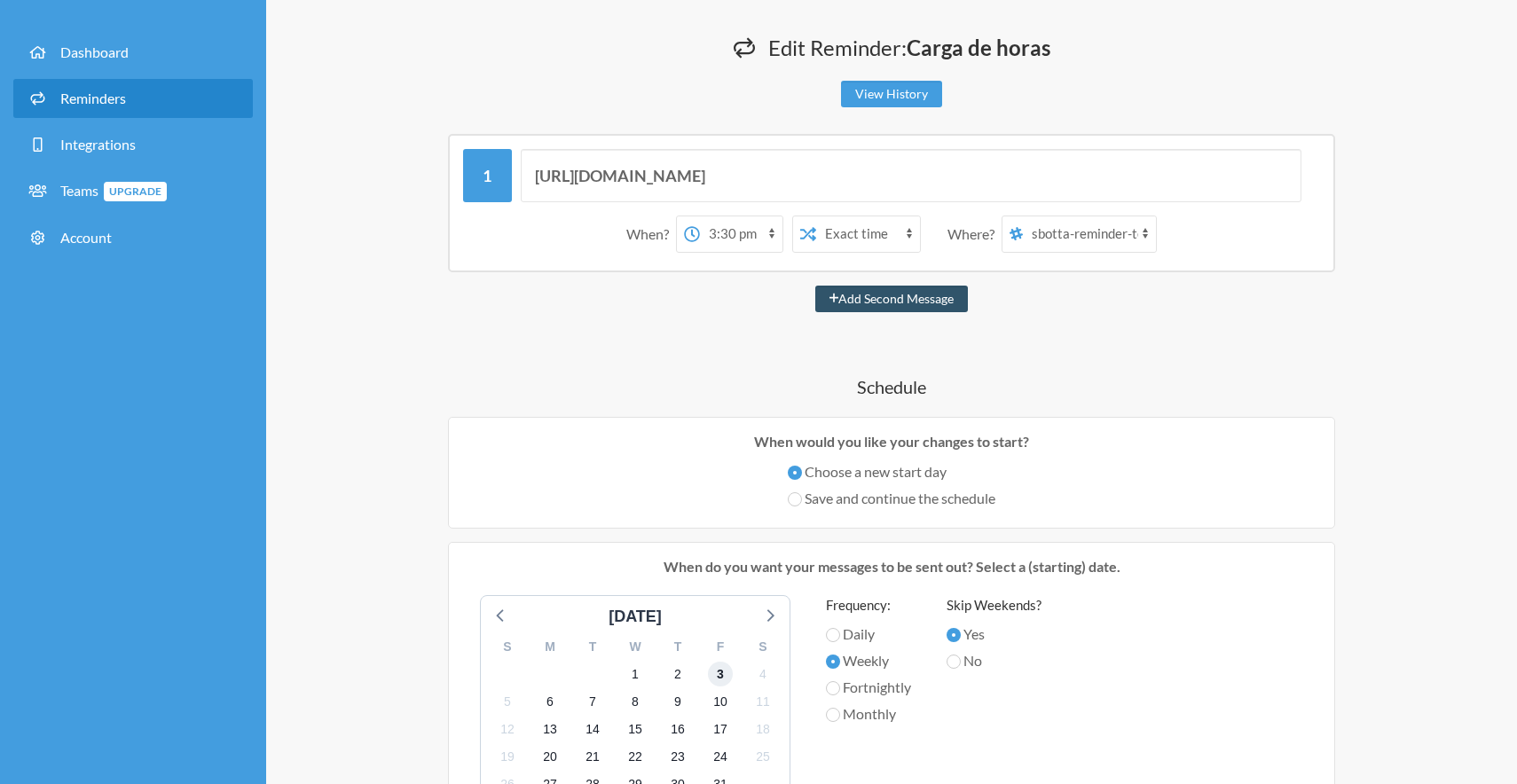
click at [726, 676] on span "3" at bounding box center [720, 673] width 24 height 24
click at [507, 612] on icon at bounding box center [501, 614] width 23 height 23
click at [721, 673] on span "5" at bounding box center [720, 673] width 24 height 24
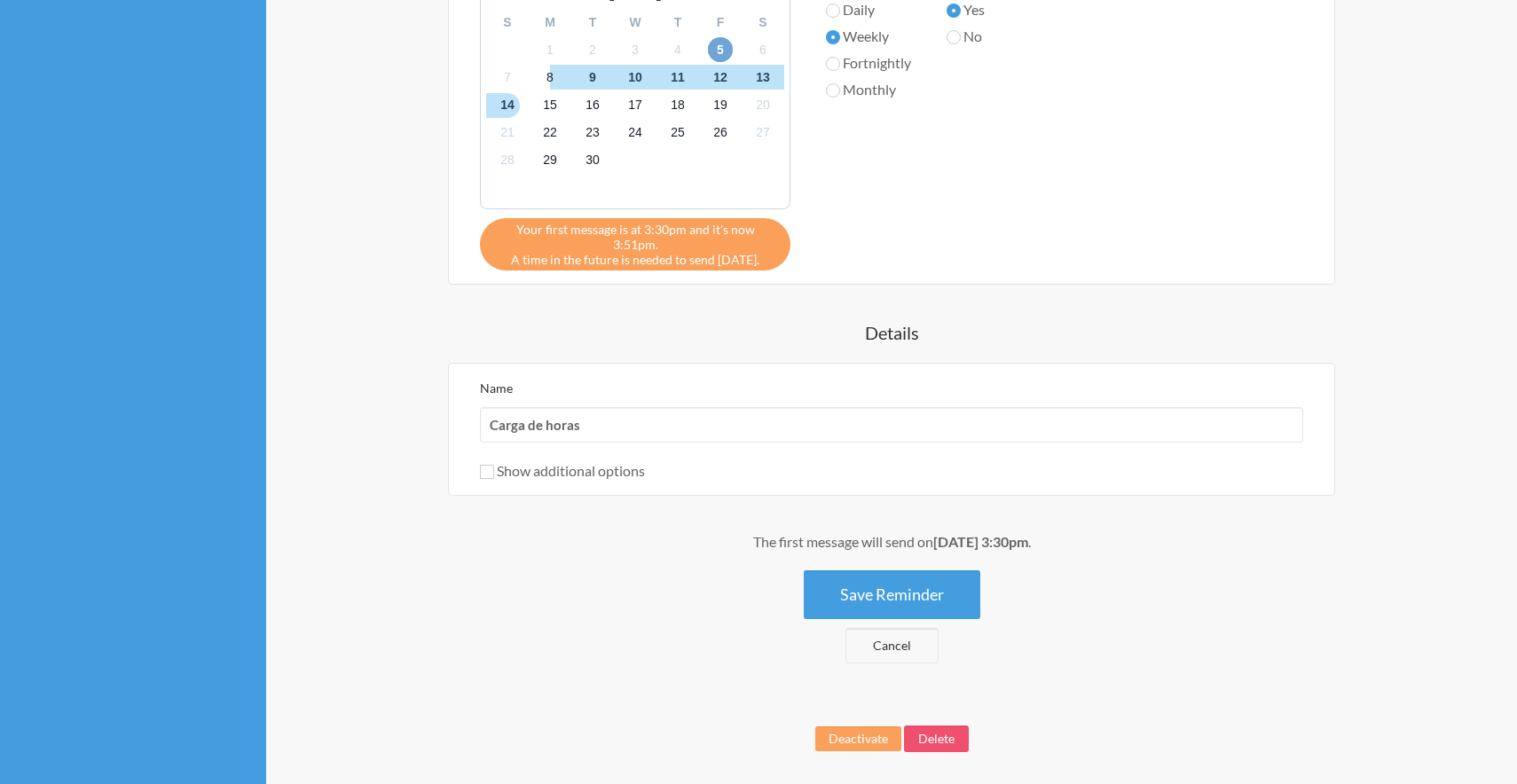
scroll to position [690, 0]
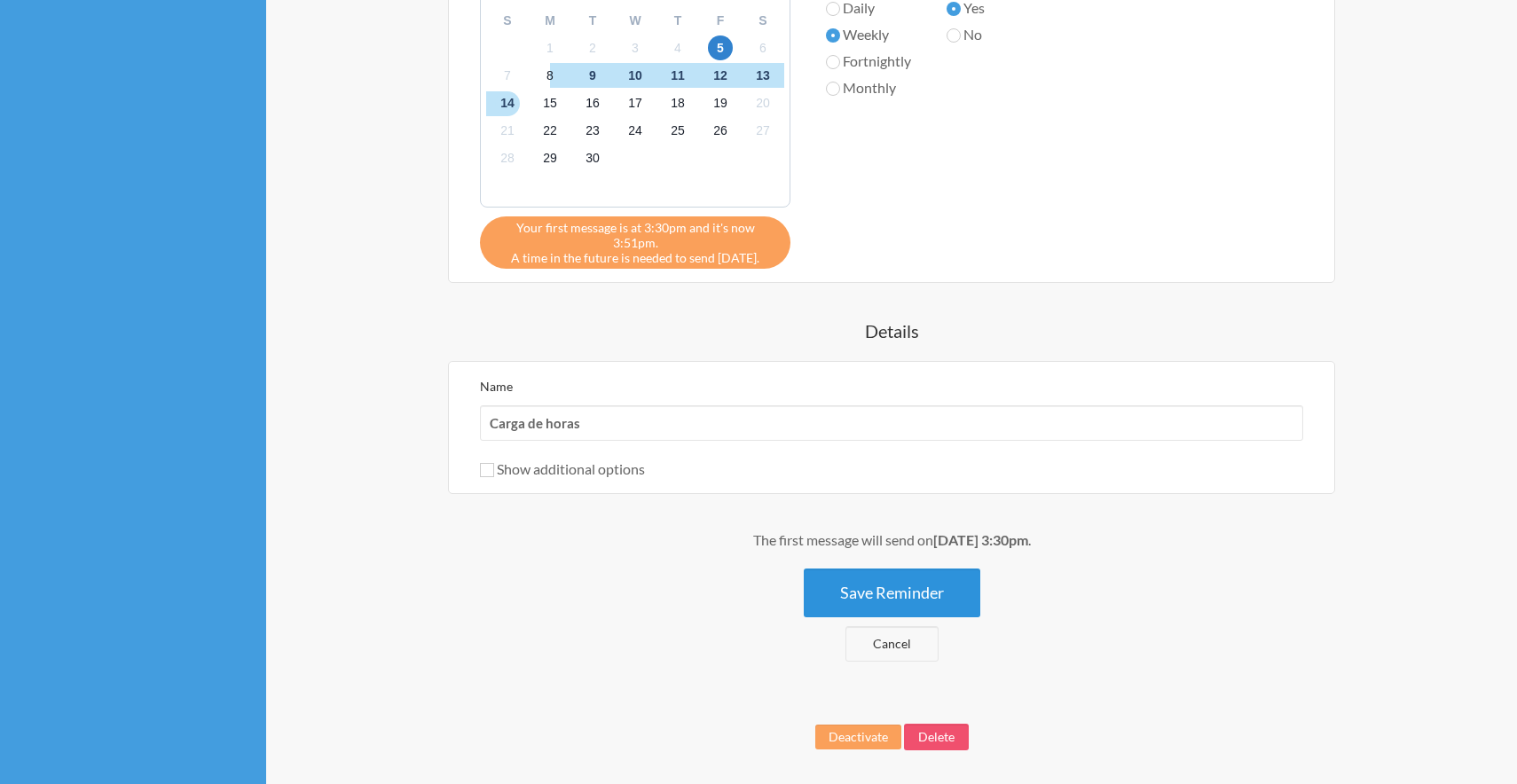
click at [882, 568] on button "Save Reminder" at bounding box center [891, 593] width 176 height 49
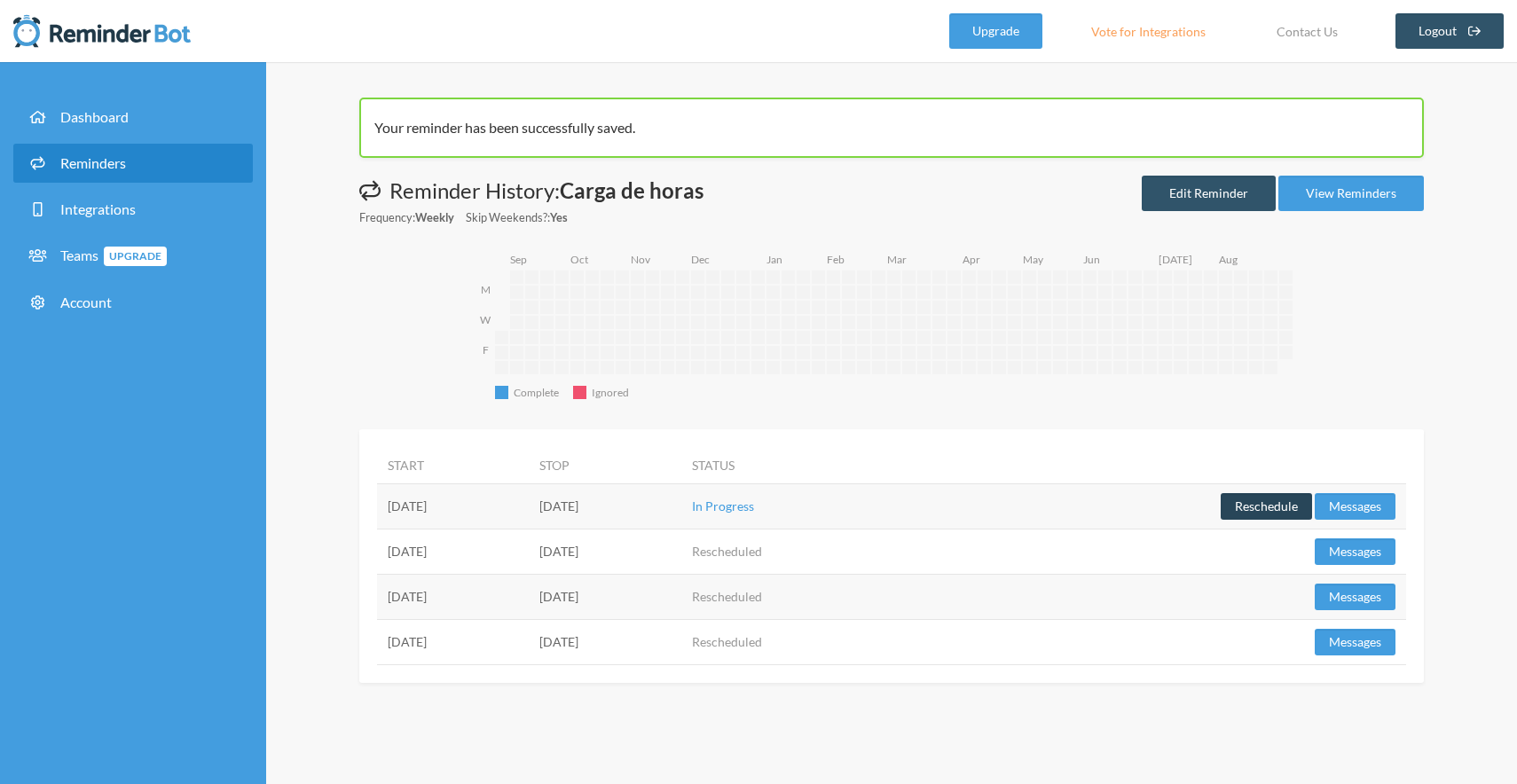
click at [1260, 509] on button "Reschedule" at bounding box center [1266, 506] width 91 height 26
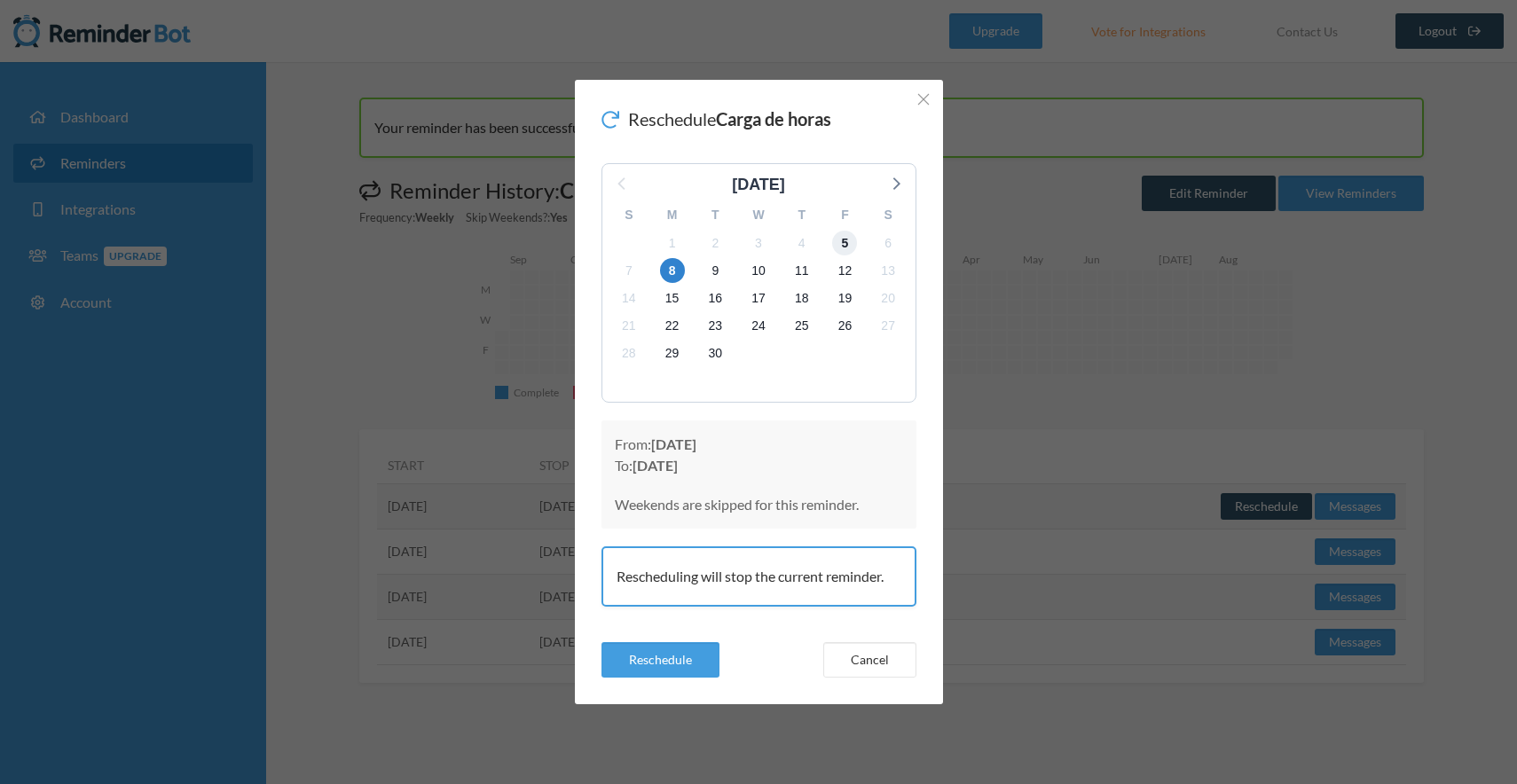
click at [839, 244] on span "5" at bounding box center [844, 243] width 24 height 24
click at [698, 651] on button "Reschedule" at bounding box center [660, 659] width 118 height 36
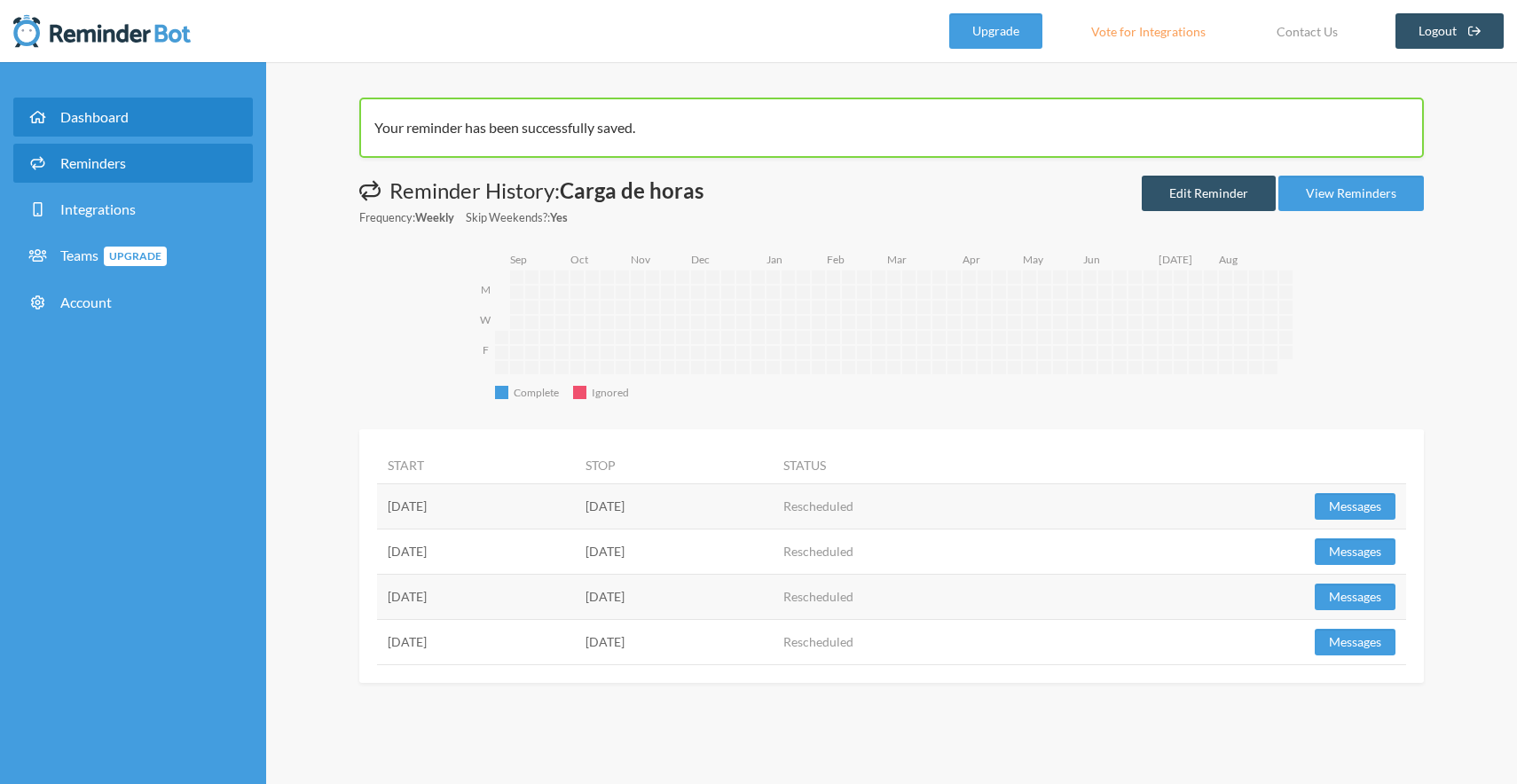
click at [92, 117] on span "Dashboard" at bounding box center [94, 116] width 68 height 17
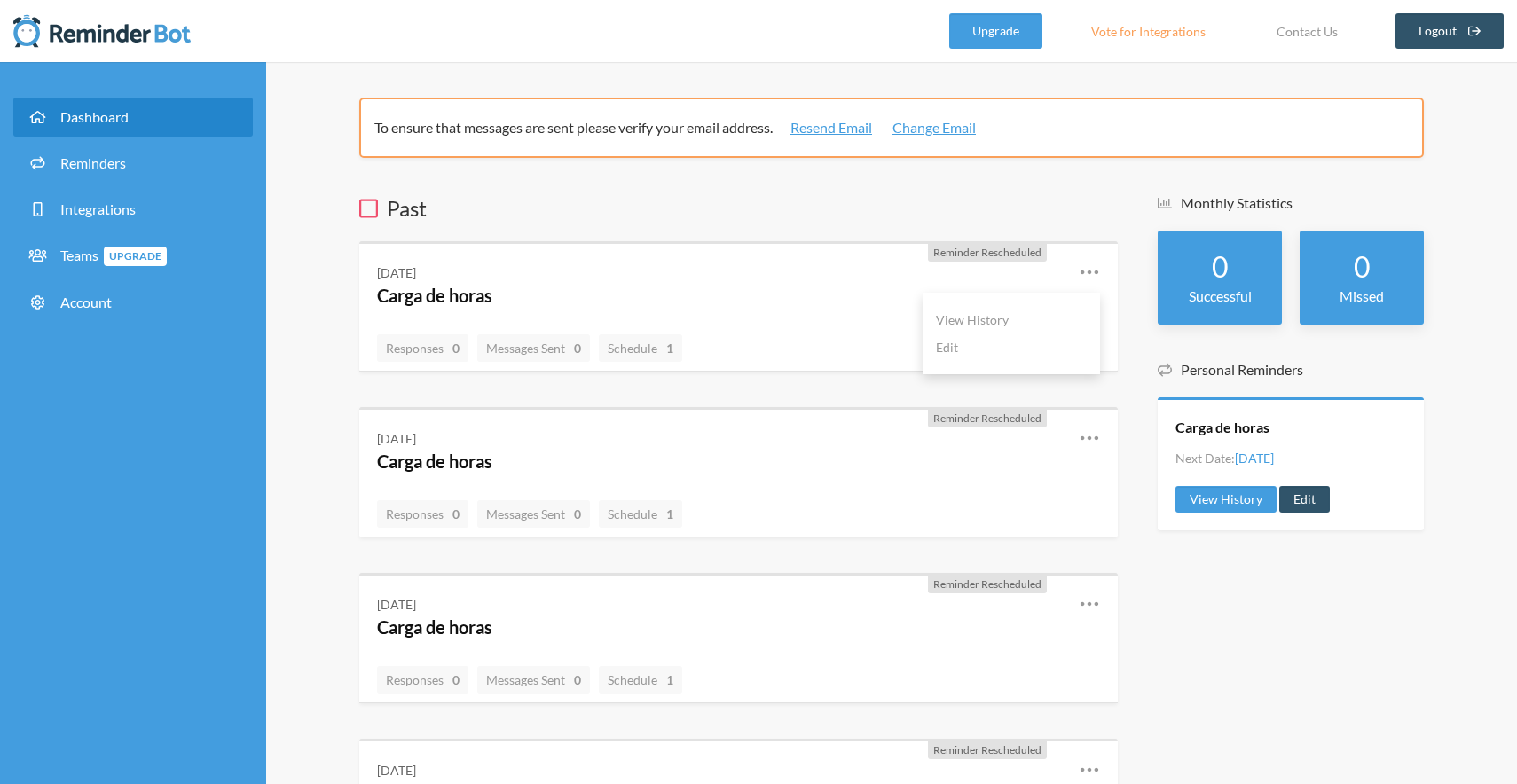
click at [1089, 267] on icon at bounding box center [1089, 272] width 22 height 22
click at [1096, 272] on icon at bounding box center [1088, 271] width 18 height 5
click at [609, 187] on div "To ensure that messages are sent please verify your email address. Resend Email…" at bounding box center [891, 514] width 1064 height 834
click at [102, 146] on link "Reminders" at bounding box center [132, 163] width 239 height 39
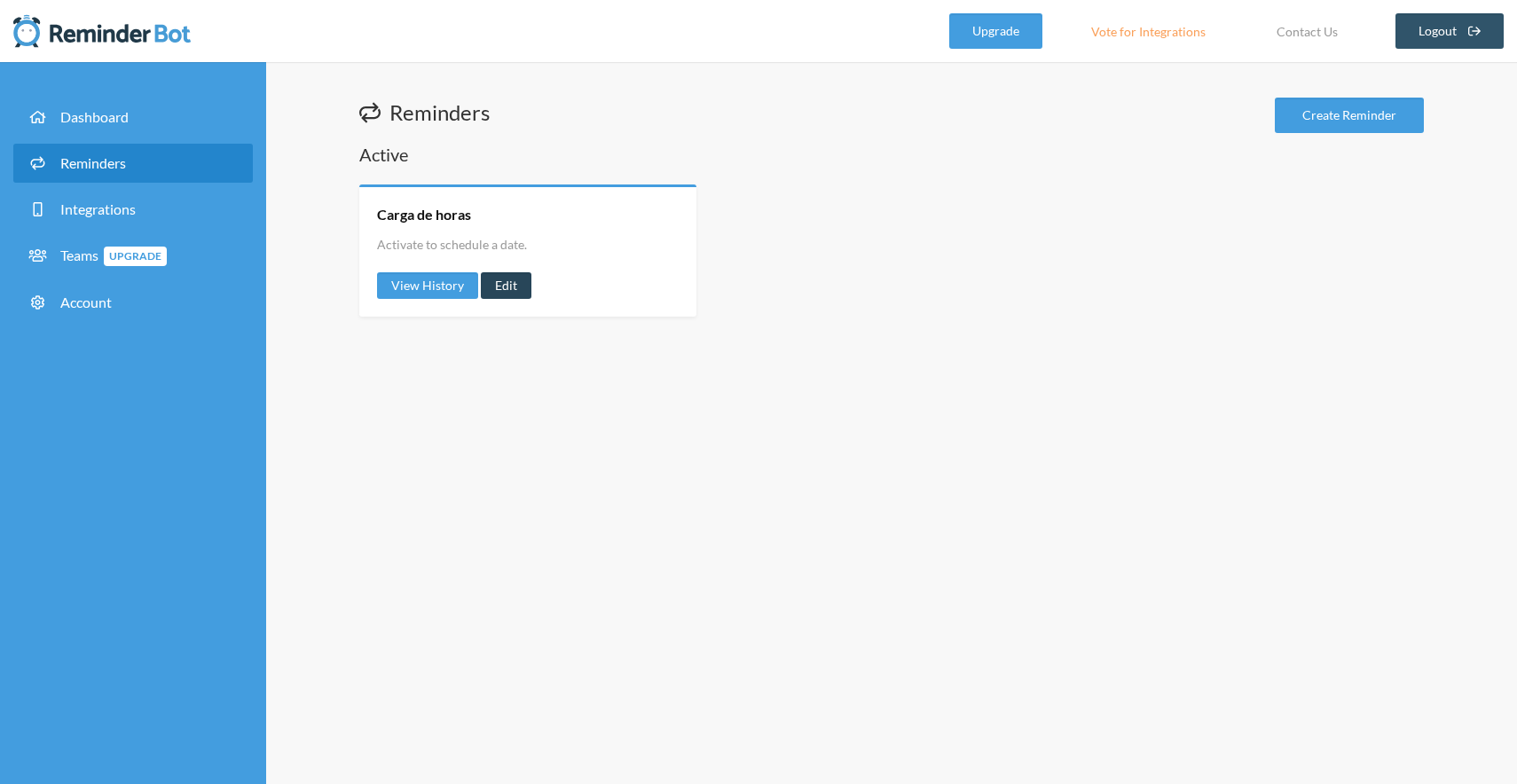
click at [500, 273] on link "Edit" at bounding box center [506, 285] width 51 height 26
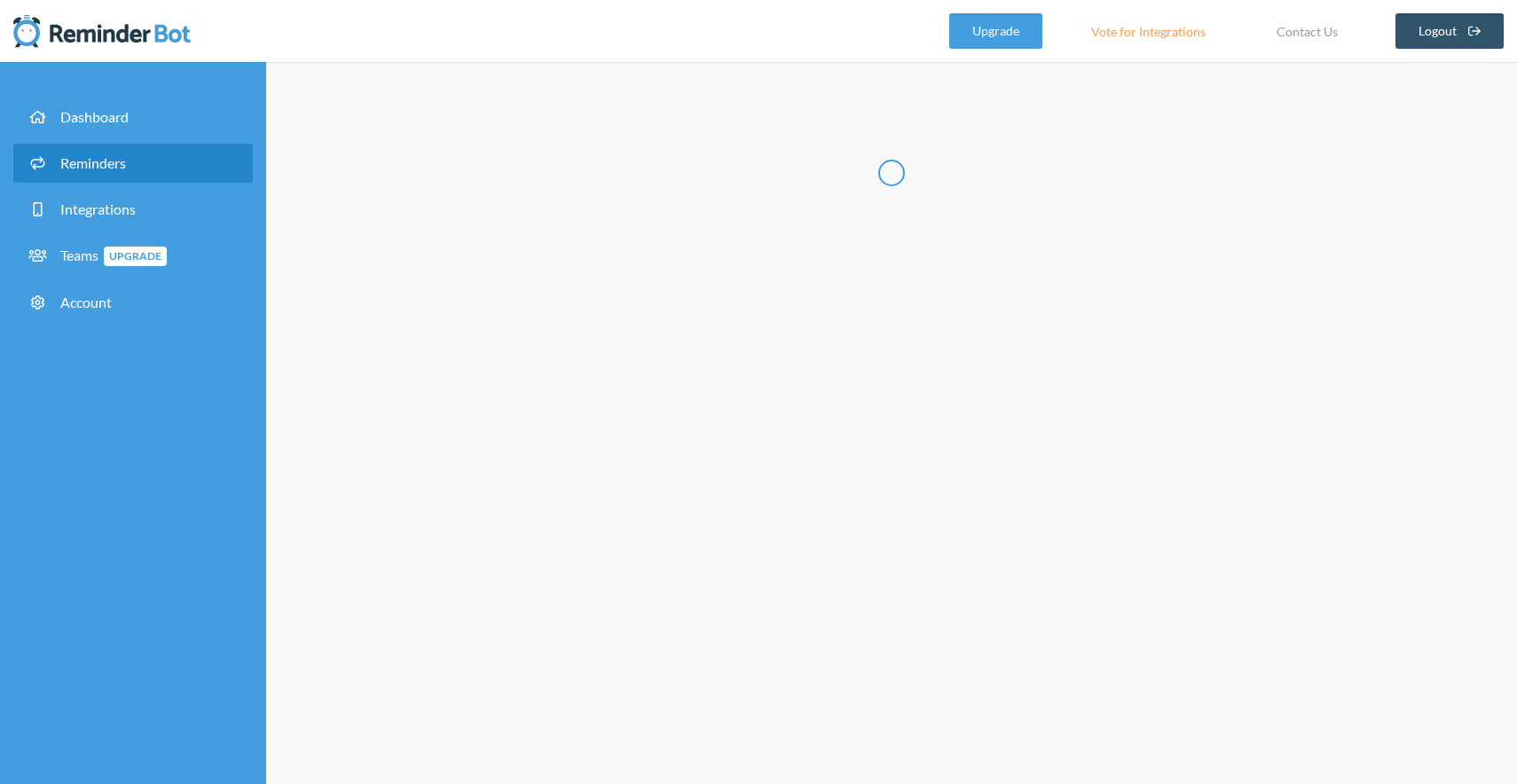
radio input "false"
radio input "true"
type input "Carga de horas"
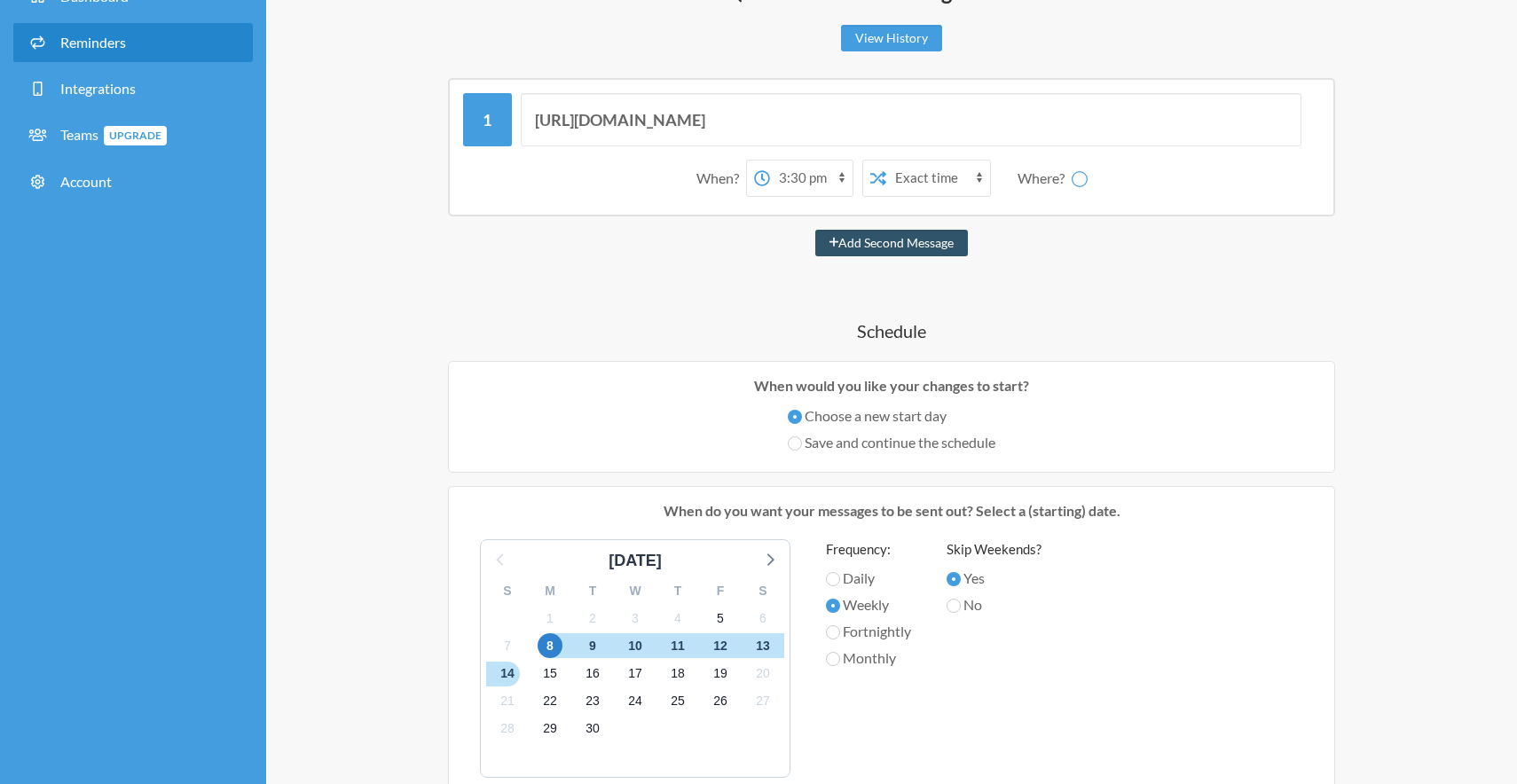
scroll to position [119, 0]
click at [816, 187] on select "12:00 am 12:15 am 12:30 am 12:45 am 1:00 am 1:15 am 1:30 am 1:45 am 2:00 am 2:1…" at bounding box center [812, 180] width 83 height 36
select select "17:00:00"
click at [770, 162] on select "12:00 am 12:15 am 12:30 am 12:45 am 1:00 am 1:15 am 1:30 am 1:45 am 2:00 am 2:1…" at bounding box center [812, 180] width 83 height 36
click at [1119, 261] on div "https://www.ruddr.io/app/accelone/time/day When? 12:00 am 12:15 am 12:30 am 12:…" at bounding box center [891, 606] width 1064 height 1053
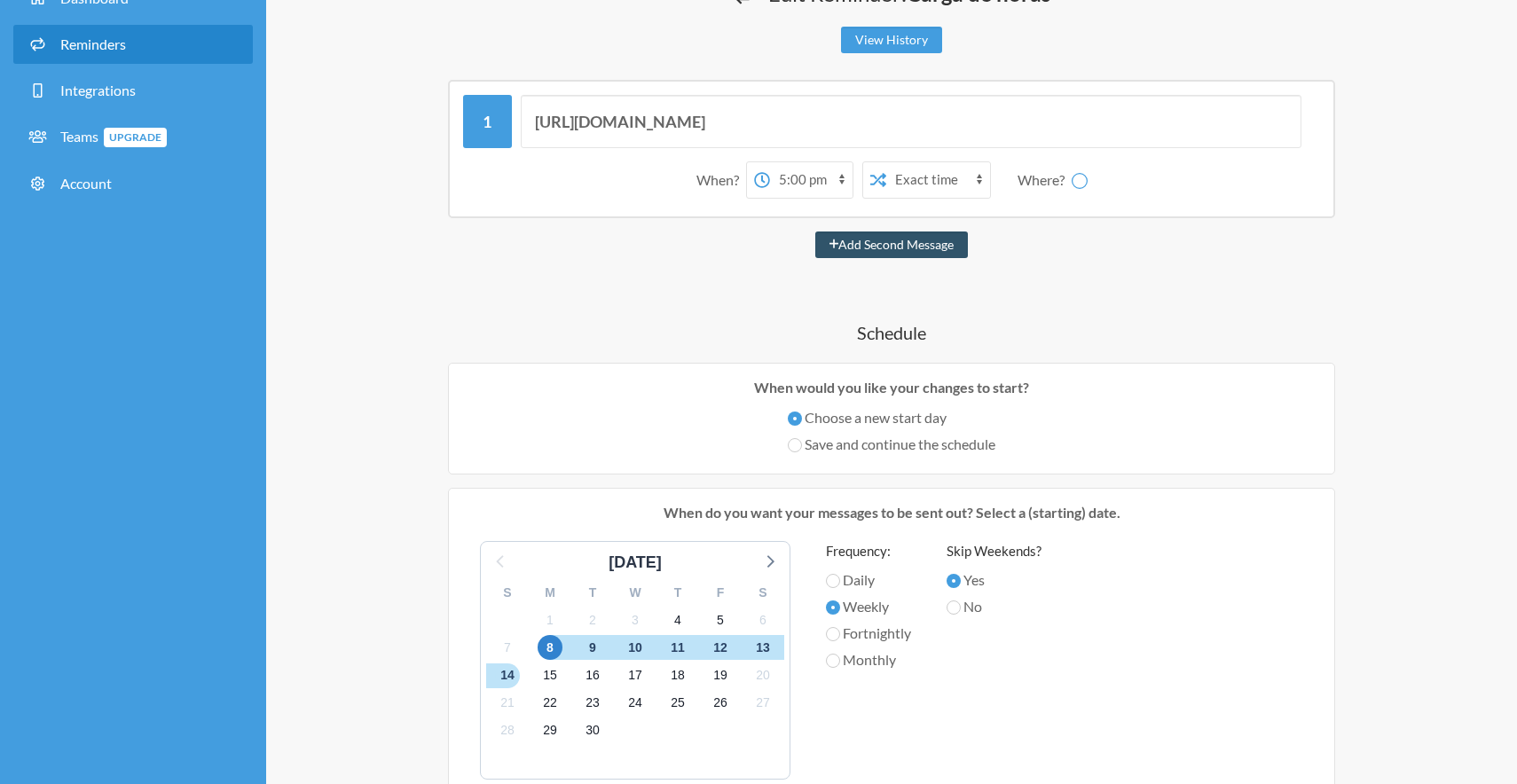
select select "C09DW7QLY04"
click at [713, 629] on span "5" at bounding box center [720, 620] width 24 height 24
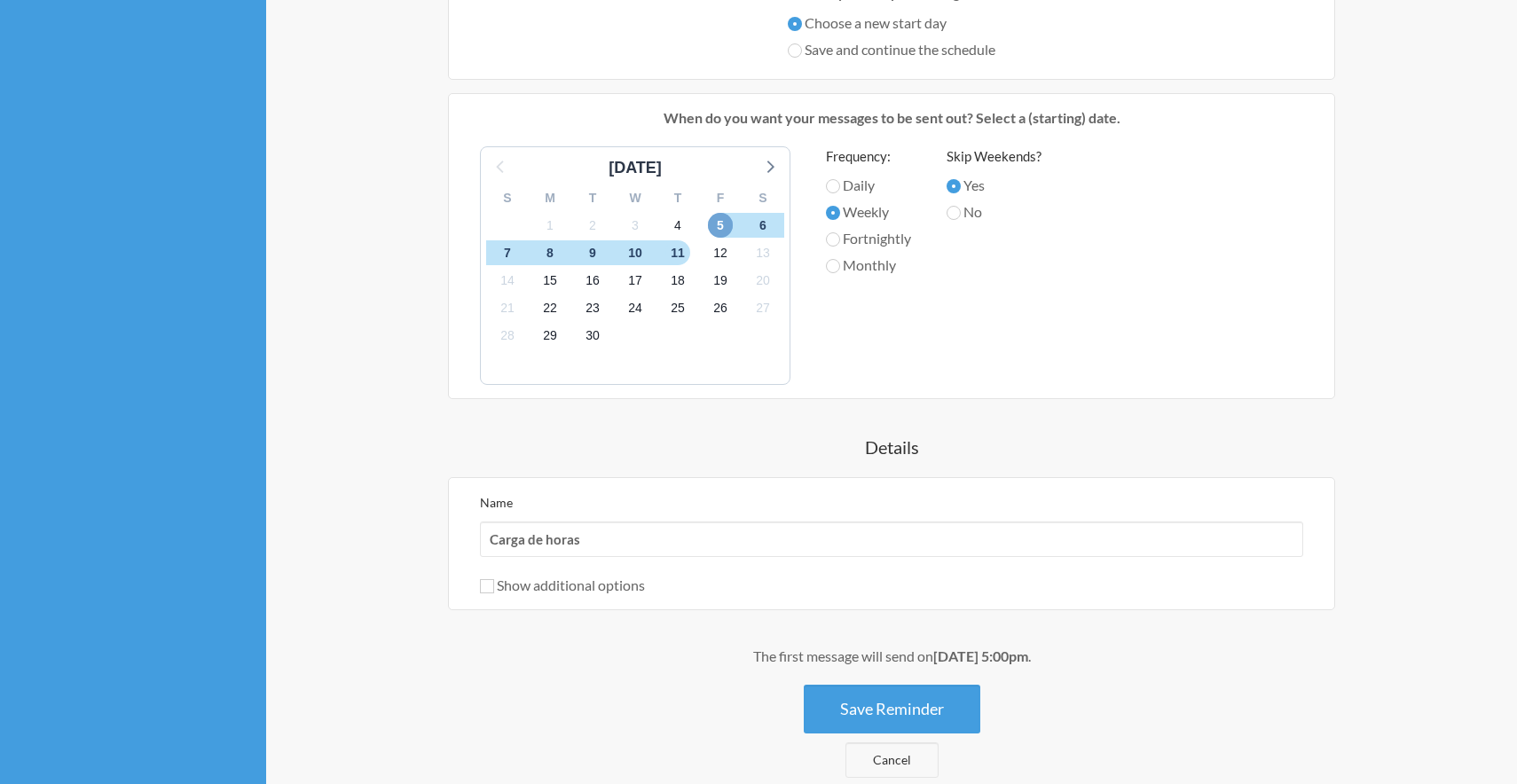
scroll to position [515, 0]
click at [925, 722] on button "Save Reminder" at bounding box center [891, 707] width 176 height 49
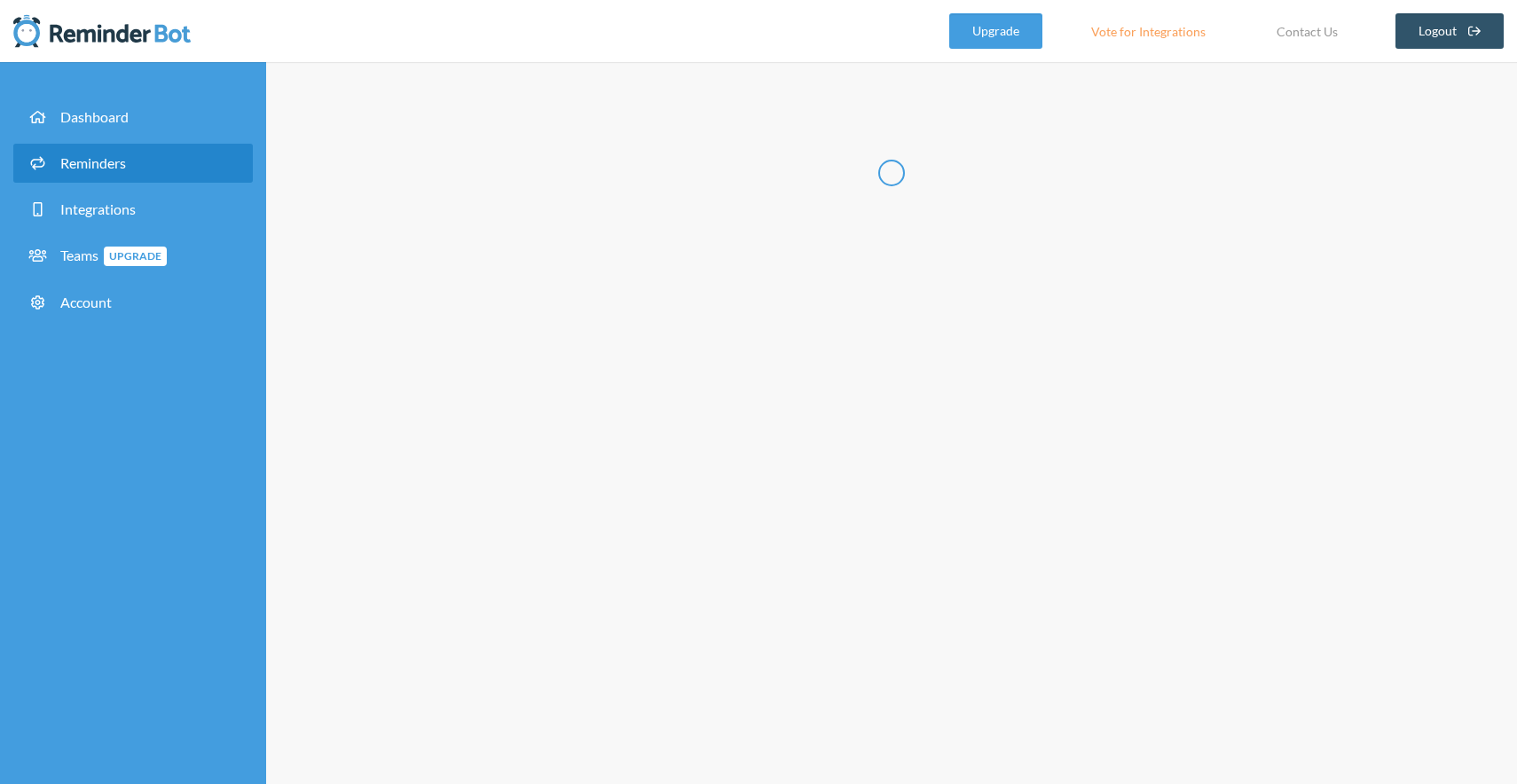
scroll to position [0, 0]
